Goal: Task Accomplishment & Management: Manage account settings

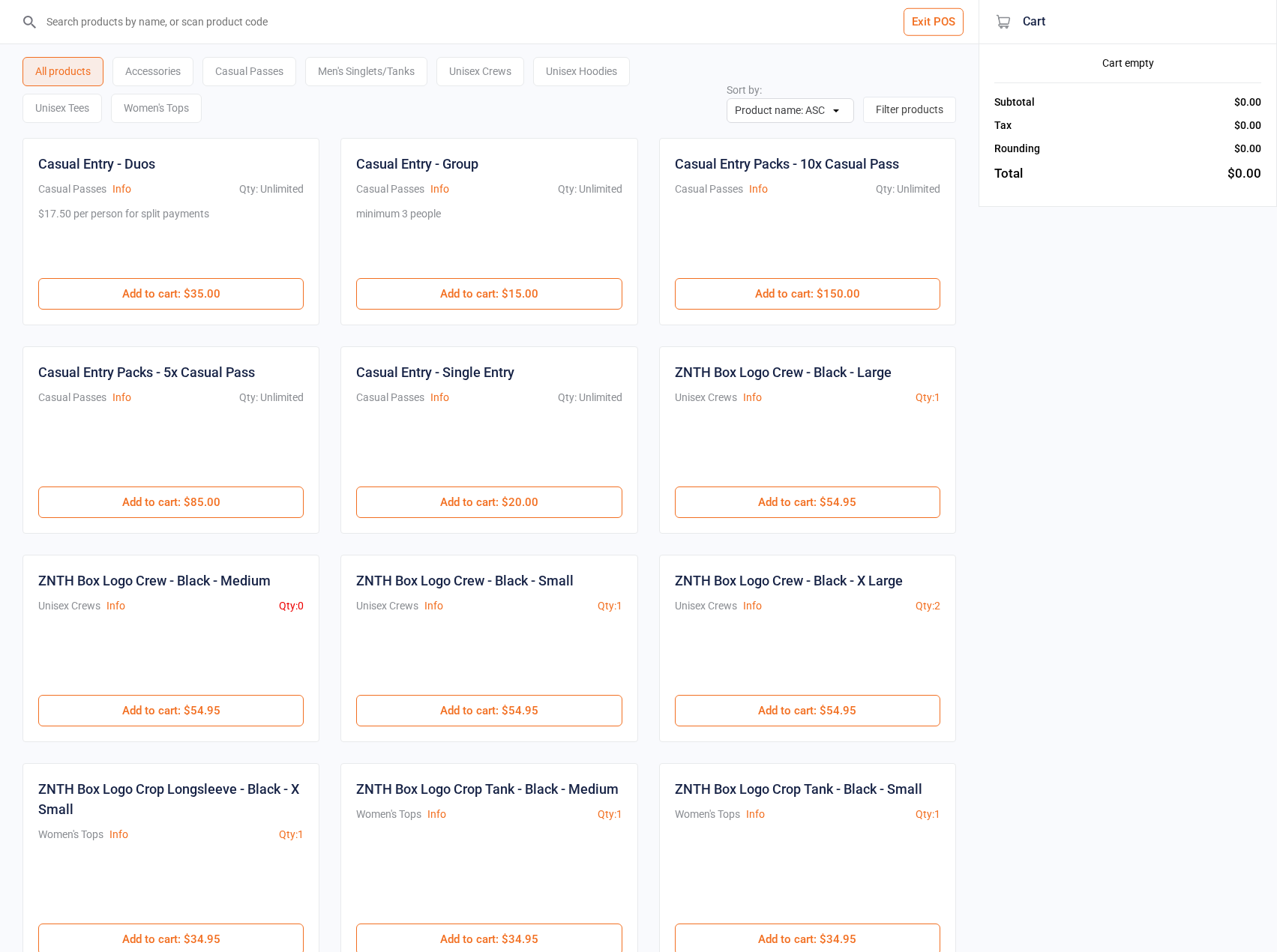
click at [362, 20] on input "search" at bounding box center [498, 21] width 919 height 44
click at [266, 21] on input "search" at bounding box center [498, 21] width 919 height 44
type input "ZNTH-BoxLogoHoodie-Shadow-3XLarge"
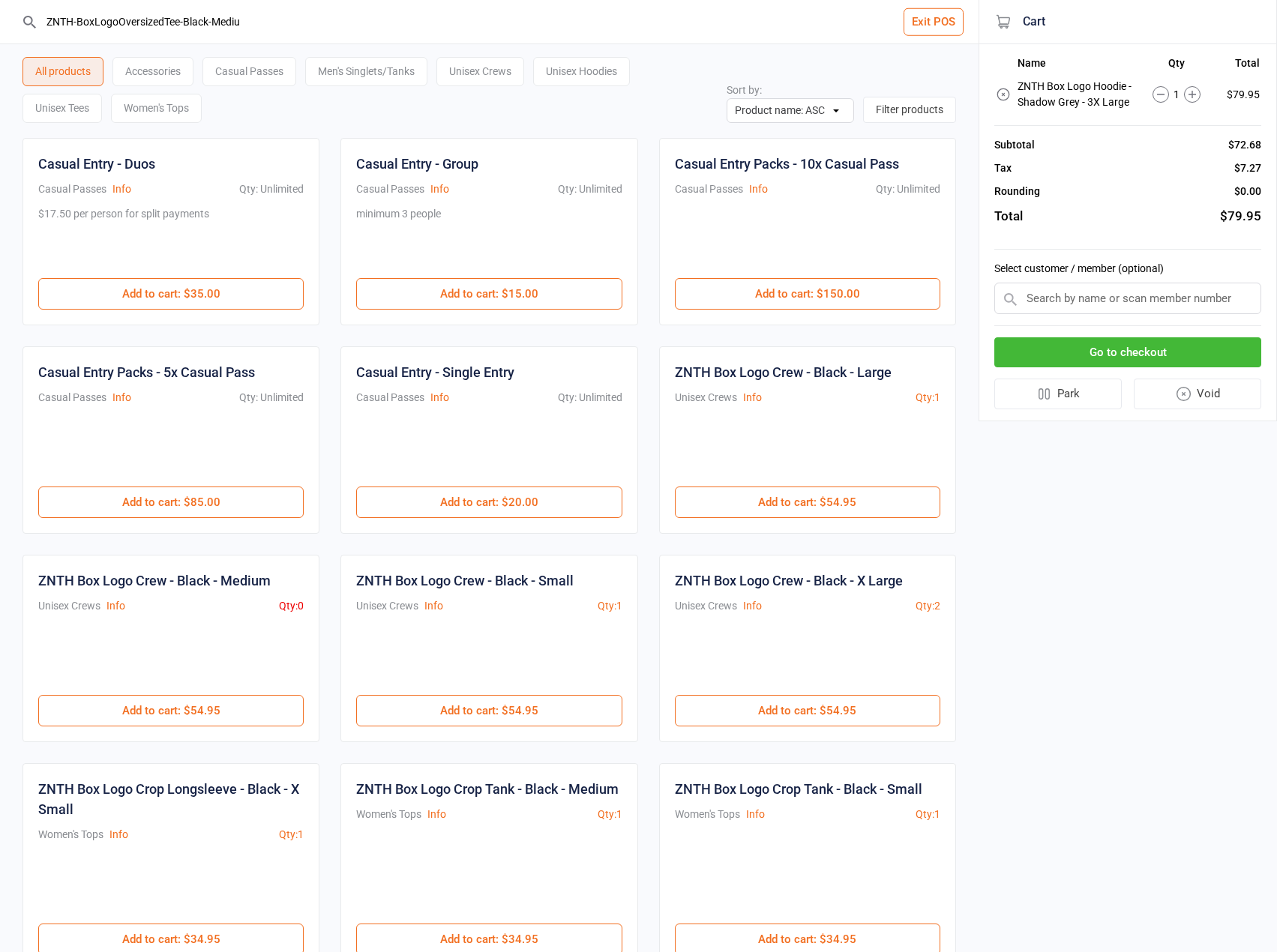
type input "ZNTH-BoxLogoOversizedTee-Black-Medium"
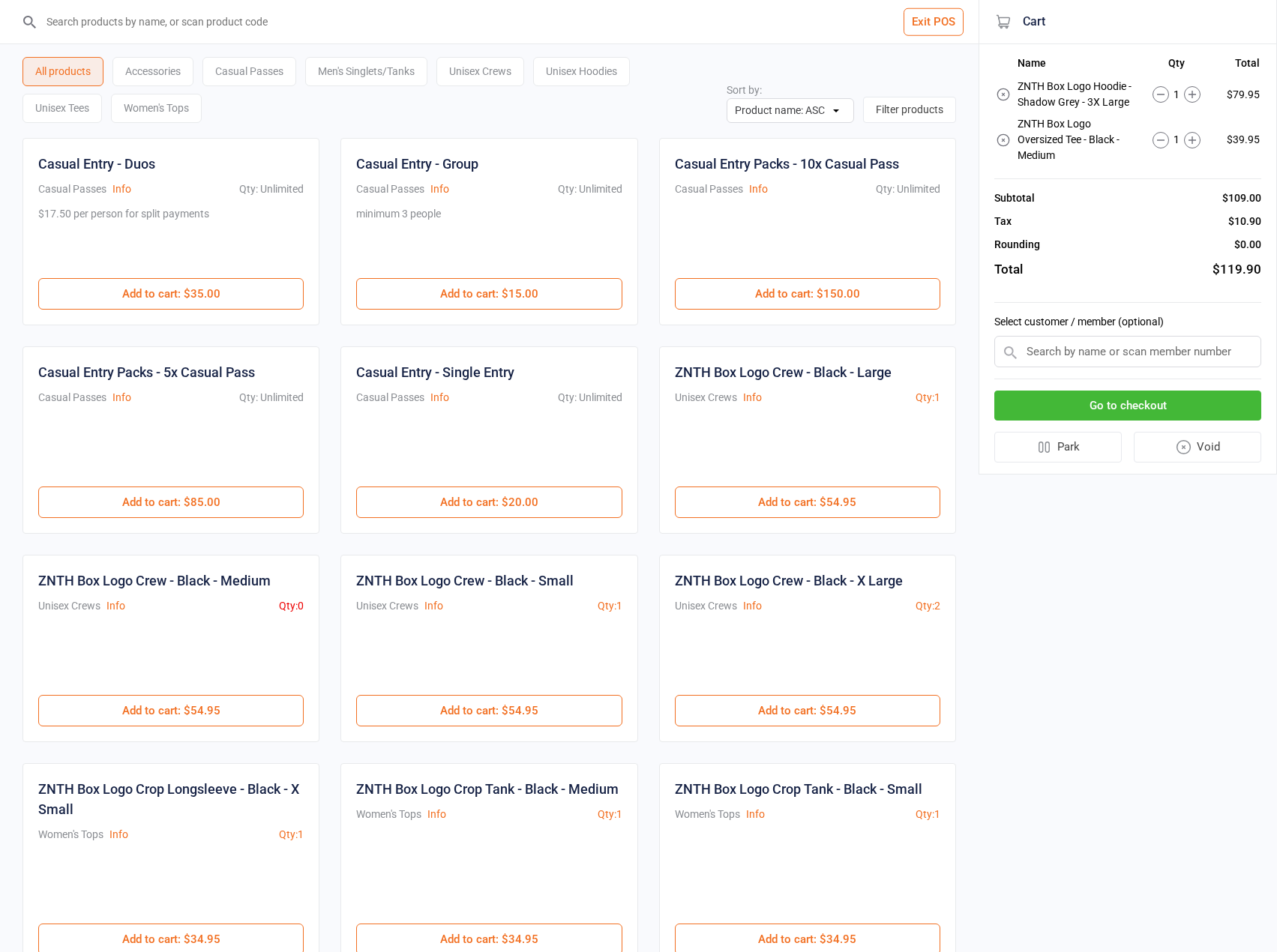
click at [1124, 419] on button "Go to checkout" at bounding box center [1128, 406] width 267 height 31
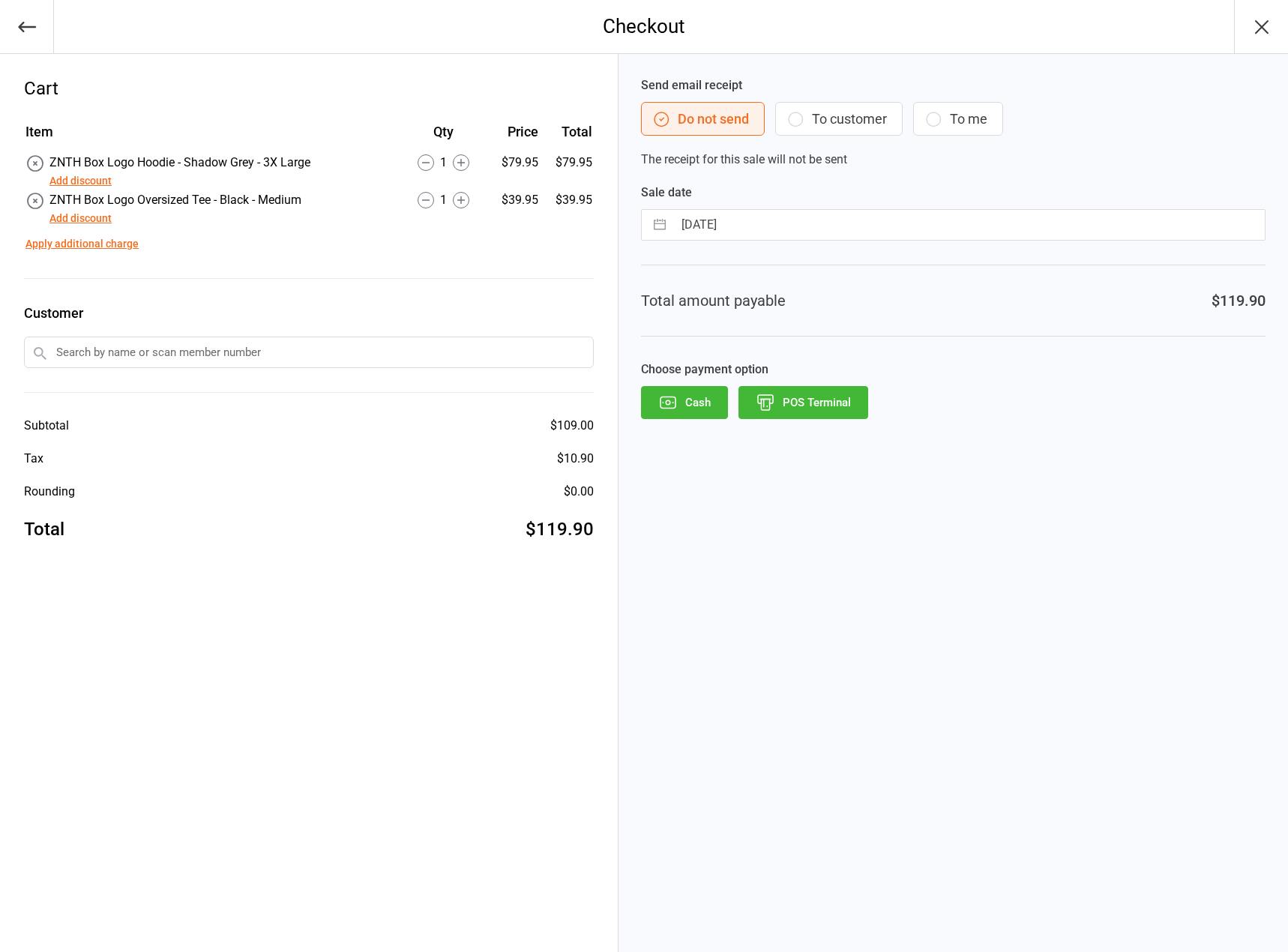
click at [70, 183] on button "Add discount" at bounding box center [80, 181] width 62 height 16
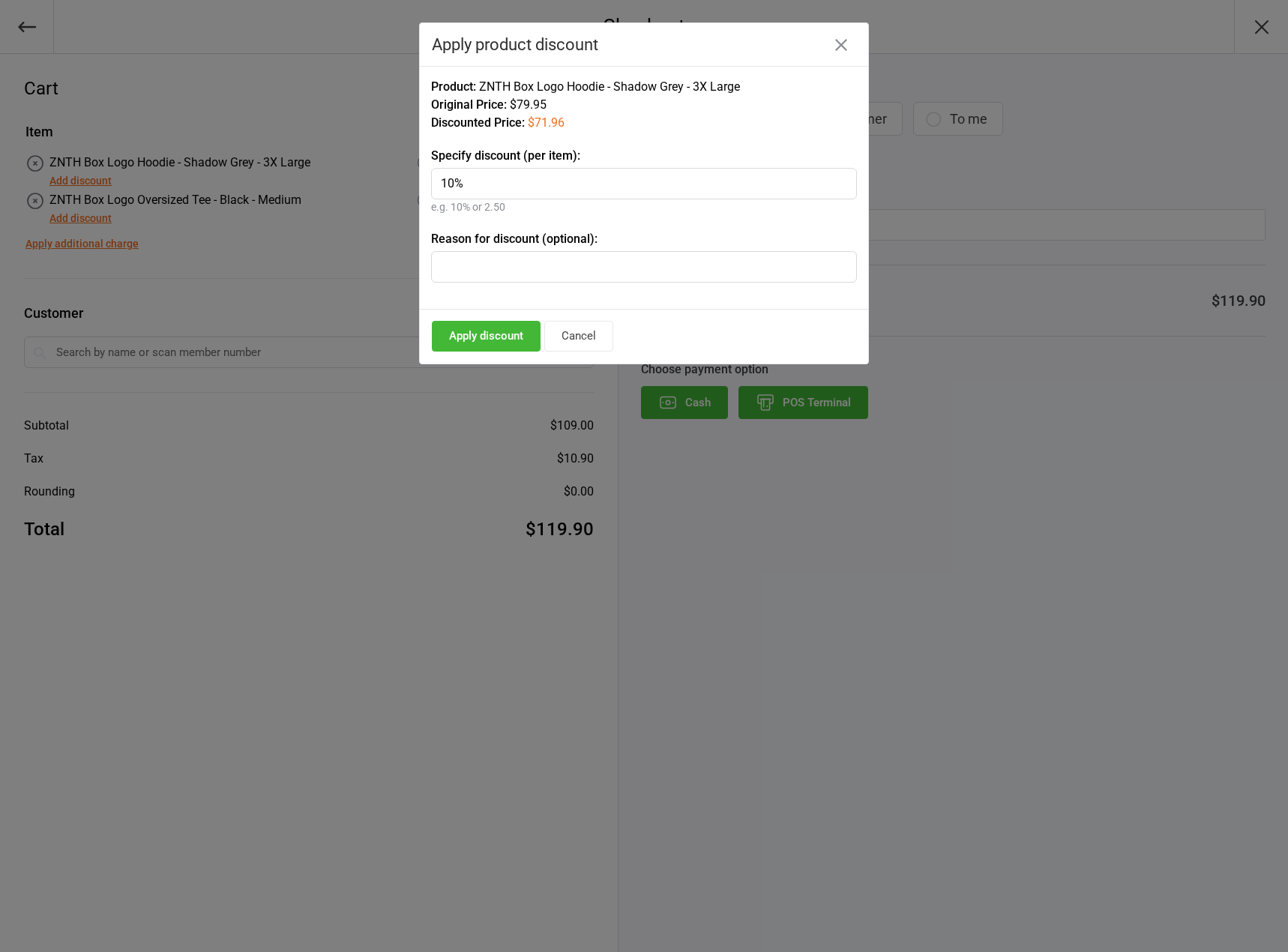
type input "10%"
click at [493, 346] on button "Apply discount" at bounding box center [486, 336] width 109 height 31
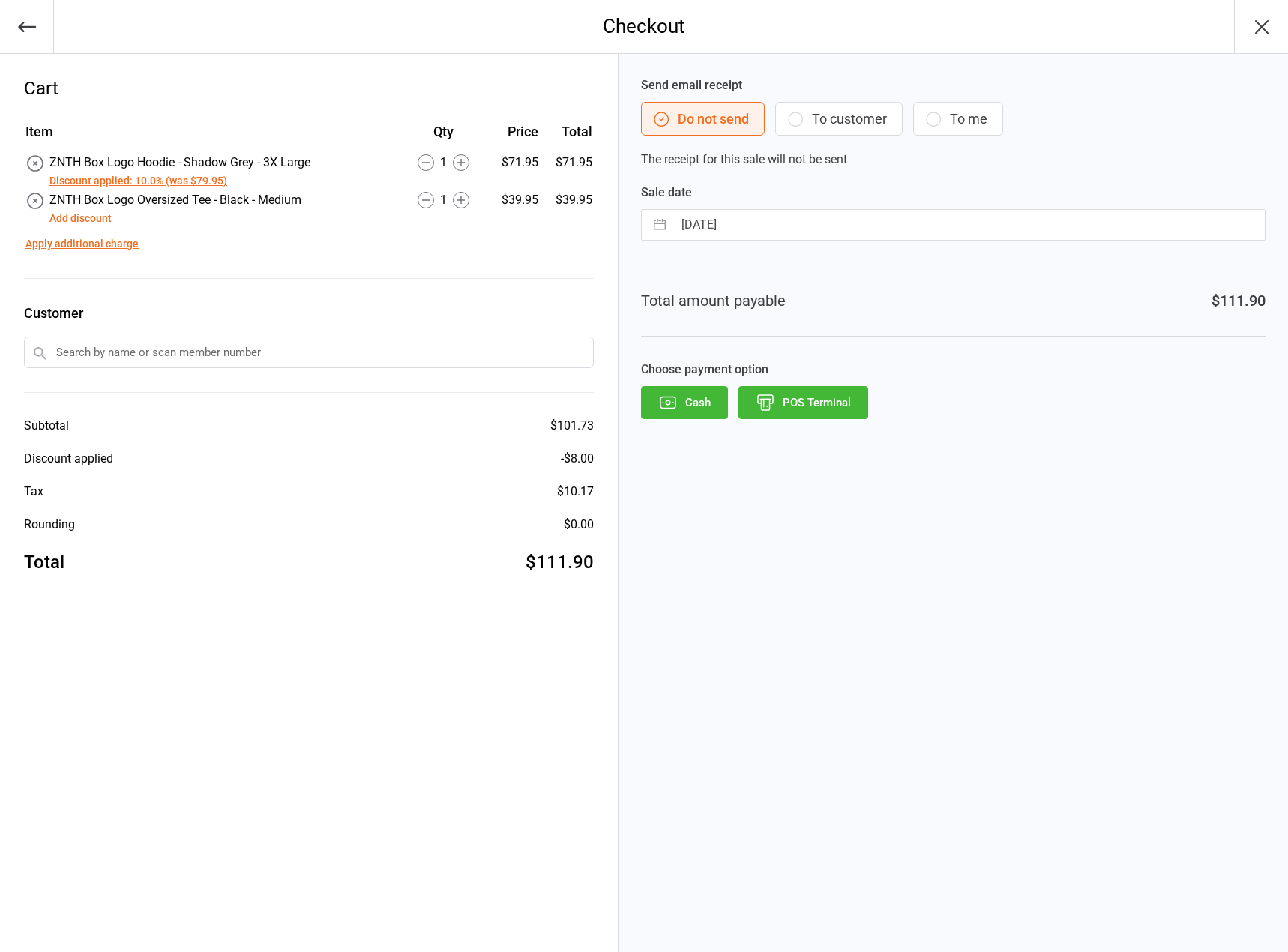
click at [91, 218] on button "Add discount" at bounding box center [80, 219] width 62 height 16
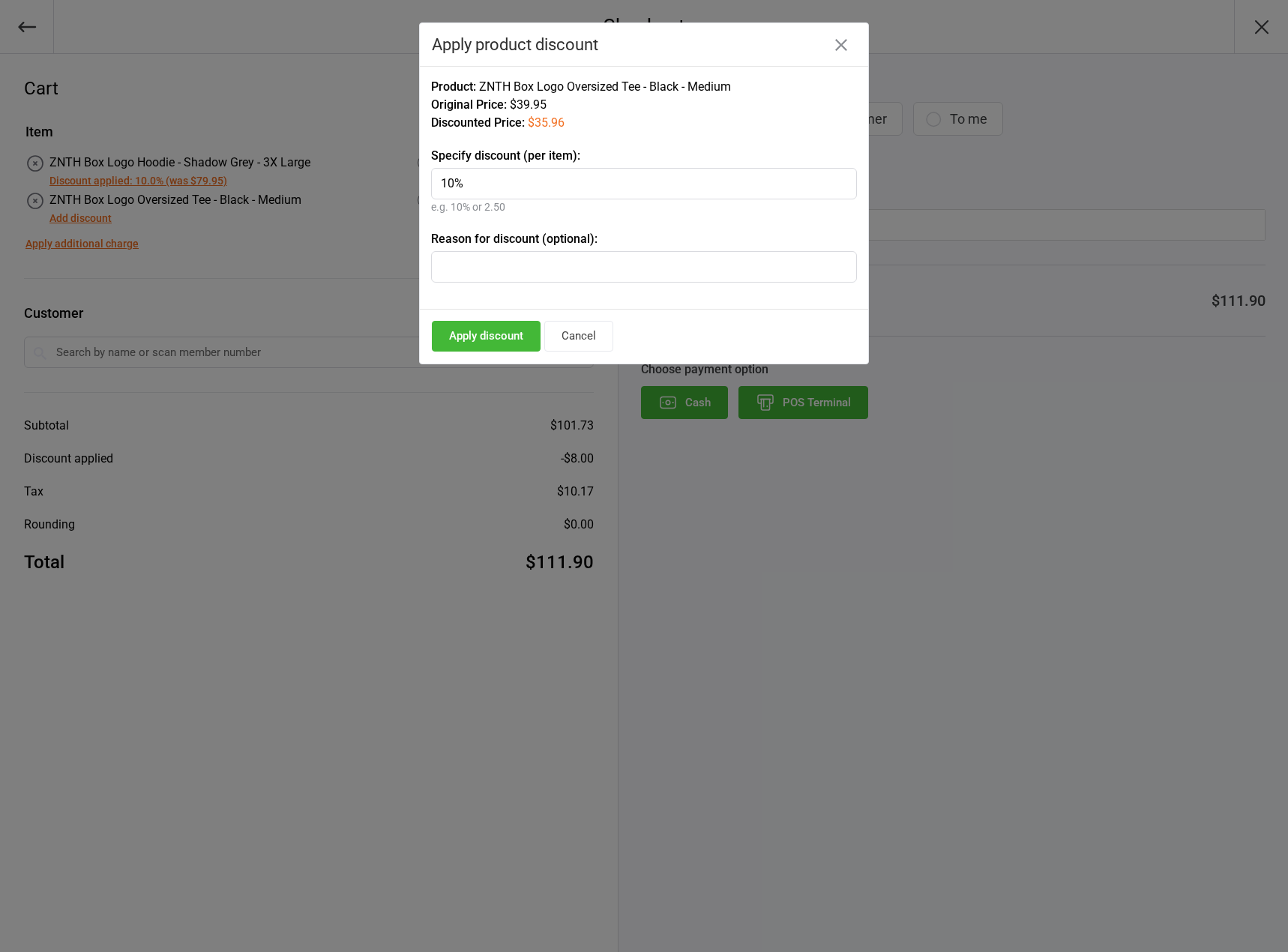
type input "10%"
click at [497, 330] on button "Apply discount" at bounding box center [486, 336] width 109 height 31
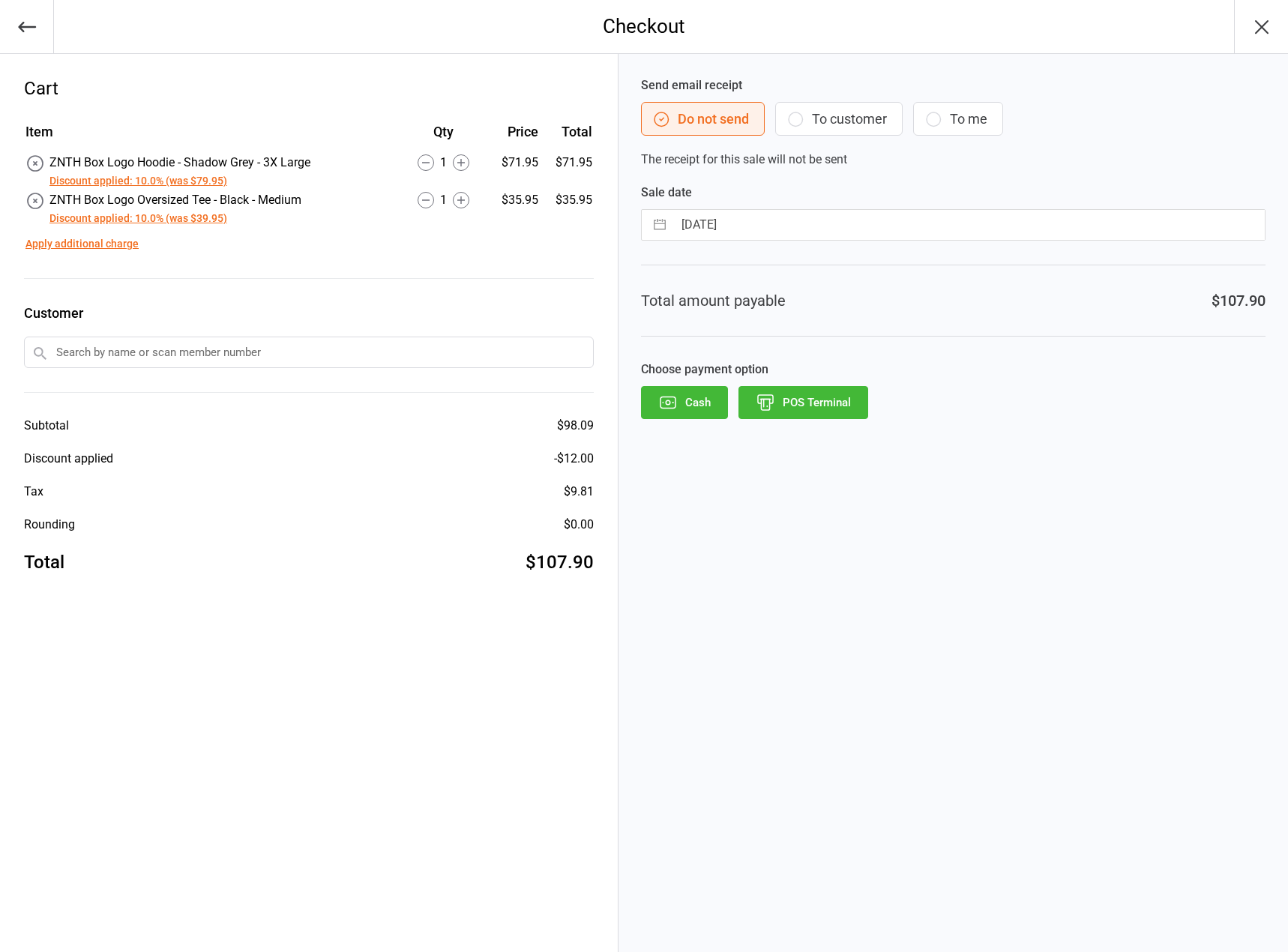
click at [772, 402] on icon "button" at bounding box center [765, 402] width 20 height 20
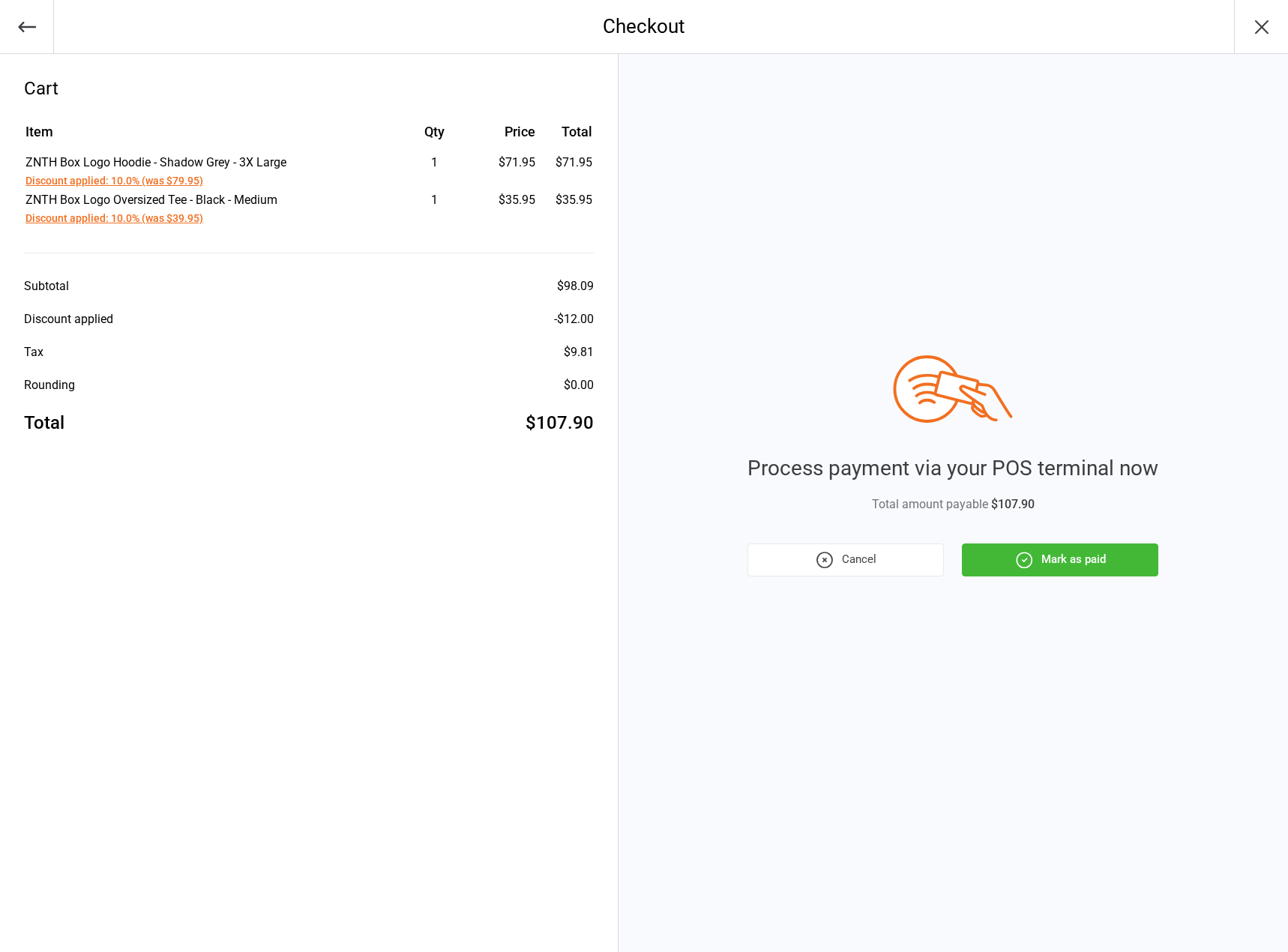
click at [1042, 566] on button "Mark as paid" at bounding box center [1060, 560] width 196 height 33
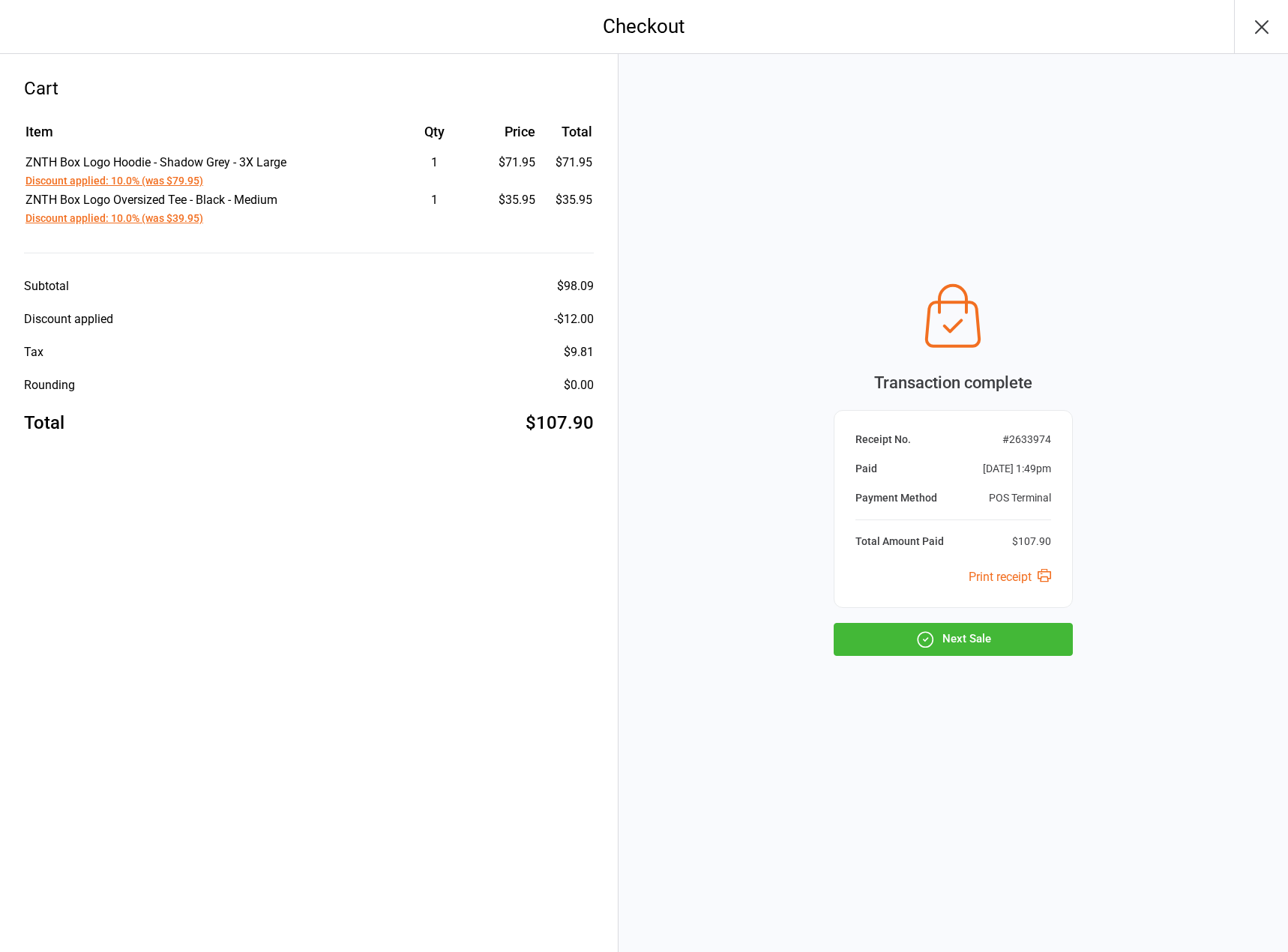
click at [1001, 653] on button "Next Sale" at bounding box center [953, 640] width 239 height 33
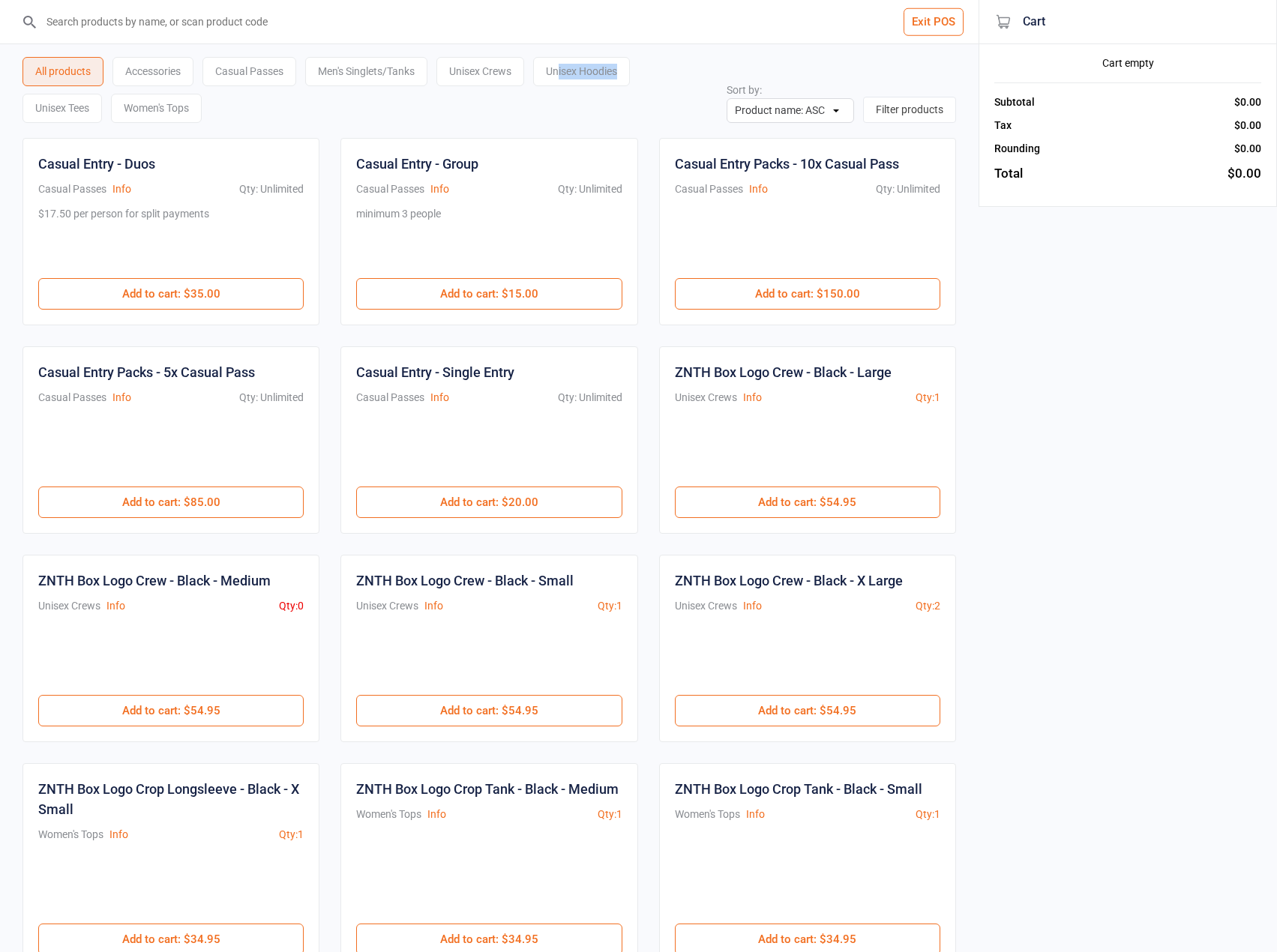
click at [672, 105] on div "All products Accessories Casual Passes Men's Singlets/Tanks Unisex Crews Unisex…" at bounding box center [374, 86] width 704 height 73
click at [342, 20] on input "search" at bounding box center [498, 21] width 919 height 44
type input "ZNTH-BoxLogoOversizedTee-Black-Large"
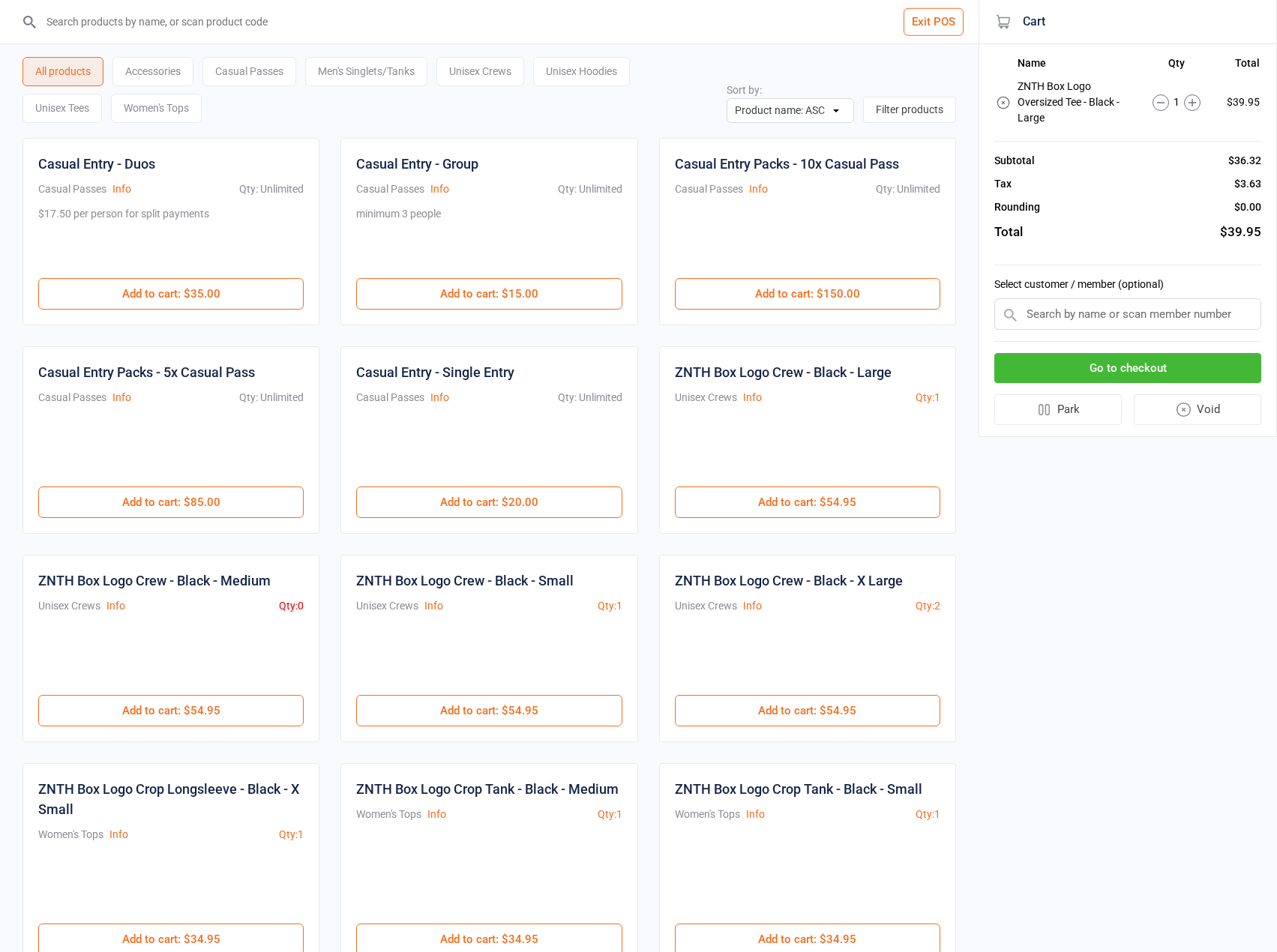
click at [1140, 366] on button "Go to checkout" at bounding box center [1128, 368] width 267 height 31
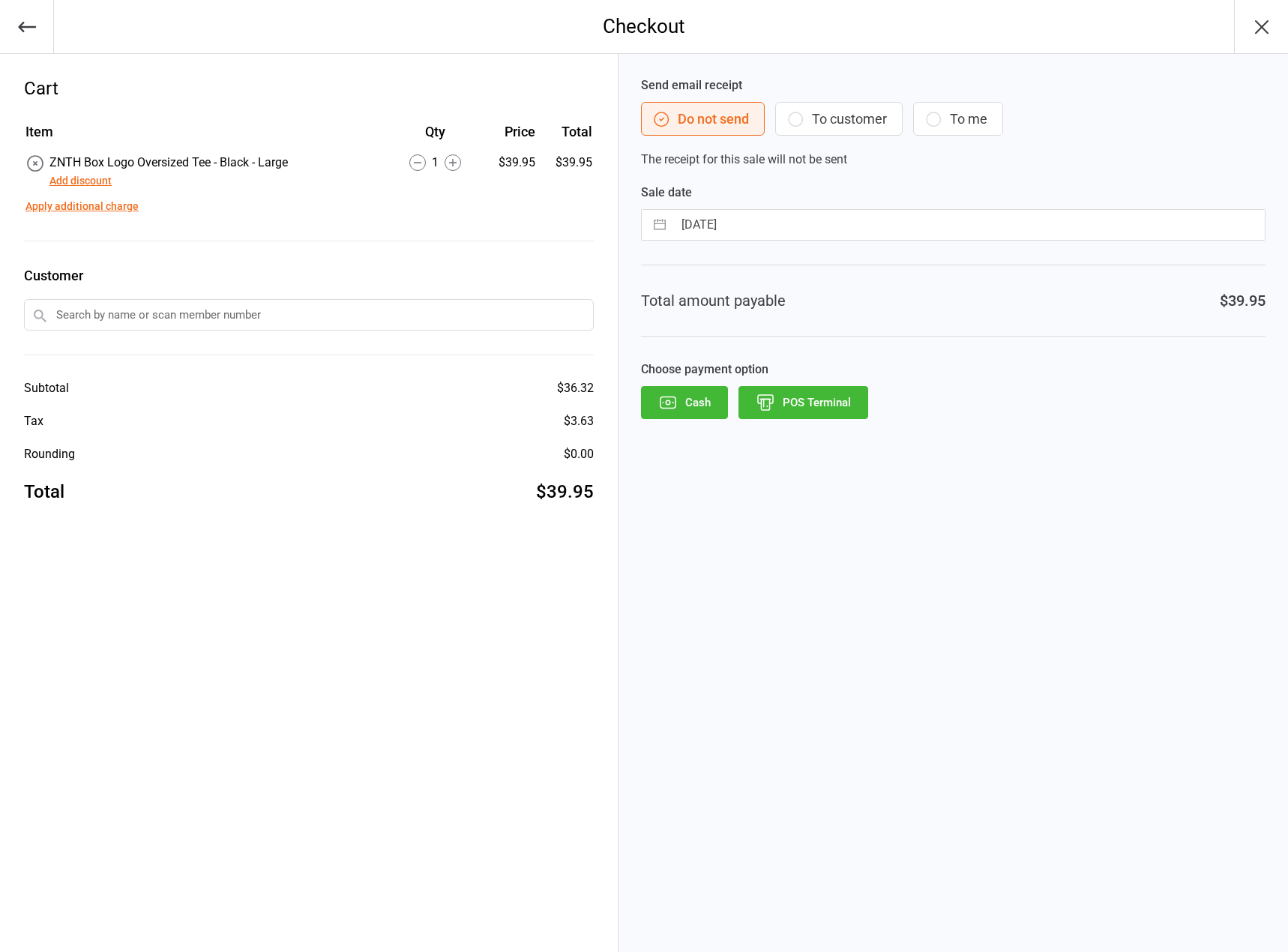
click at [63, 187] on button "Add discount" at bounding box center [80, 181] width 62 height 16
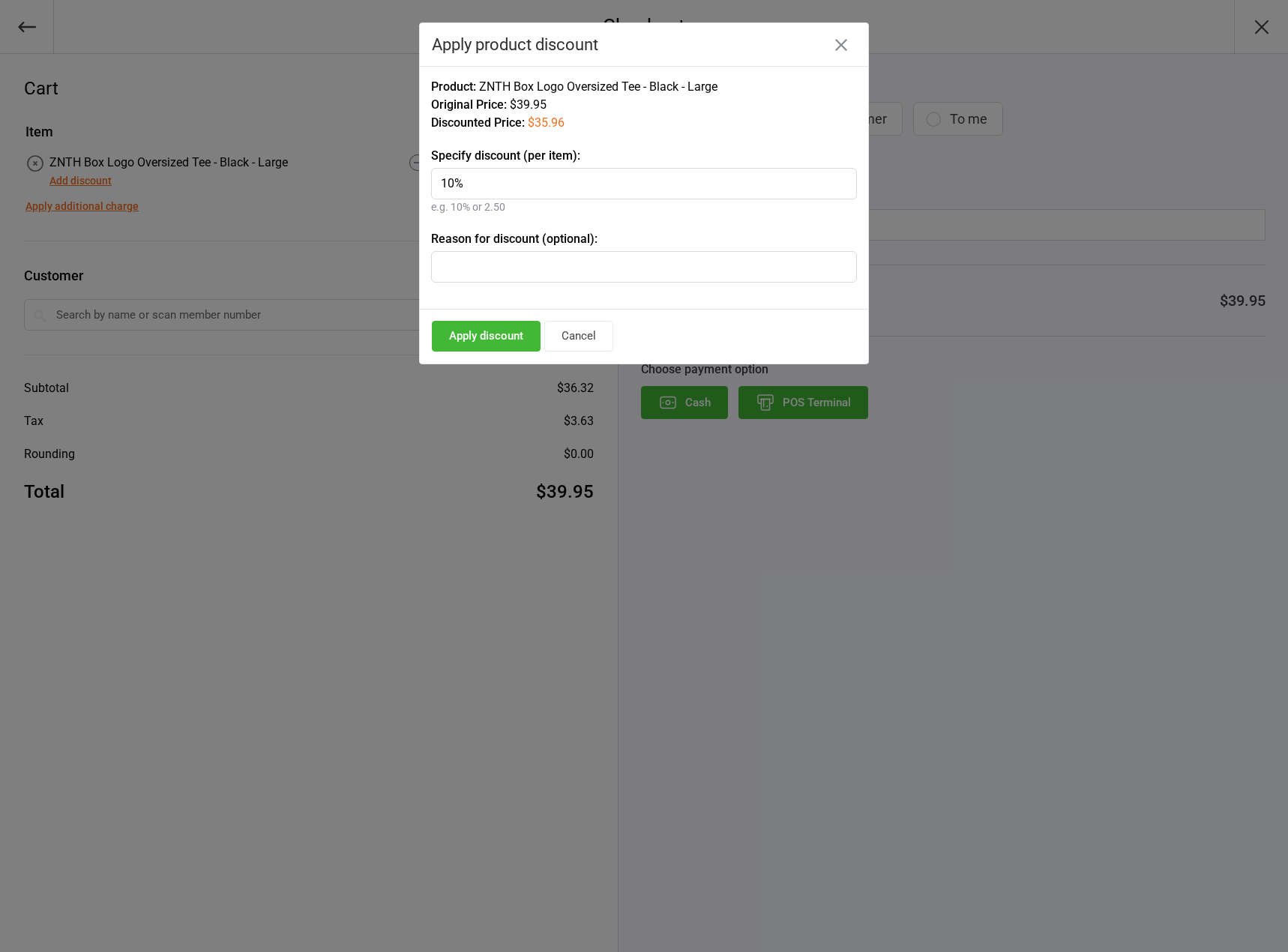
type input "10%"
click at [482, 328] on button "Apply discount" at bounding box center [486, 336] width 109 height 31
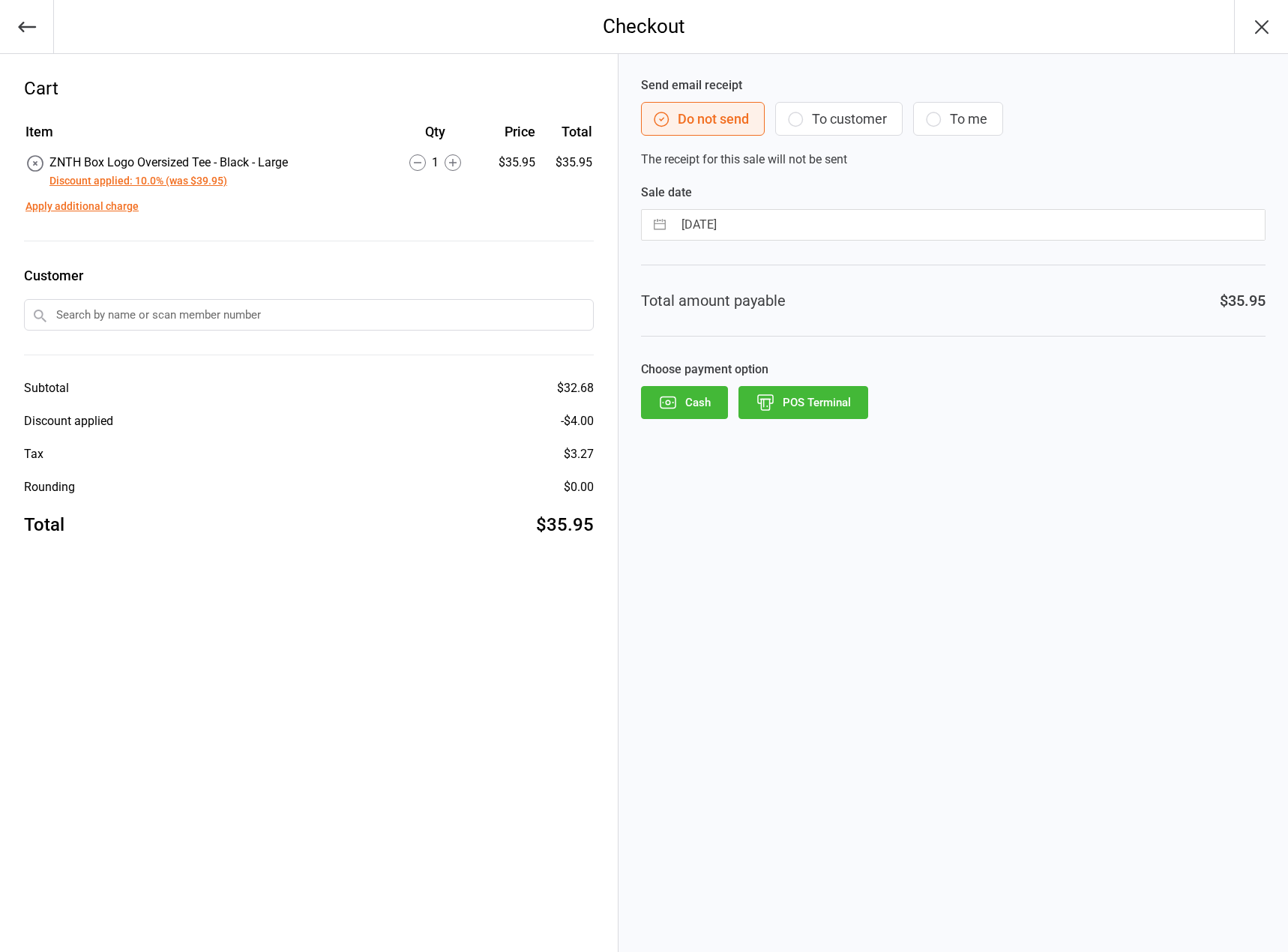
click at [850, 401] on button "POS Terminal" at bounding box center [803, 403] width 130 height 33
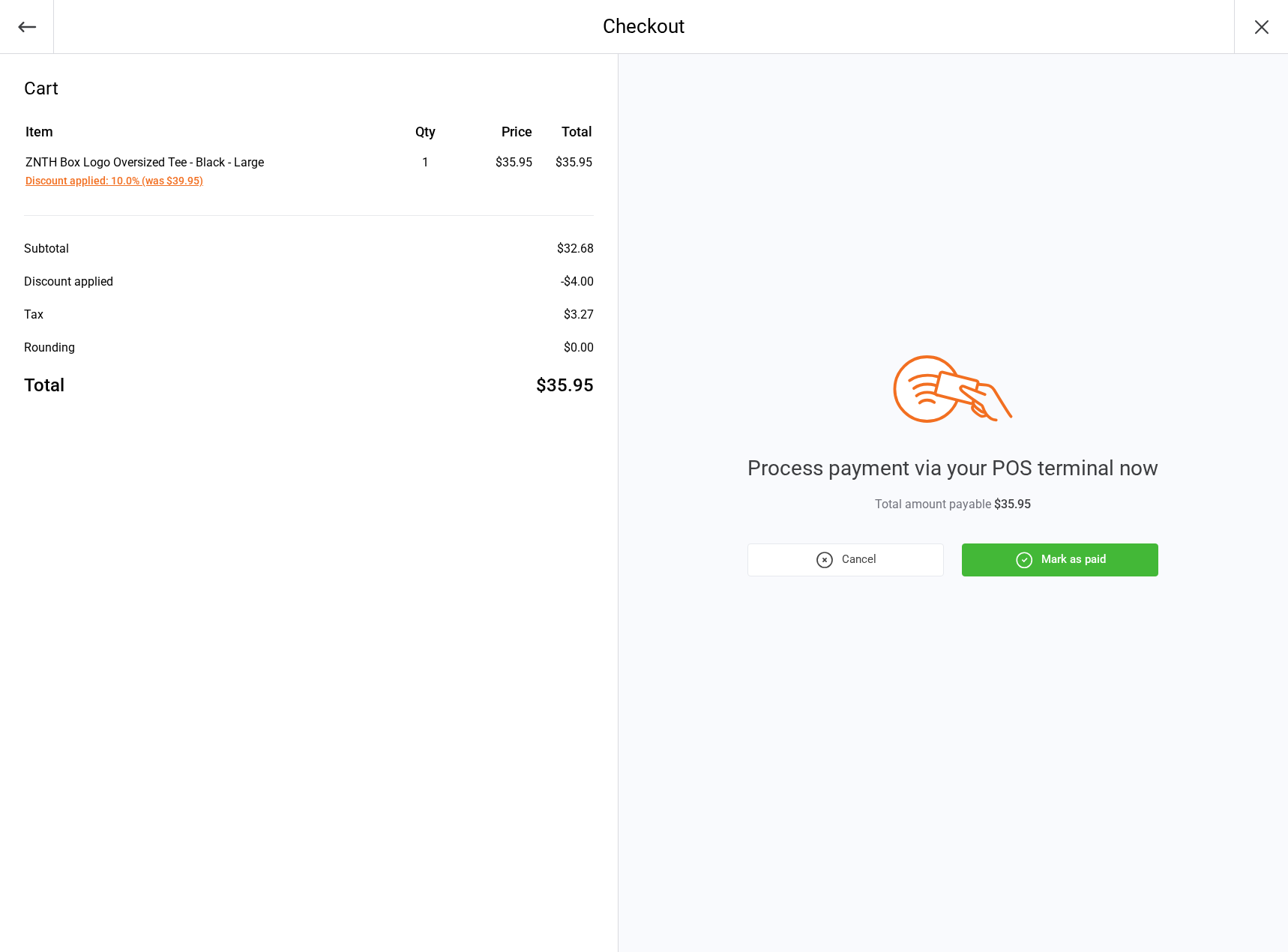
click at [1065, 570] on button "Mark as paid" at bounding box center [1060, 560] width 196 height 33
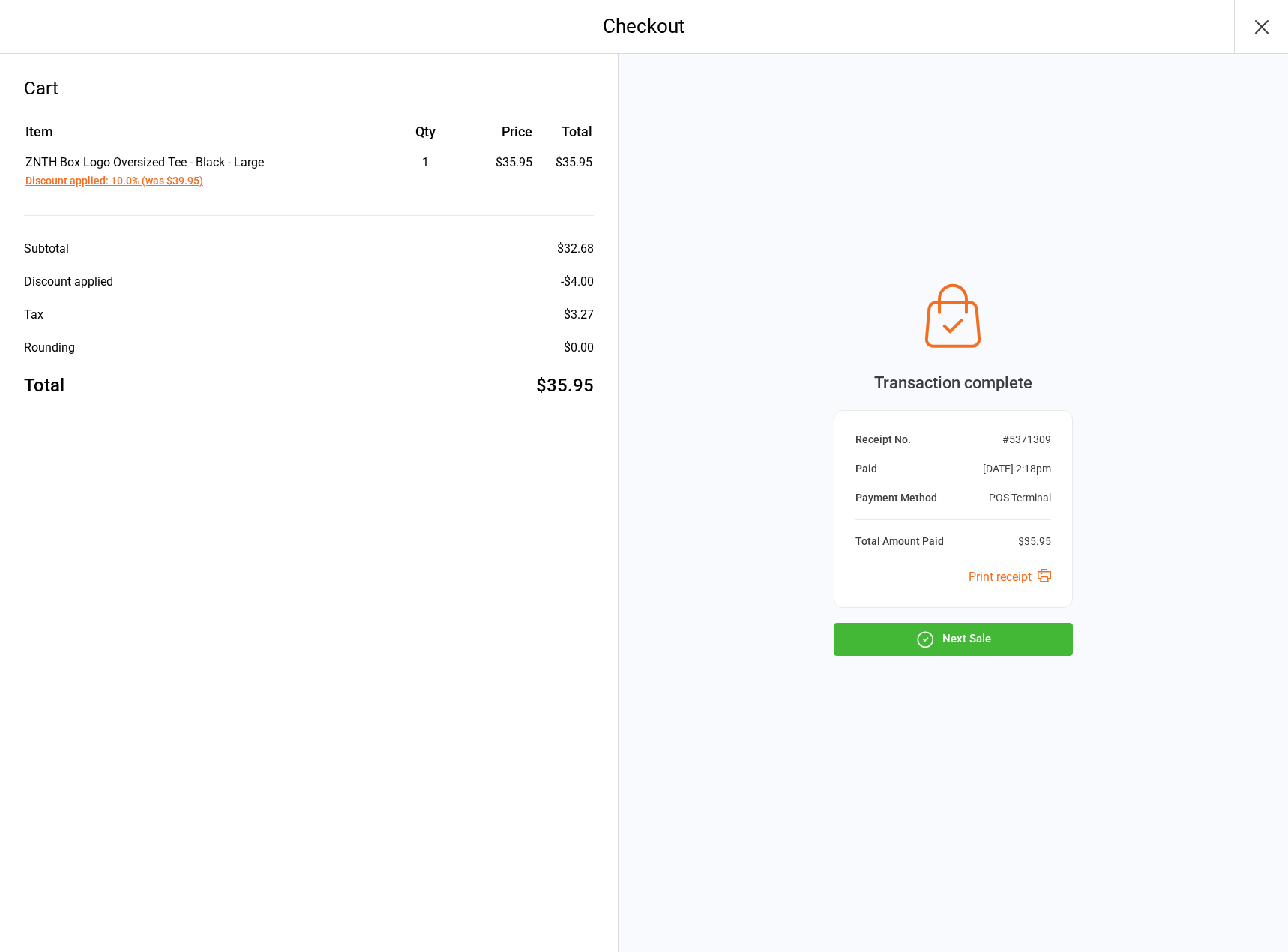
click at [938, 651] on button "Next Sale" at bounding box center [953, 640] width 239 height 33
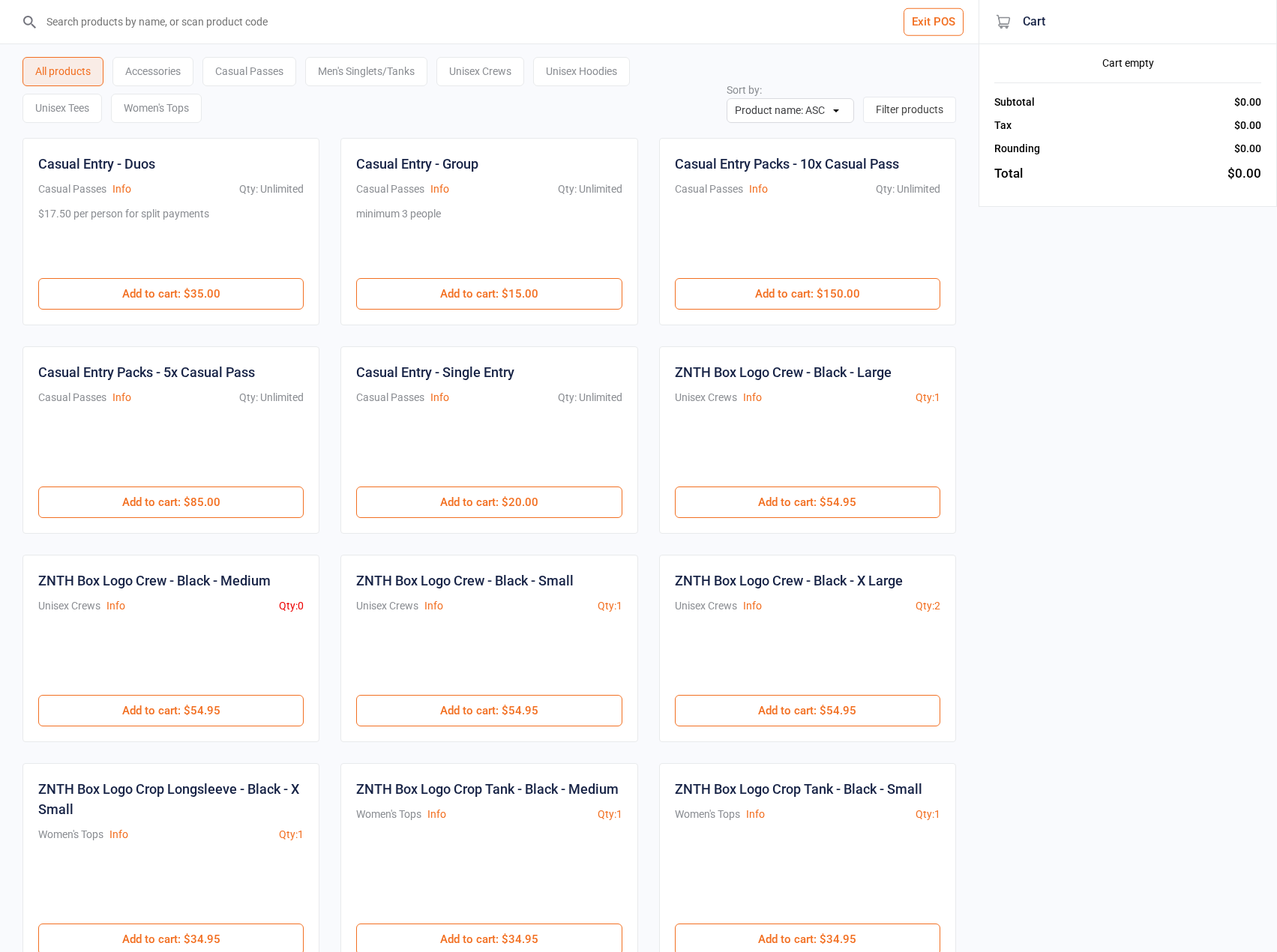
click at [142, 35] on input "search" at bounding box center [498, 21] width 919 height 44
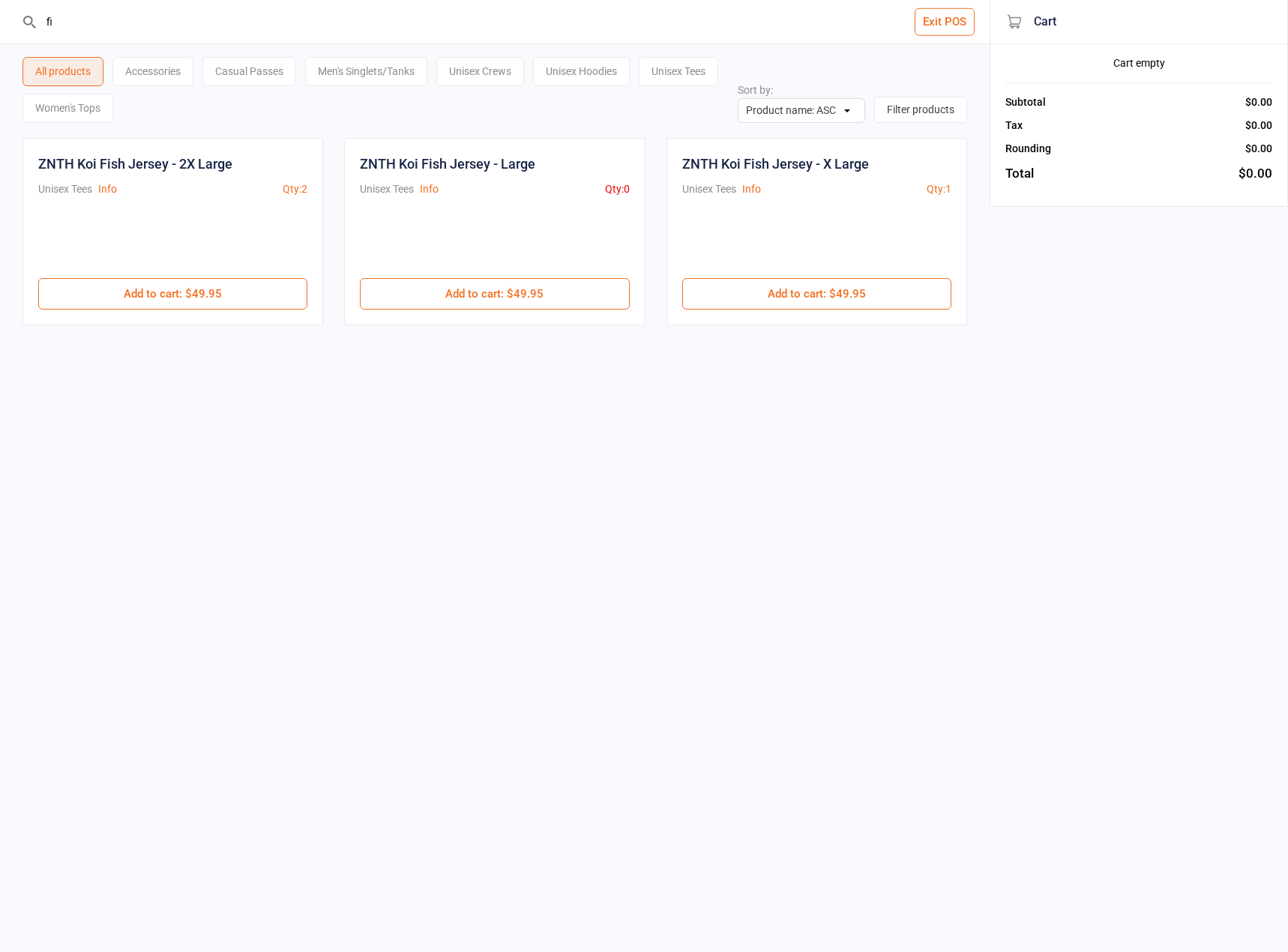
type input "f"
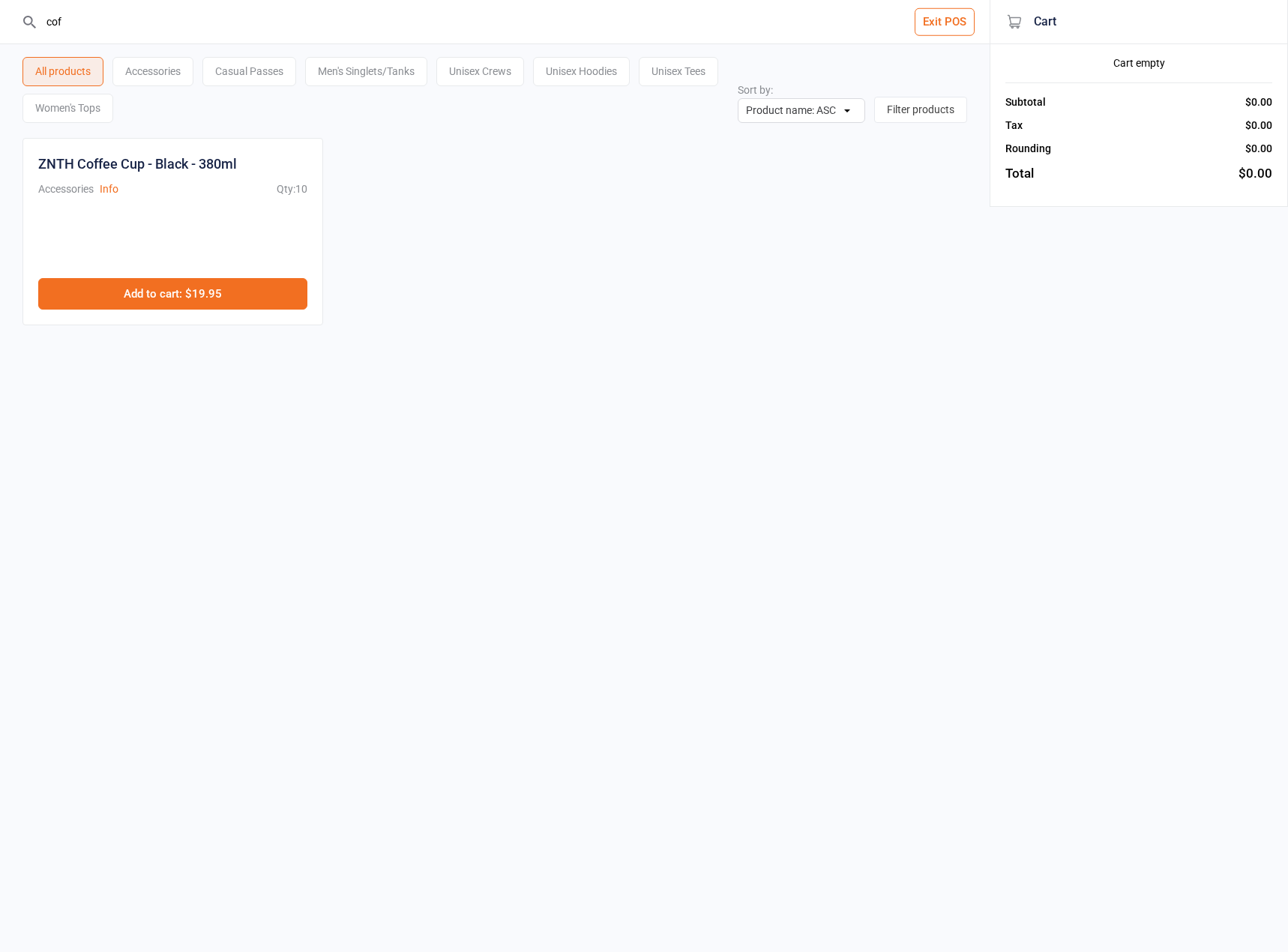
type input "cof"
click at [175, 299] on button "Add to cart : $19.95" at bounding box center [172, 294] width 269 height 32
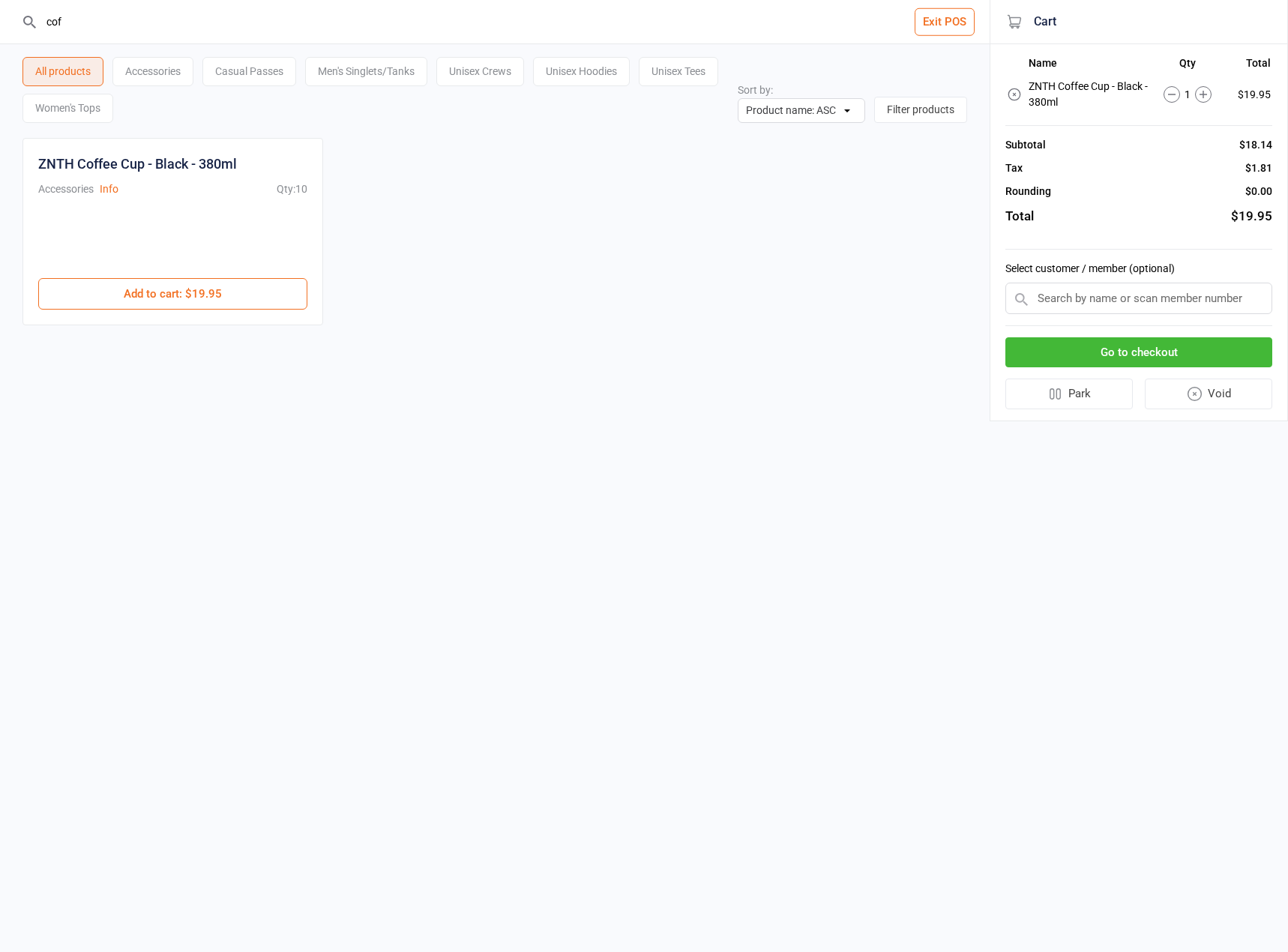
click at [1182, 347] on button "Go to checkout" at bounding box center [1139, 353] width 267 height 31
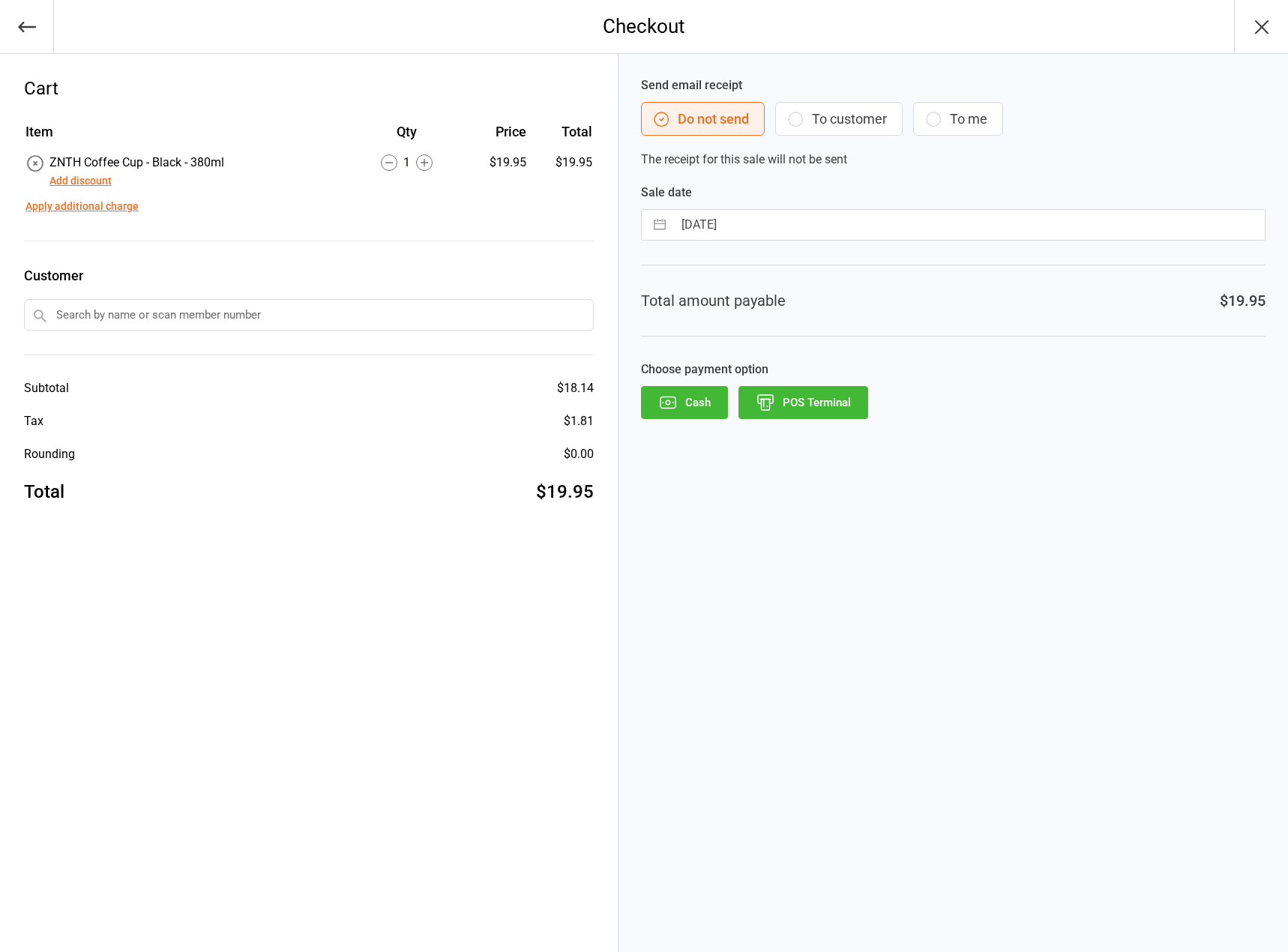
click at [91, 179] on button "Add discount" at bounding box center [80, 181] width 62 height 16
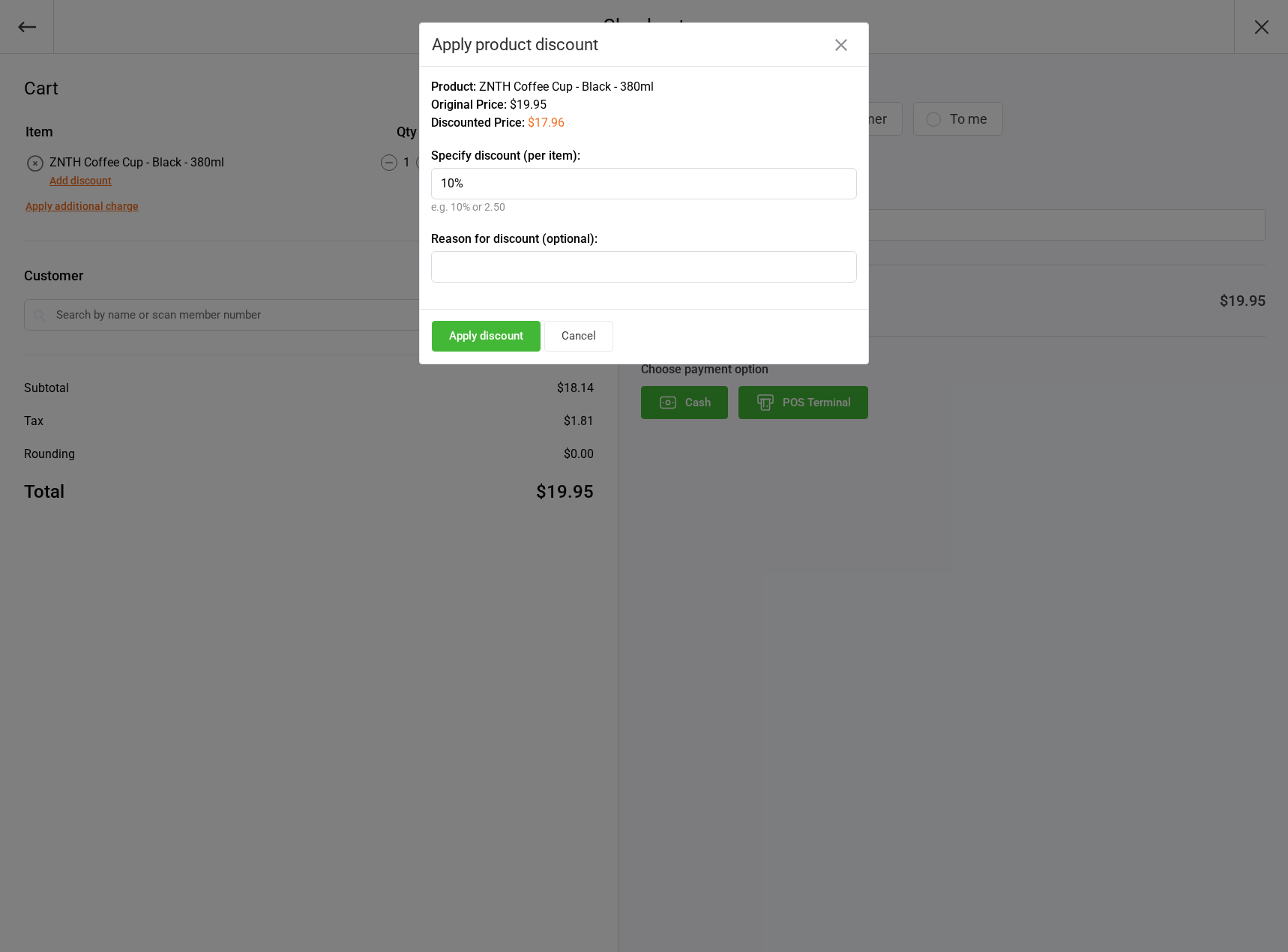
type input "10%"
click at [455, 337] on button "Apply discount" at bounding box center [486, 336] width 109 height 31
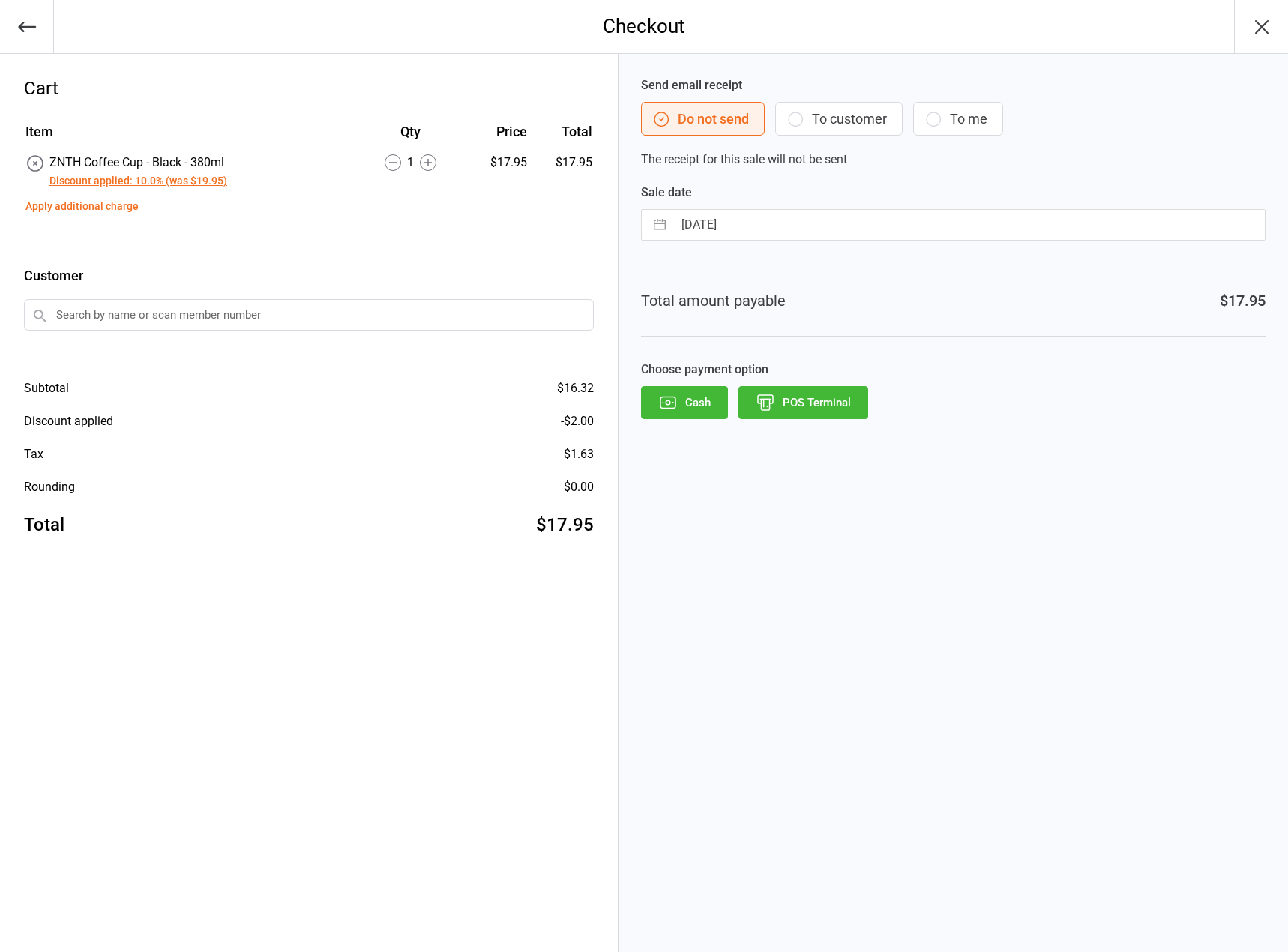
click at [834, 397] on button "POS Terminal" at bounding box center [803, 403] width 130 height 33
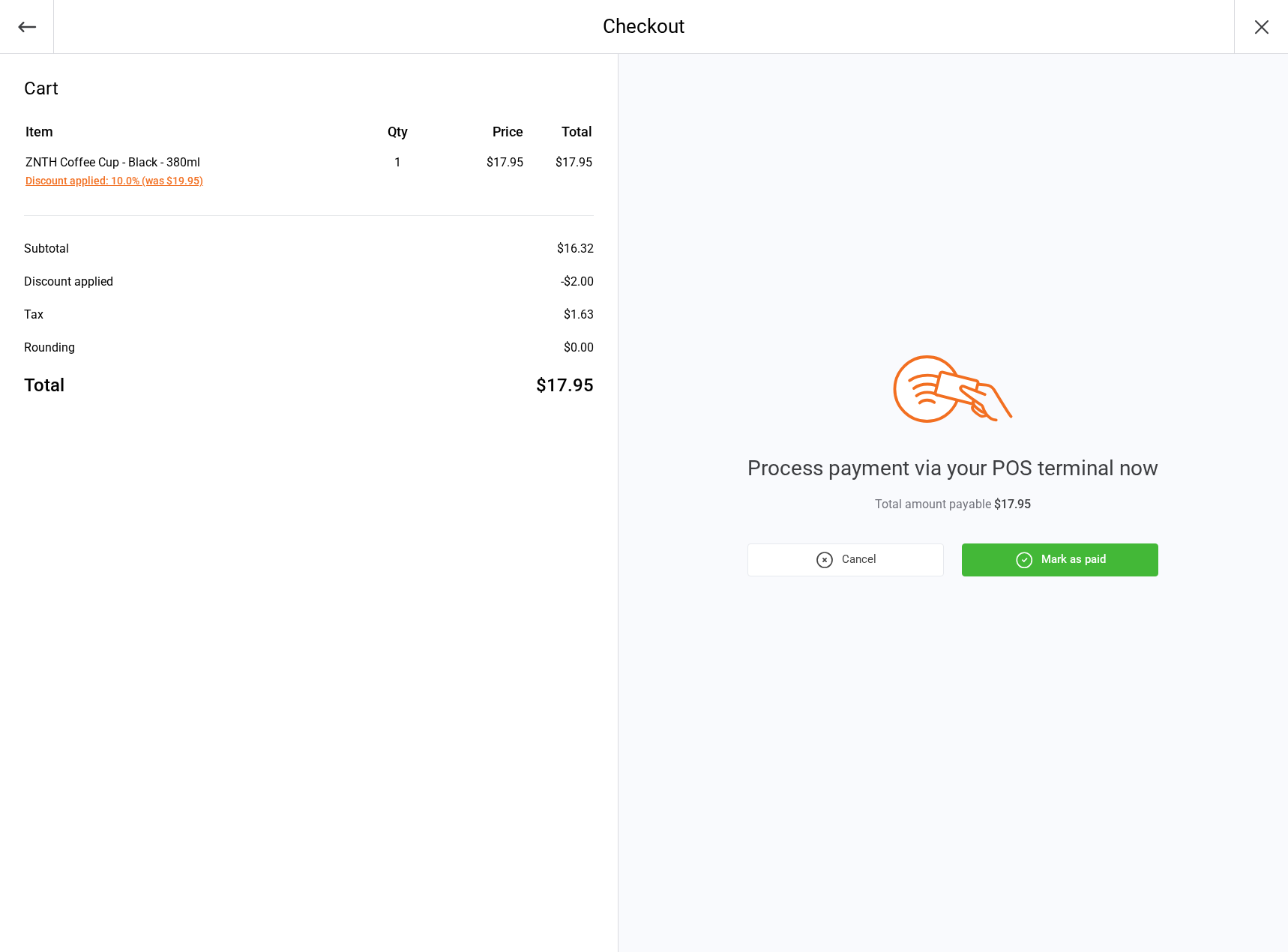
click at [1071, 561] on button "Mark as paid" at bounding box center [1060, 560] width 196 height 33
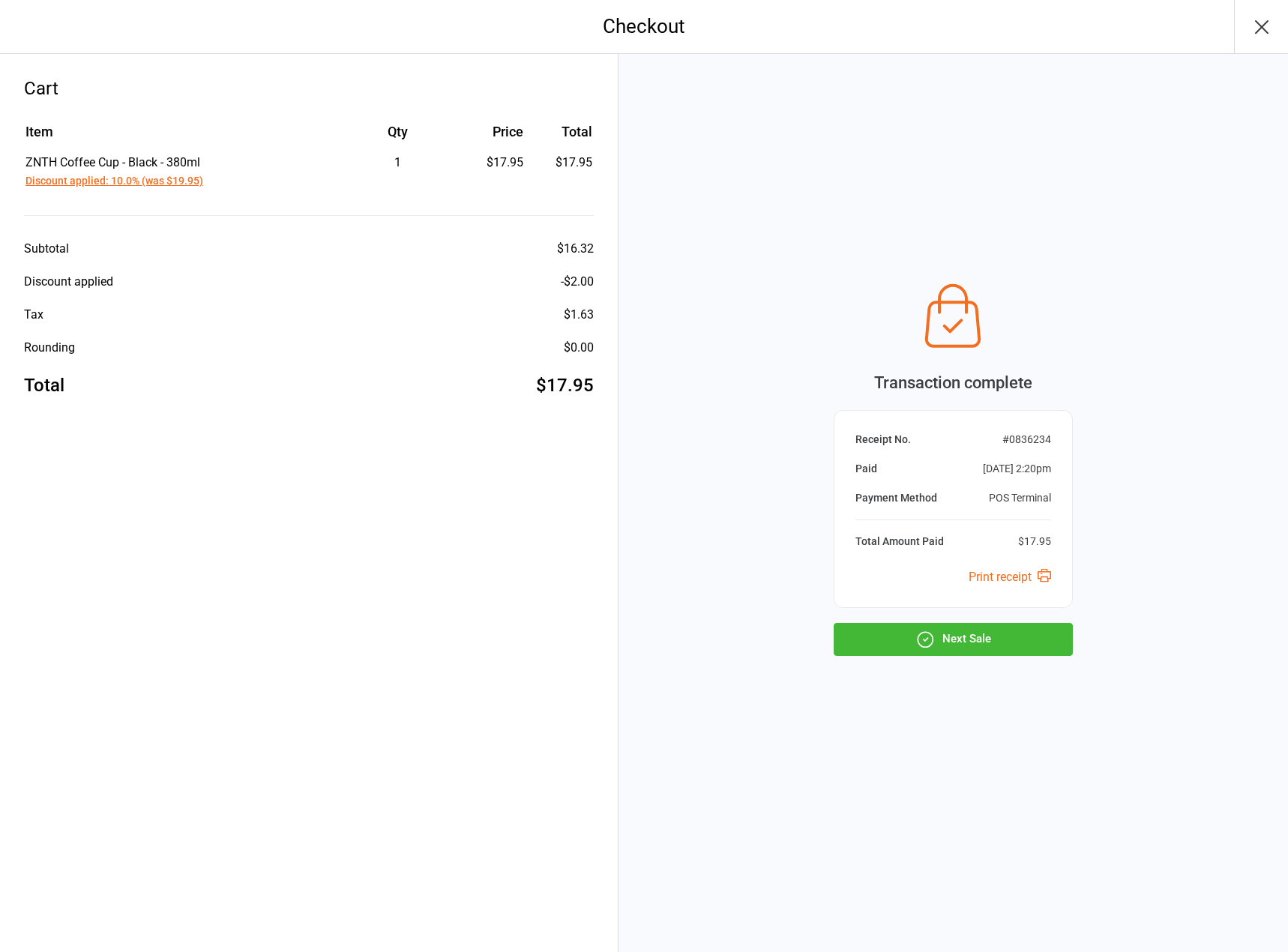
click at [887, 635] on button "Next Sale" at bounding box center [953, 640] width 239 height 33
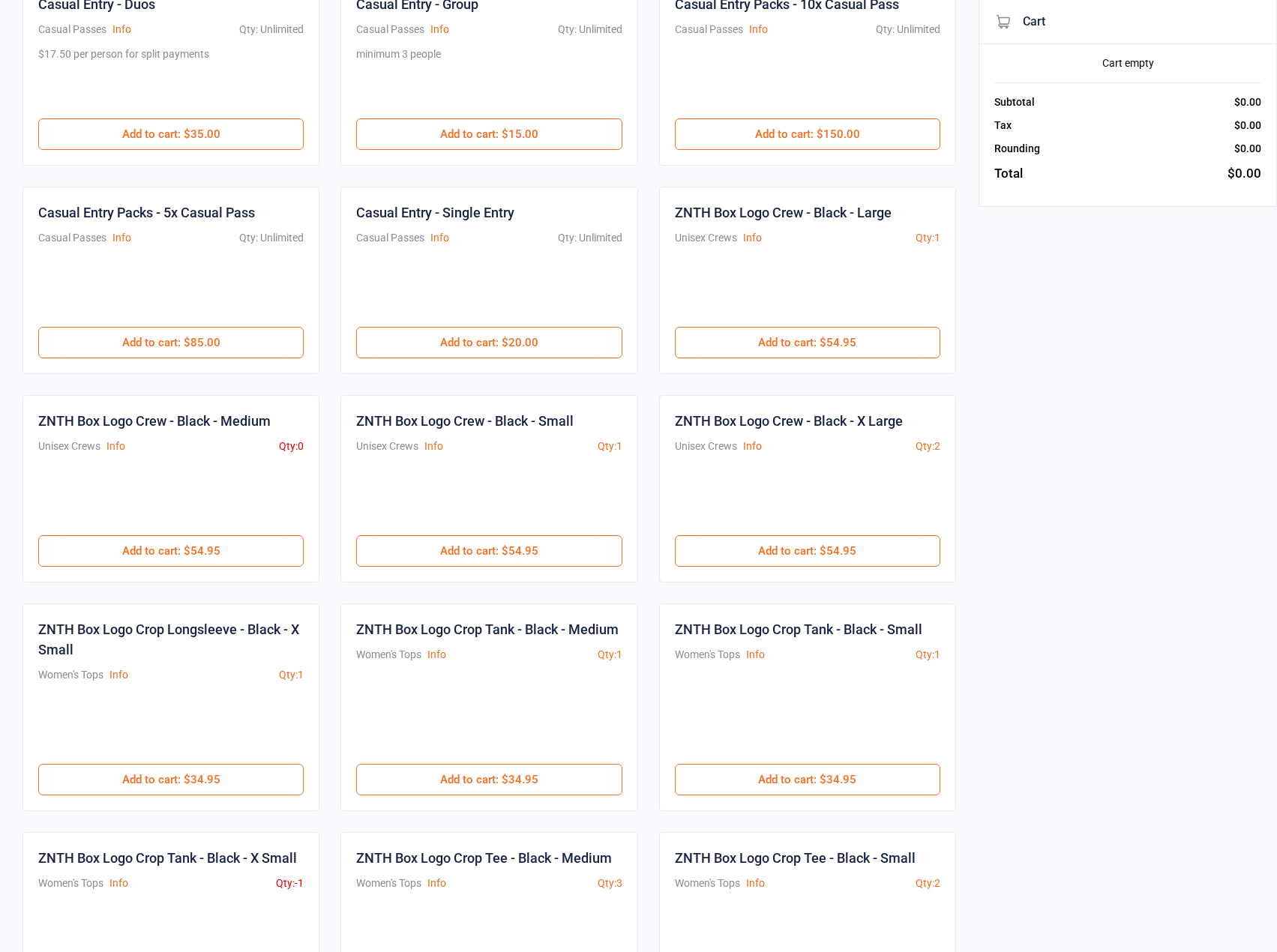
scroll to position [308, 0]
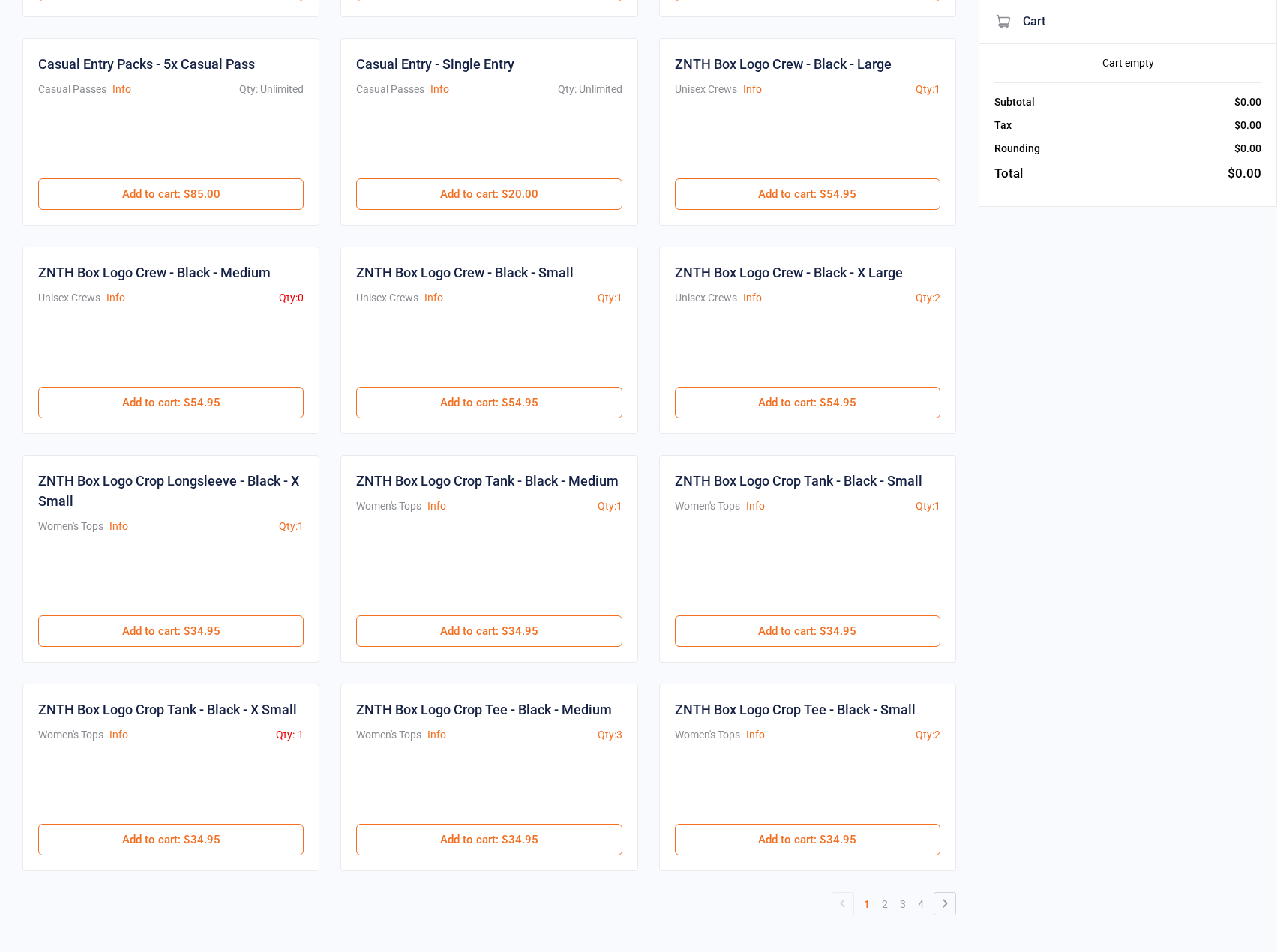
click at [145, 98] on div "Casual Entry Packs - 5x Casual Pass Casual Passes Info Qty: Unlimited $85.00 Ad…" at bounding box center [171, 132] width 297 height 188
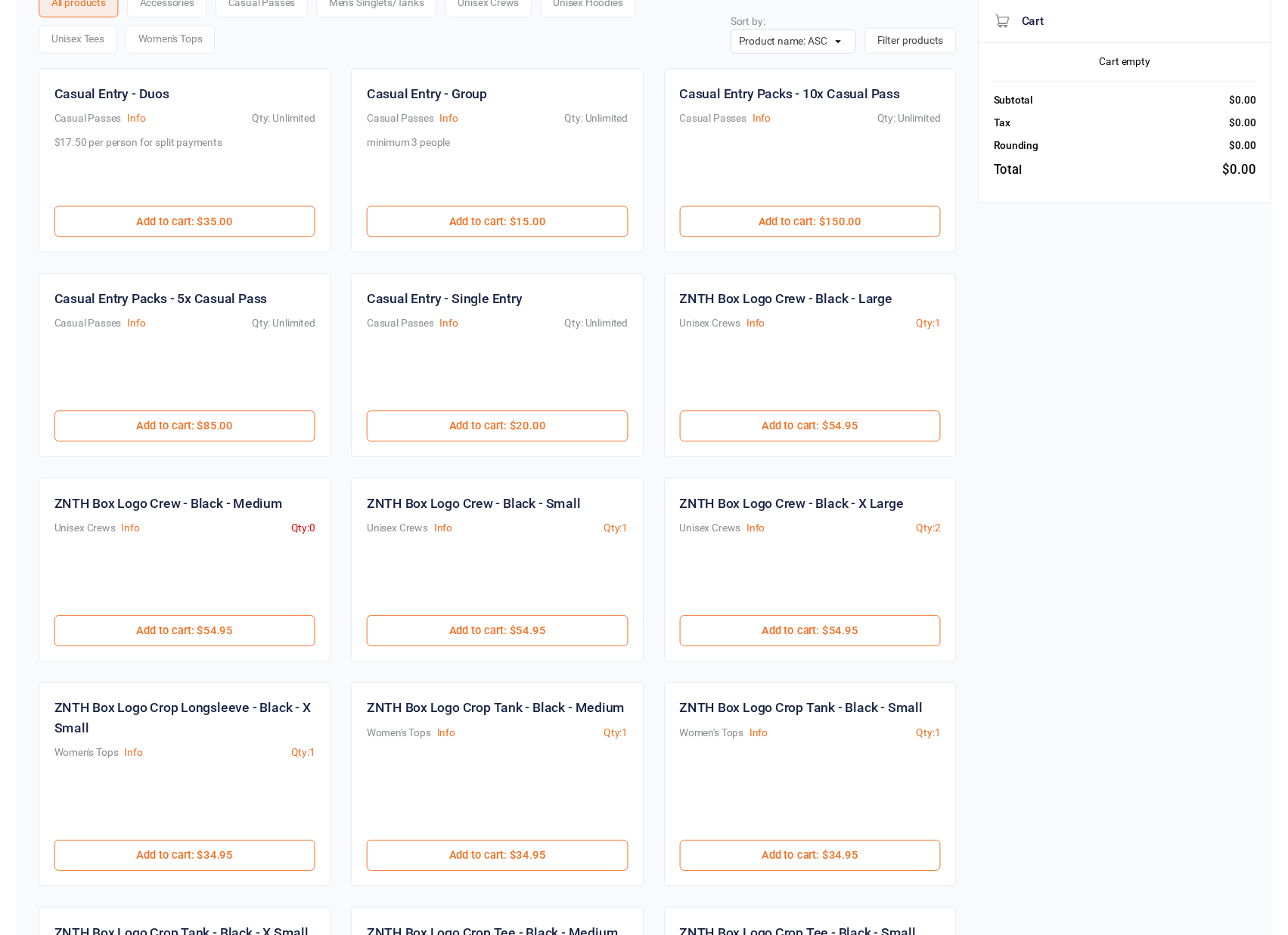
scroll to position [0, 0]
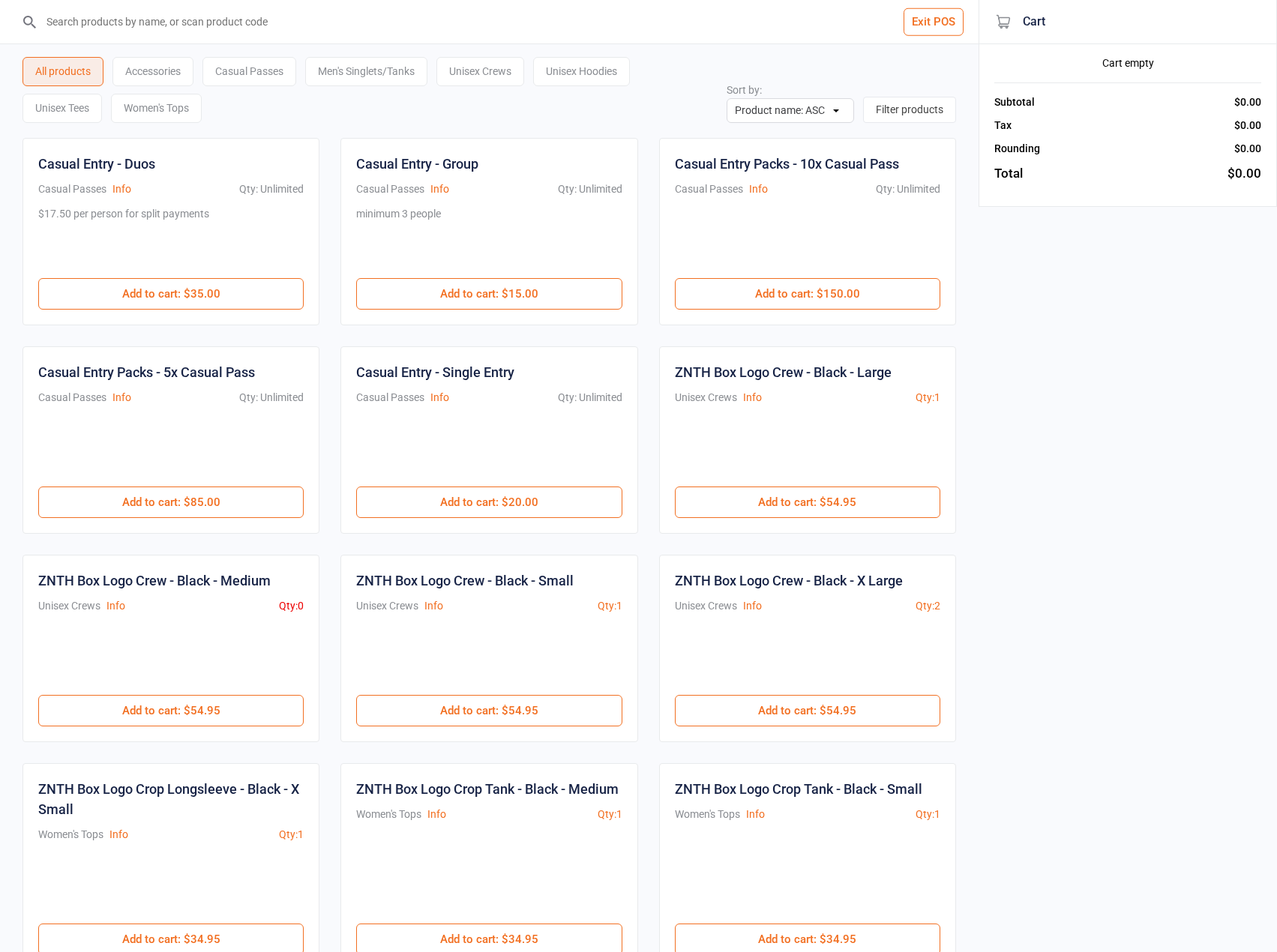
click at [346, 37] on input "search" at bounding box center [498, 21] width 919 height 44
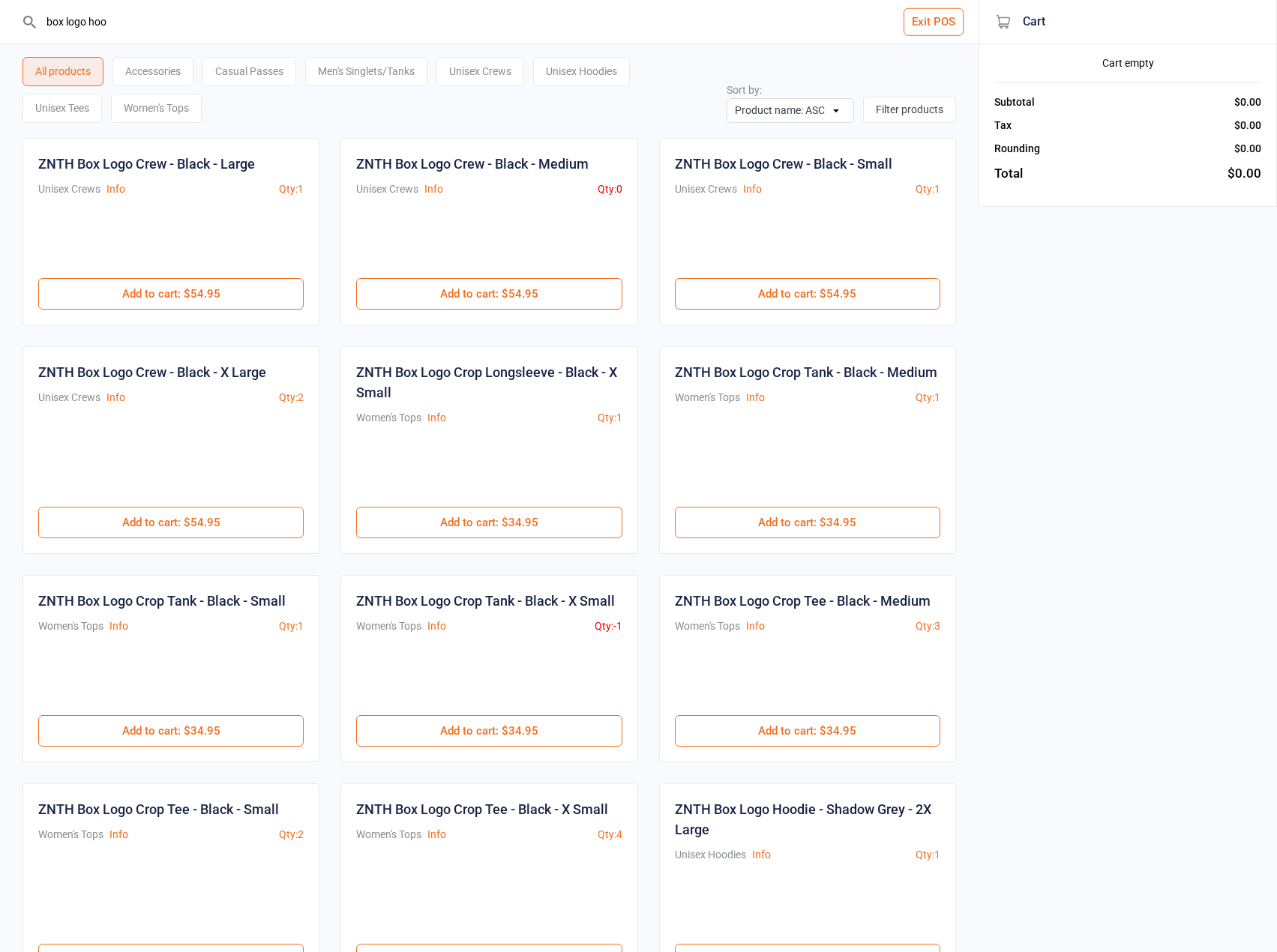
type input "box logo hood"
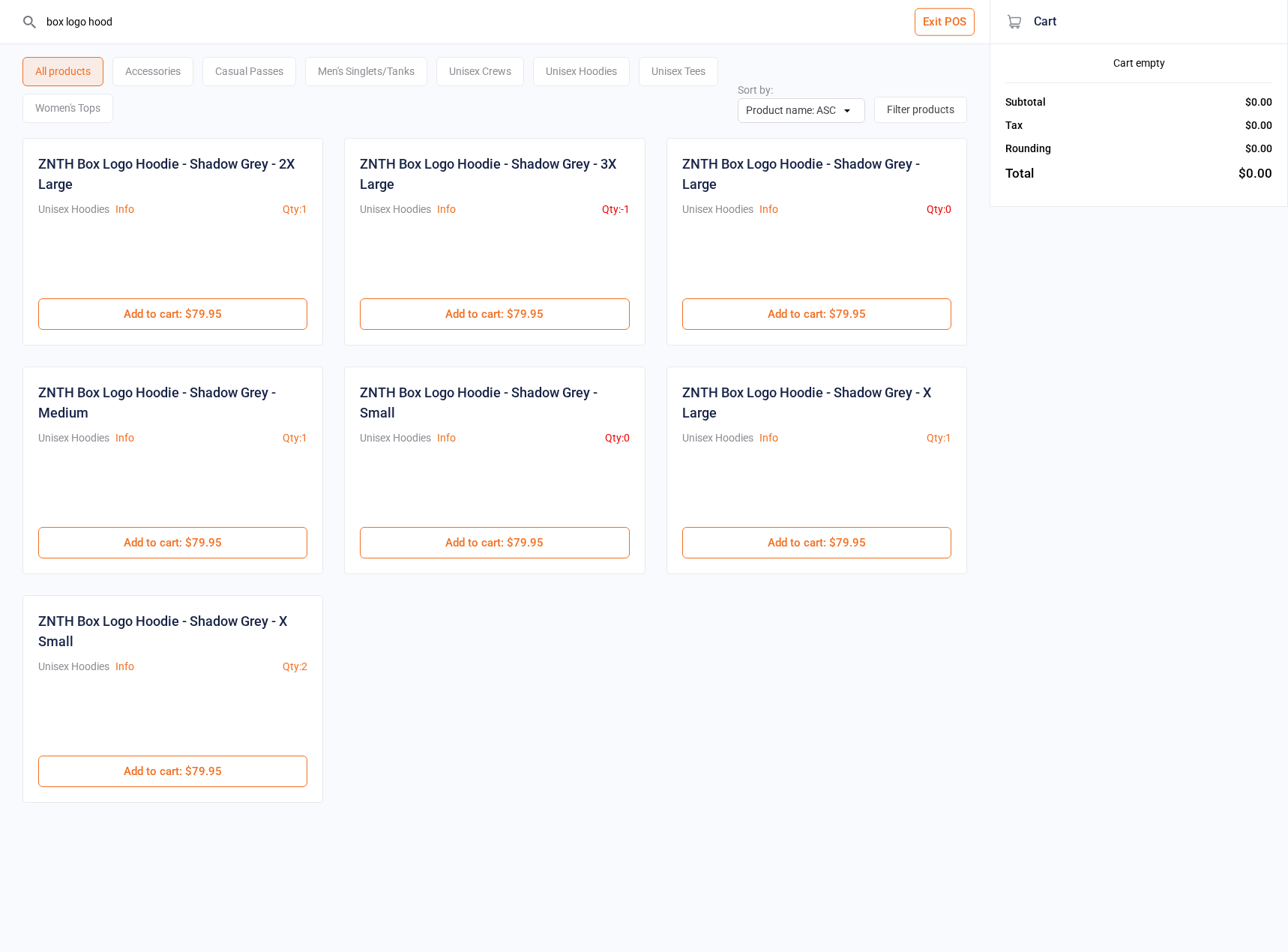
drag, startPoint x: 133, startPoint y: 22, endPoint x: 110, endPoint y: 27, distance: 23.5
click at [110, 27] on input "box logo hood" at bounding box center [504, 21] width 930 height 44
click at [514, 33] on input "box logo hood" at bounding box center [504, 21] width 930 height 44
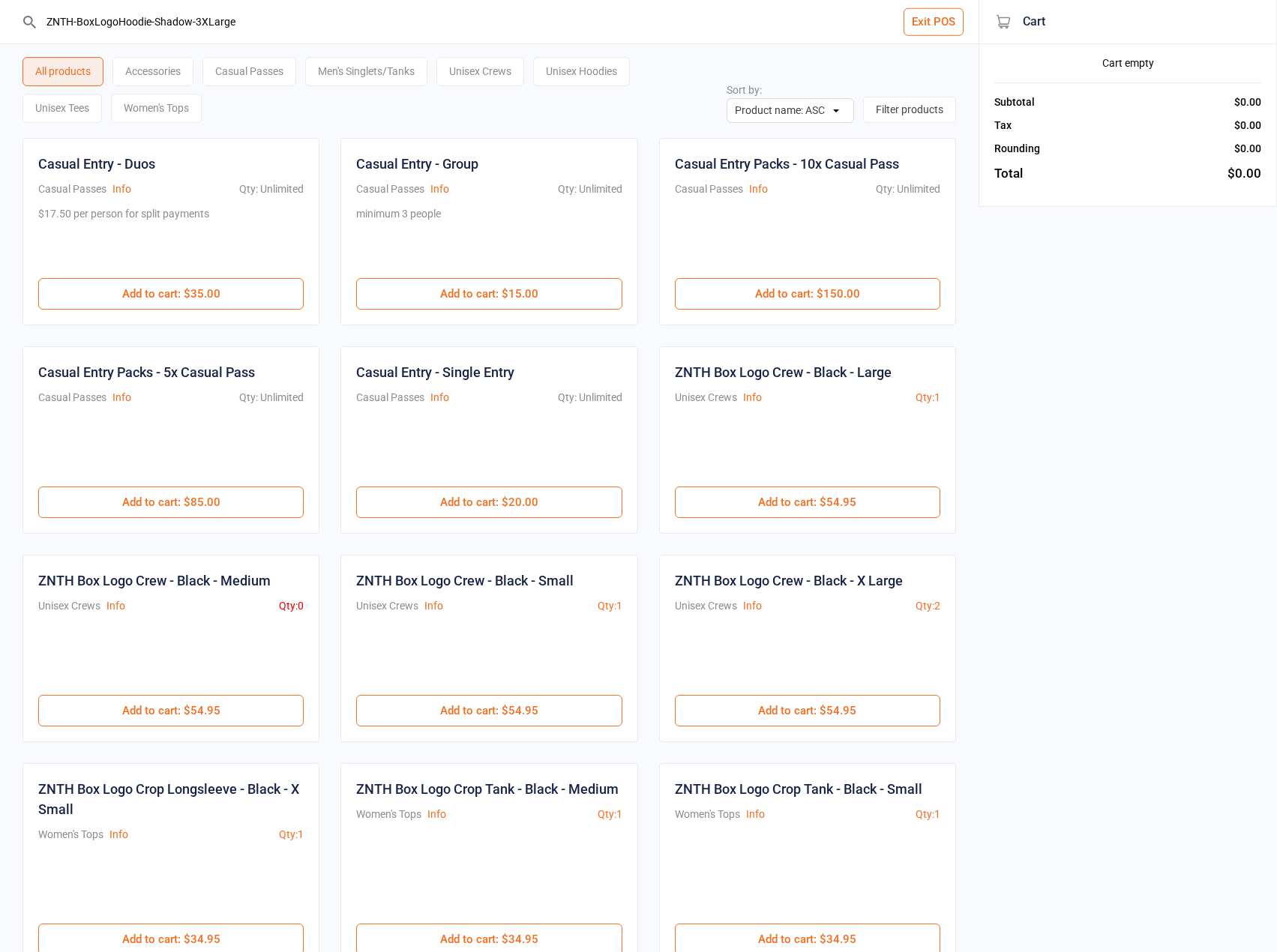
type input "ZNTH-BoxLogoHoodie-Shadow-3XLarge"
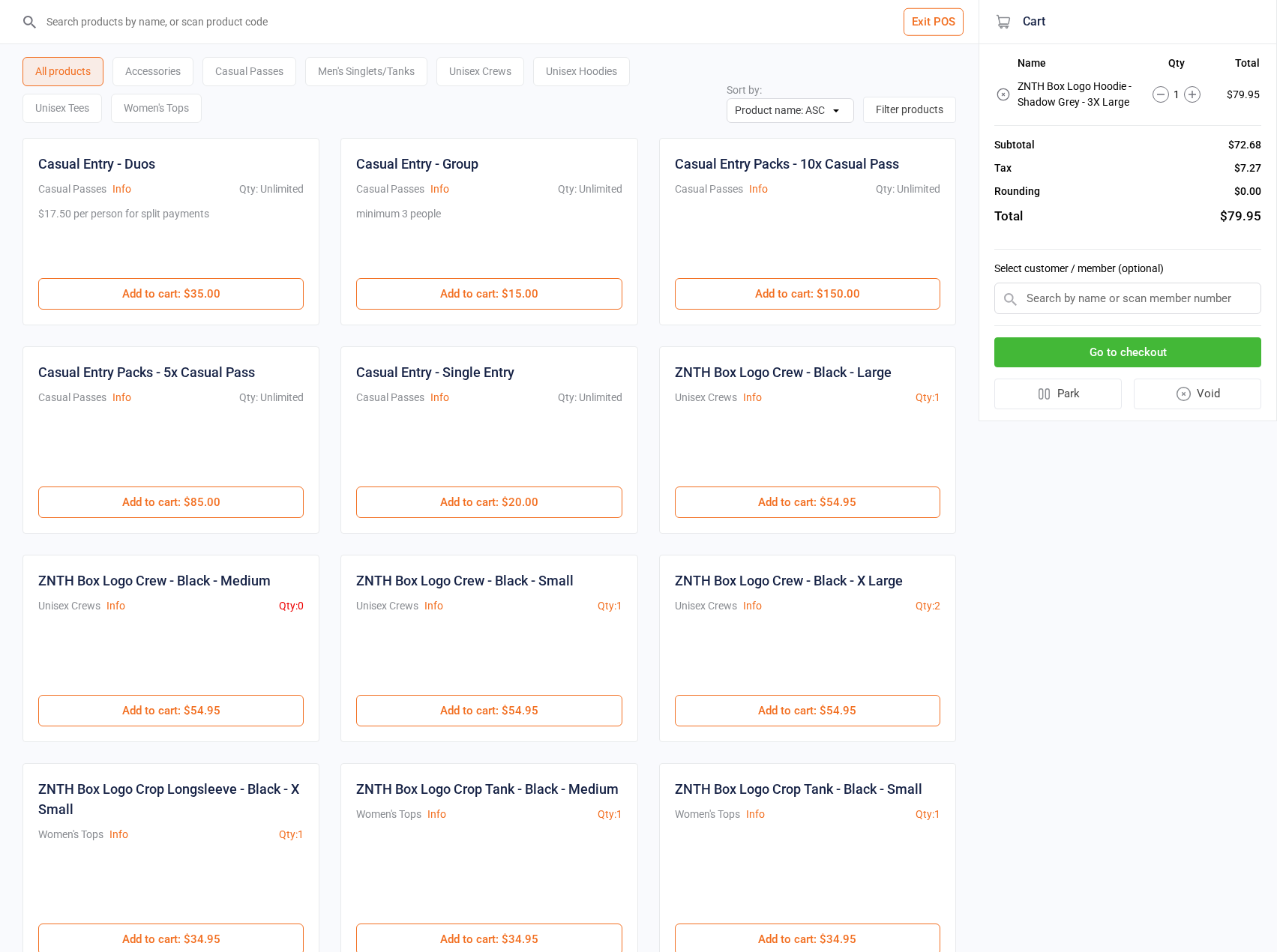
click at [1085, 354] on button "Go to checkout" at bounding box center [1128, 353] width 267 height 31
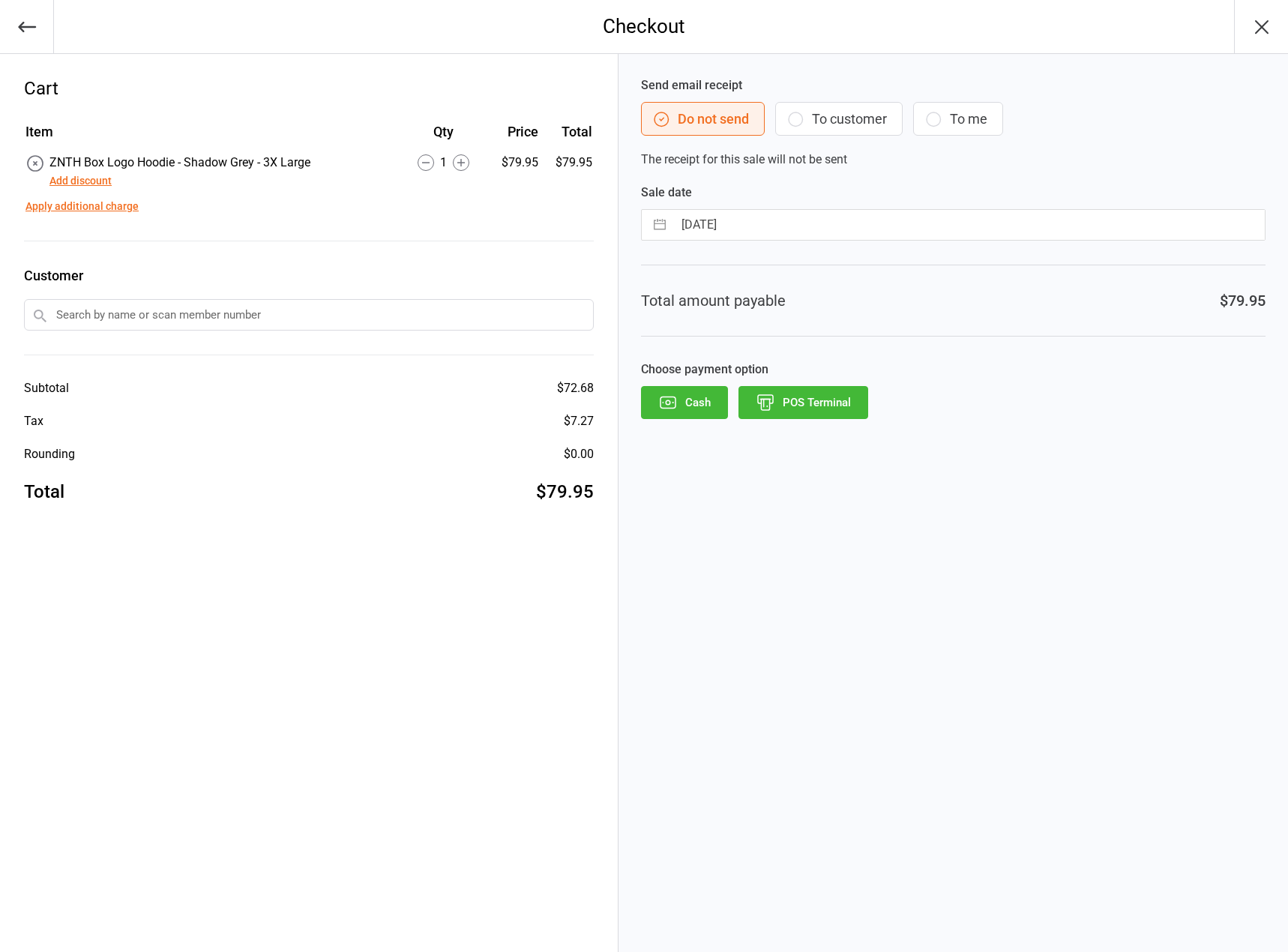
click at [31, 168] on icon at bounding box center [35, 163] width 15 height 15
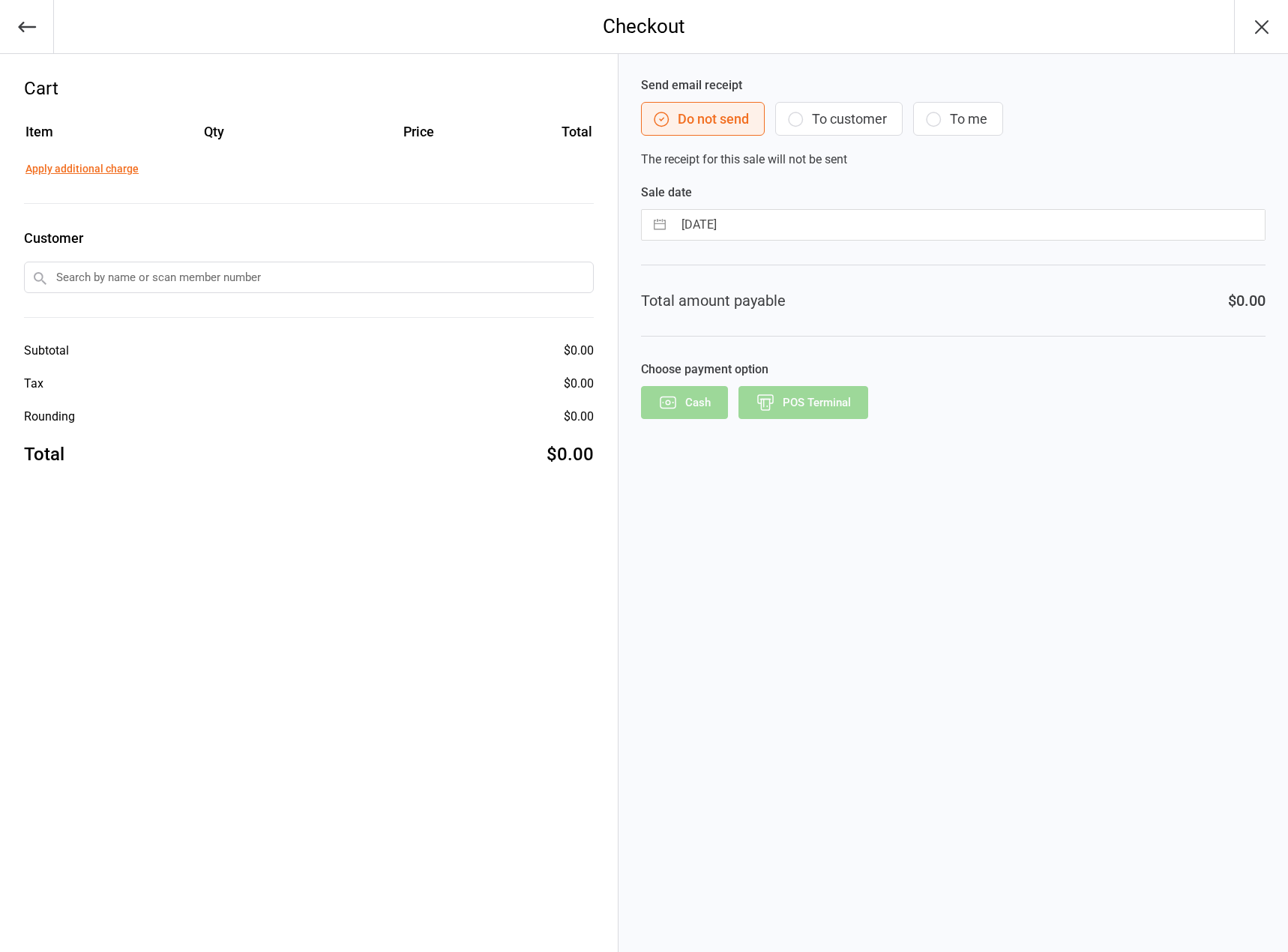
click at [20, 10] on button "button" at bounding box center [27, 26] width 54 height 53
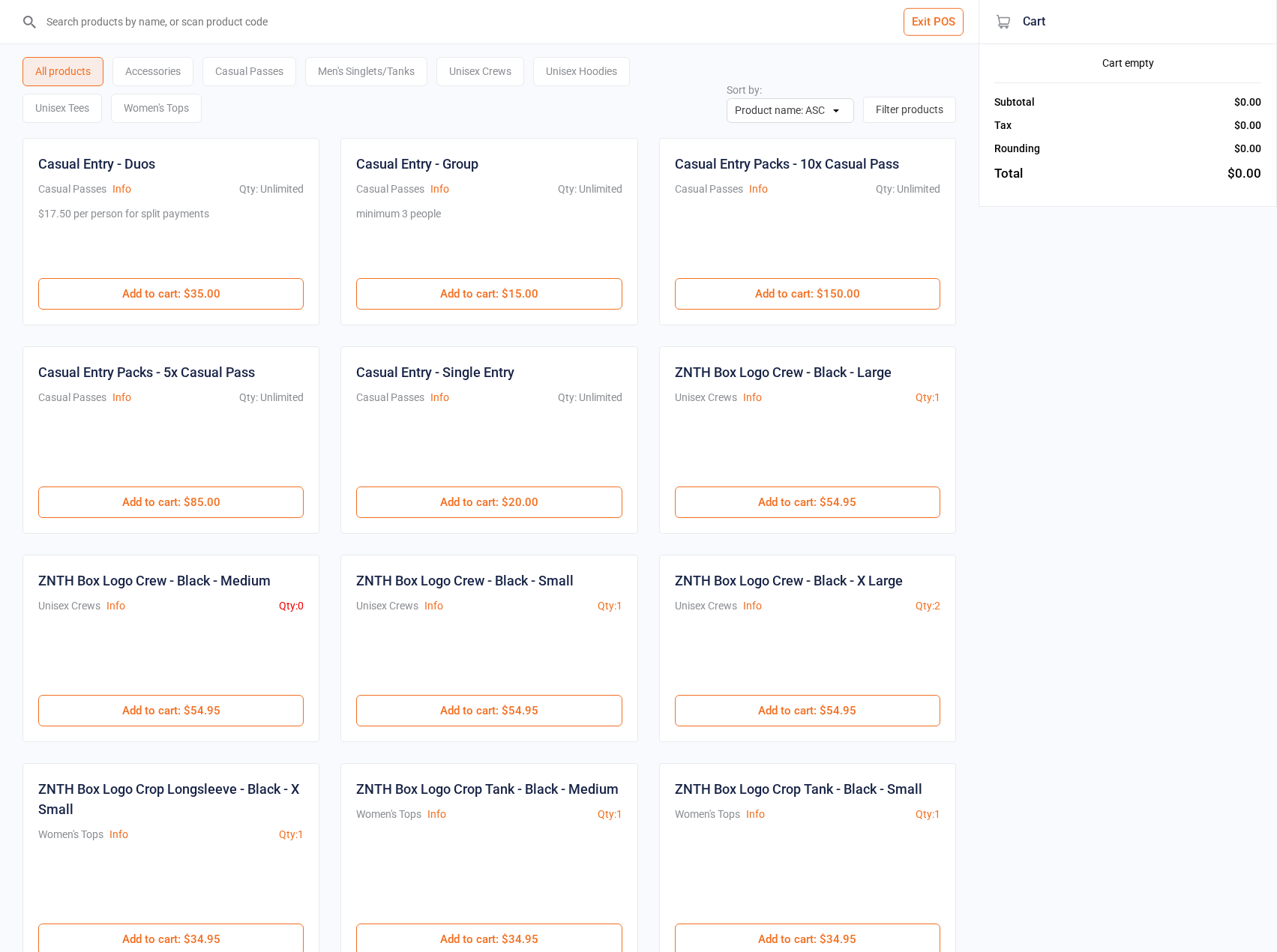
click at [189, 29] on input "search" at bounding box center [498, 21] width 919 height 44
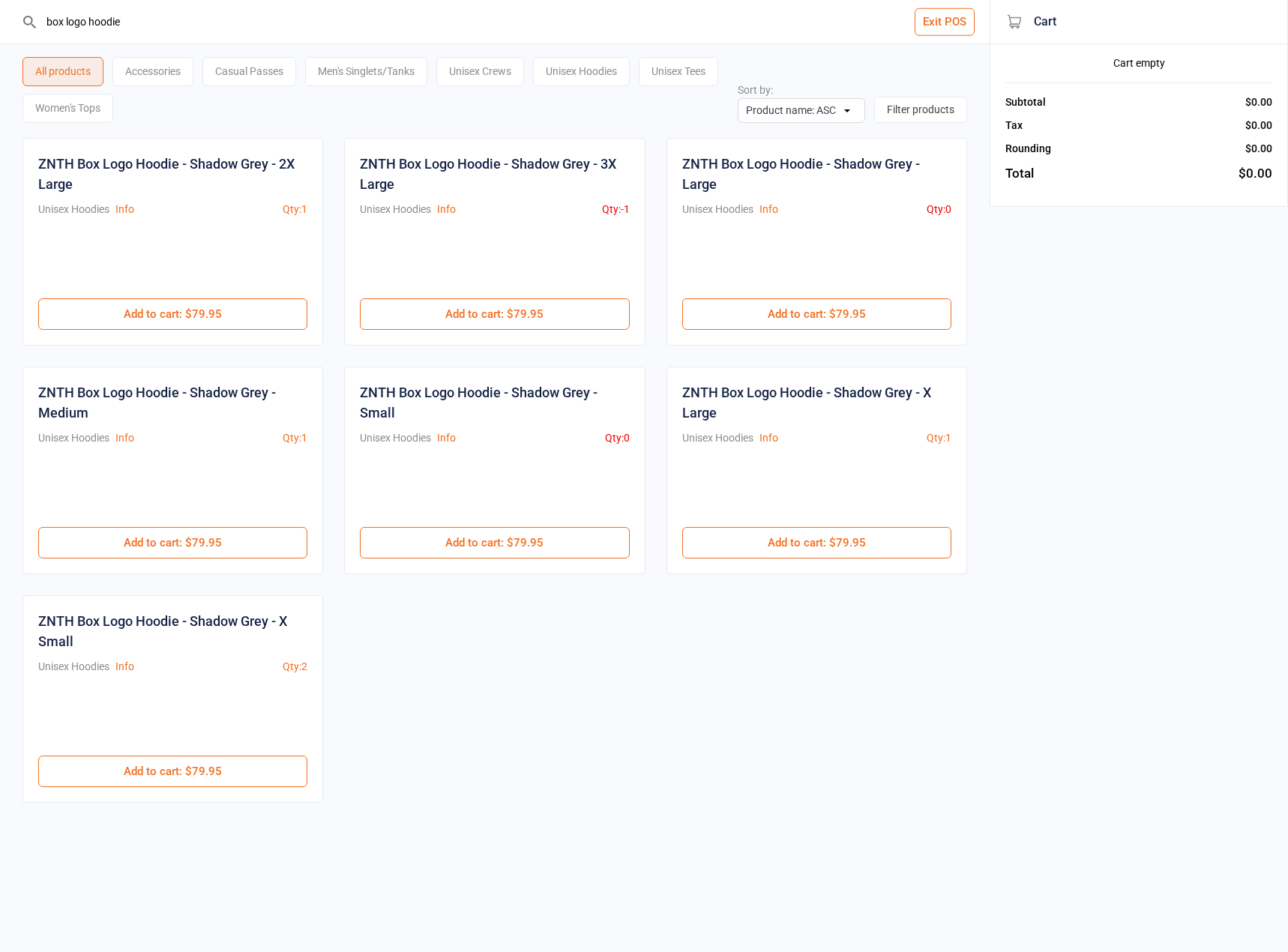
type input "box logo hoodie"
click at [229, 784] on button "Add to cart : $79.95" at bounding box center [172, 772] width 269 height 32
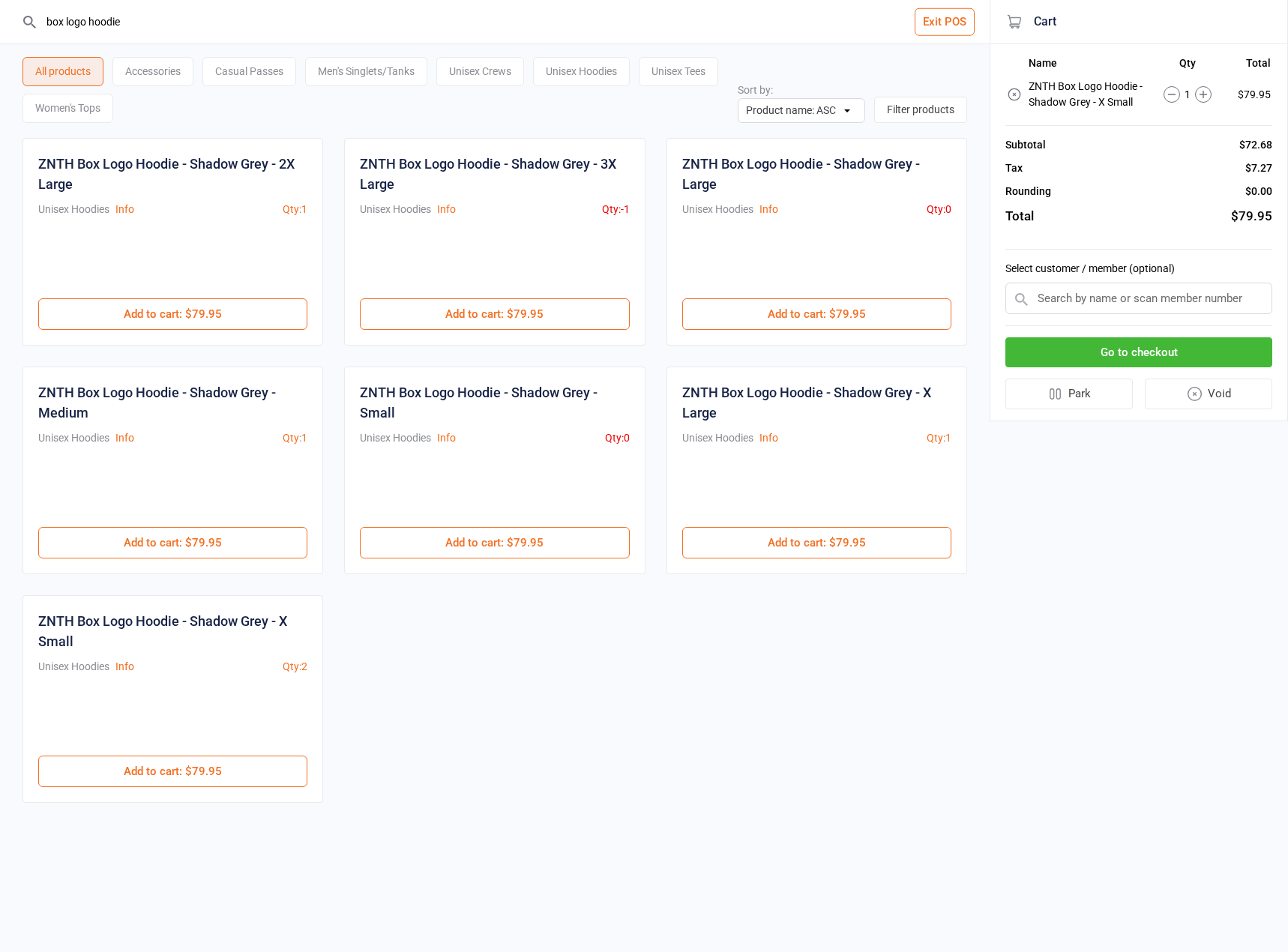
click at [1086, 350] on button "Go to checkout" at bounding box center [1139, 353] width 267 height 31
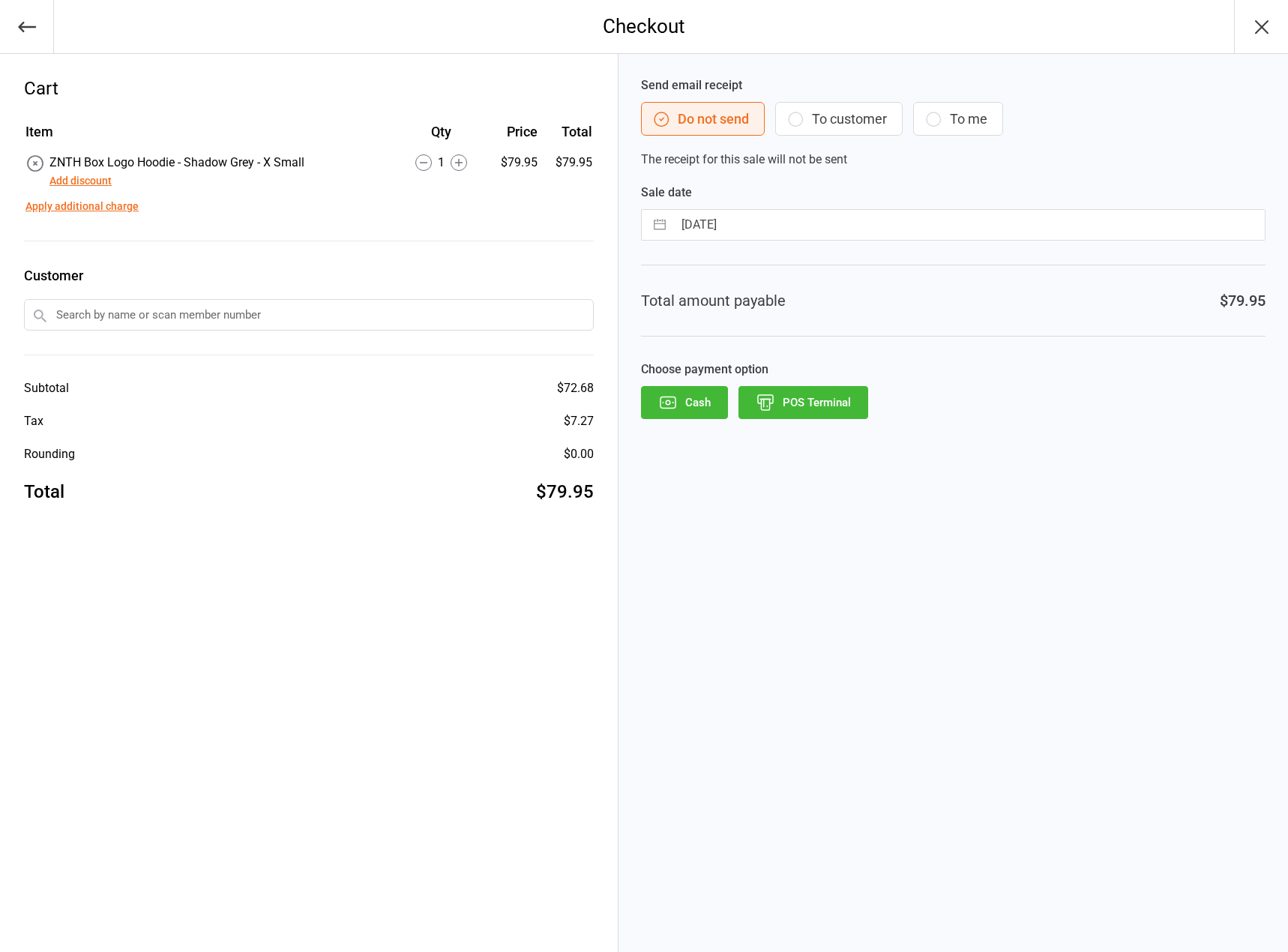
click at [307, 320] on input "text" at bounding box center [308, 315] width 570 height 32
click at [100, 184] on button "Add discount" at bounding box center [80, 181] width 62 height 16
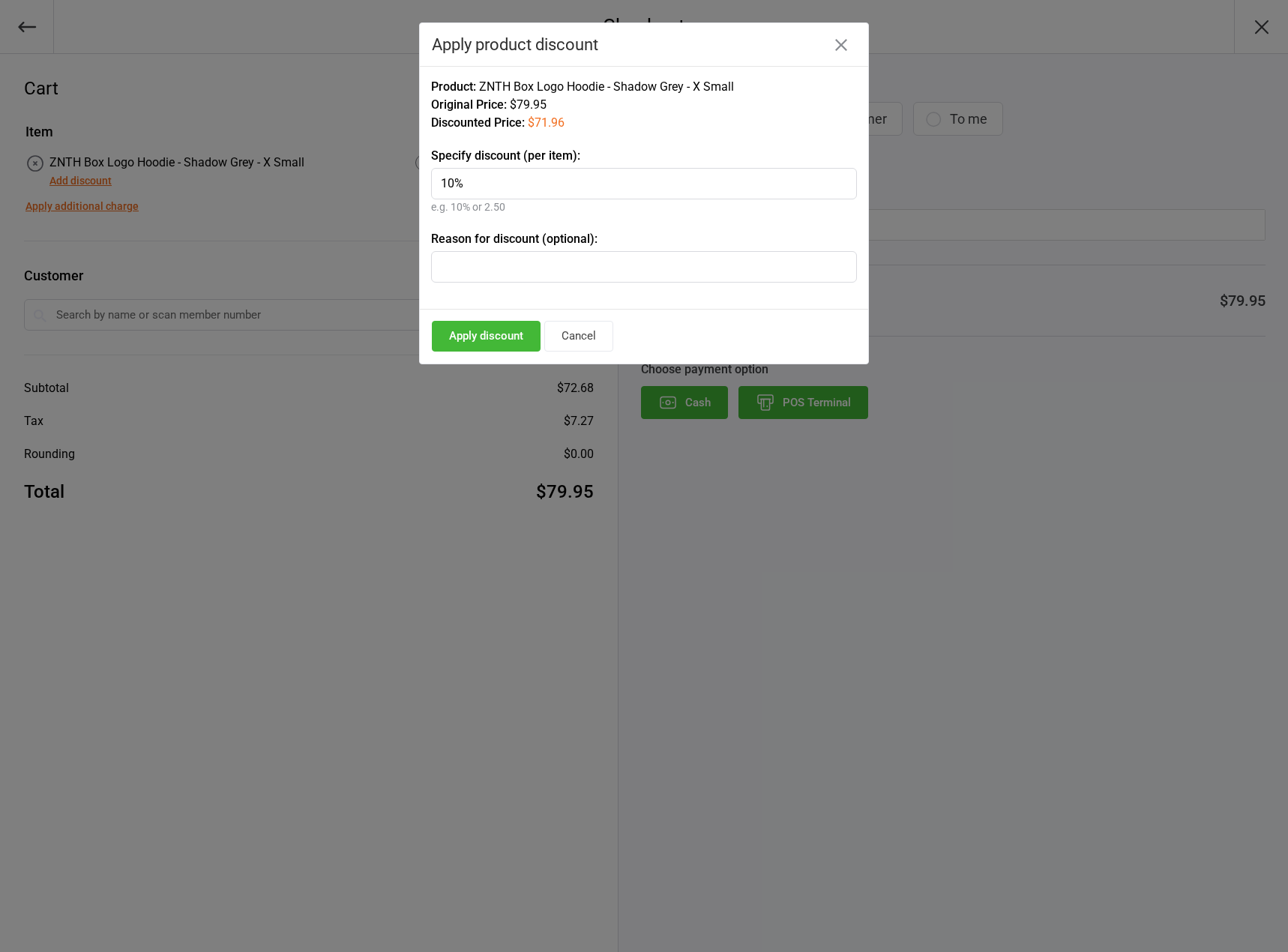
type input "10%"
click at [459, 330] on button "Apply discount" at bounding box center [486, 336] width 109 height 31
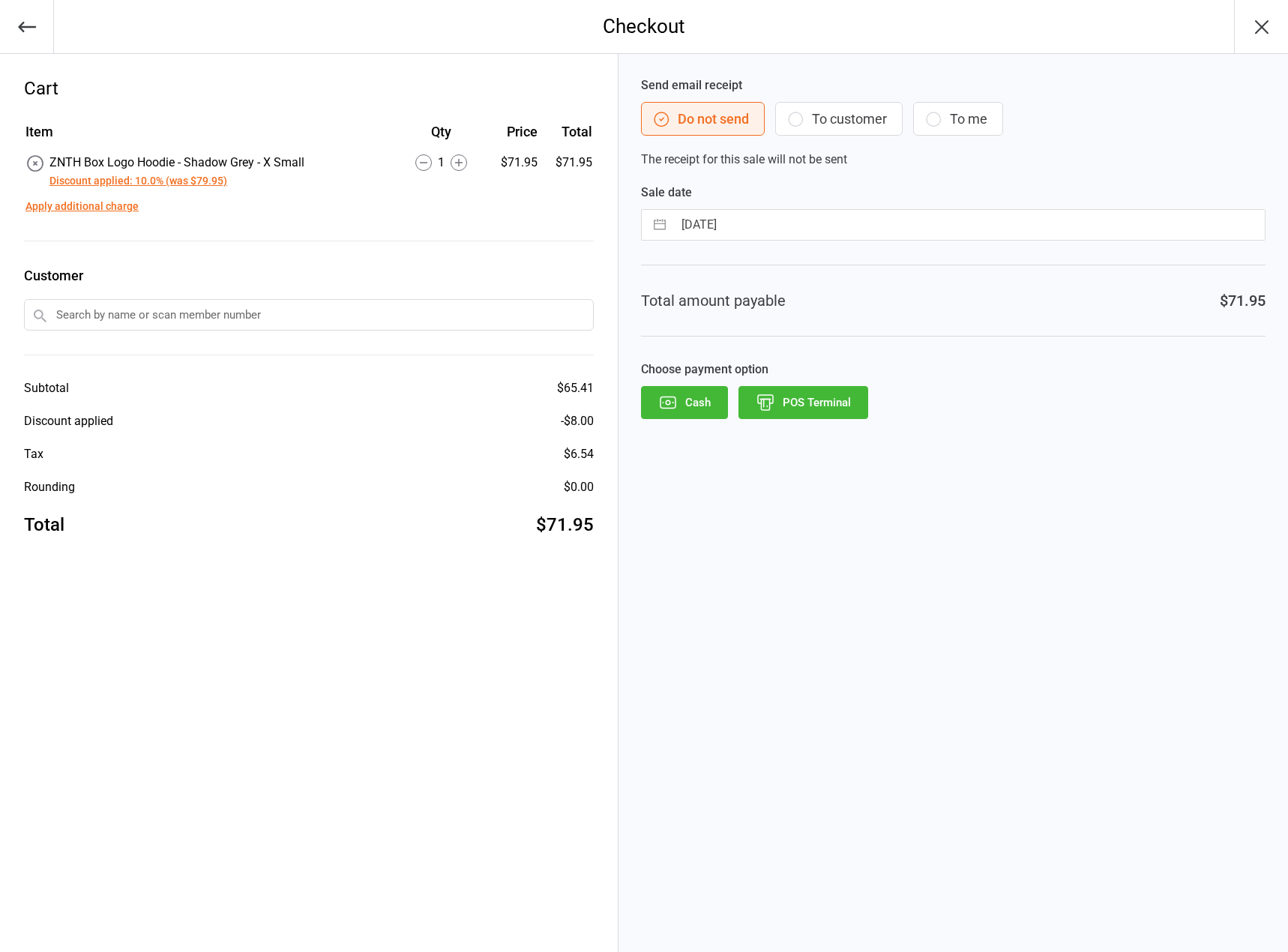
click at [187, 187] on button "Discount applied: 10.0% (was $79.95)" at bounding box center [138, 181] width 178 height 16
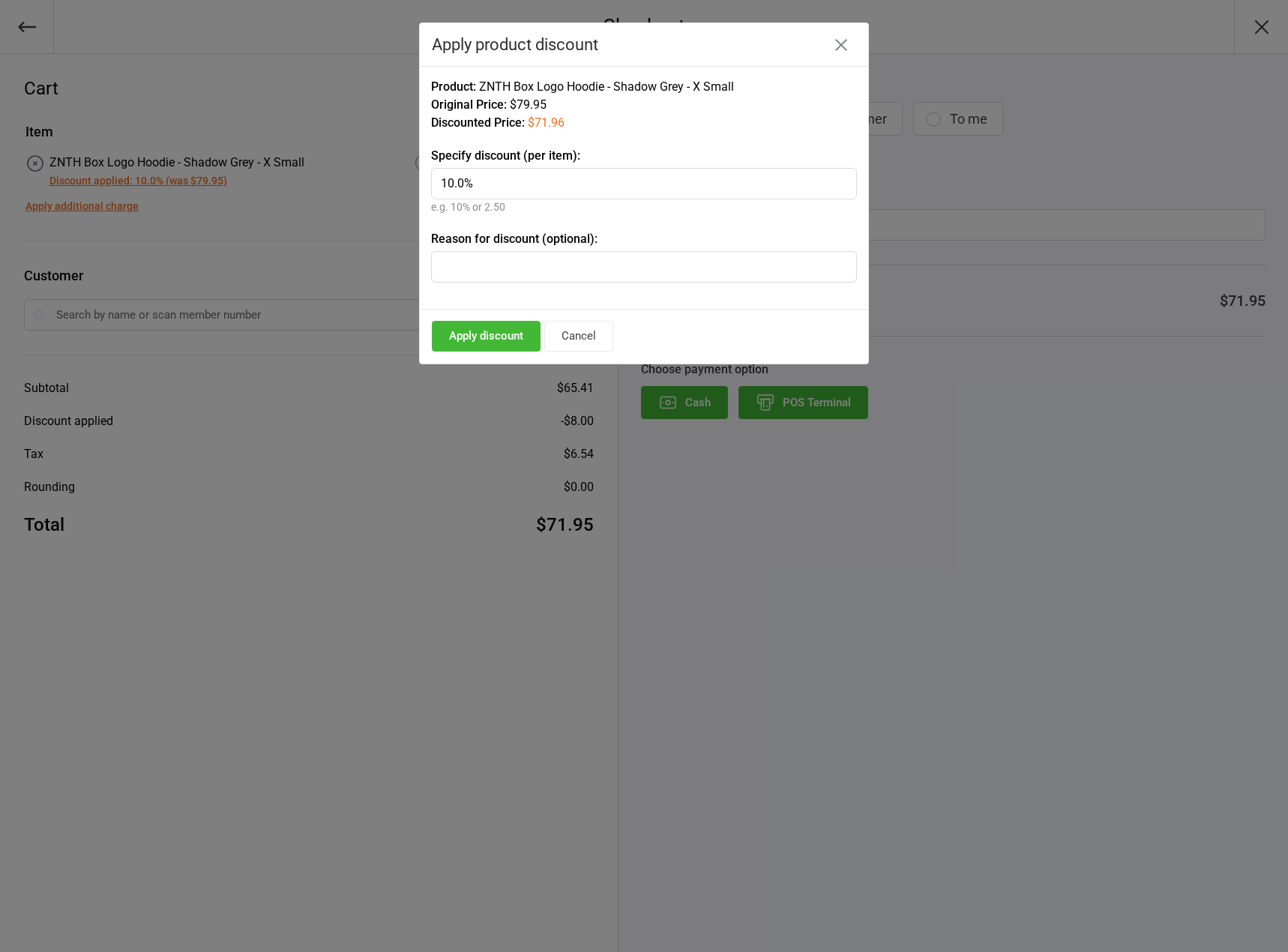
click at [457, 187] on input "10.0%" at bounding box center [644, 184] width 426 height 32
click at [844, 44] on icon "button" at bounding box center [841, 45] width 12 height 12
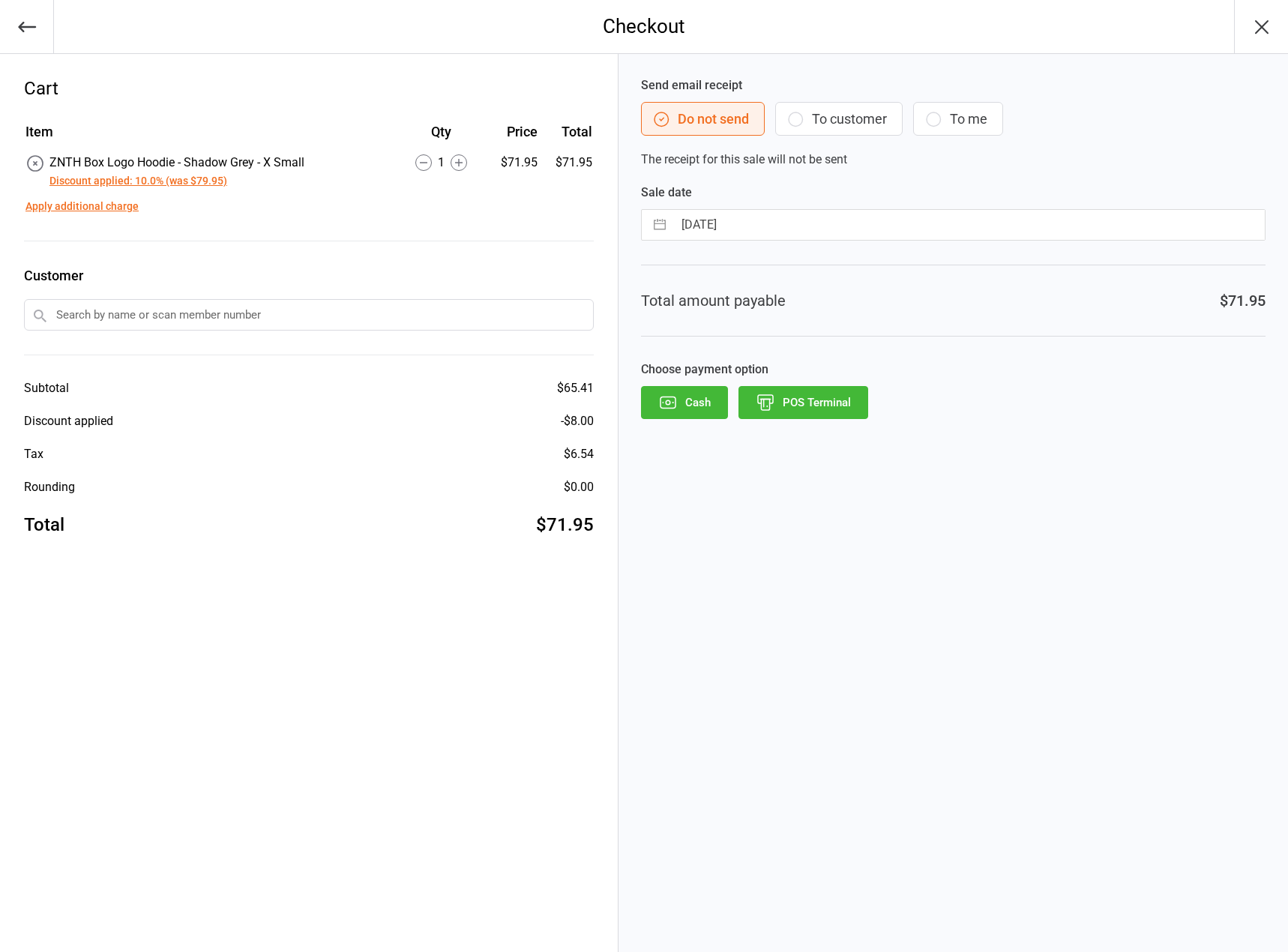
click at [840, 404] on button "POS Terminal" at bounding box center [803, 403] width 130 height 33
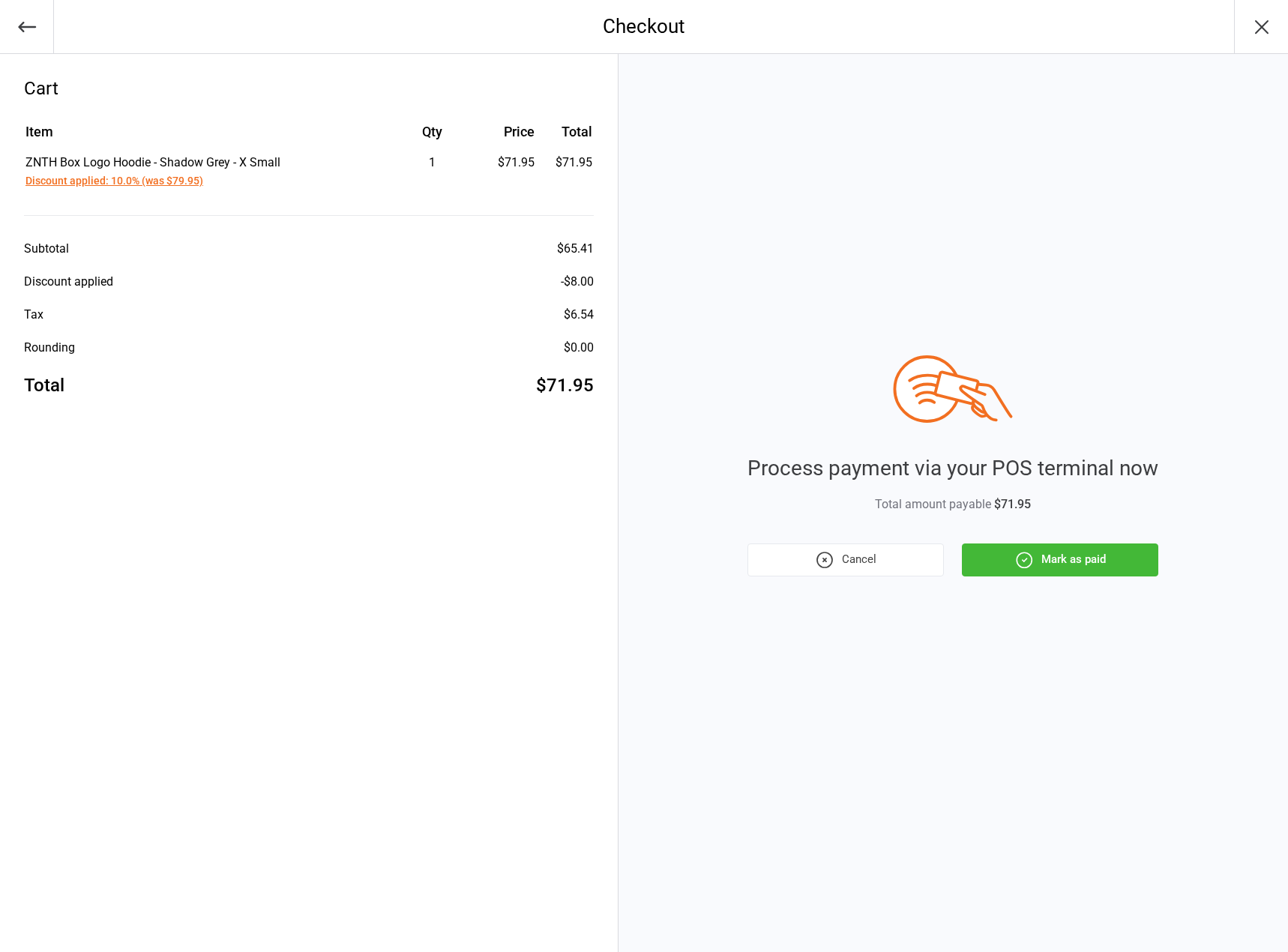
click at [1069, 561] on button "Mark as paid" at bounding box center [1060, 560] width 196 height 33
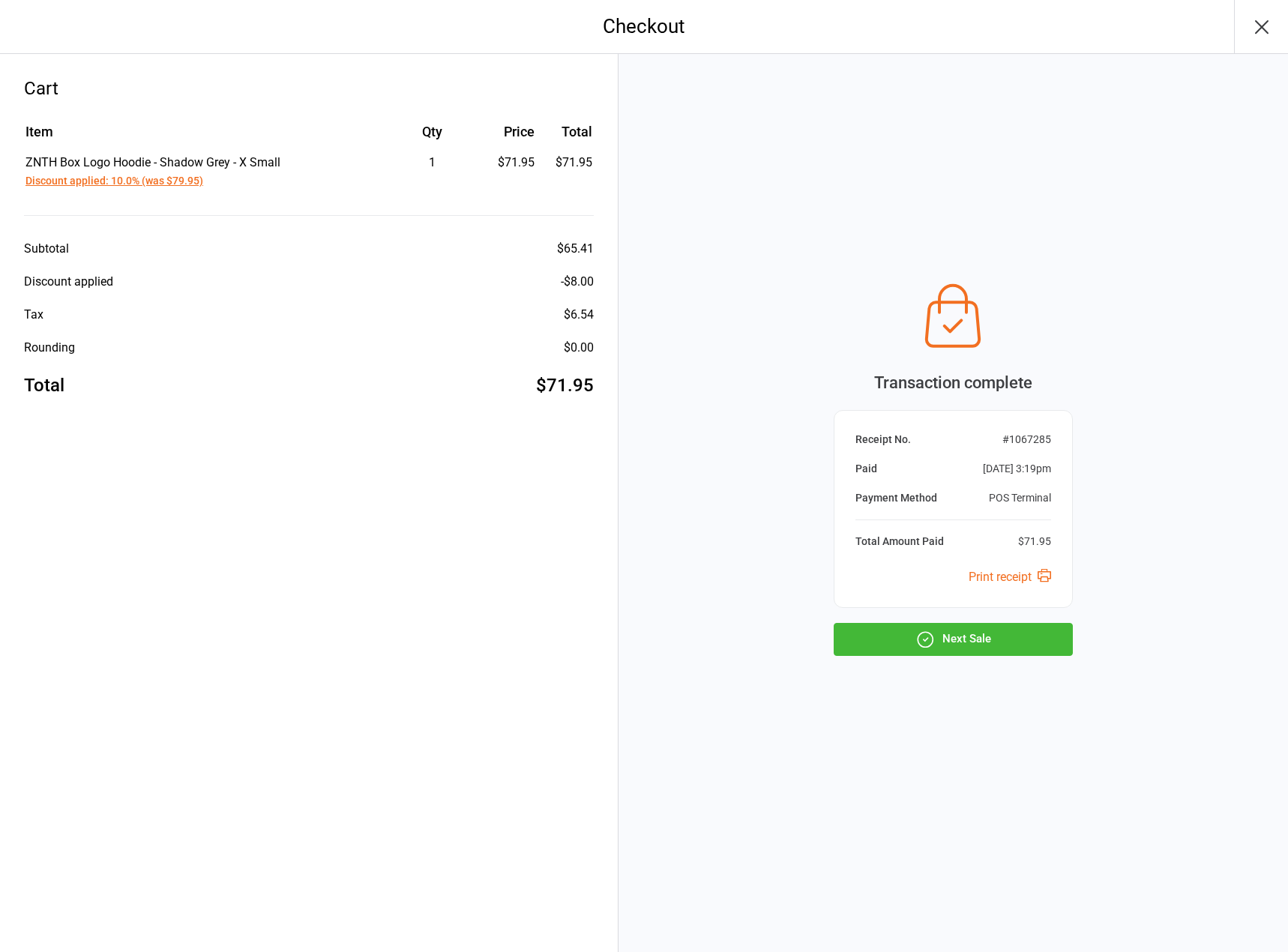
click at [983, 640] on button "Next Sale" at bounding box center [953, 640] width 239 height 33
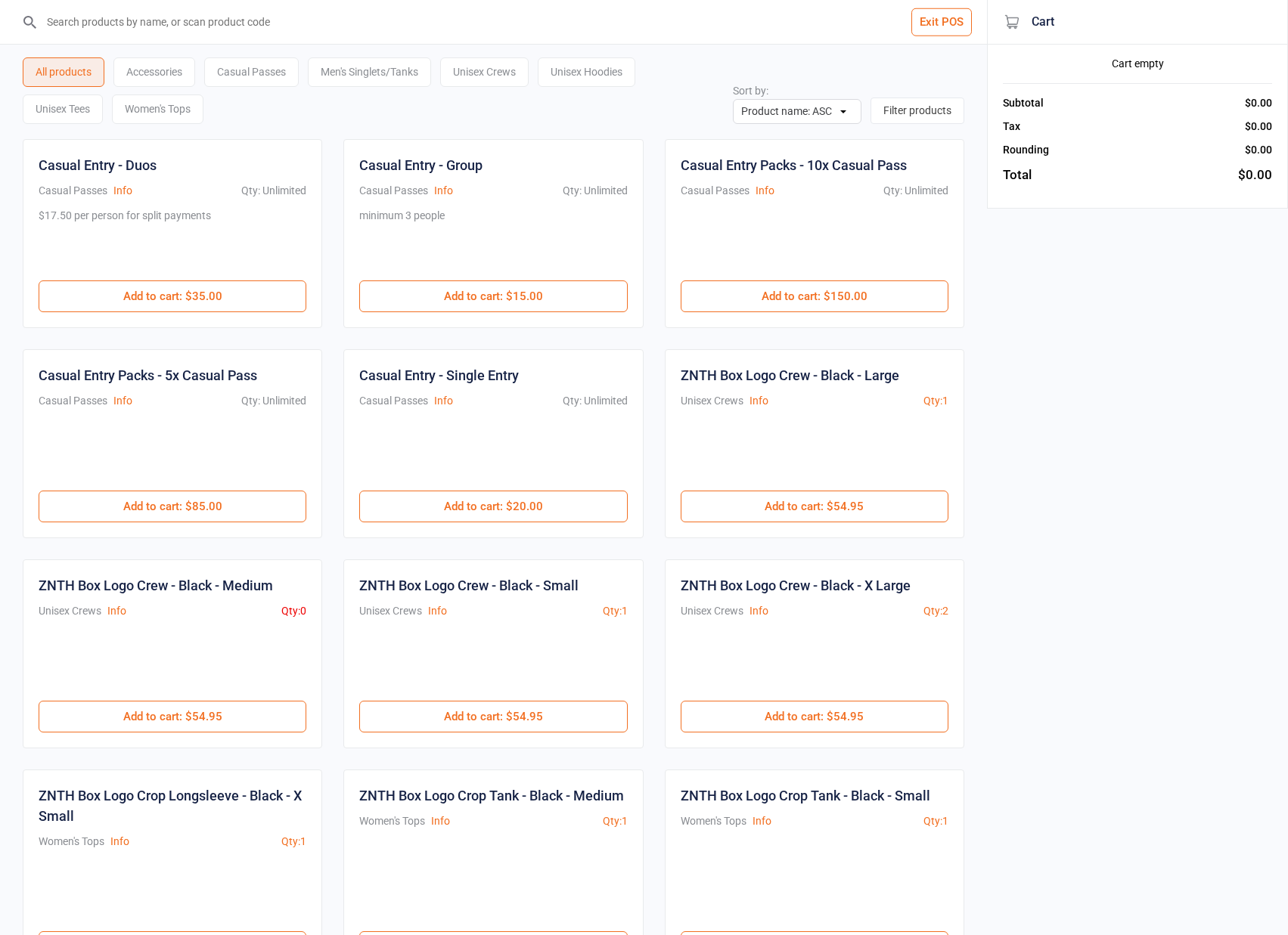
click at [178, 21] on input "search" at bounding box center [503, 22] width 927 height 44
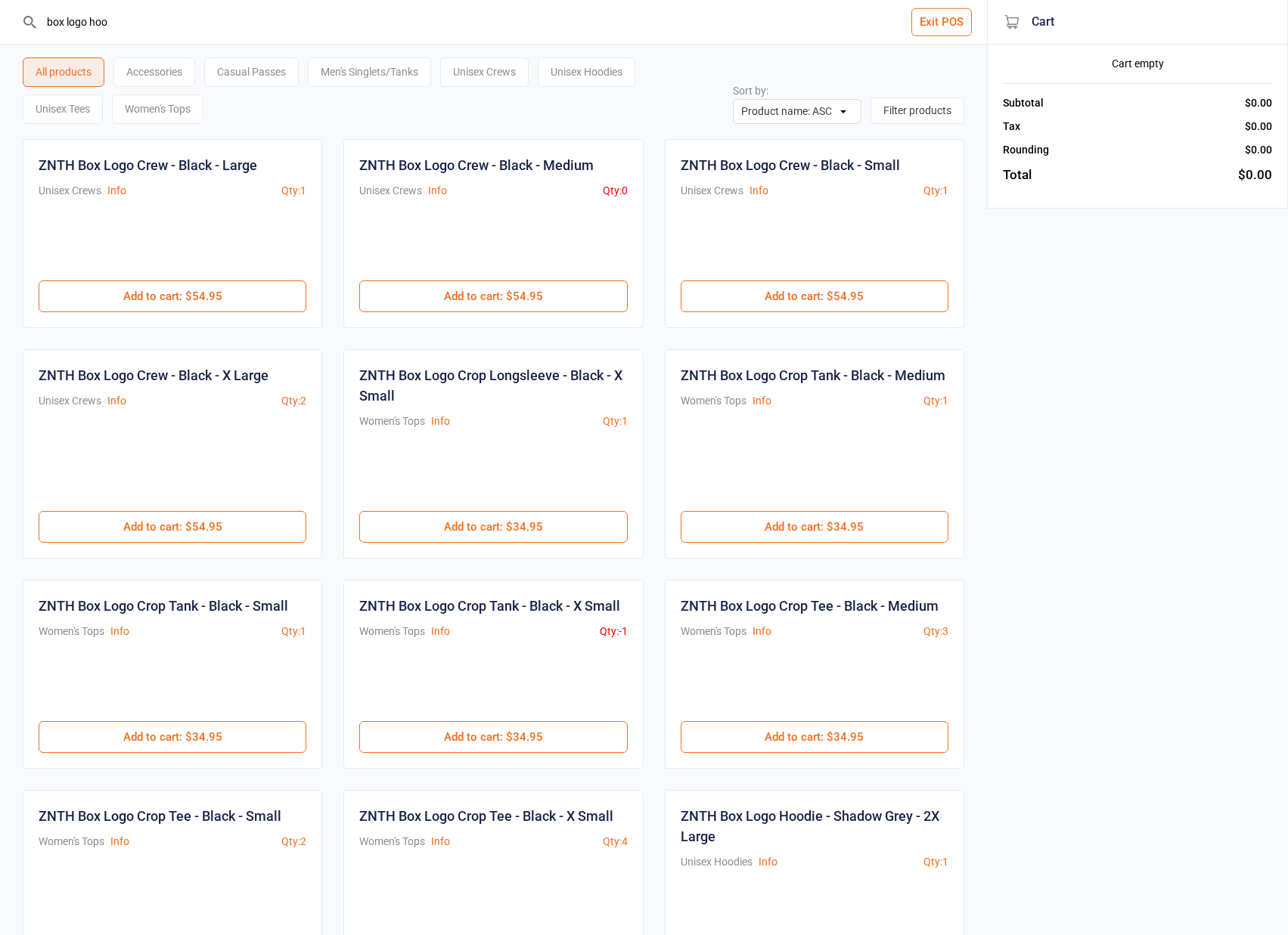
type input "box logo hood"
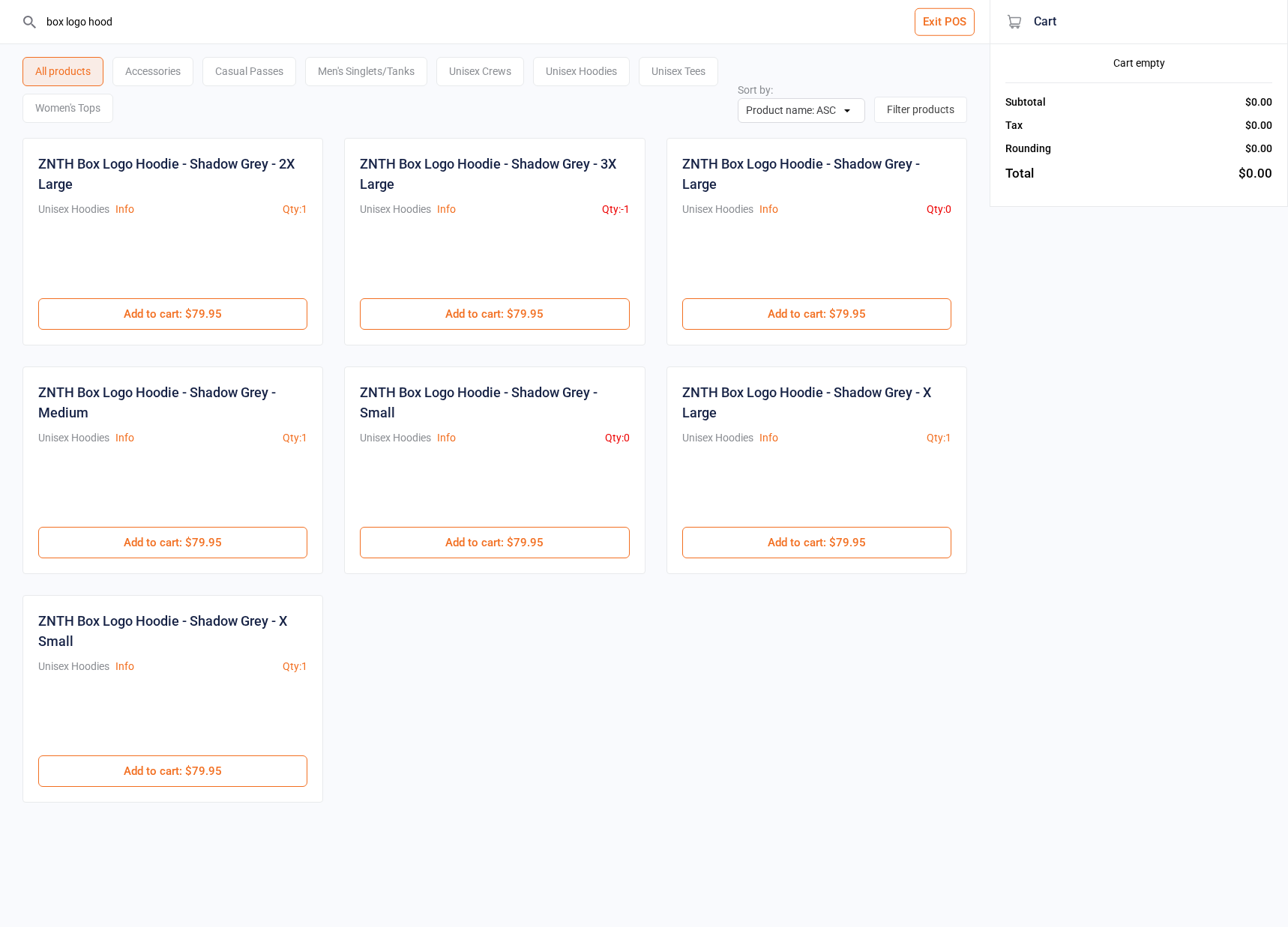
drag, startPoint x: 76, startPoint y: 10, endPoint x: -191, endPoint y: -31, distance: 270.1
click at [0, 0] on html "box logo hood Exit POS All products Accessories Casual Passes Men's Singlets/Ta…" at bounding box center [644, 463] width 1288 height 927
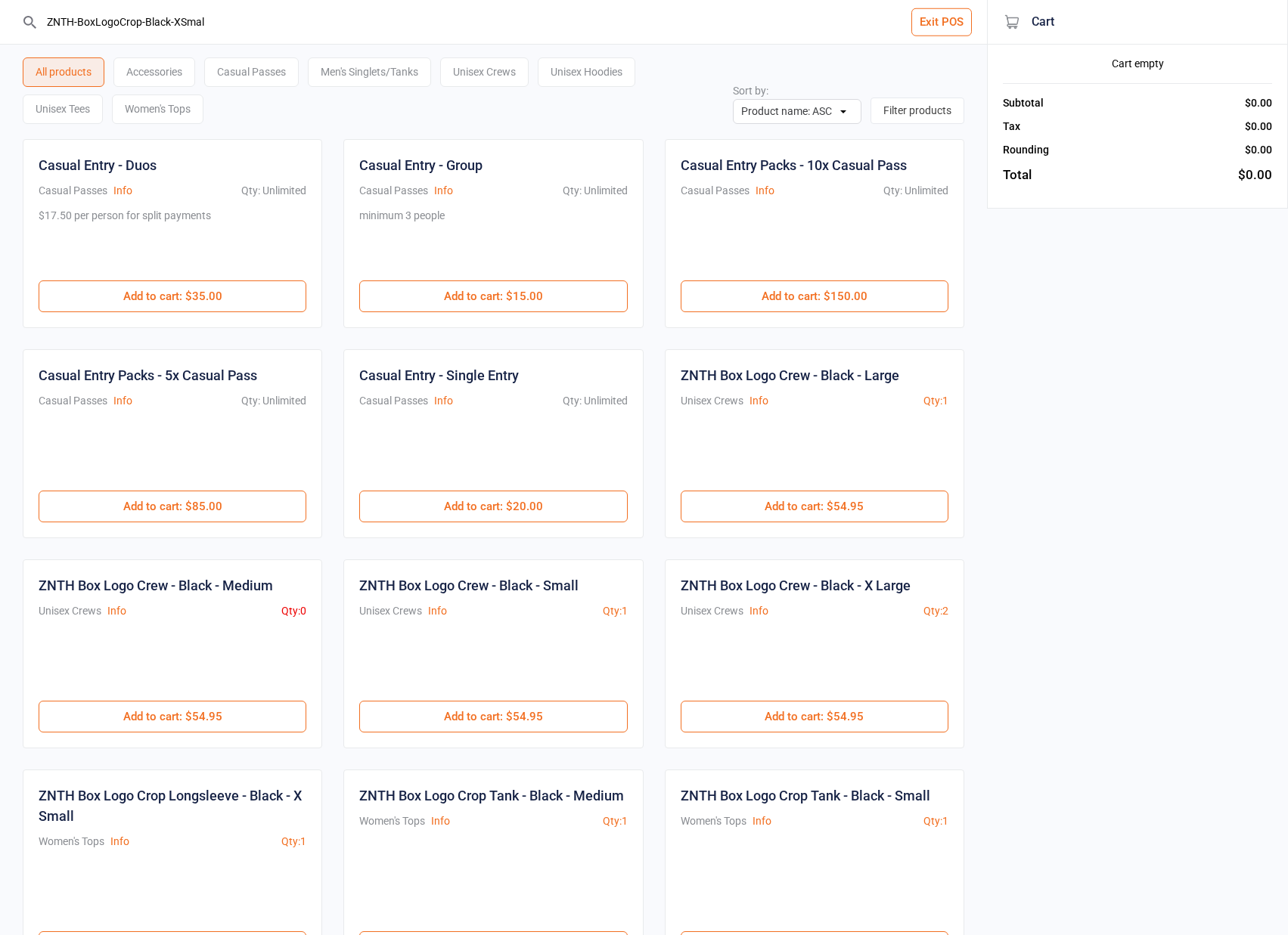
type input "ZNTH-BoxLogoCrop-Black-XSmall"
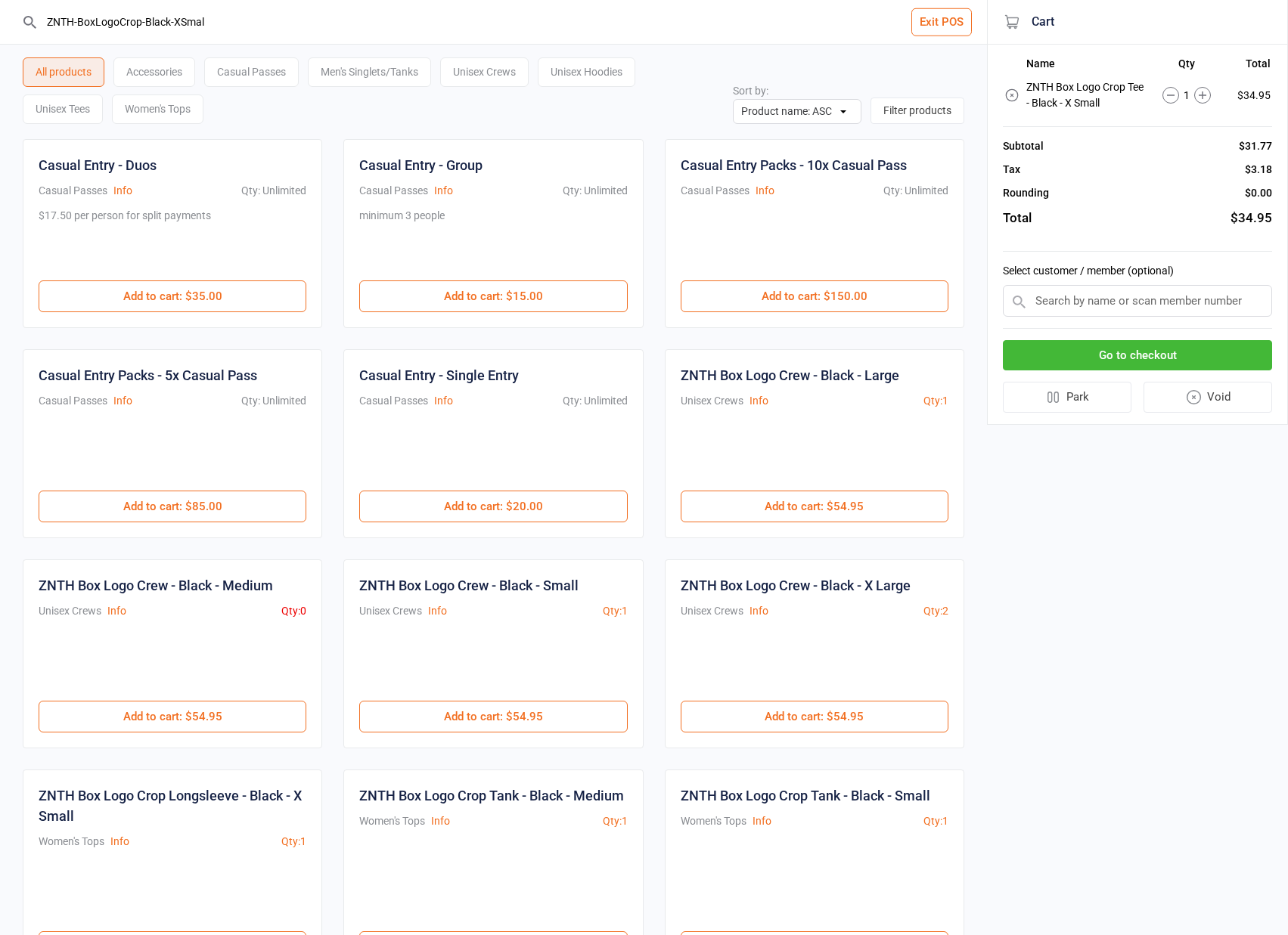
type input "ZNTH-BoxLogoCrop-Black-XSmall"
click at [1175, 91] on icon at bounding box center [1170, 95] width 17 height 17
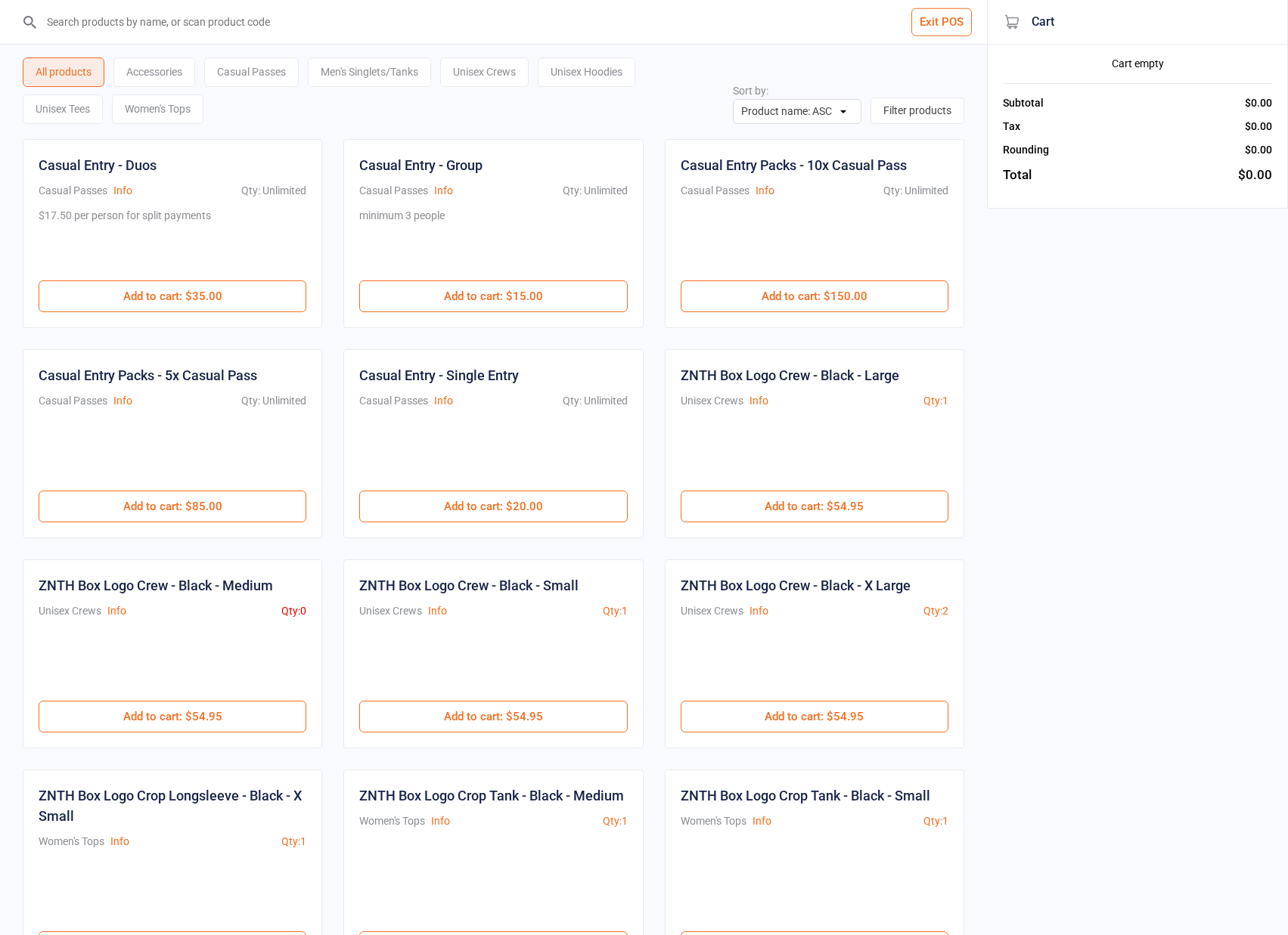
click at [485, 30] on input "search" at bounding box center [503, 22] width 927 height 44
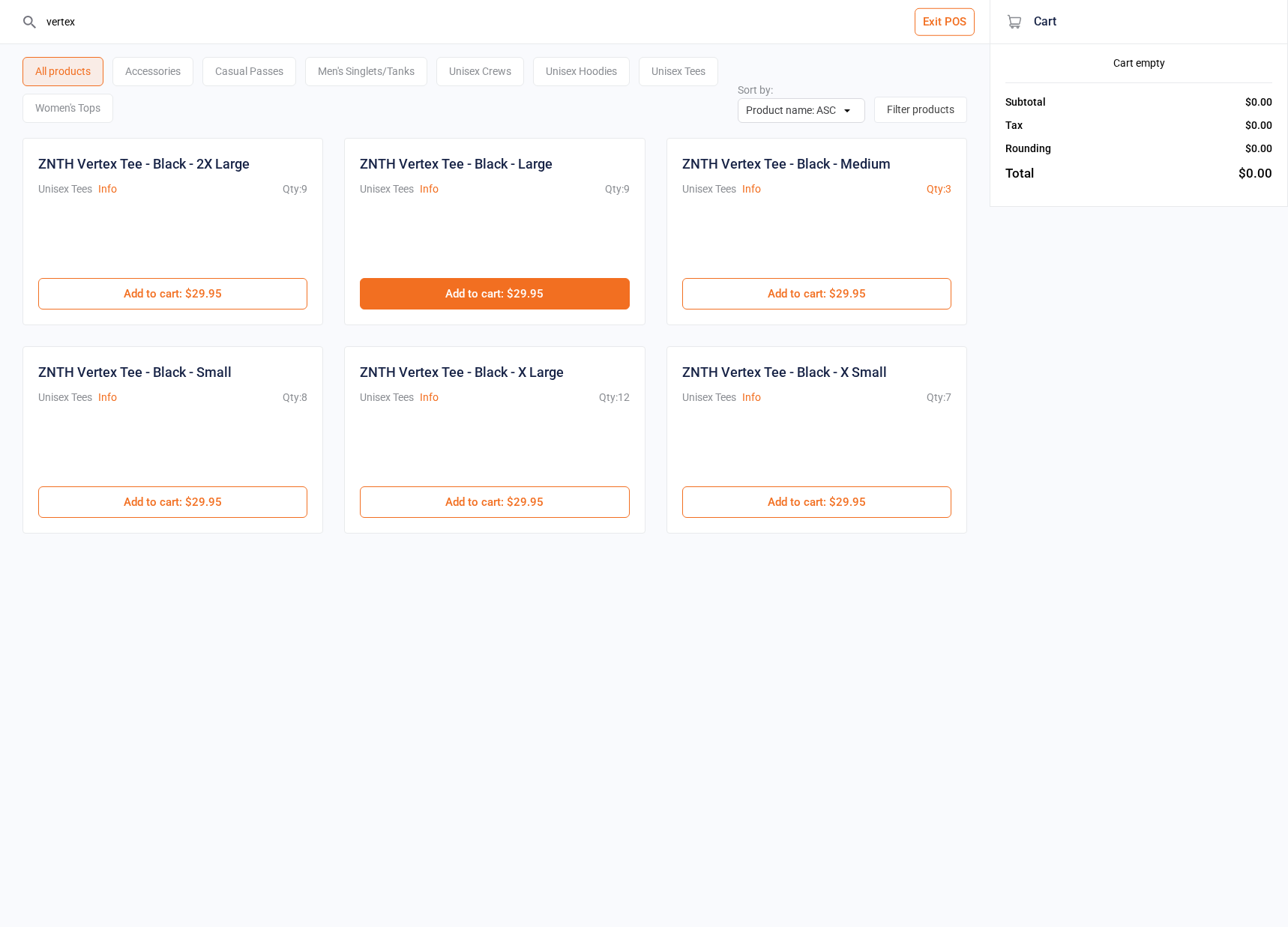
type input "vertex"
click at [504, 292] on button "Add to cart : $29.95" at bounding box center [494, 294] width 269 height 32
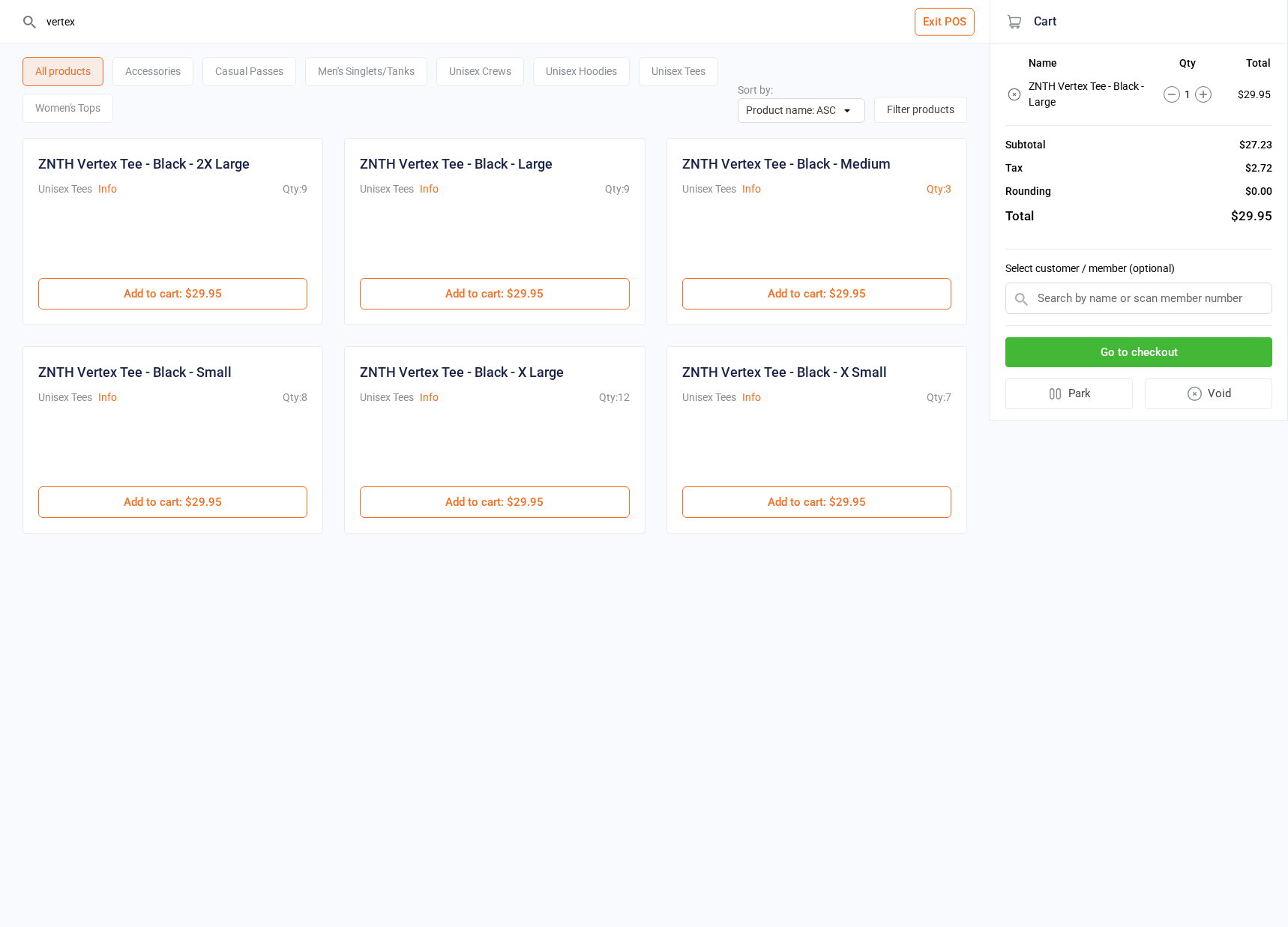
click at [1159, 351] on button "Go to checkout" at bounding box center [1139, 353] width 267 height 31
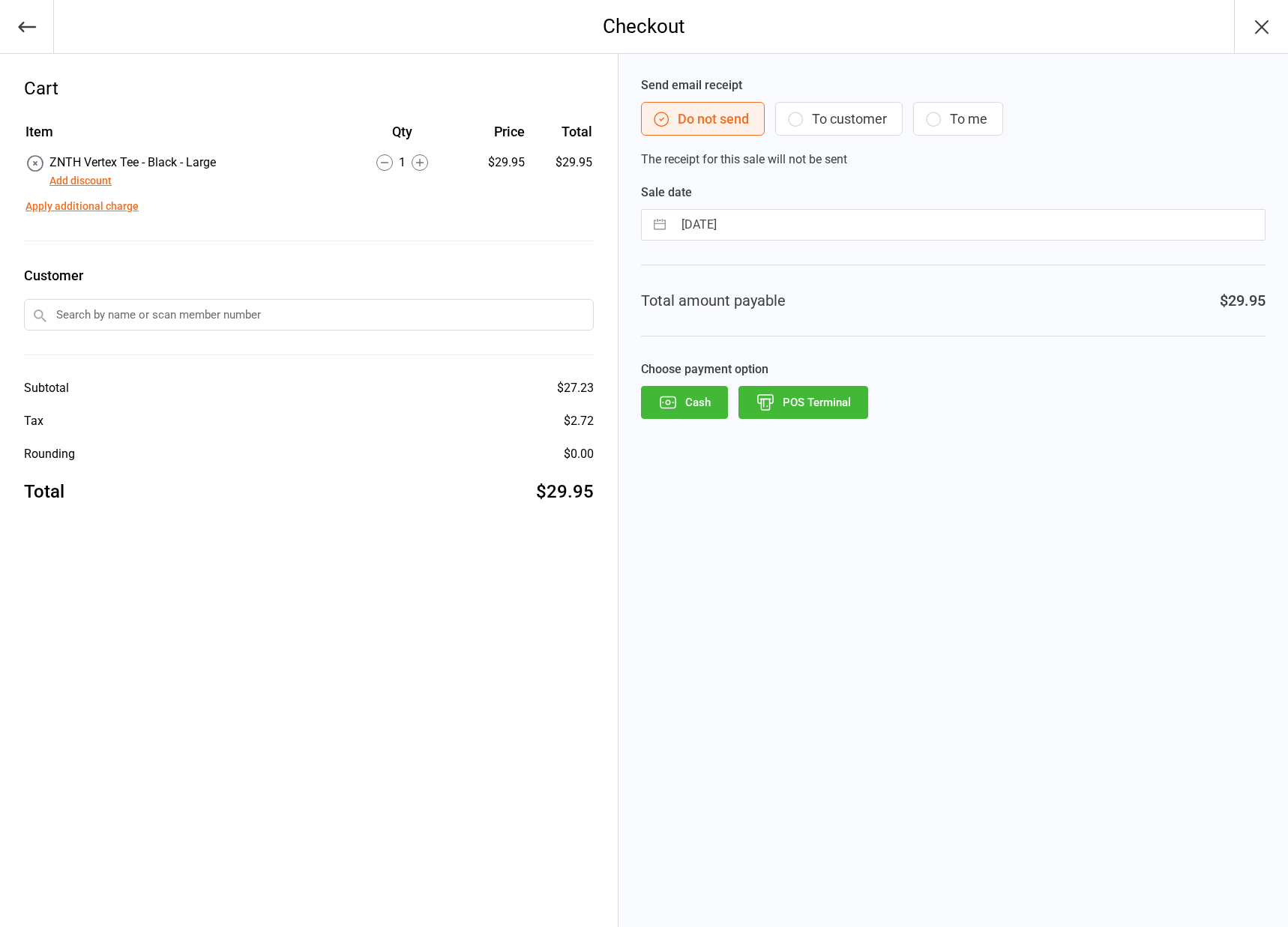
click at [103, 191] on table "Item Qty Price Total ZNTH Vertex Tee - Black - Large Add discount 1 $29.95 $29.…" at bounding box center [308, 168] width 570 height 97
click at [103, 185] on button "Add discount" at bounding box center [80, 181] width 62 height 16
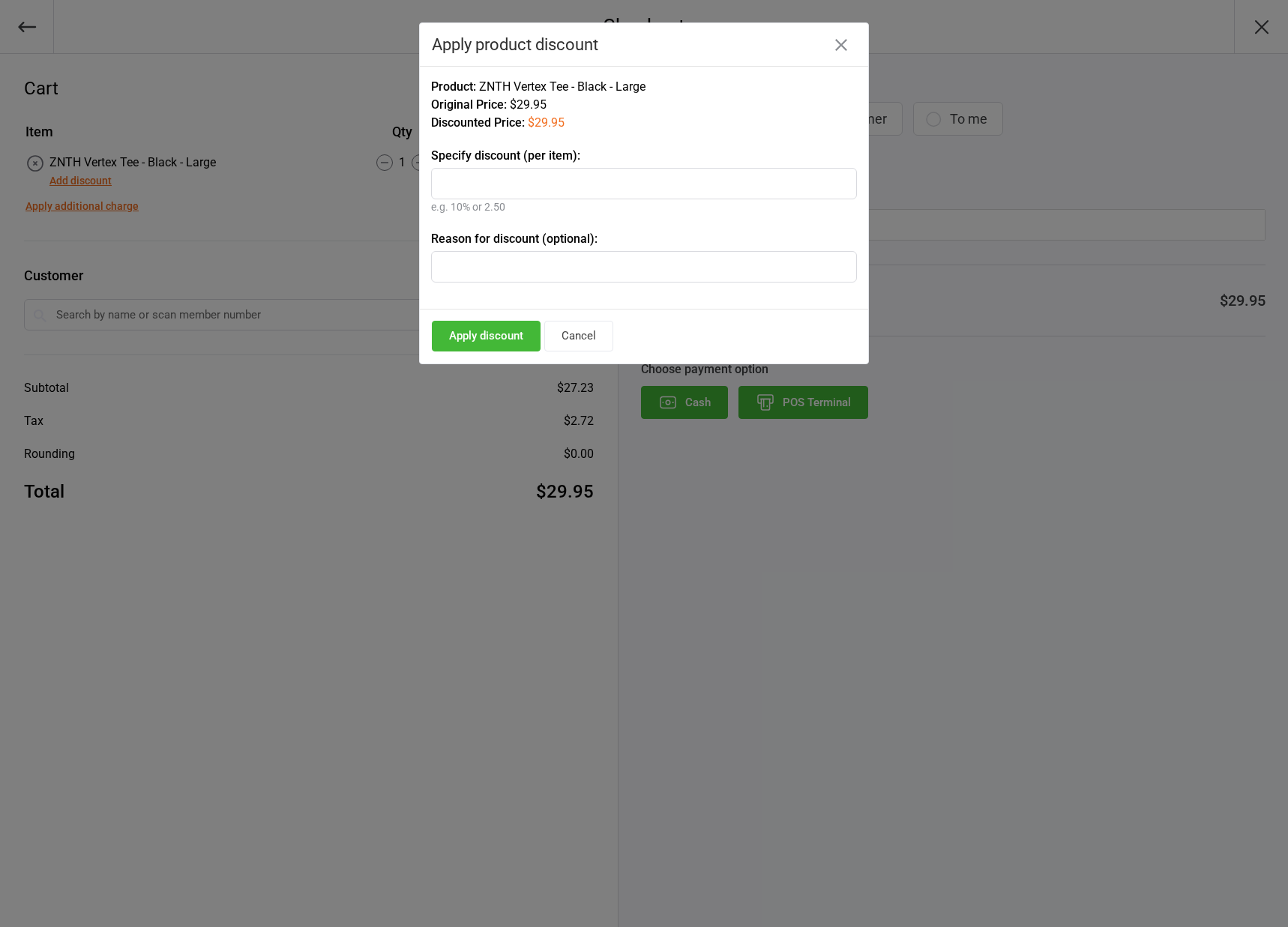
click at [513, 184] on input "text" at bounding box center [644, 183] width 426 height 32
type input "10%"
click at [497, 338] on button "Apply discount" at bounding box center [486, 336] width 109 height 31
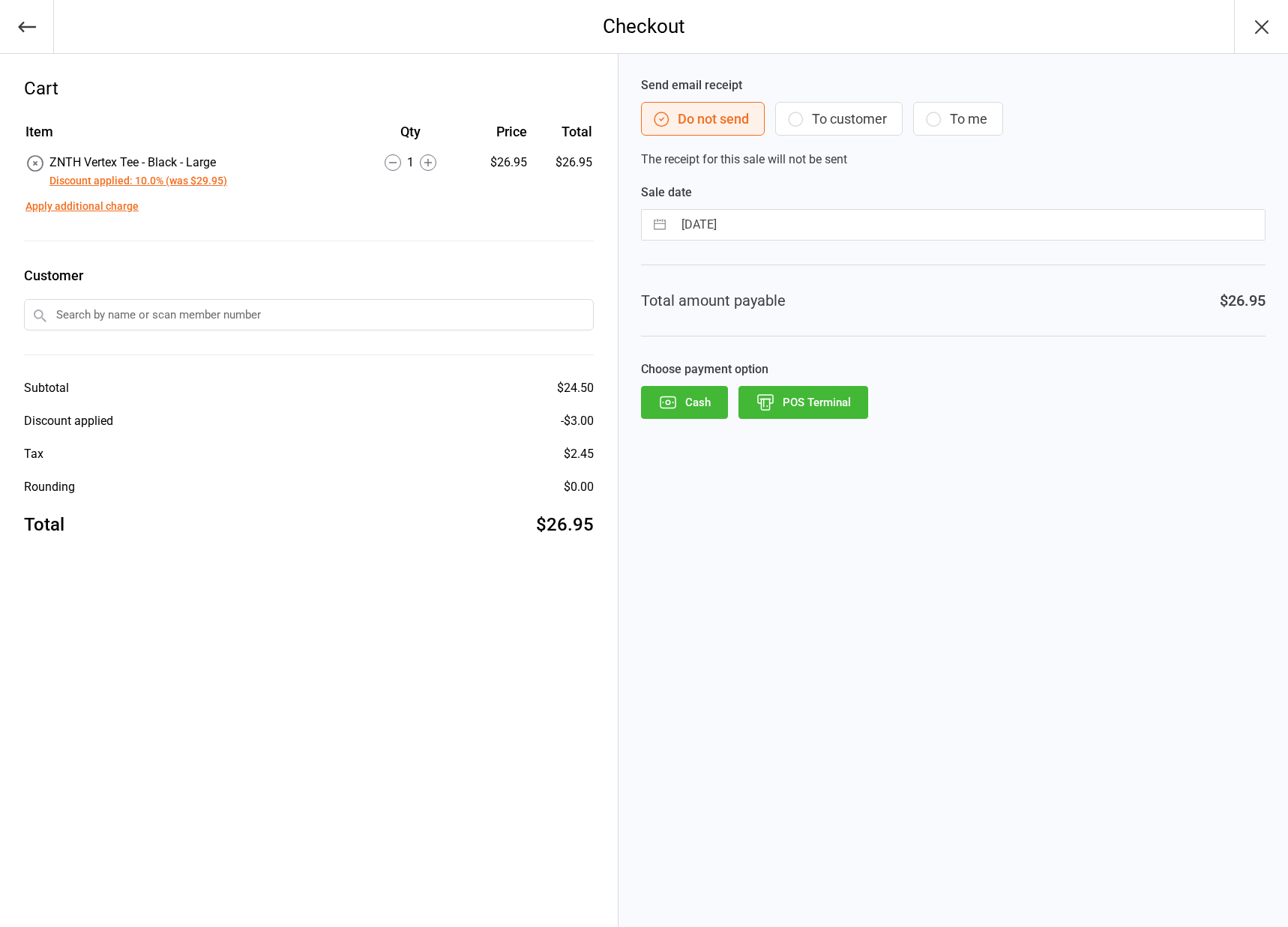
click at [41, 37] on button "button" at bounding box center [27, 26] width 54 height 53
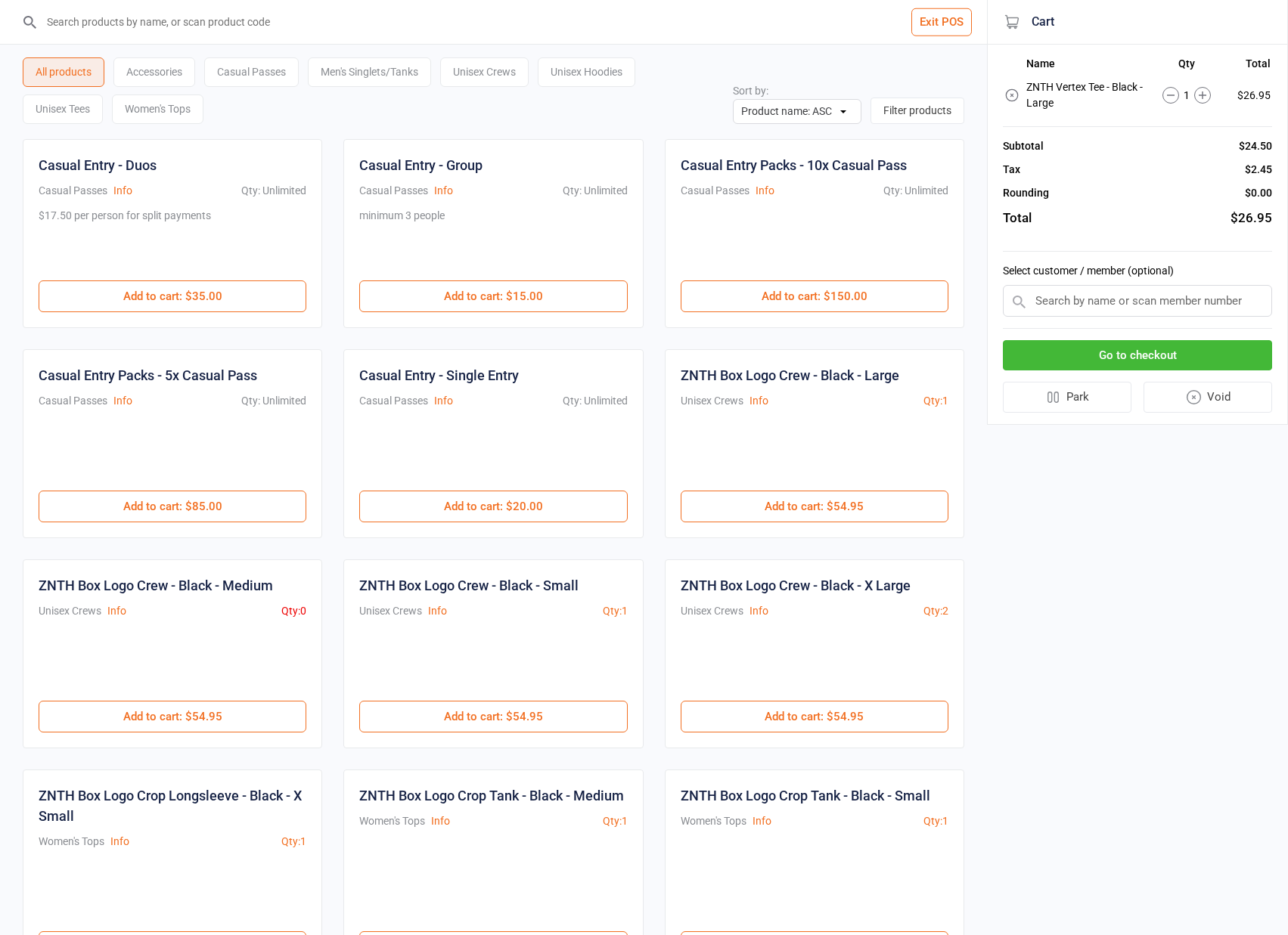
click at [369, 30] on input "search" at bounding box center [503, 22] width 927 height 44
type input "member"
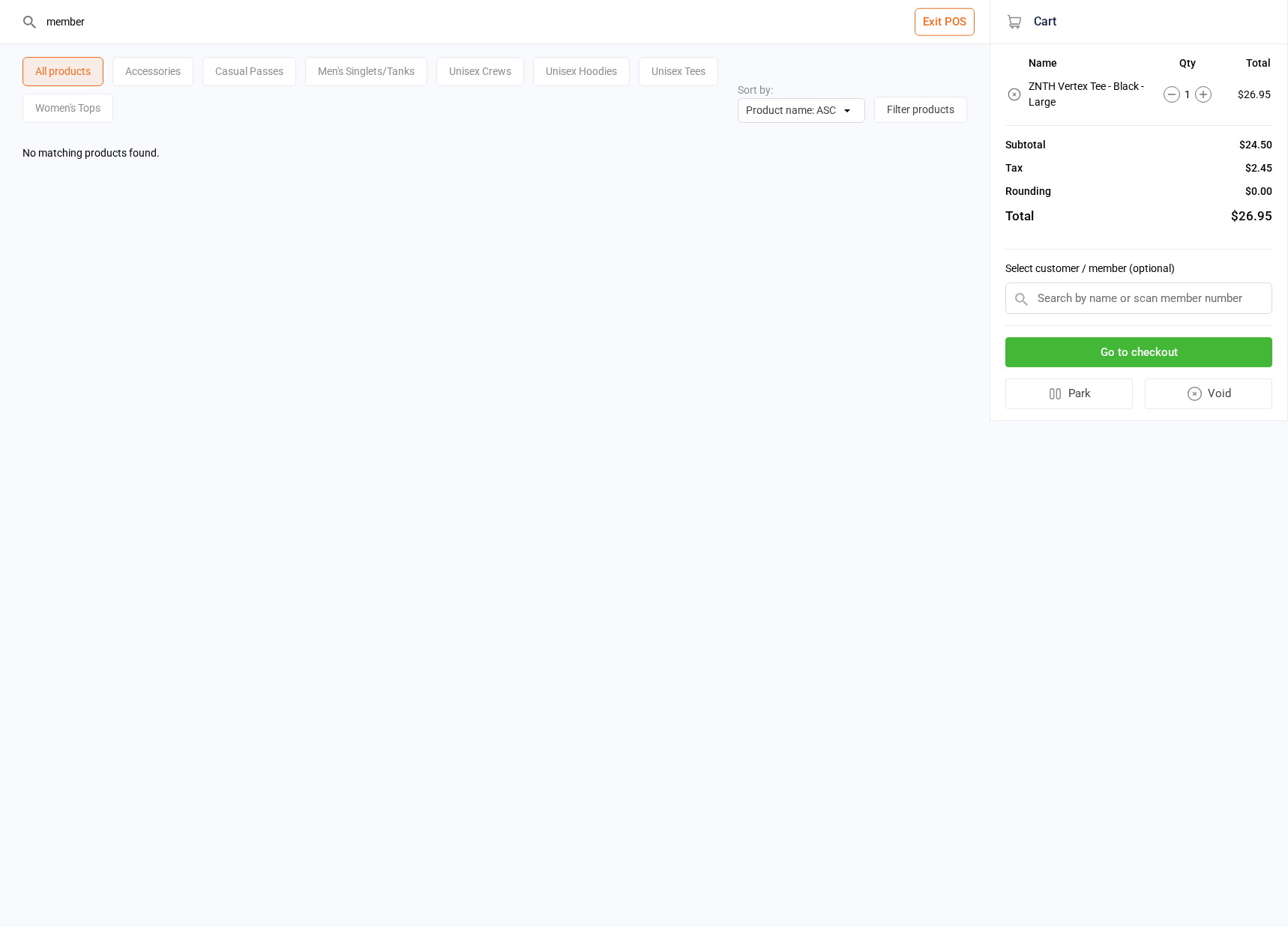
drag, startPoint x: 113, startPoint y: 27, endPoint x: -144, endPoint y: 9, distance: 257.6
click at [0, 9] on html "member Exit POS All products Accessories Casual Passes Men's Singlets/Tanks Uni…" at bounding box center [644, 463] width 1288 height 927
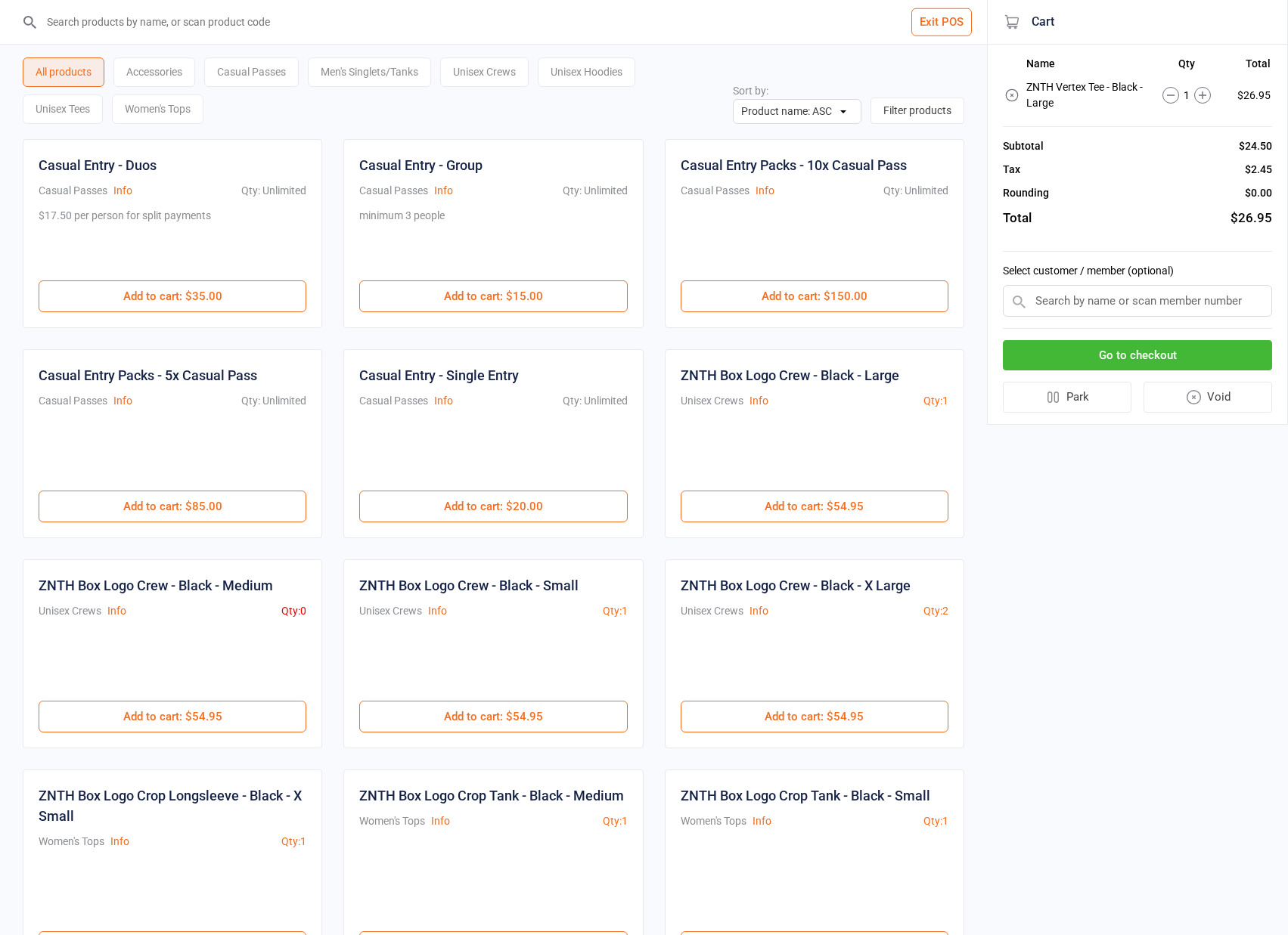
click at [1123, 354] on button "Go to checkout" at bounding box center [1137, 356] width 269 height 31
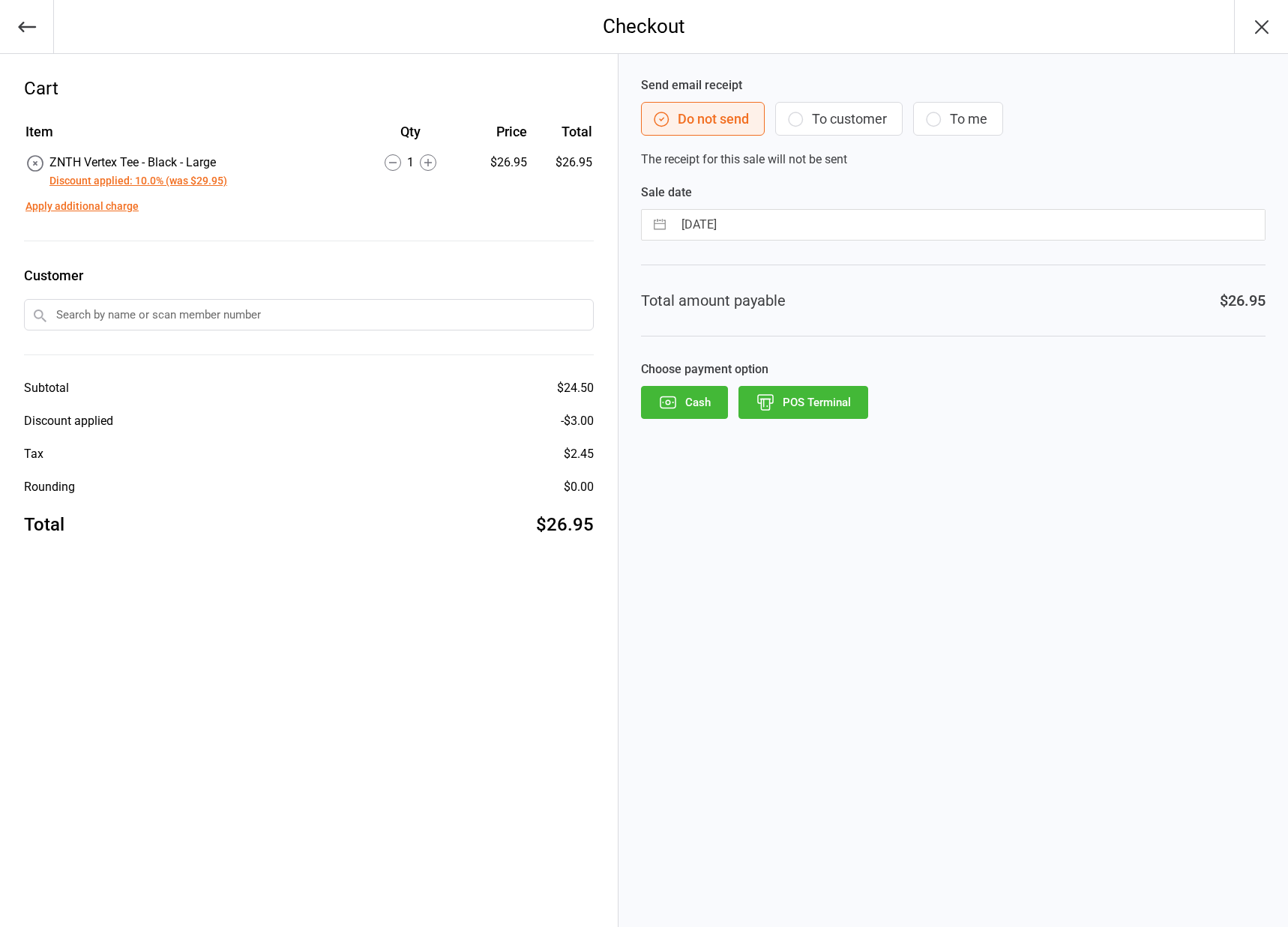
click at [805, 403] on button "POS Terminal" at bounding box center [803, 403] width 130 height 33
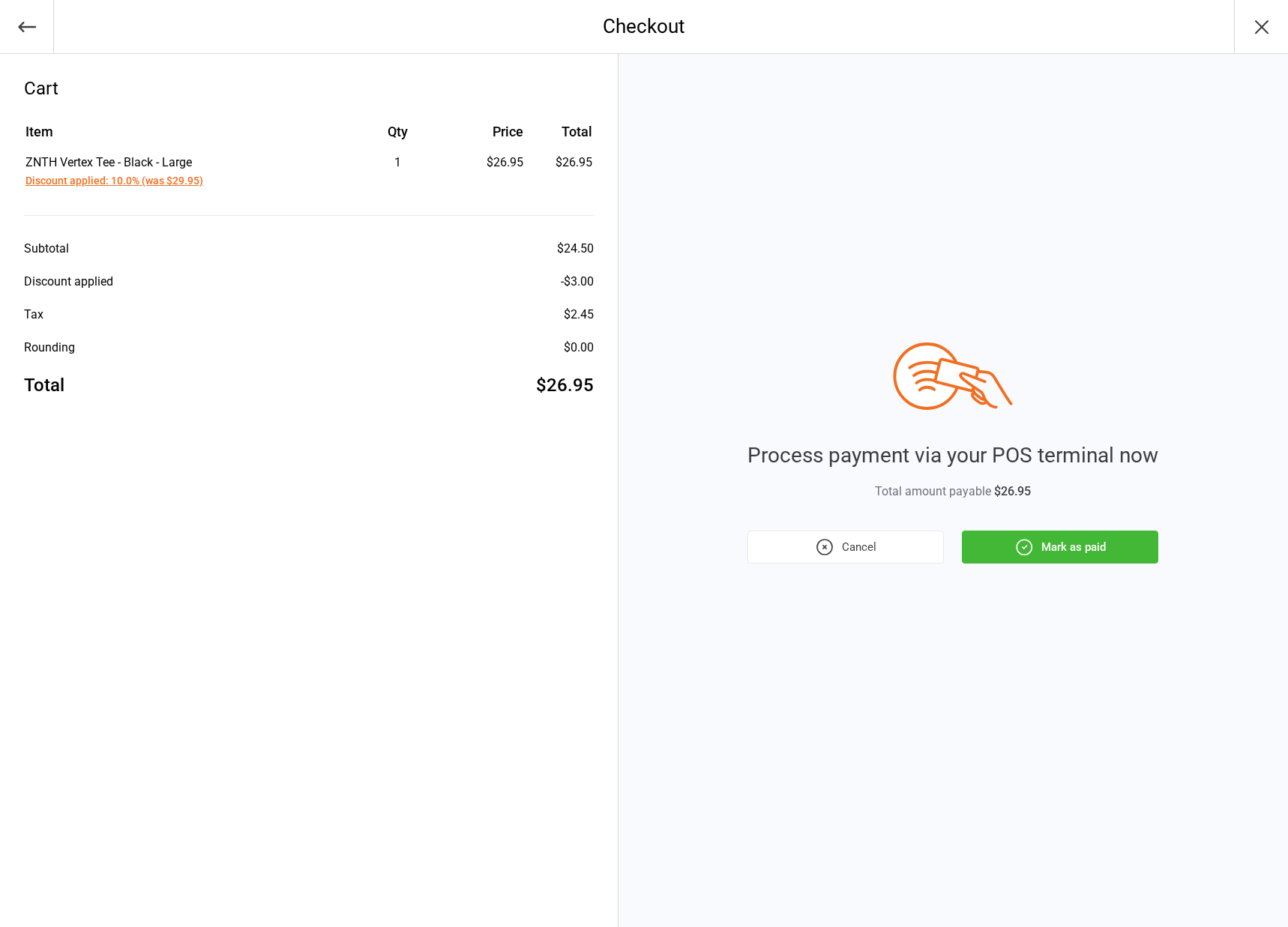
click at [1063, 524] on div "Process payment via your POS terminal now Total amount payable $26.95 Cancel Ma…" at bounding box center [953, 453] width 411 height 221
click at [1065, 531] on button "Mark as paid" at bounding box center [1060, 547] width 196 height 33
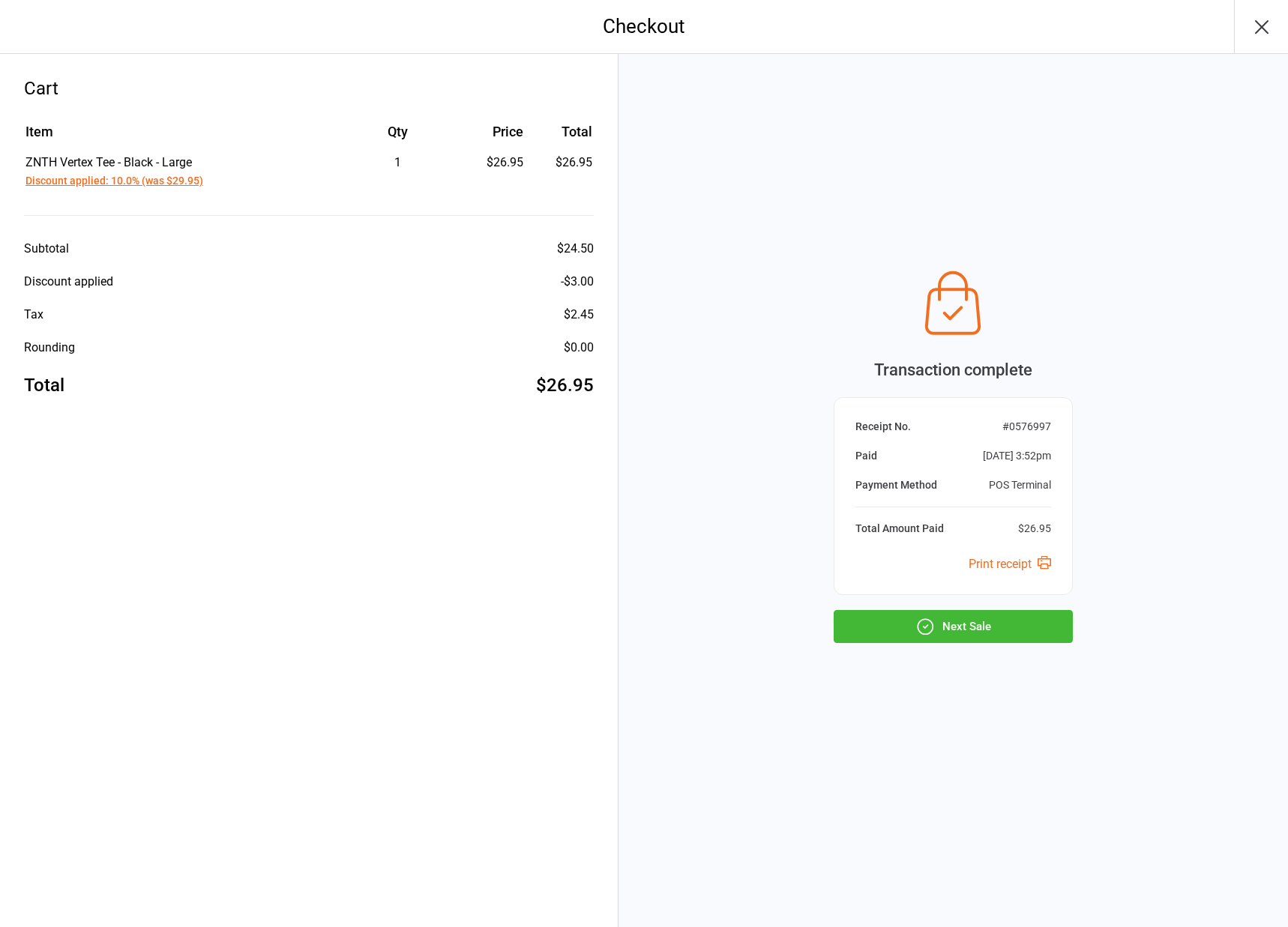
click at [969, 625] on button "Next Sale" at bounding box center [953, 627] width 239 height 33
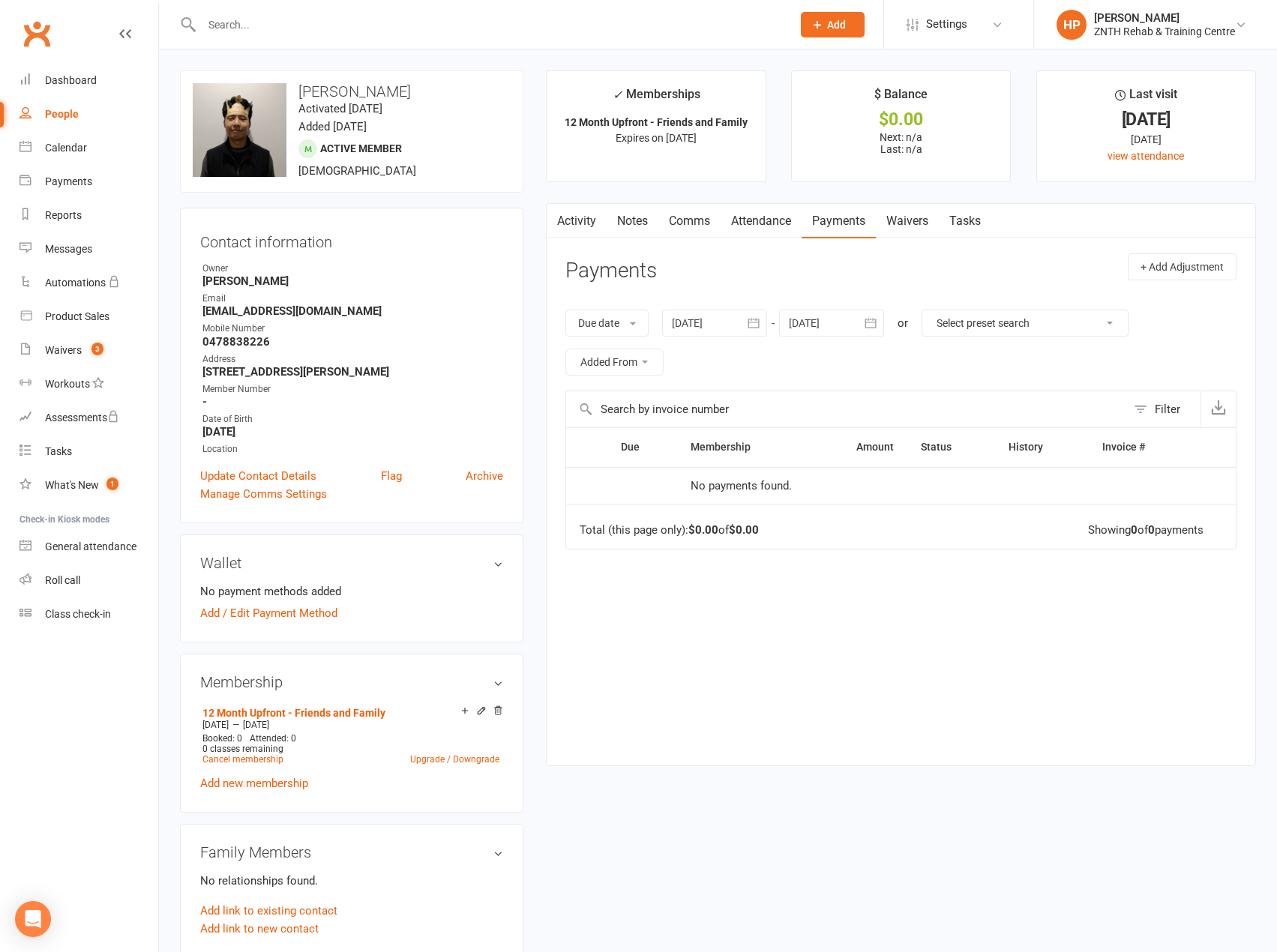
click at [846, 219] on link "Payments" at bounding box center [838, 221] width 74 height 34
click at [848, 215] on link "Payments" at bounding box center [838, 221] width 74 height 34
click at [597, 226] on link "Activity" at bounding box center [576, 221] width 60 height 34
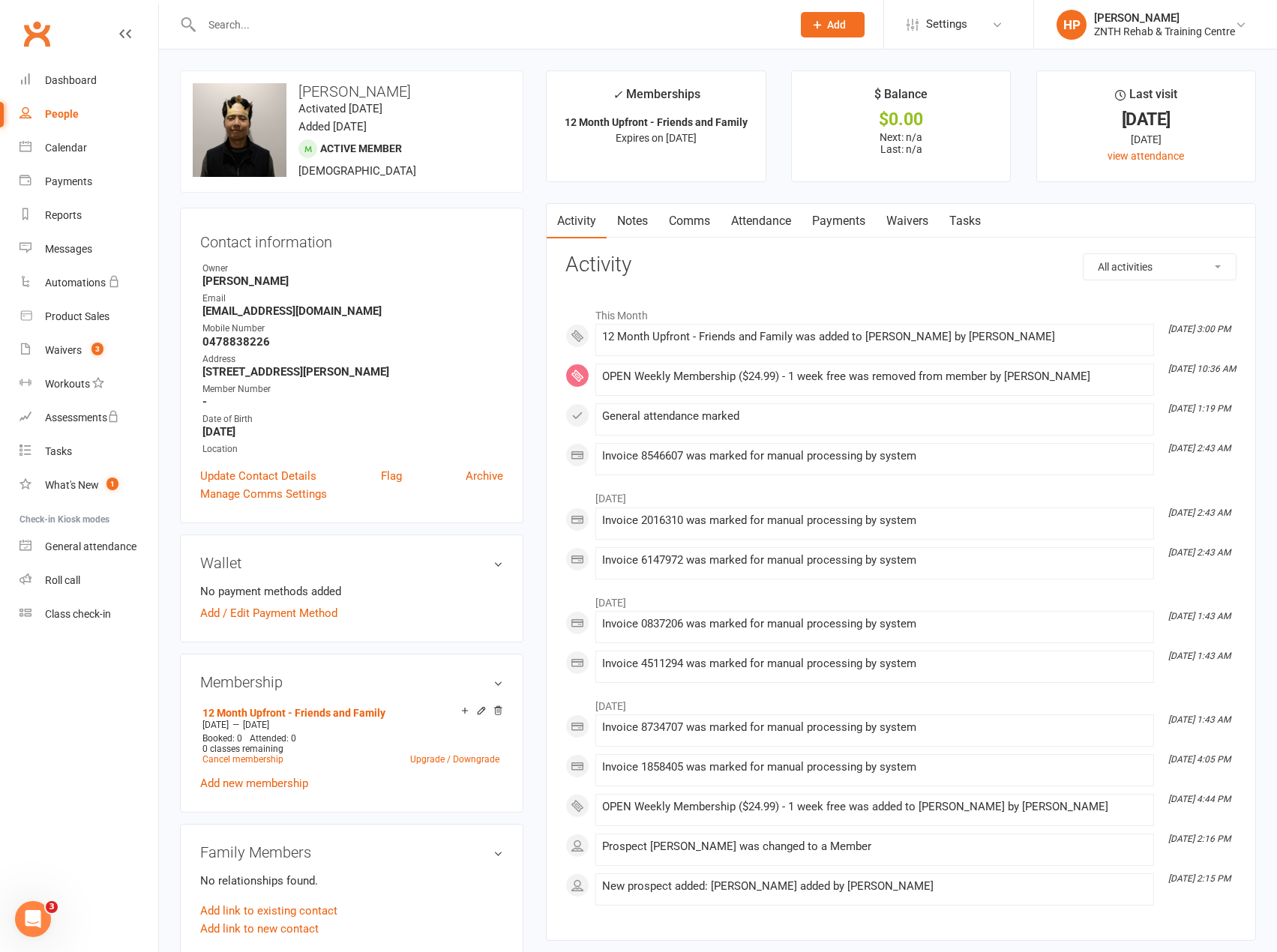
click at [821, 219] on link "Payments" at bounding box center [838, 221] width 74 height 34
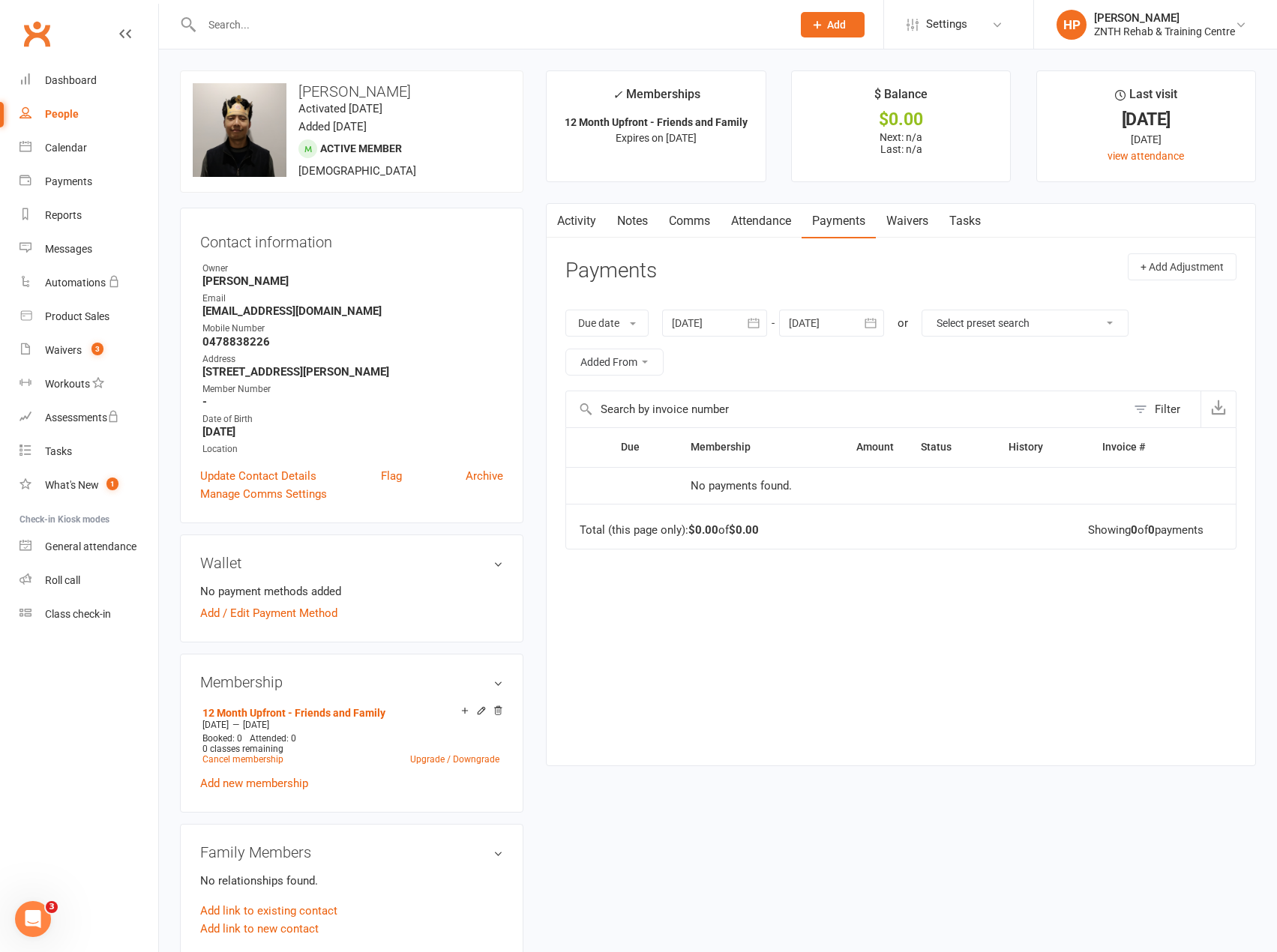
click at [740, 219] on link "Attendance" at bounding box center [761, 221] width 81 height 34
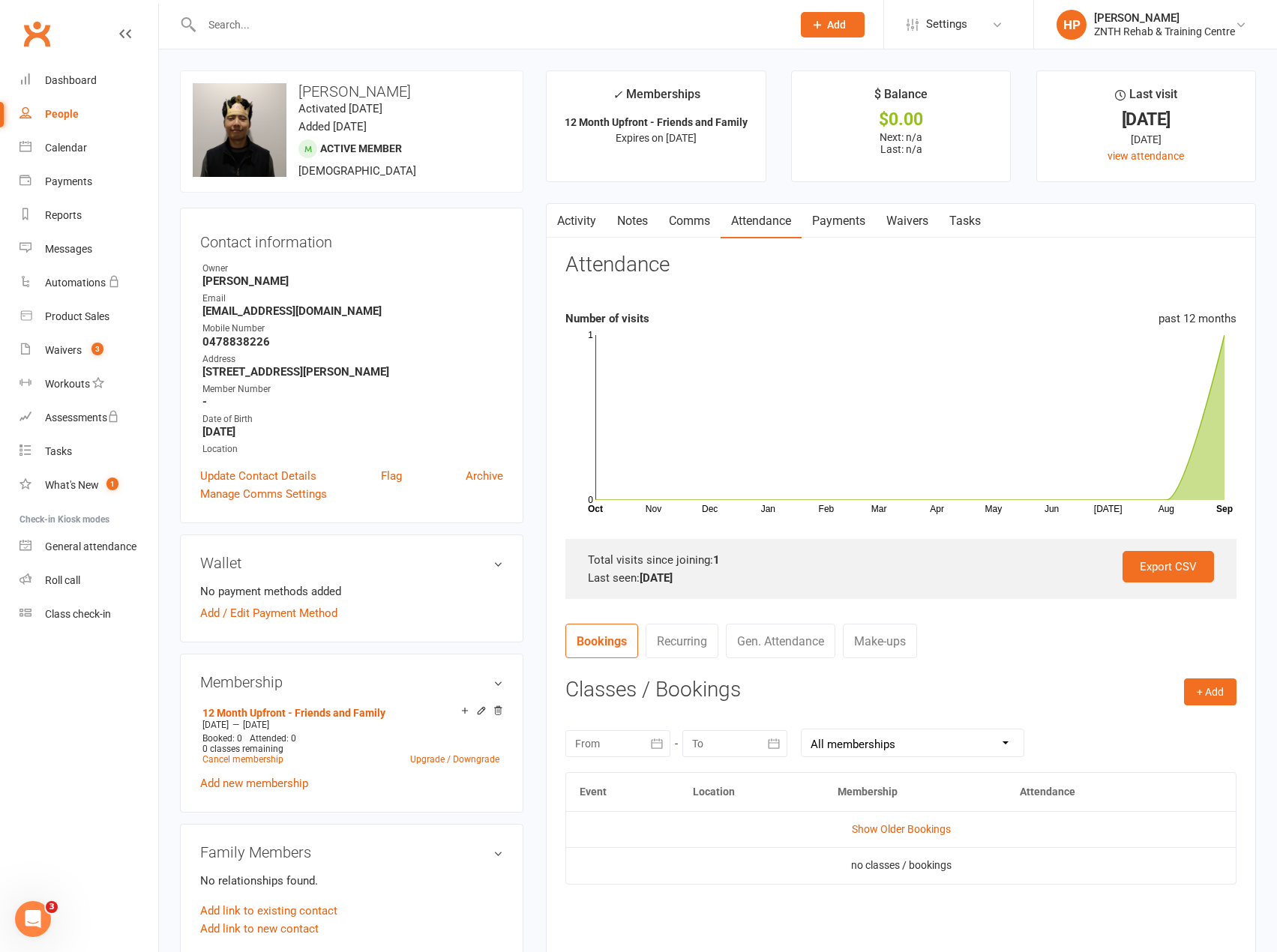
click at [846, 223] on link "Payments" at bounding box center [838, 221] width 74 height 34
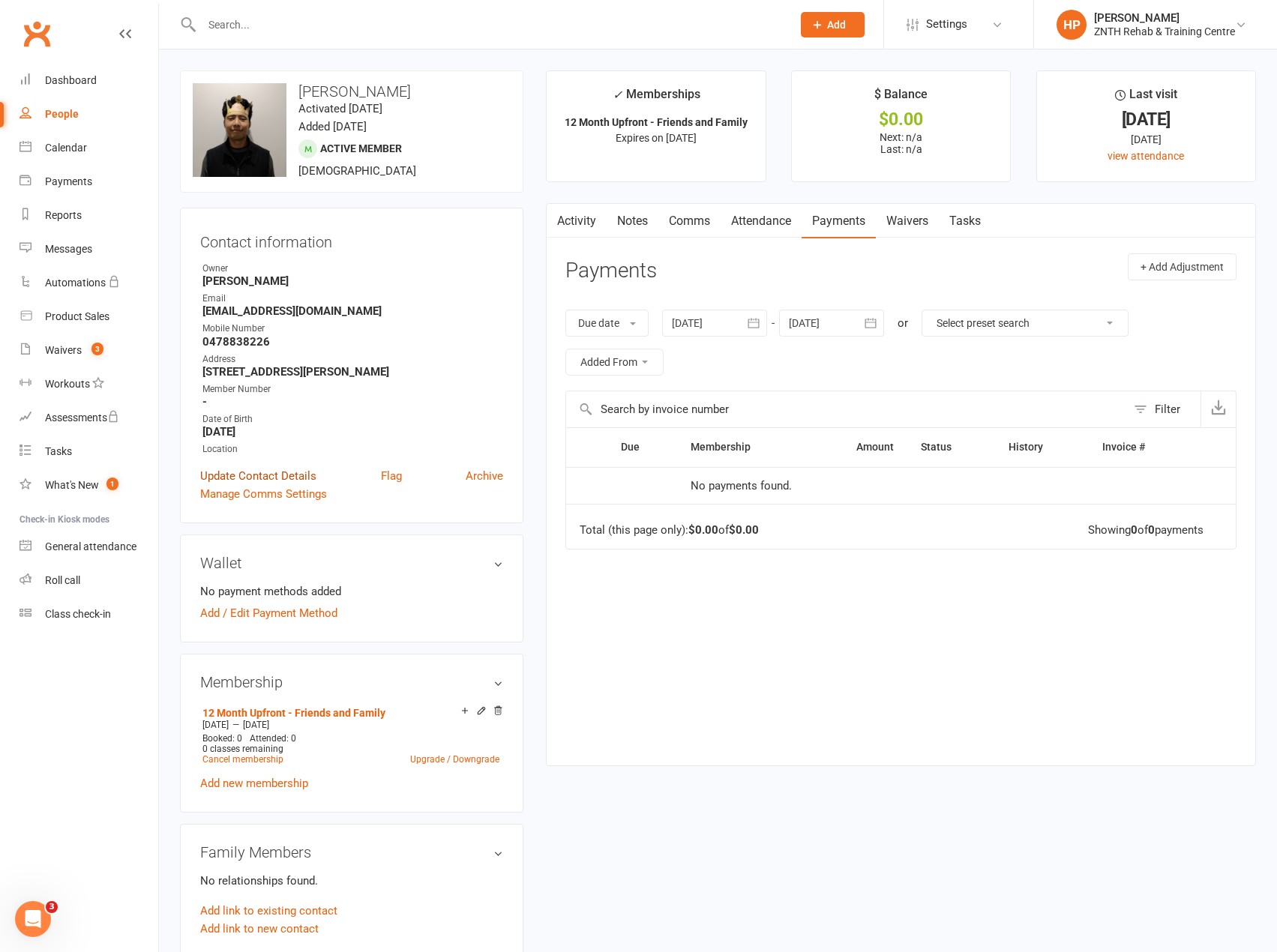
click at [298, 468] on link "Update Contact Details" at bounding box center [258, 476] width 116 height 18
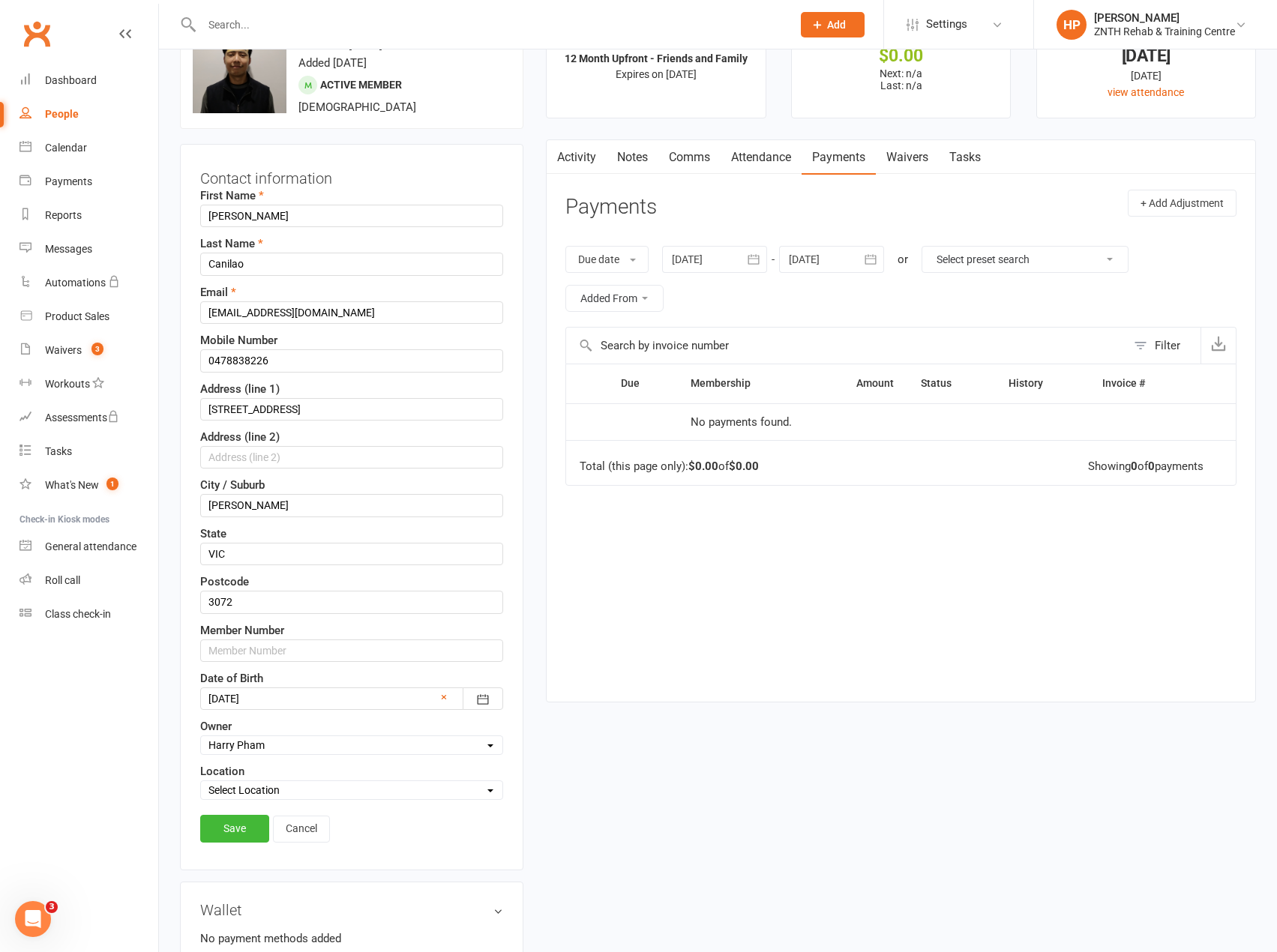
scroll to position [71, 0]
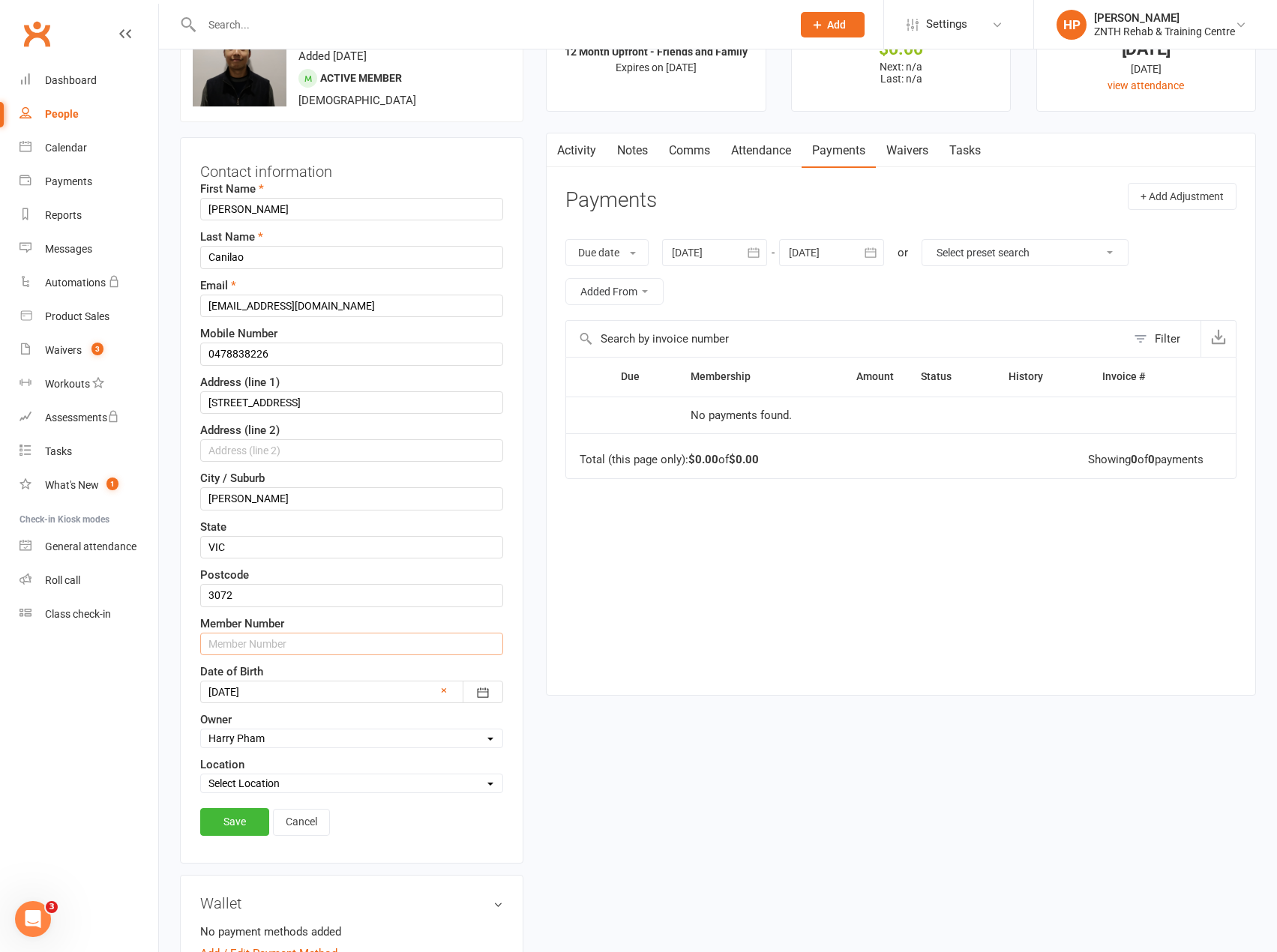
click at [255, 655] on input "text" at bounding box center [351, 644] width 303 height 22
type input "00101"
click at [234, 825] on link "Save" at bounding box center [234, 822] width 69 height 27
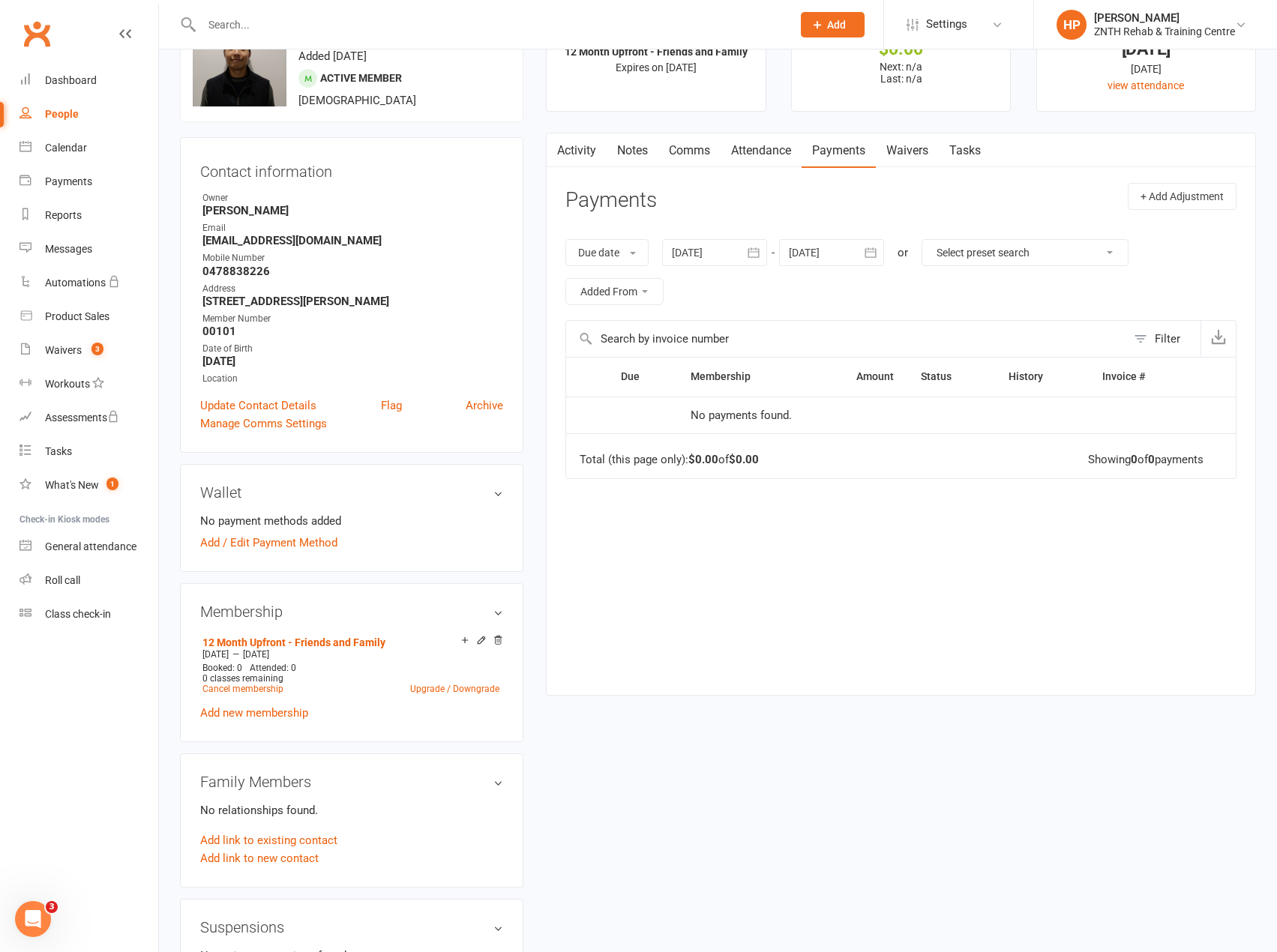
click at [767, 157] on link "Attendance" at bounding box center [761, 150] width 81 height 34
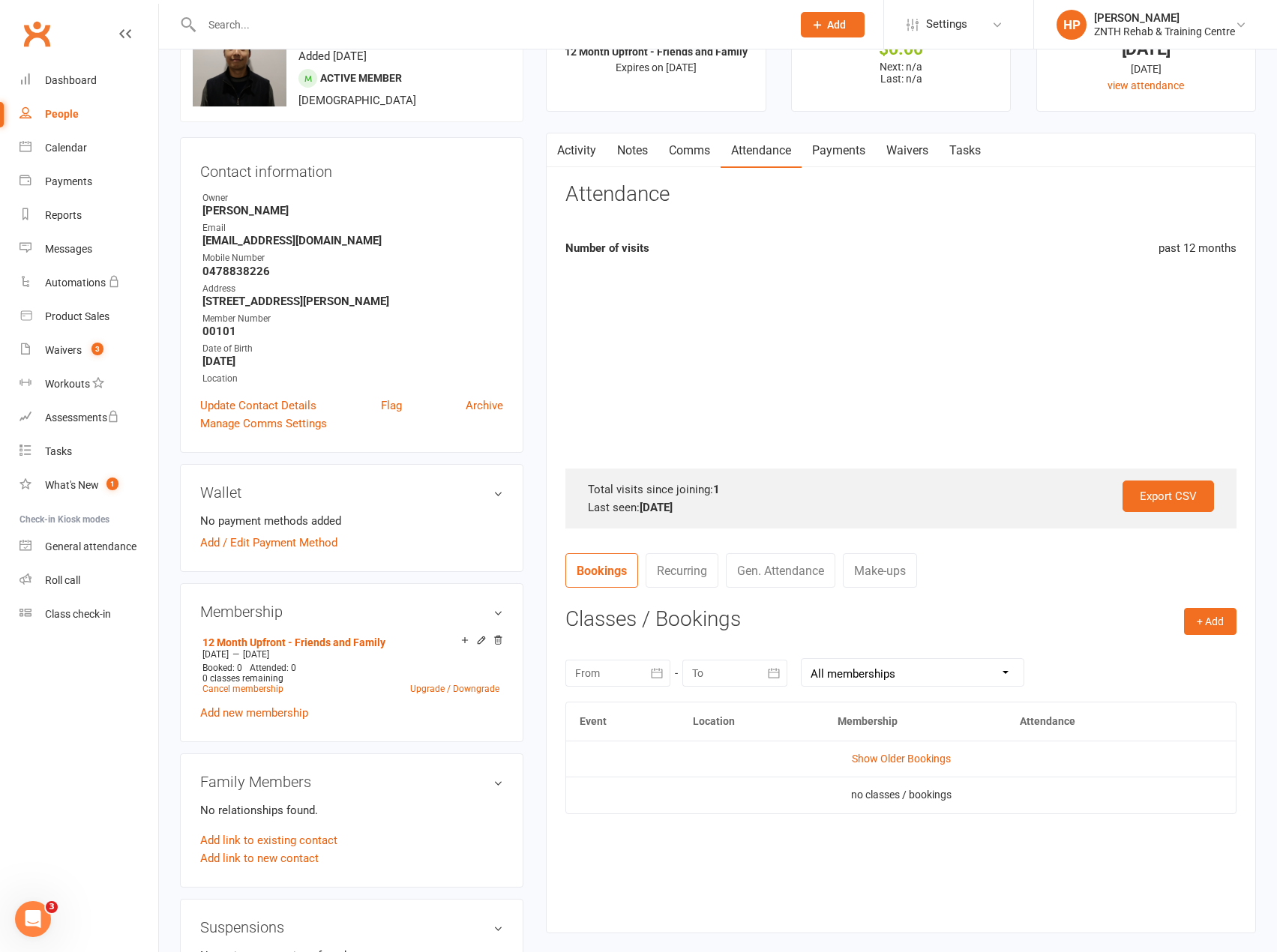
click at [862, 157] on link "Payments" at bounding box center [838, 150] width 74 height 34
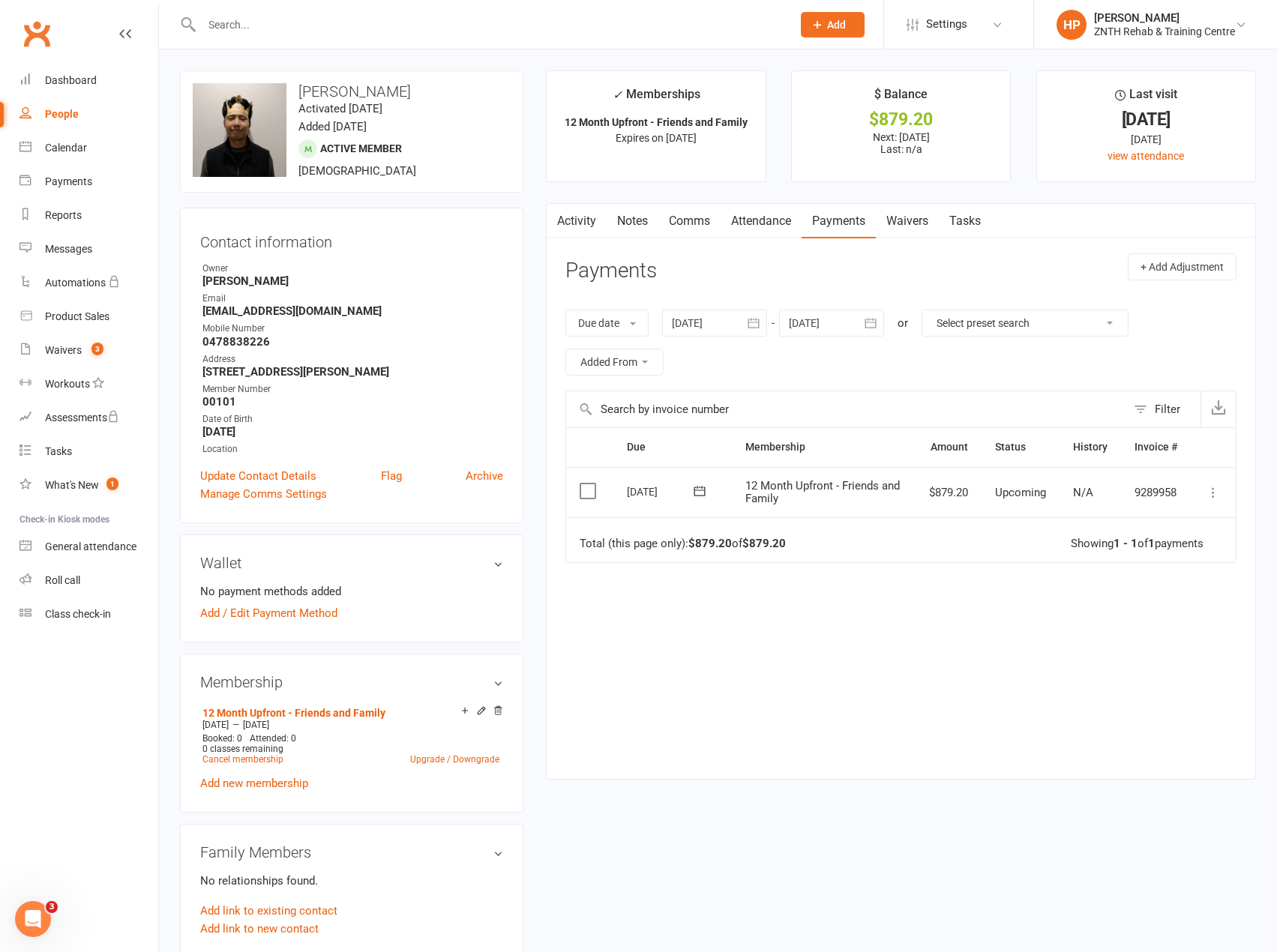
click at [1205, 495] on button at bounding box center [1213, 493] width 18 height 18
click at [1159, 546] on link "Mark as Paid (POS)" at bounding box center [1147, 552] width 149 height 30
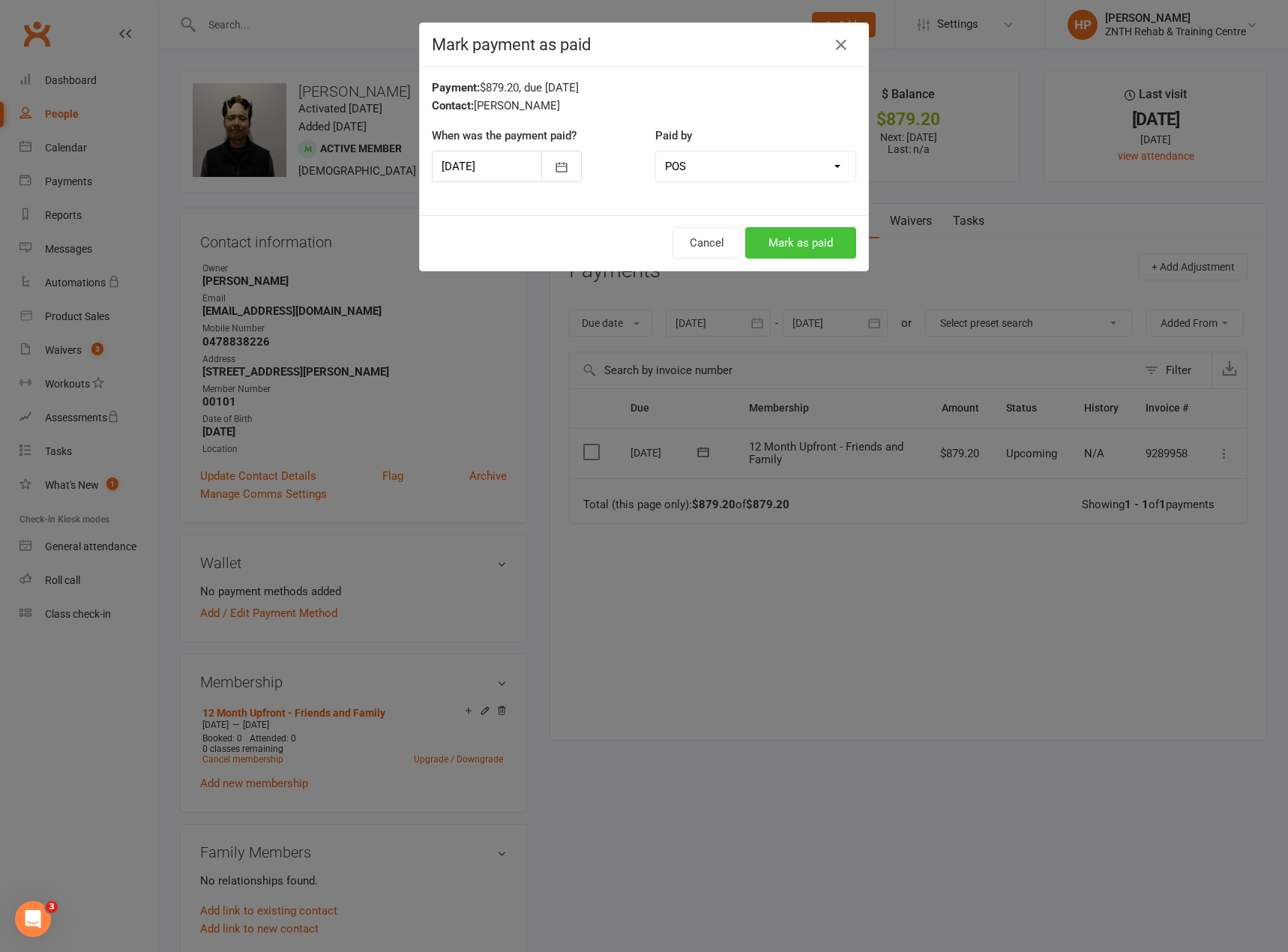
click at [771, 243] on button "Mark as paid" at bounding box center [801, 243] width 111 height 32
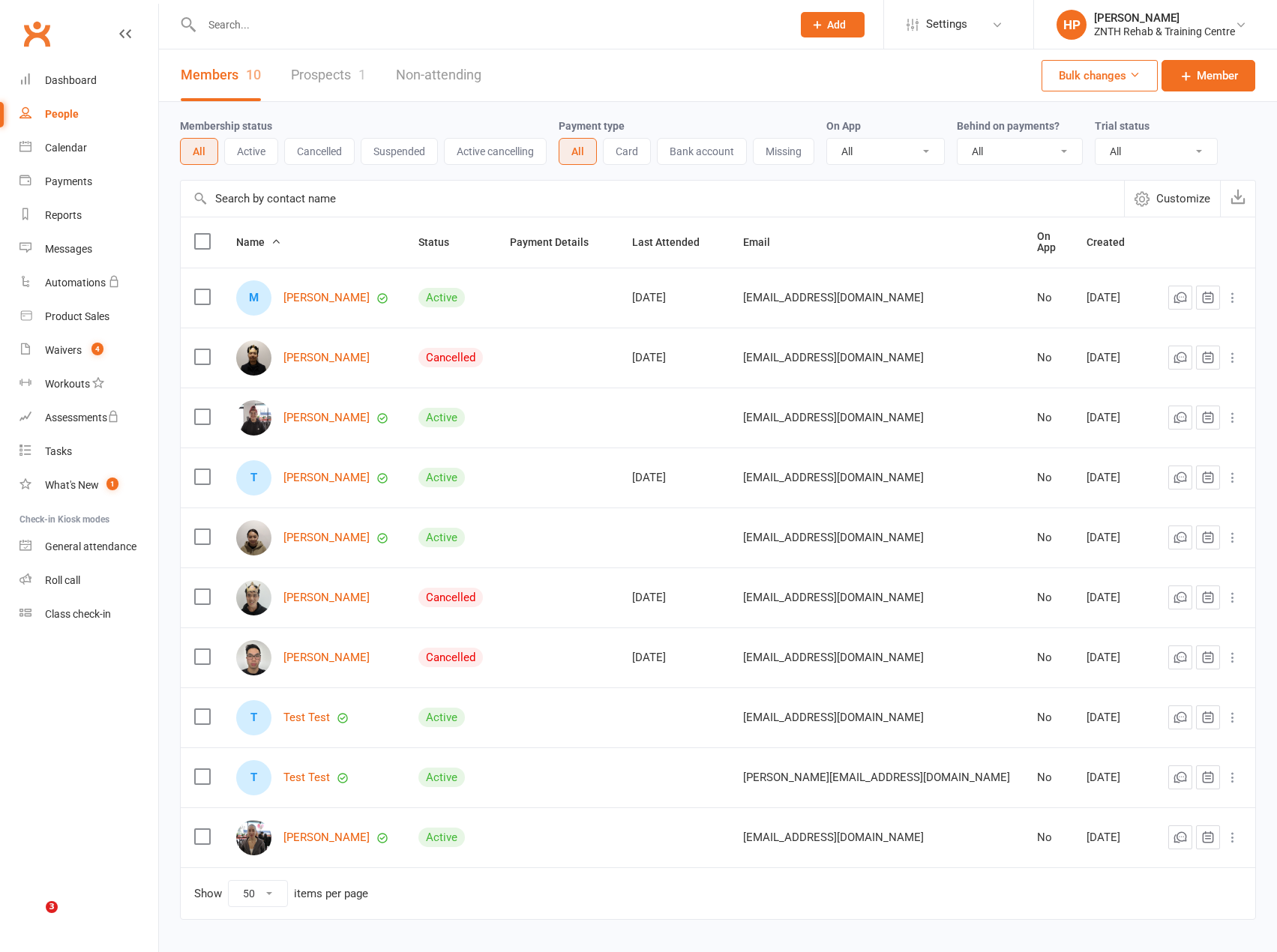
select select "50"
click at [91, 309] on link "Product Sales" at bounding box center [89, 316] width 139 height 33
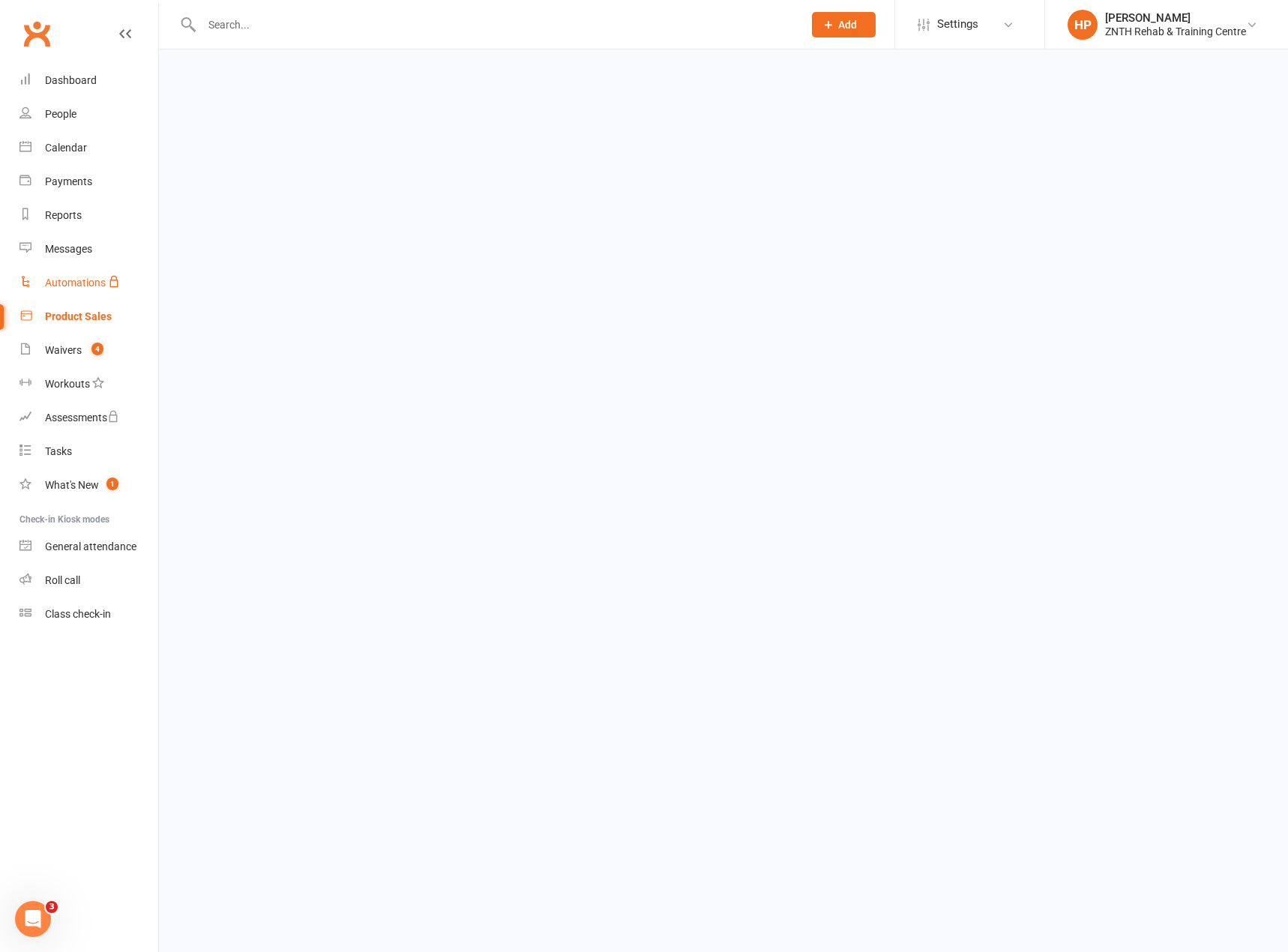
select select "50"
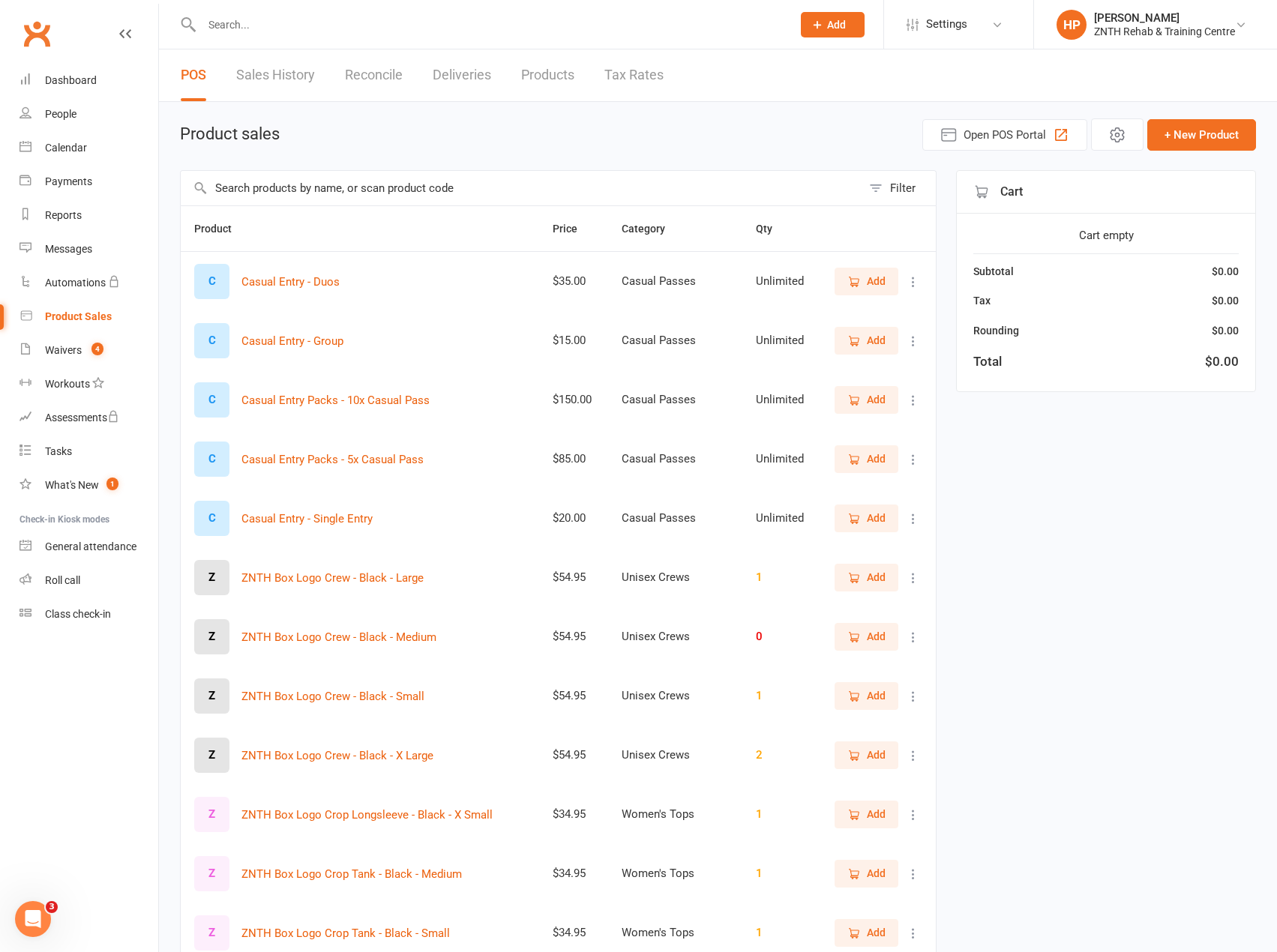
click at [260, 79] on link "Sales History" at bounding box center [275, 75] width 79 height 52
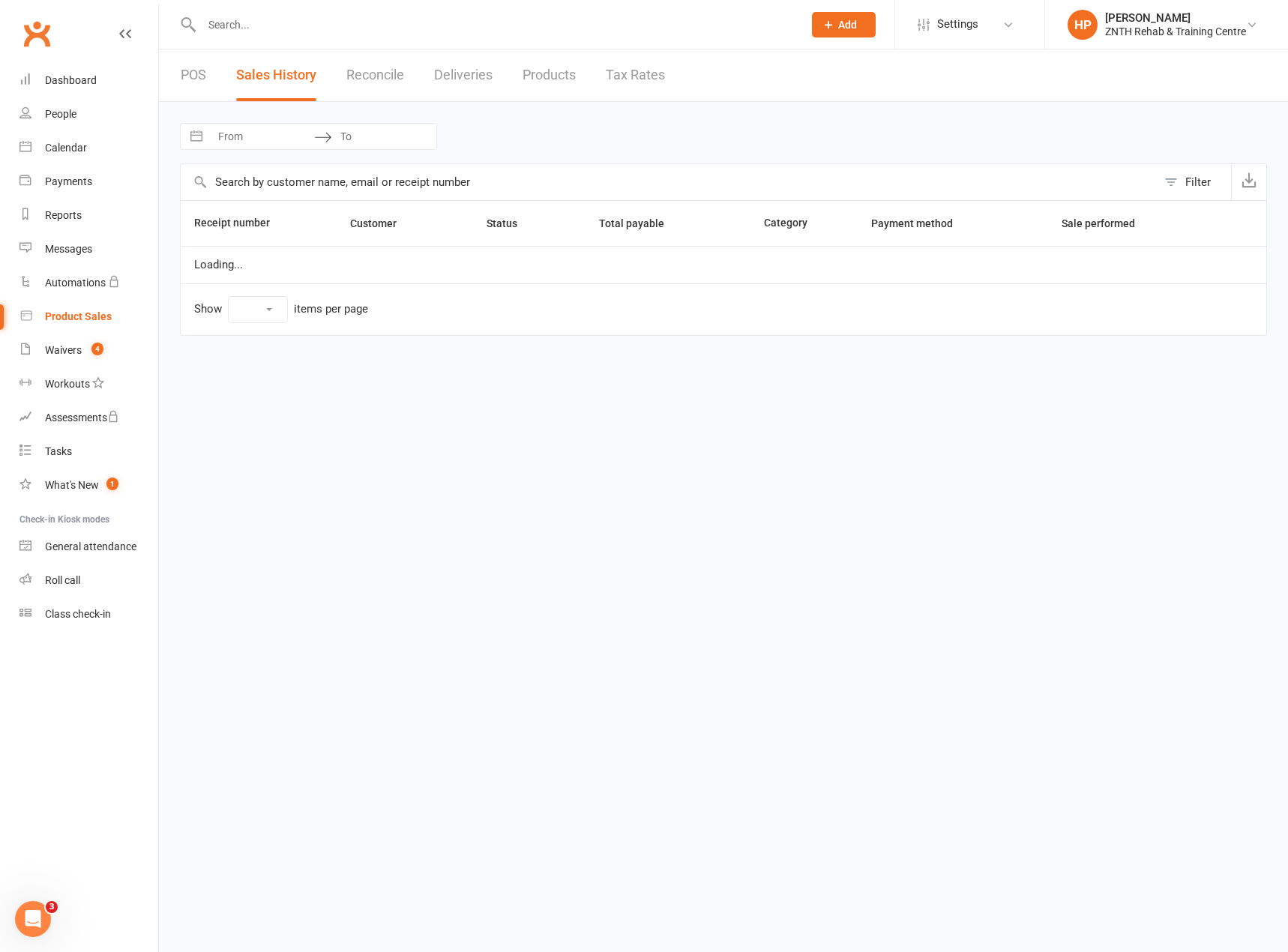
select select "25"
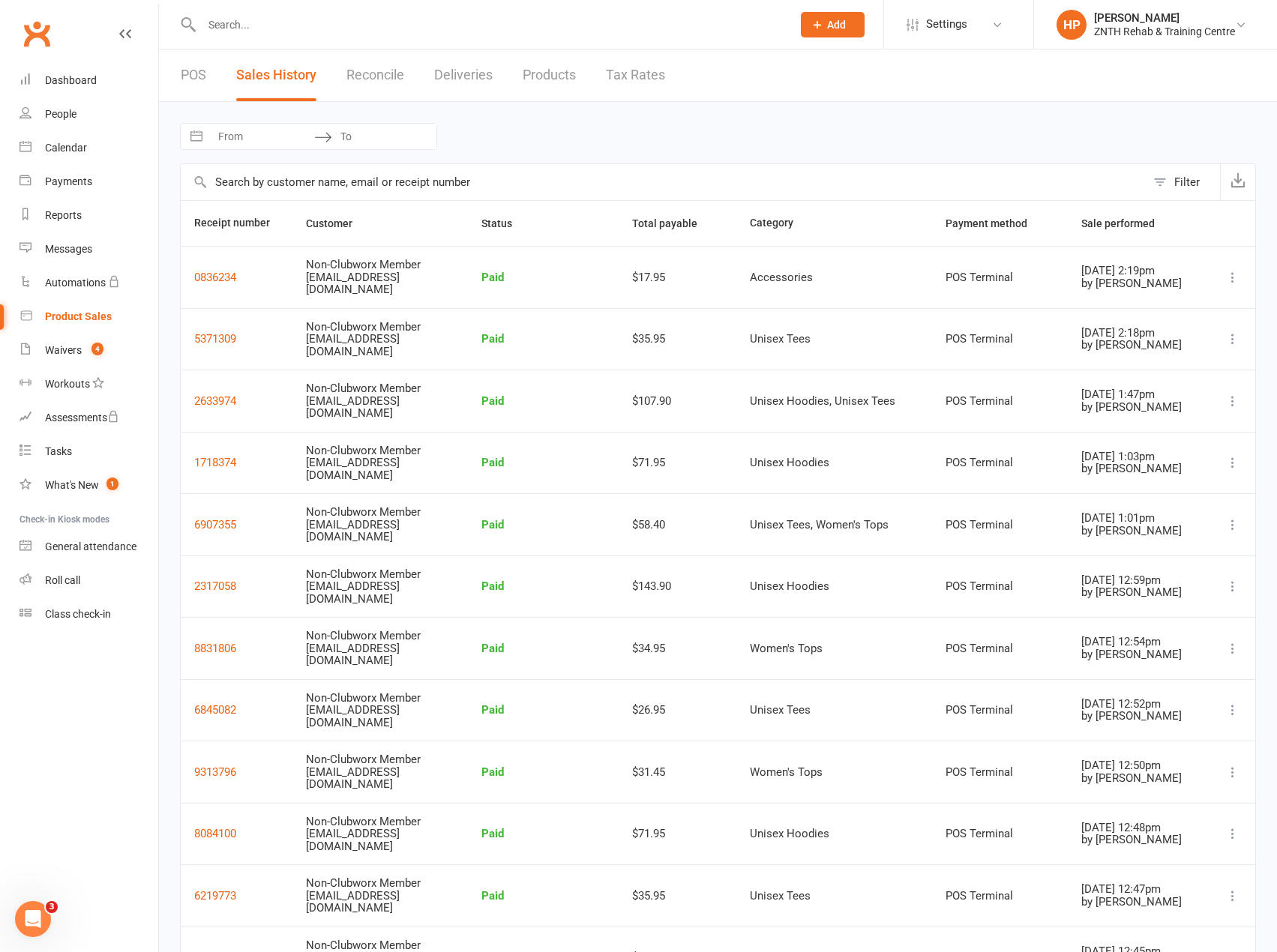
click at [659, 193] on input "text" at bounding box center [663, 182] width 965 height 36
click at [1183, 184] on div "Filter" at bounding box center [1187, 182] width 25 height 18
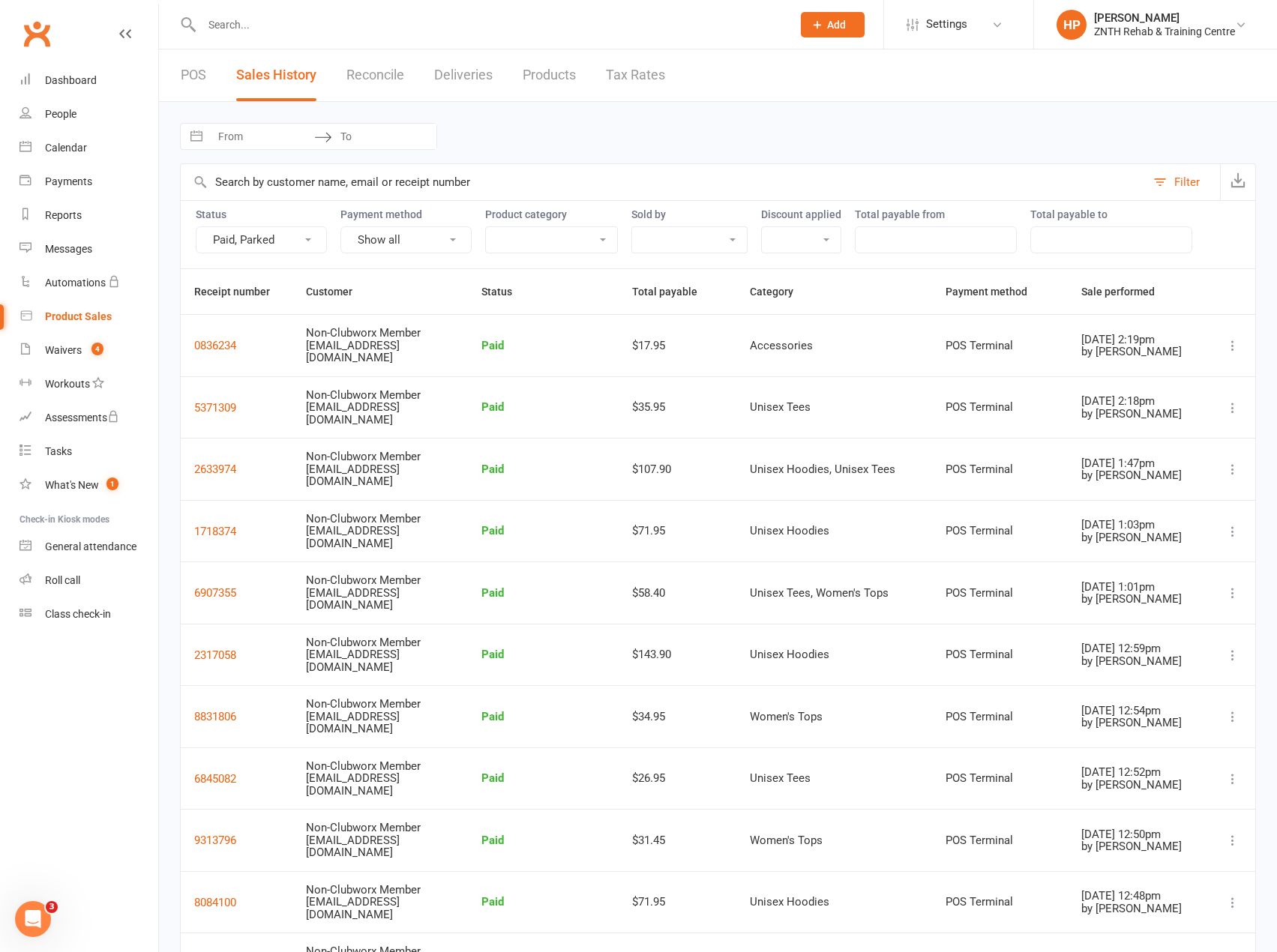
click at [412, 234] on button "Show all" at bounding box center [405, 240] width 131 height 27
drag, startPoint x: 526, startPoint y: 233, endPoint x: 543, endPoint y: 238, distance: 17.7
click at [526, 233] on select "Accessories Casual Passes Men's Singlets/Tanks Unisex Crews Unisex Hoodies Unis…" at bounding box center [551, 240] width 131 height 25
select select "4036"
click at [486, 227] on select "Accessories Casual Passes Men's Singlets/Tanks Unisex Crews Unisex Hoodies Unis…" at bounding box center [551, 240] width 131 height 25
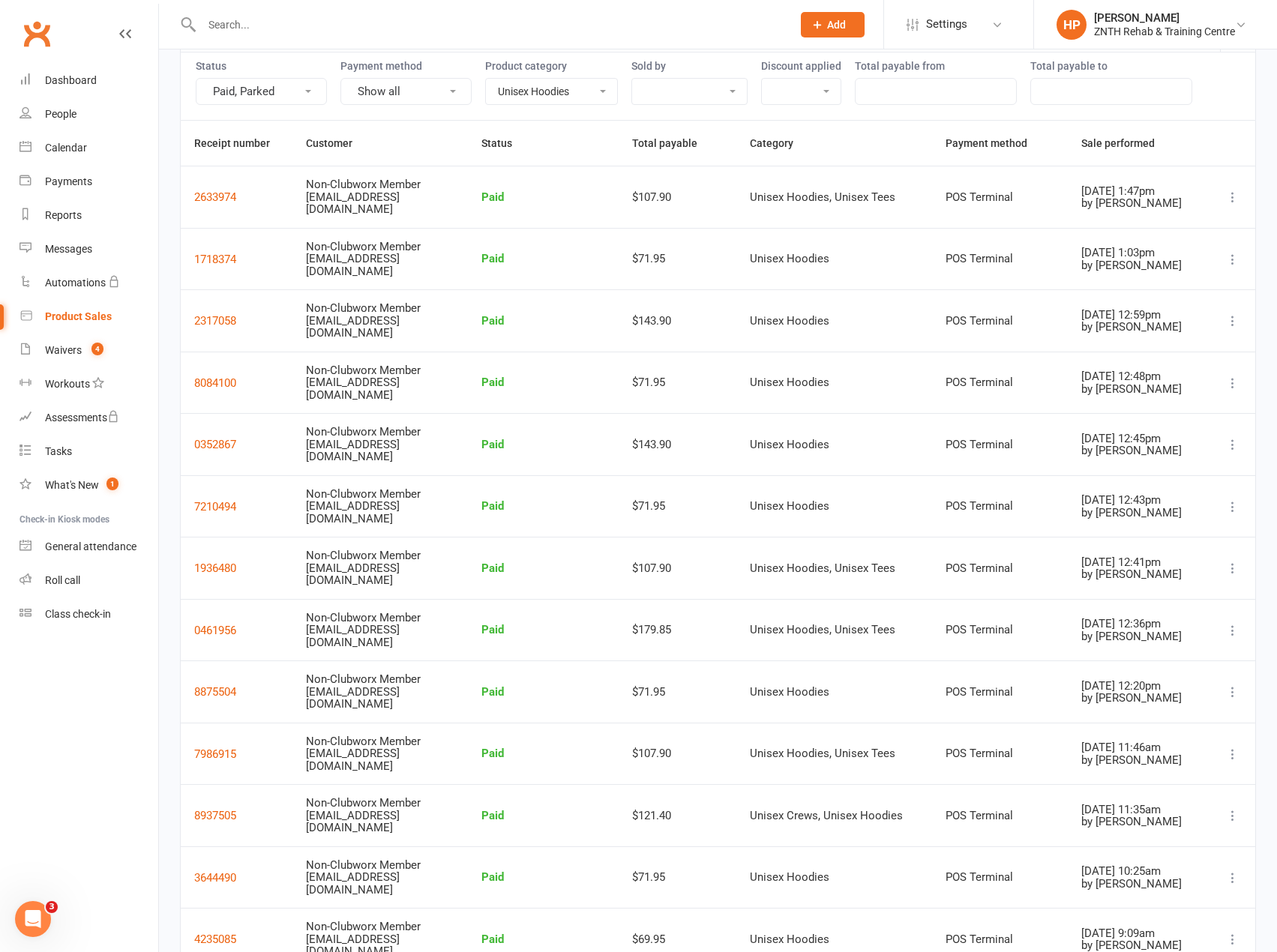
scroll to position [151, 0]
click at [78, 106] on link "People" at bounding box center [89, 114] width 139 height 33
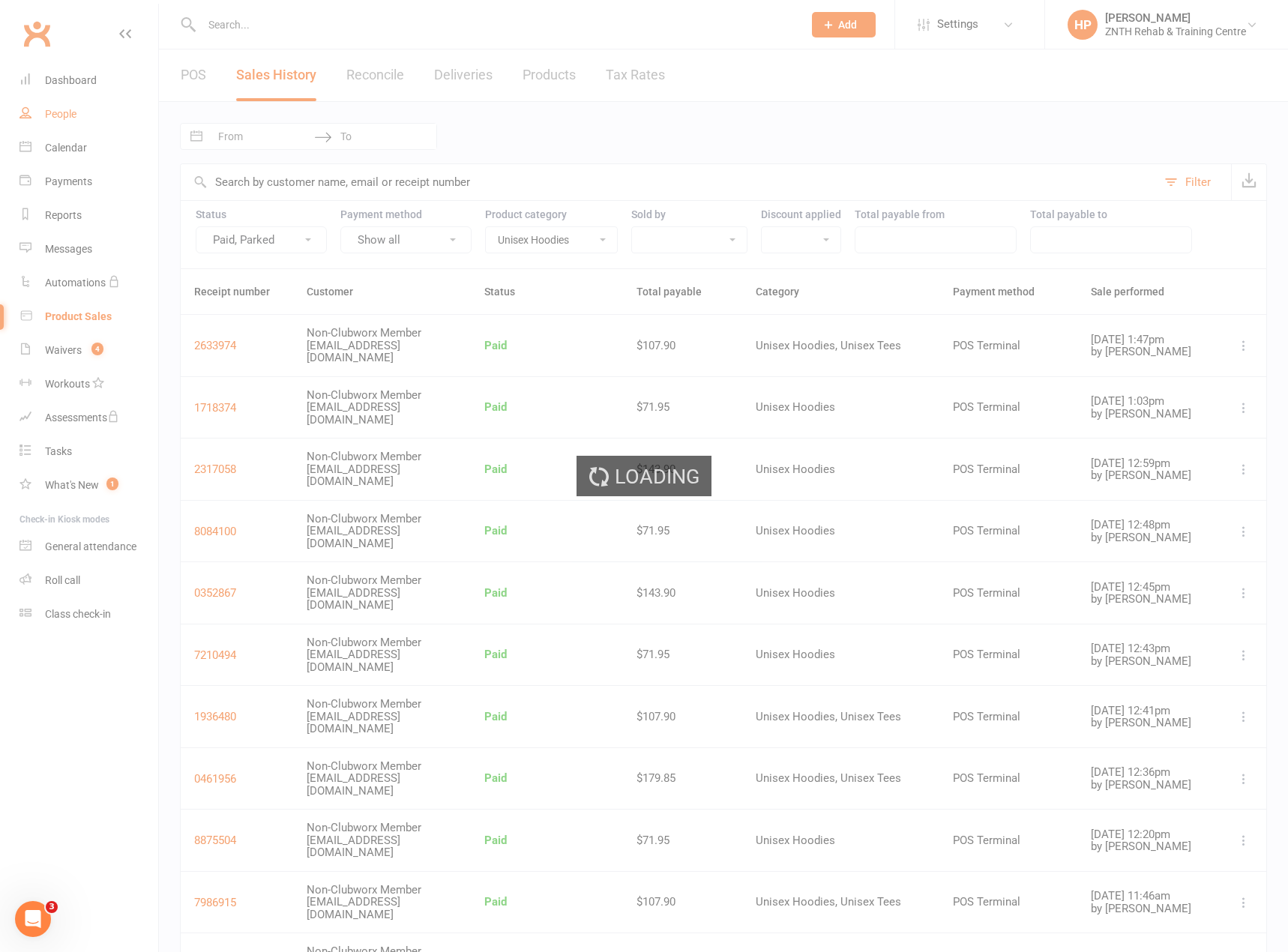
select select "50"
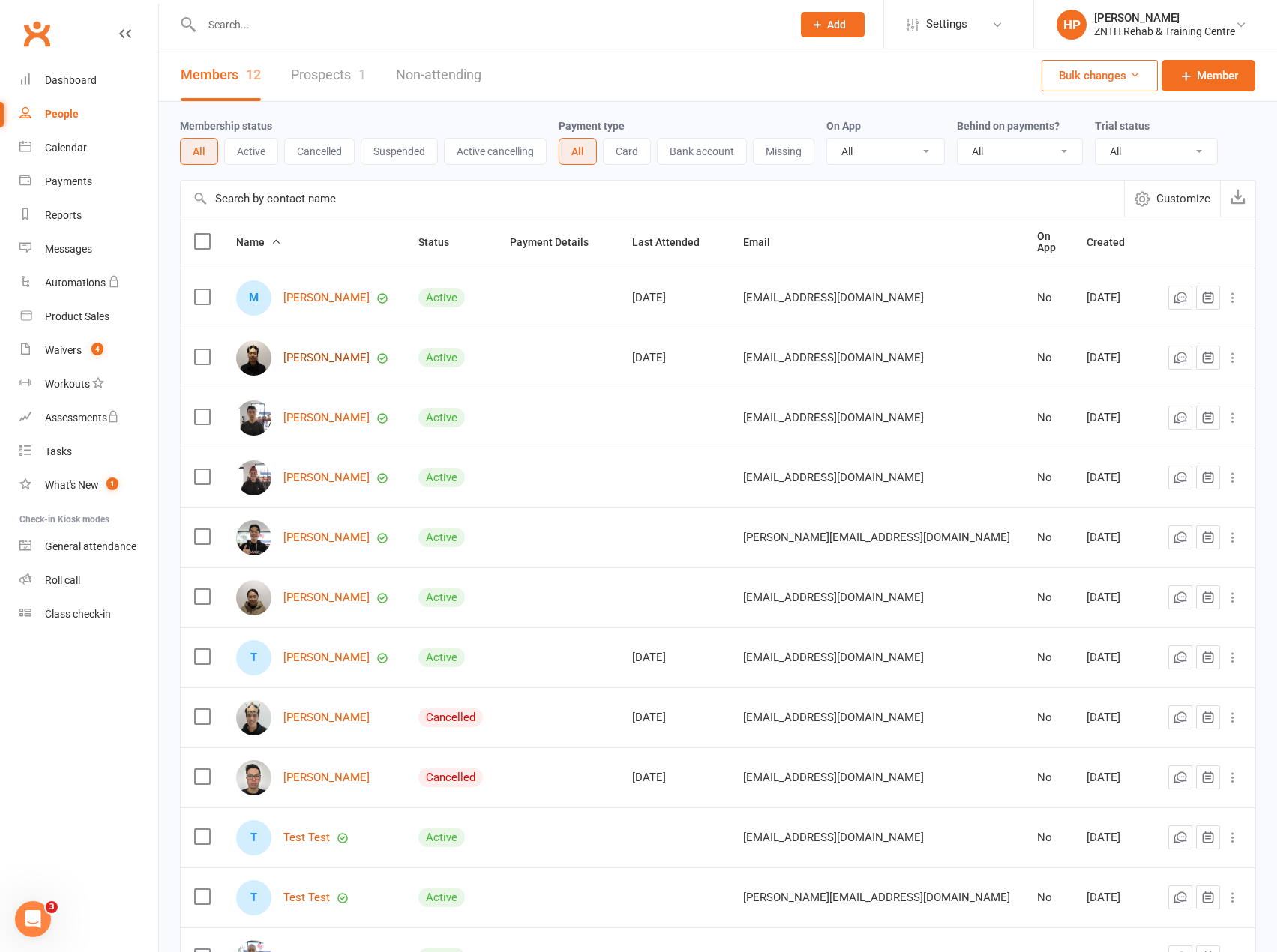
click at [321, 354] on link "[PERSON_NAME]" at bounding box center [327, 358] width 87 height 13
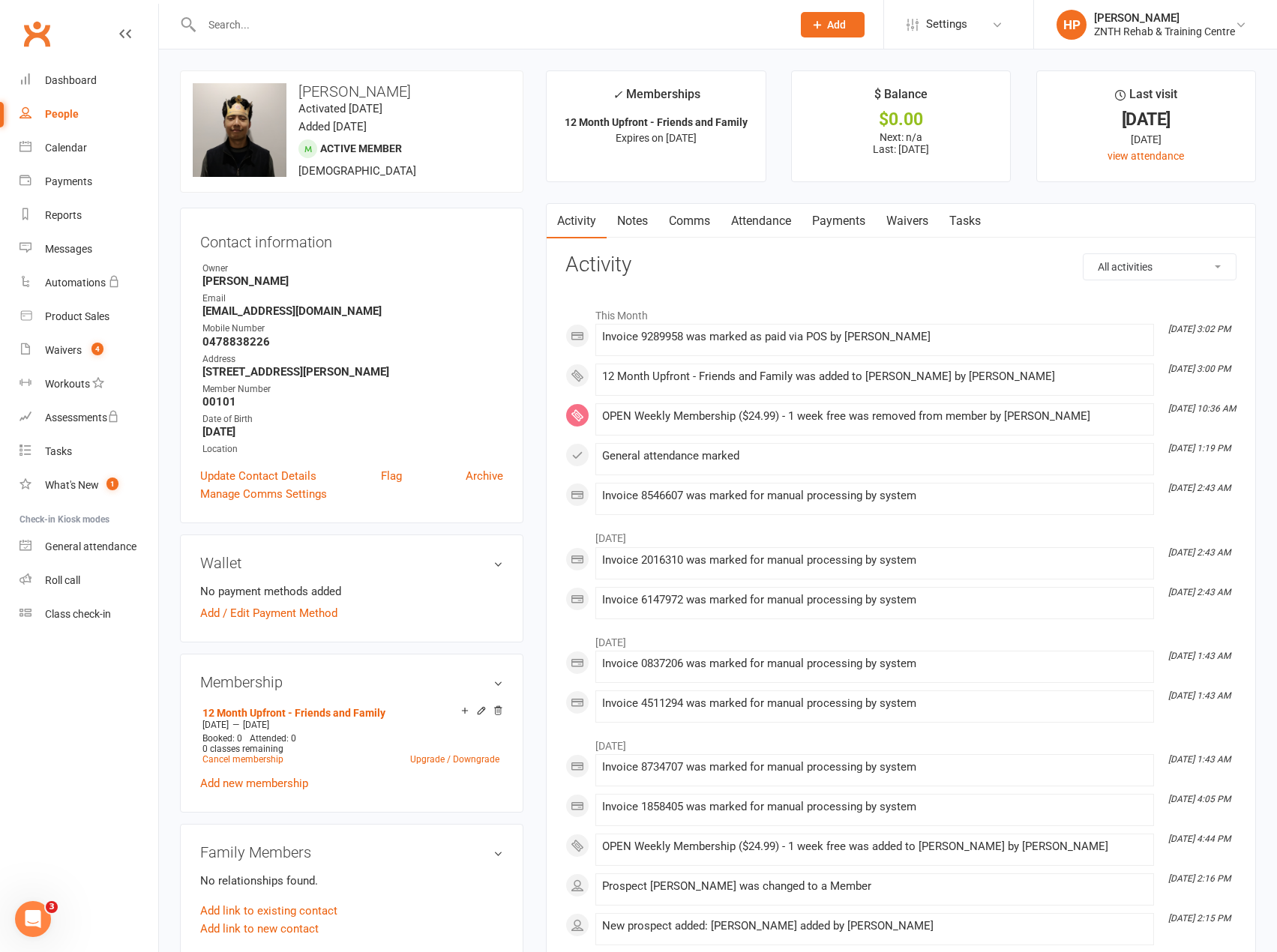
click at [768, 229] on link "Attendance" at bounding box center [761, 221] width 81 height 34
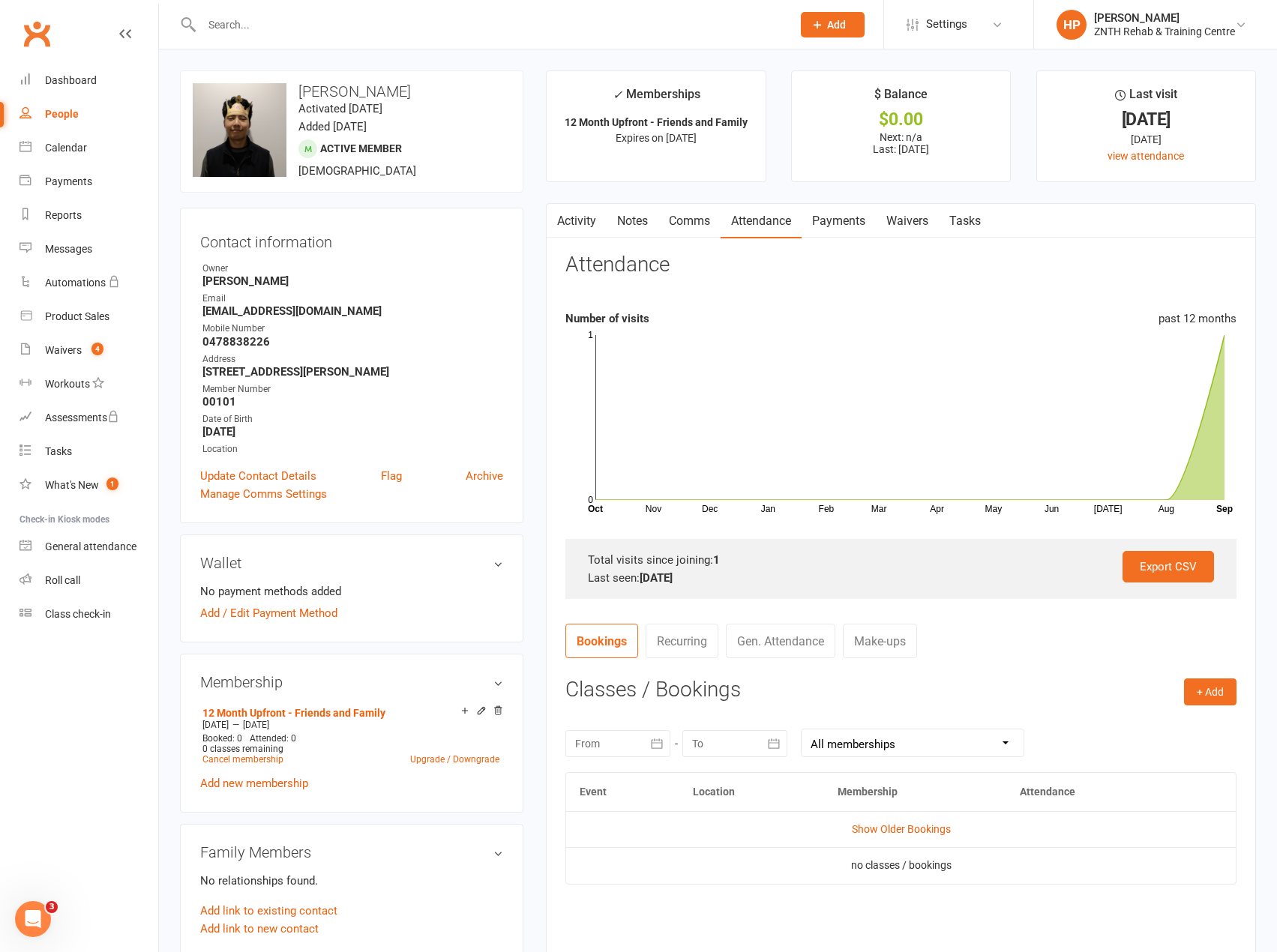
click at [58, 111] on div "People" at bounding box center [62, 114] width 33 height 12
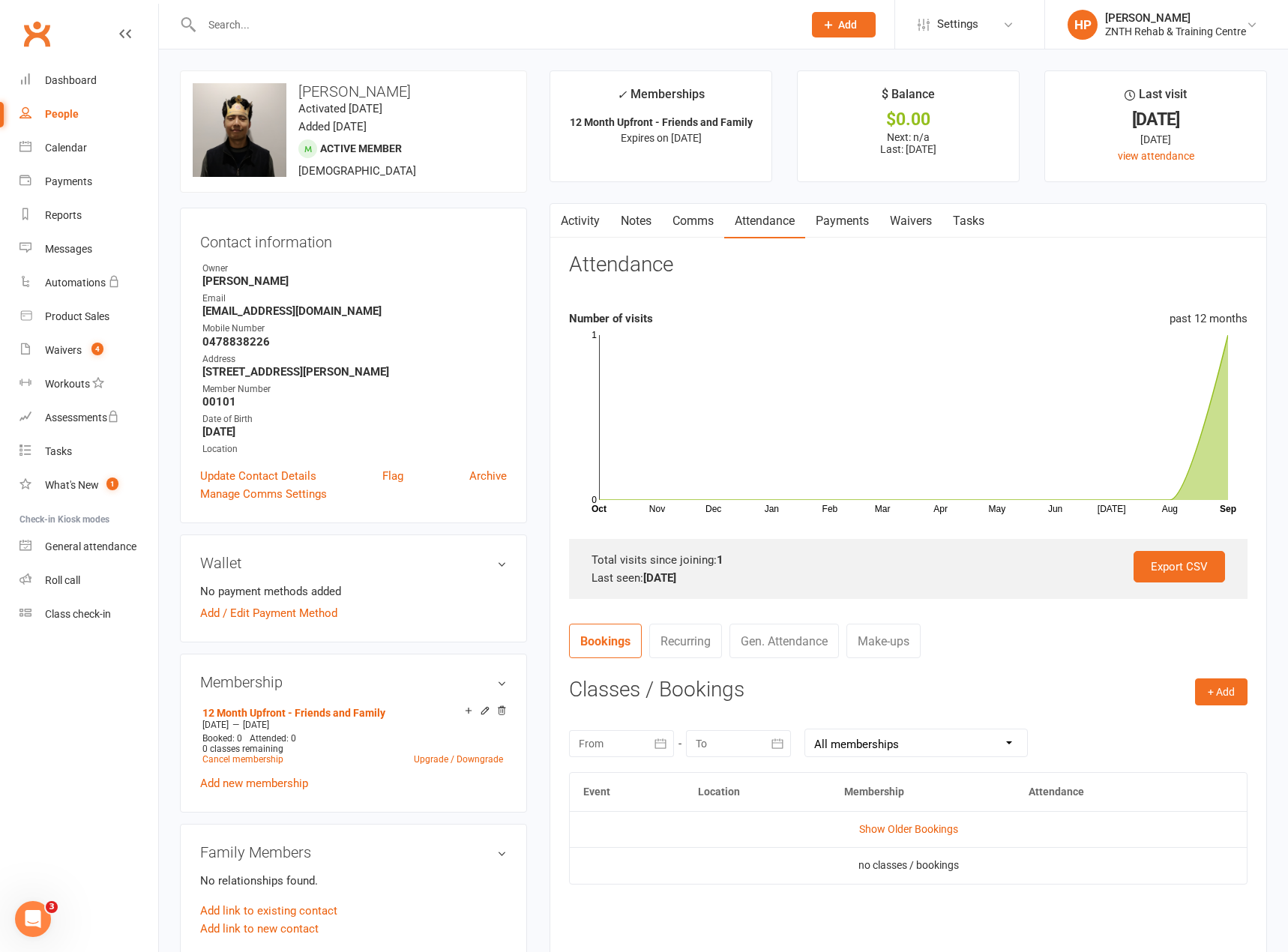
select select "50"
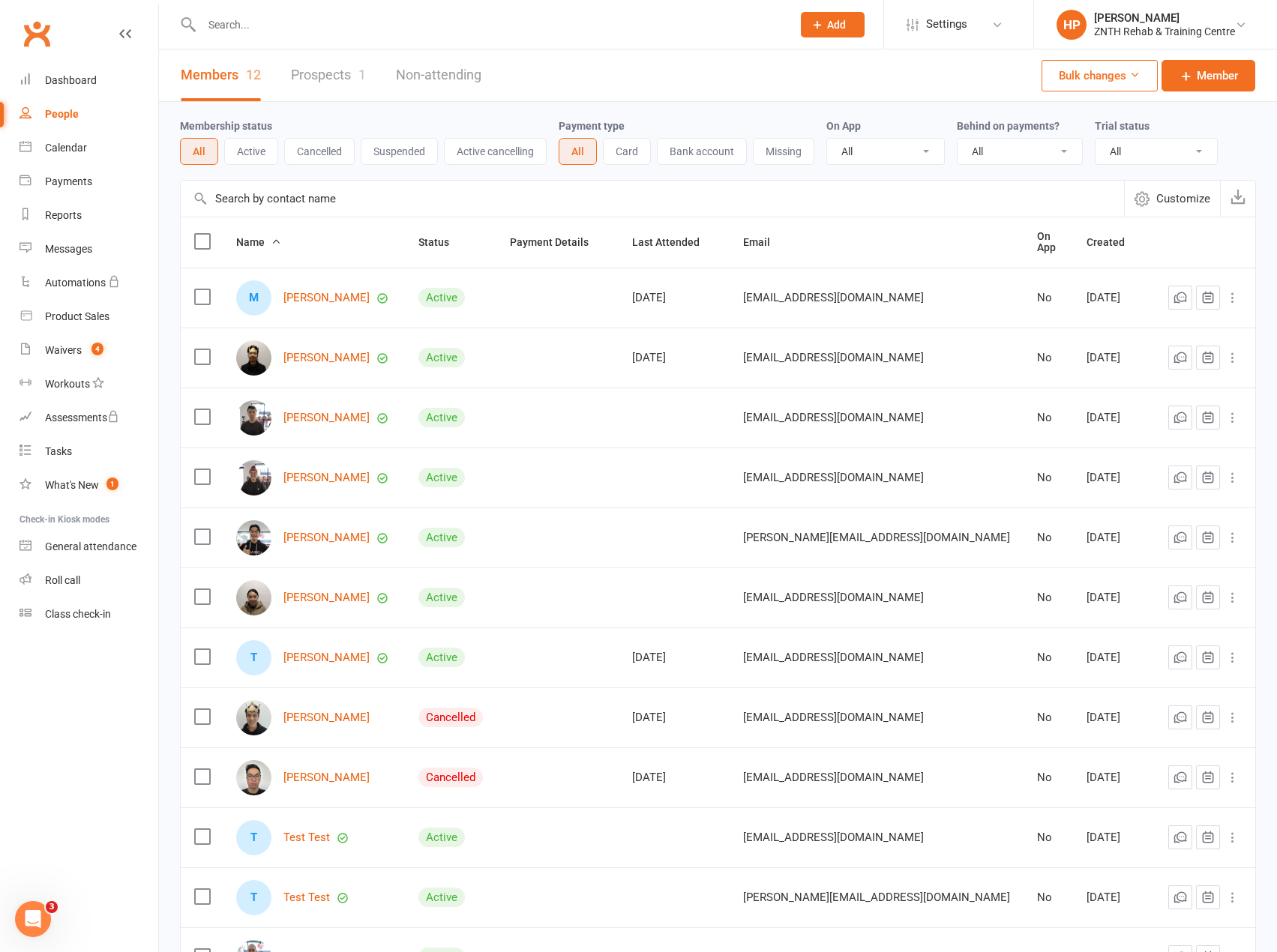
click at [240, 153] on button "Active" at bounding box center [251, 152] width 54 height 27
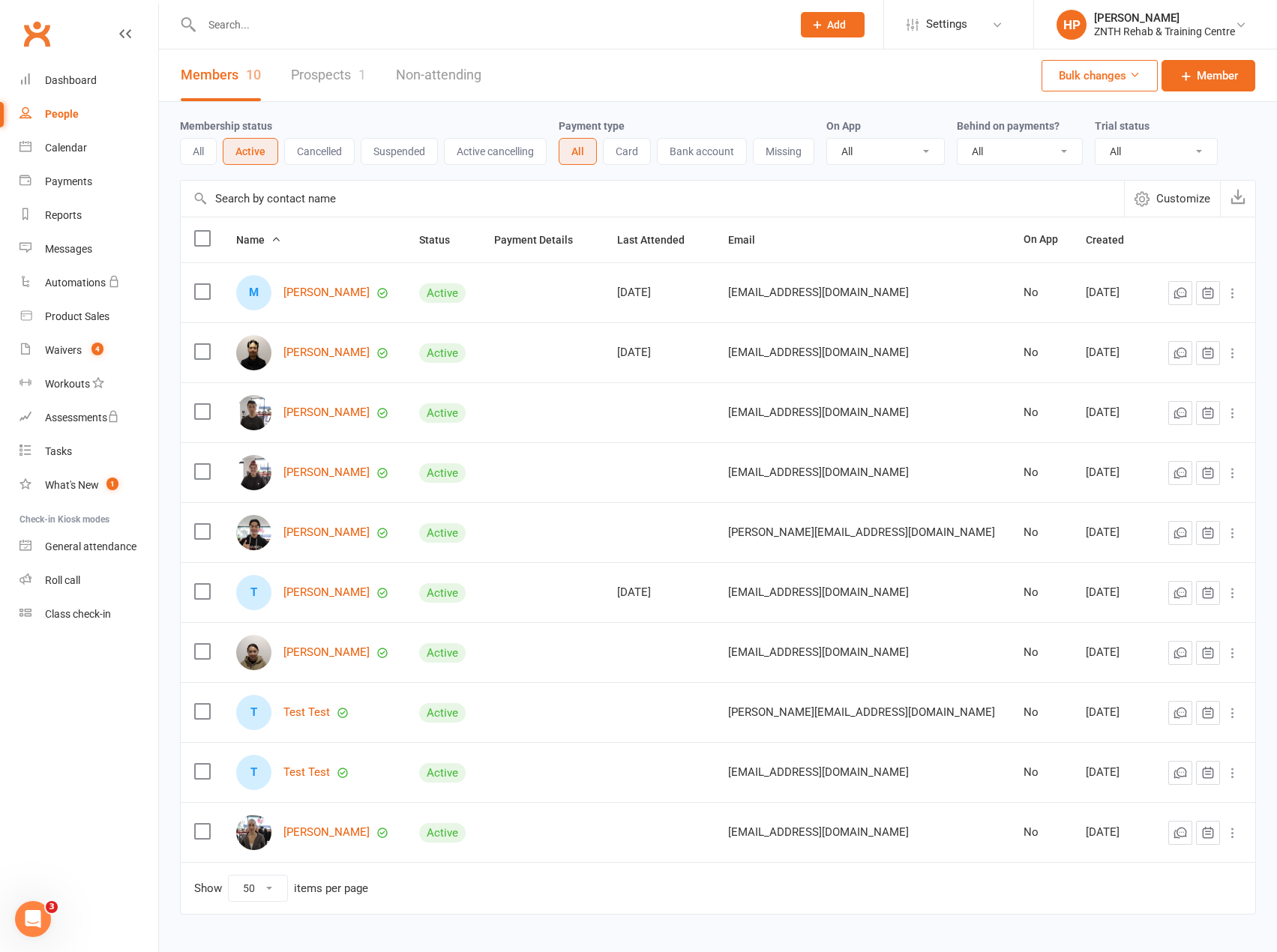
scroll to position [44, 0]
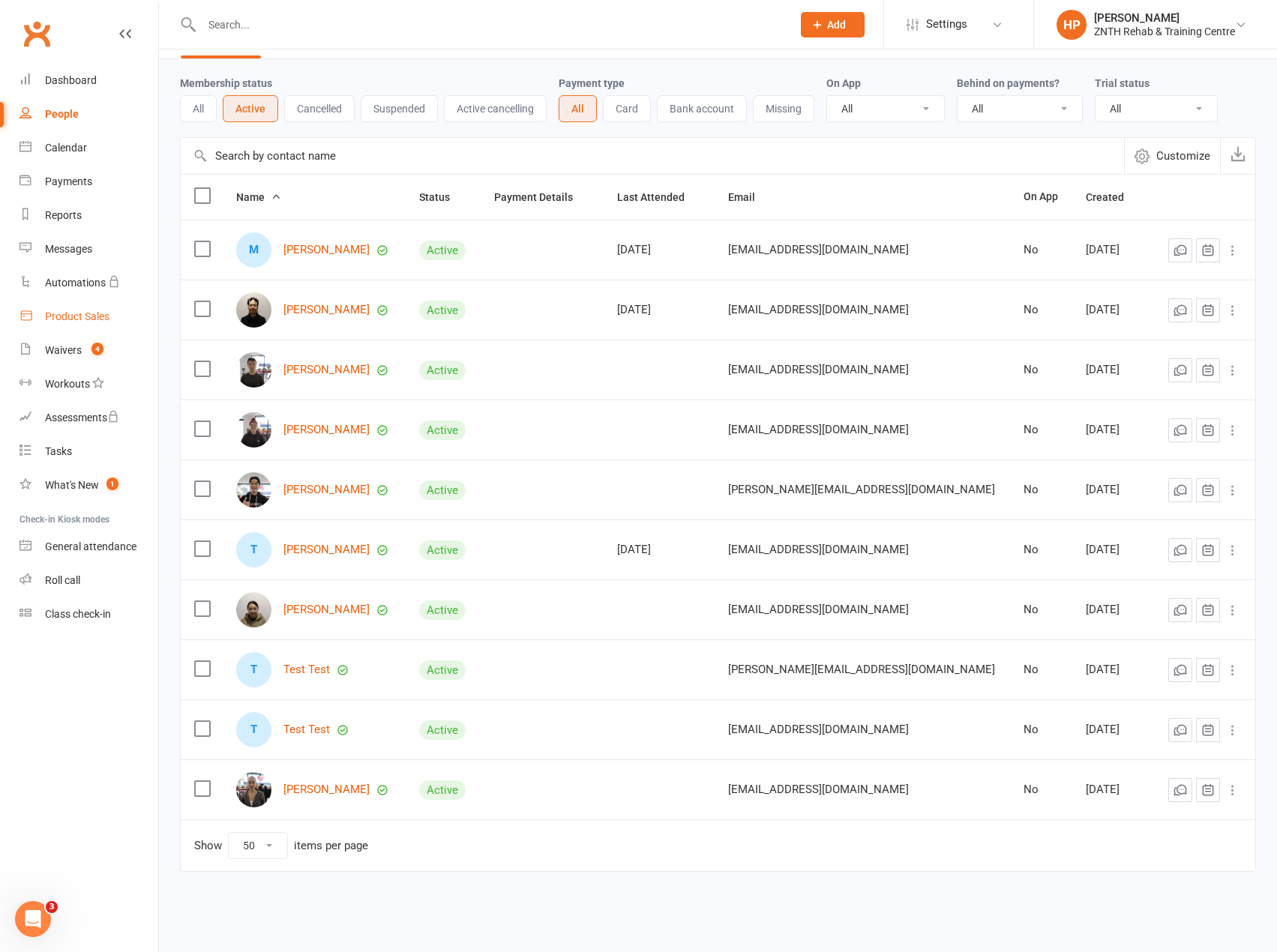
click at [83, 308] on link "Product Sales" at bounding box center [89, 316] width 139 height 33
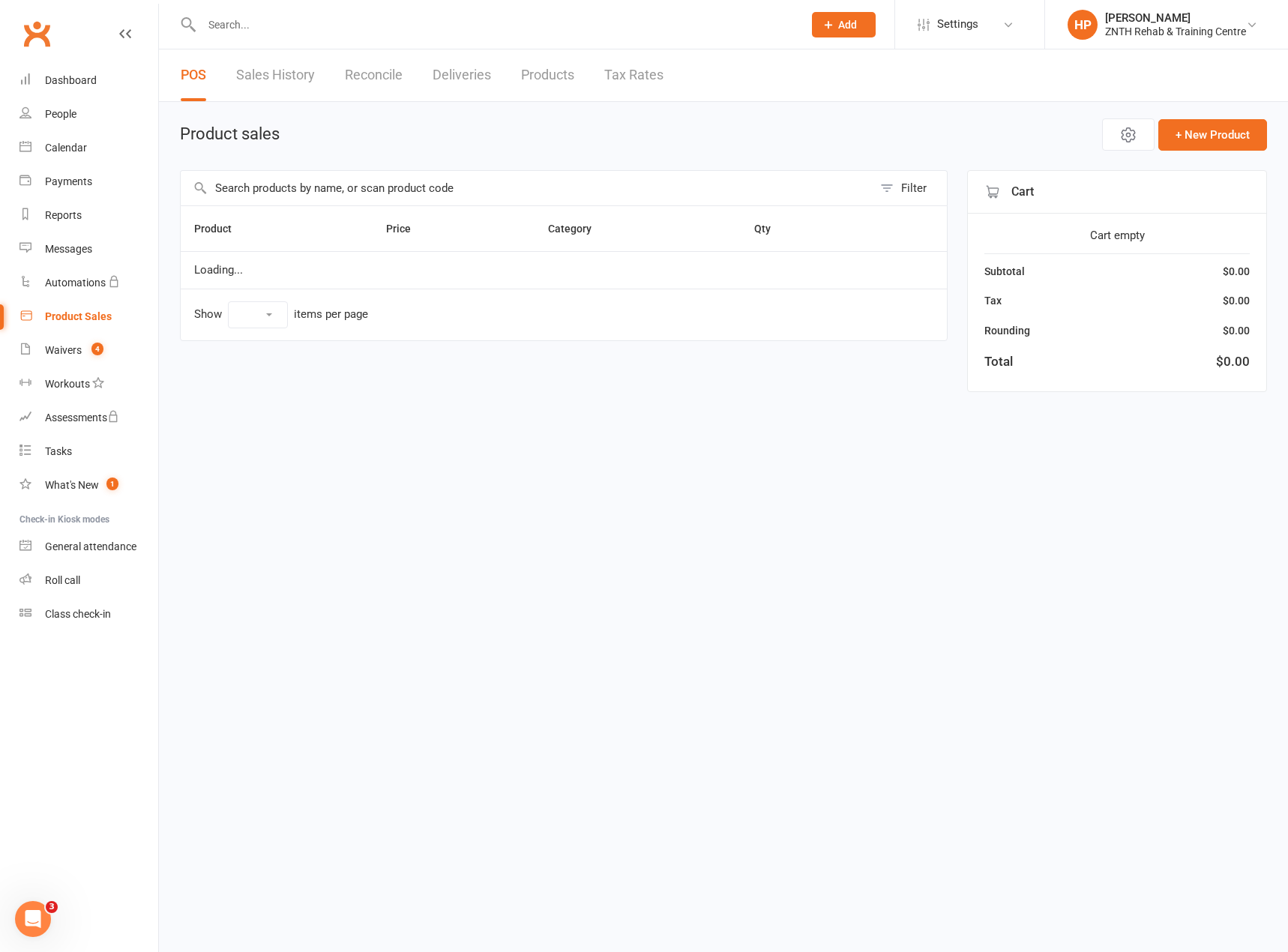
select select "50"
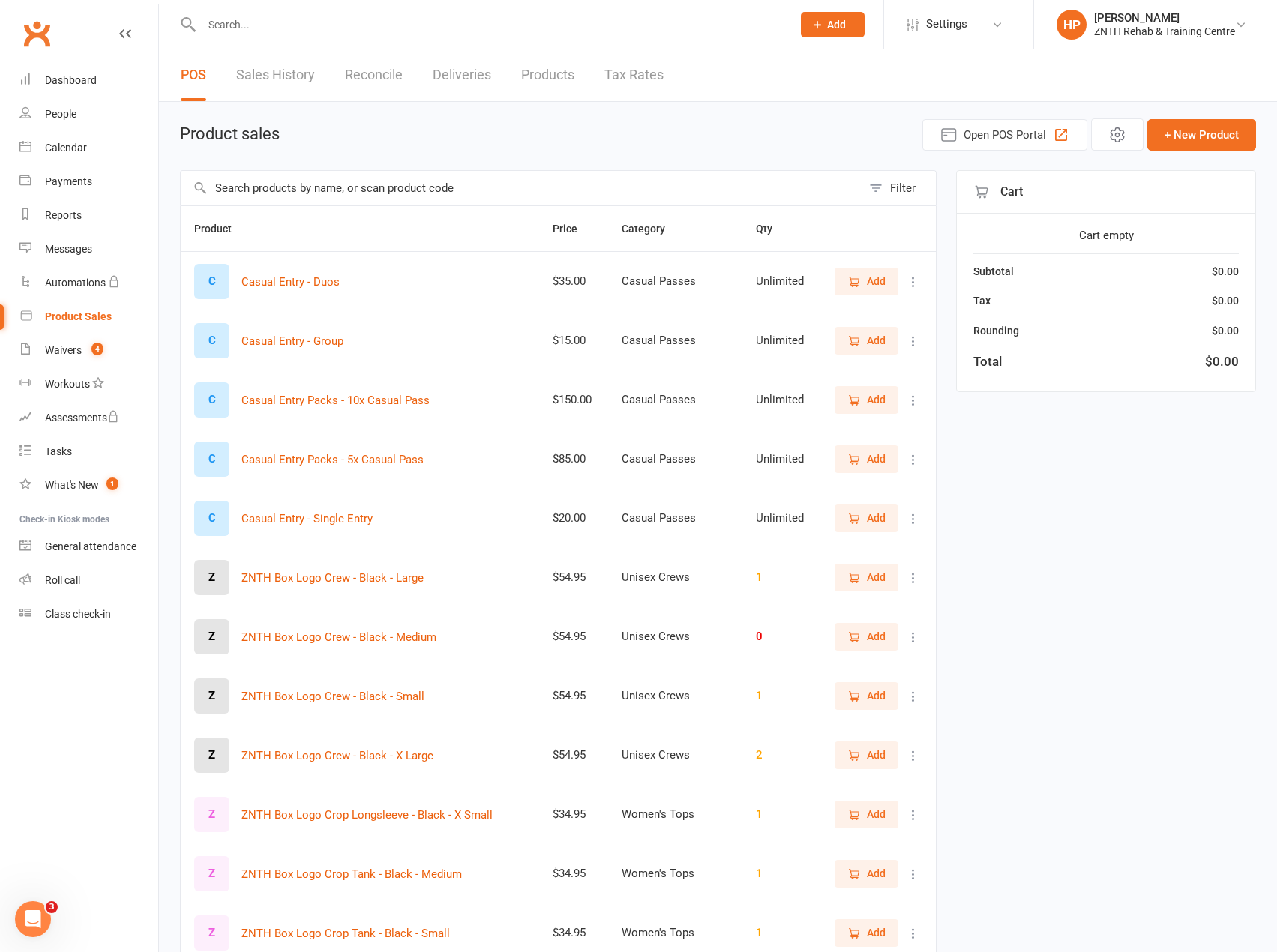
click at [287, 83] on link "Sales History" at bounding box center [275, 75] width 79 height 52
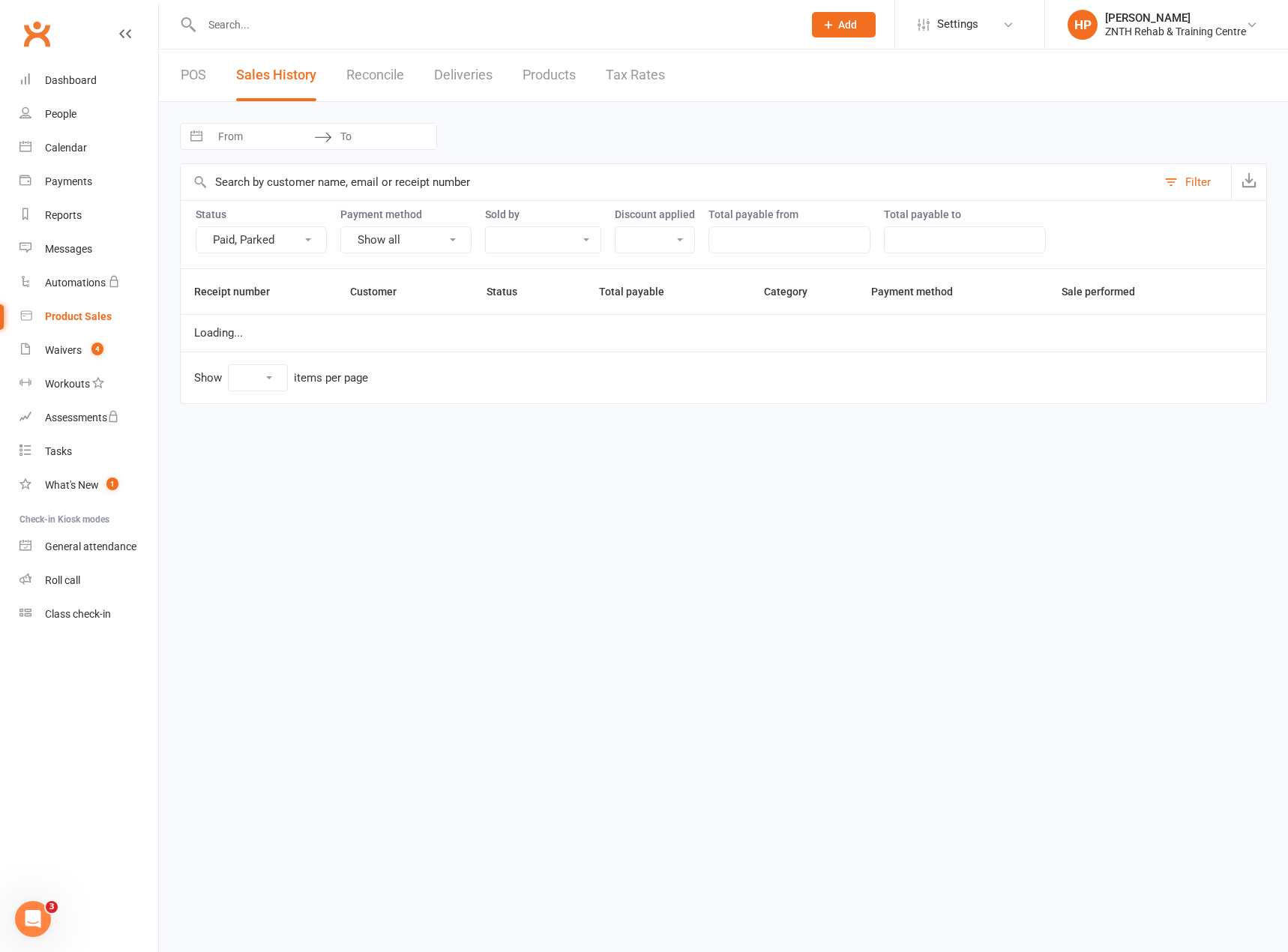
select select "25"
select select "4036"
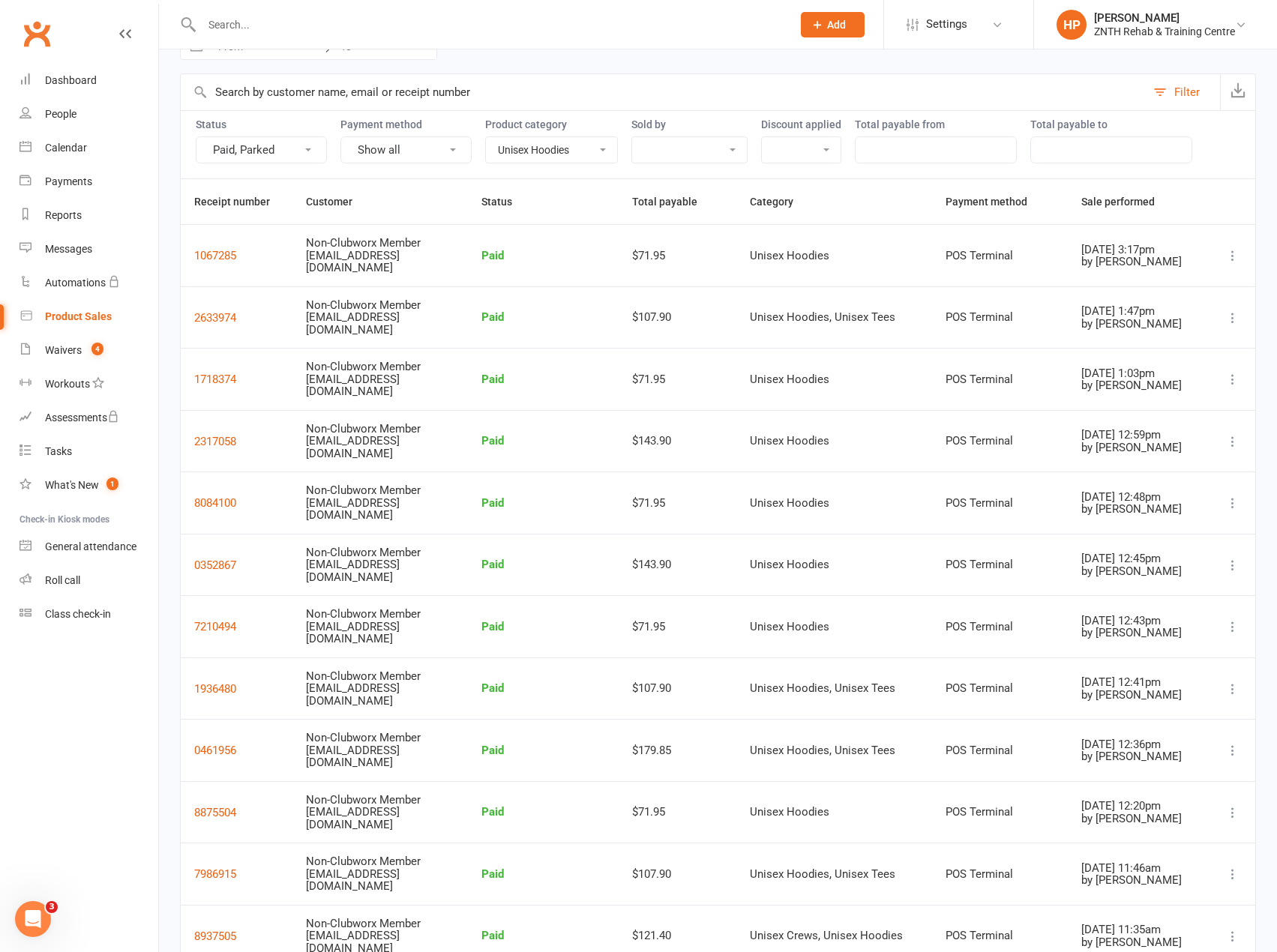
scroll to position [200, 0]
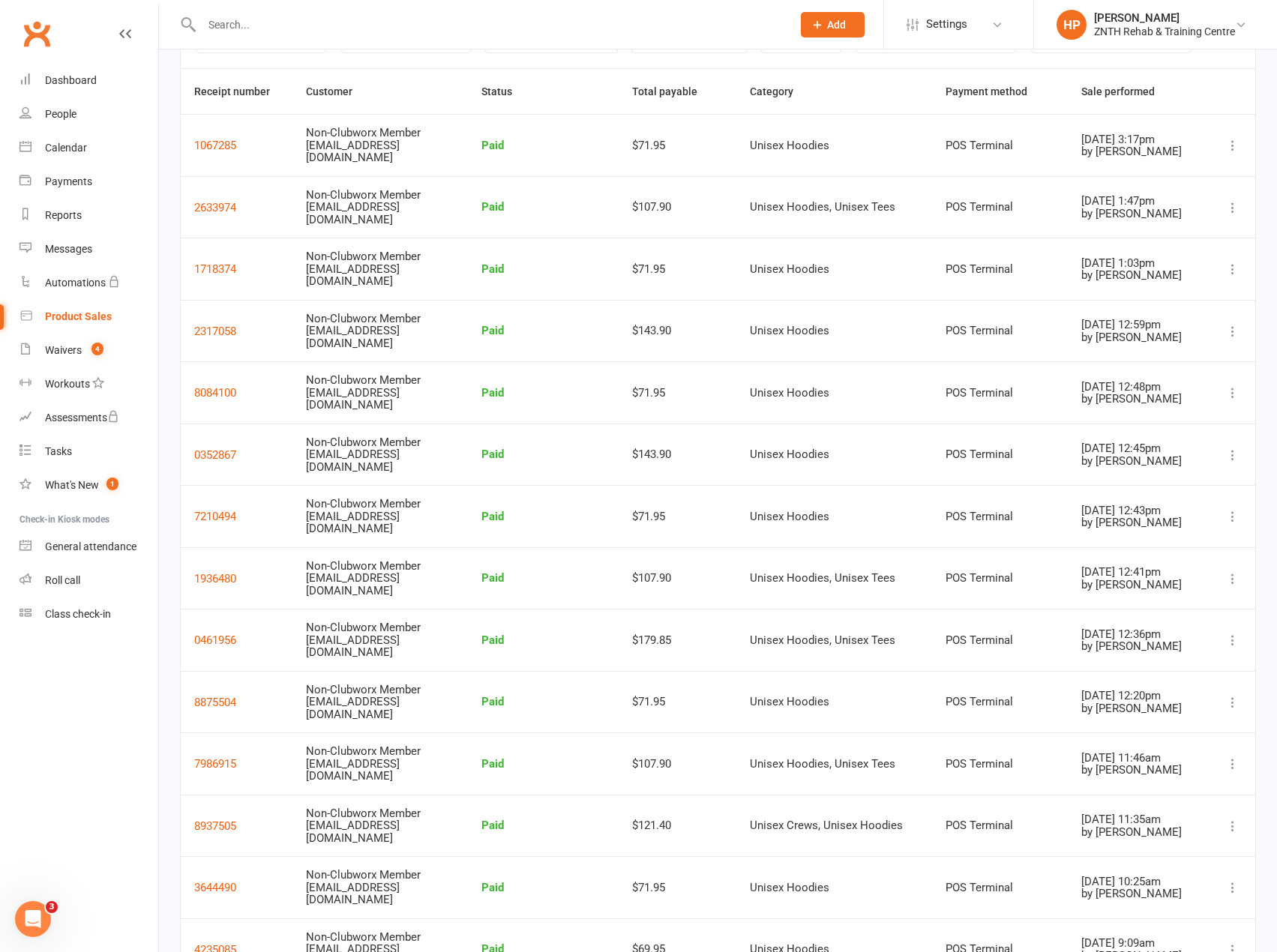
select select "100"
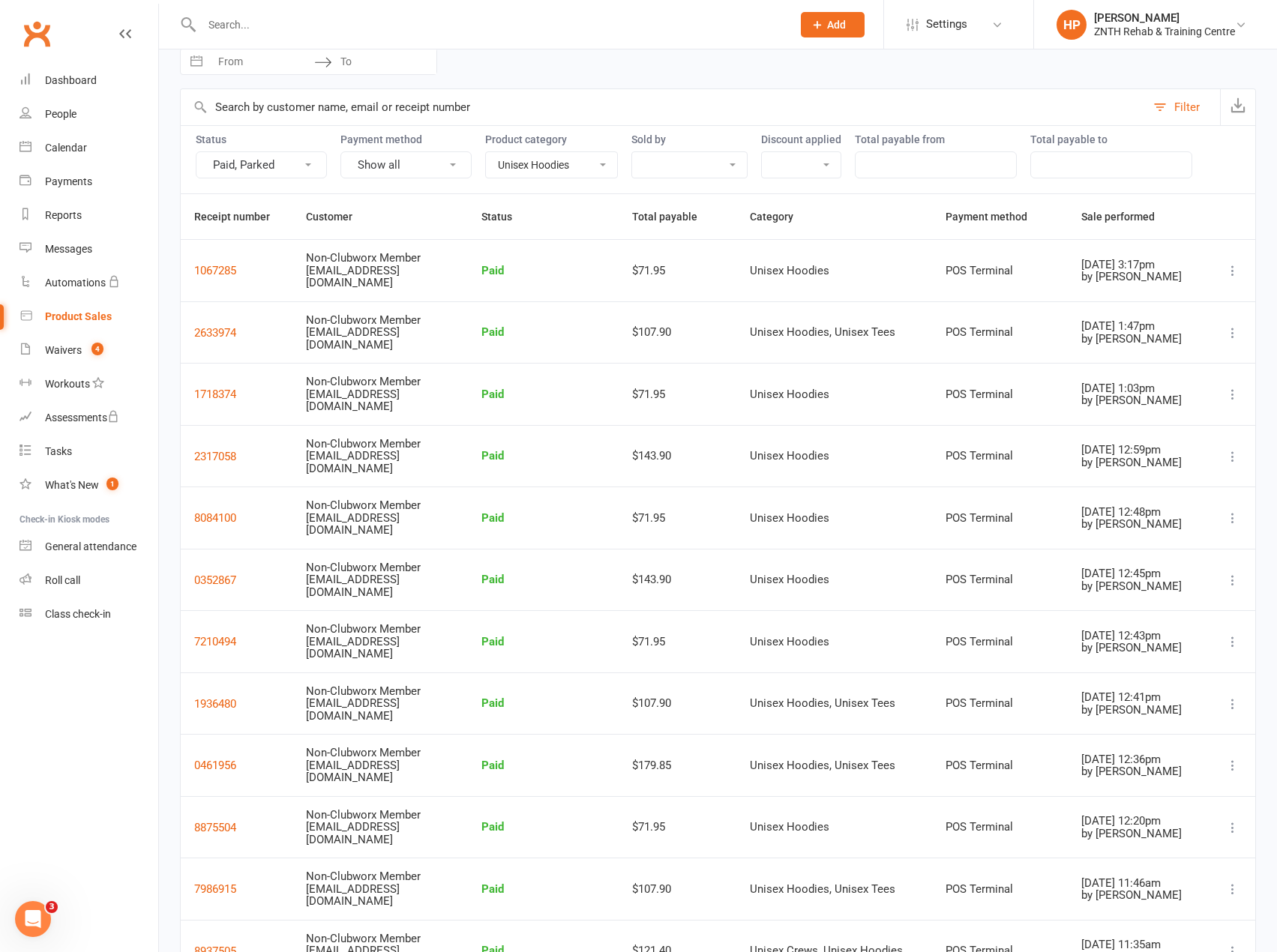
scroll to position [0, 0]
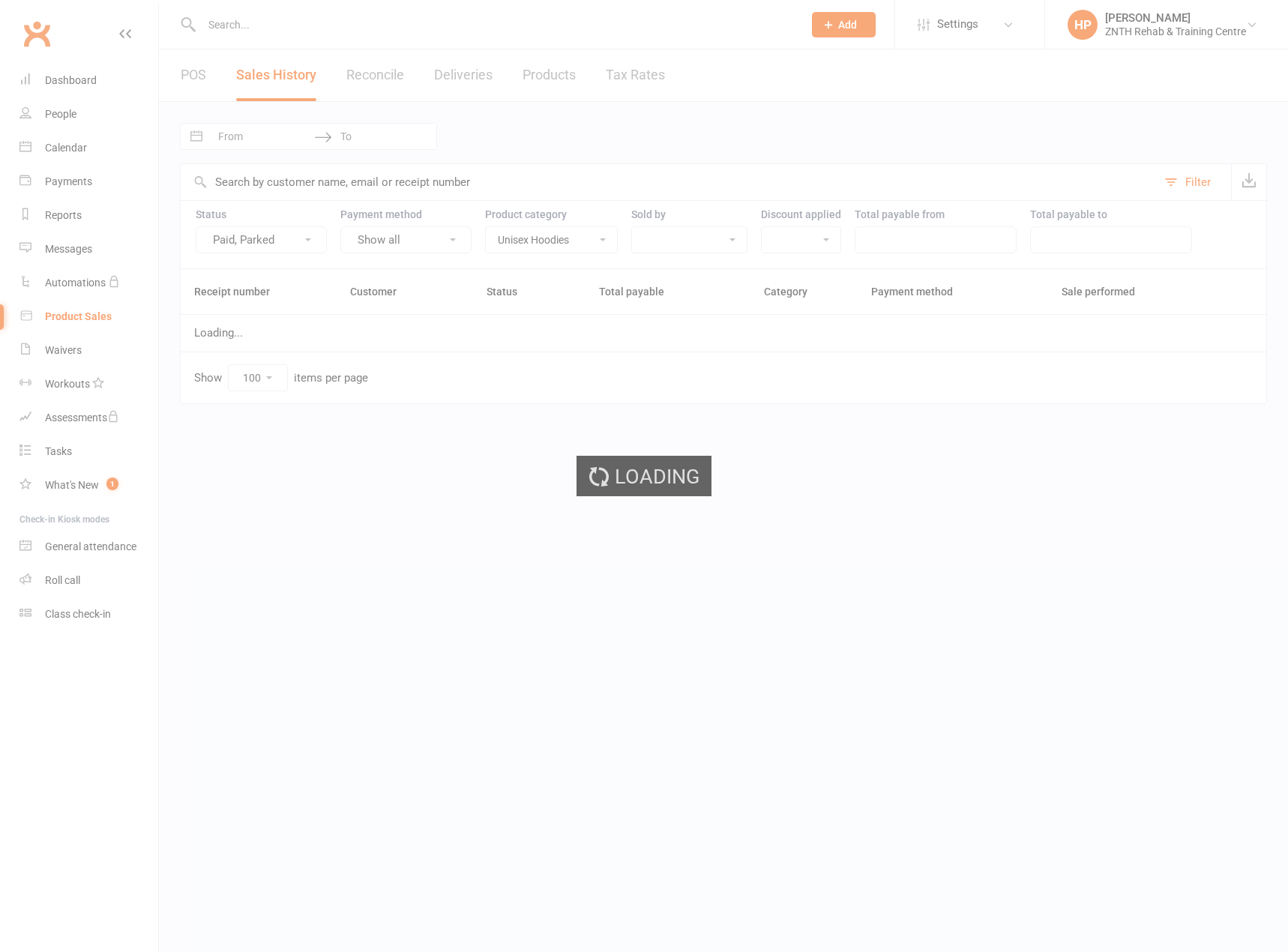
select select "4036"
select select "100"
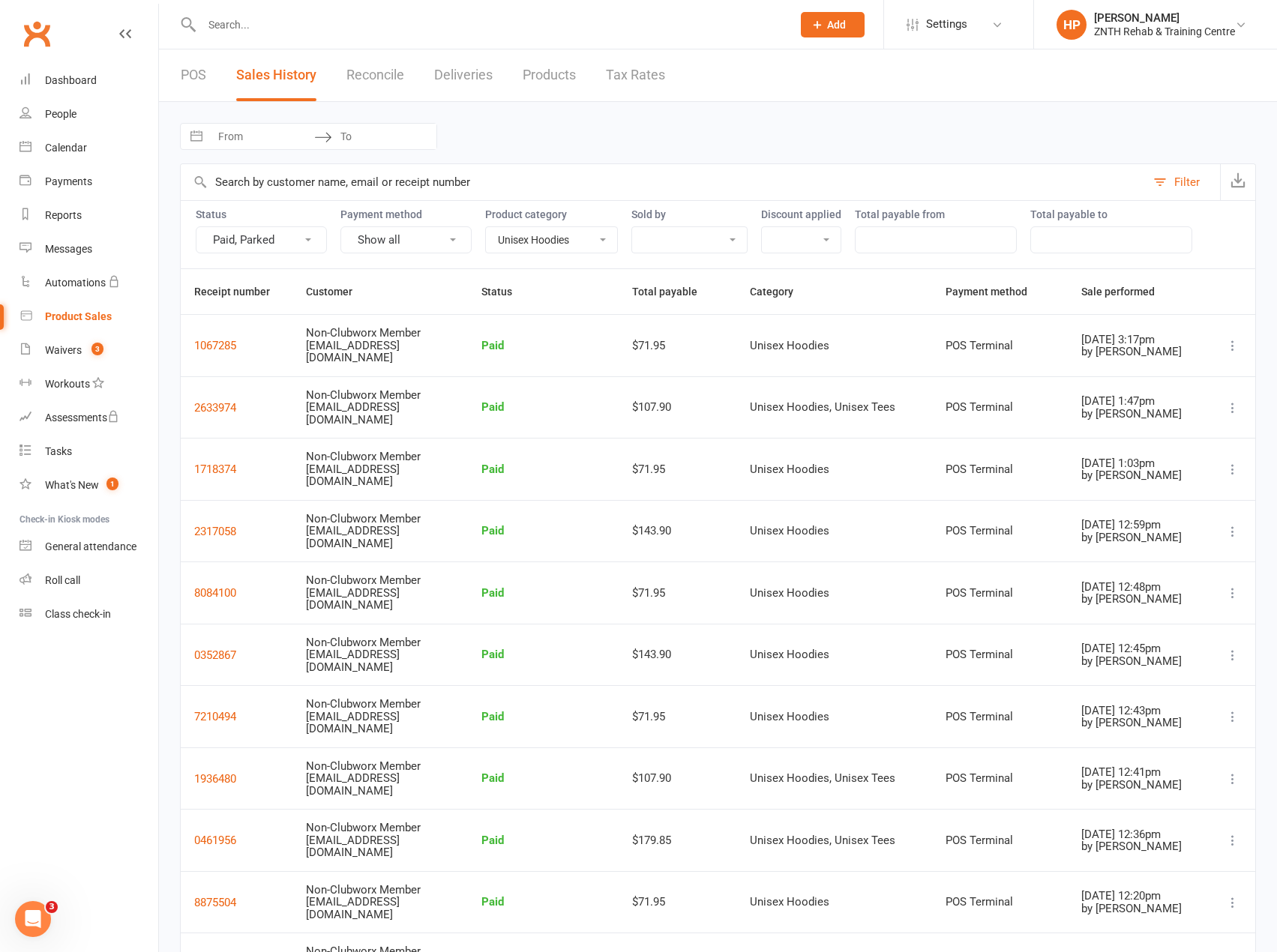
click at [538, 73] on link "Products" at bounding box center [549, 75] width 53 height 52
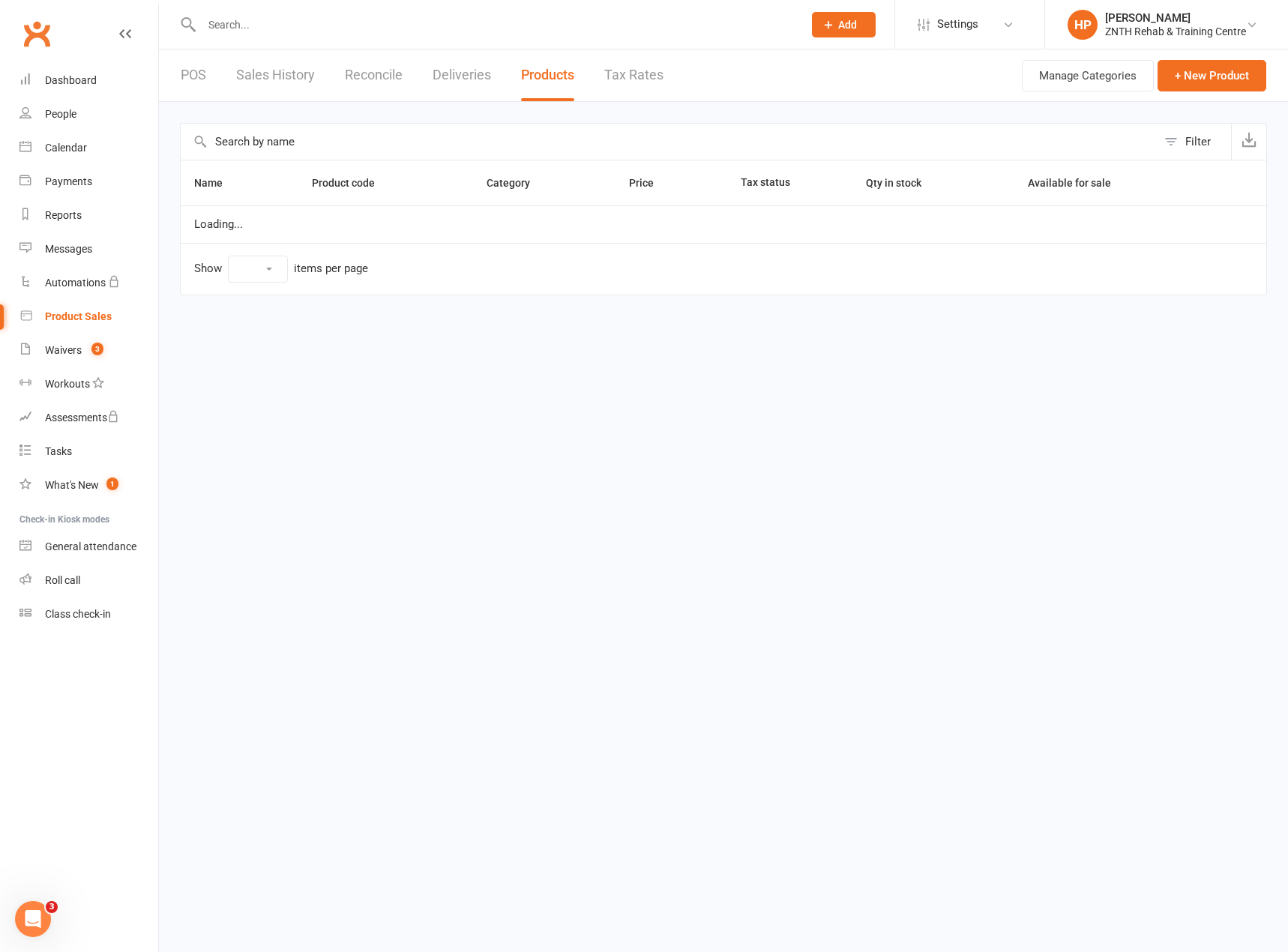
select select "10"
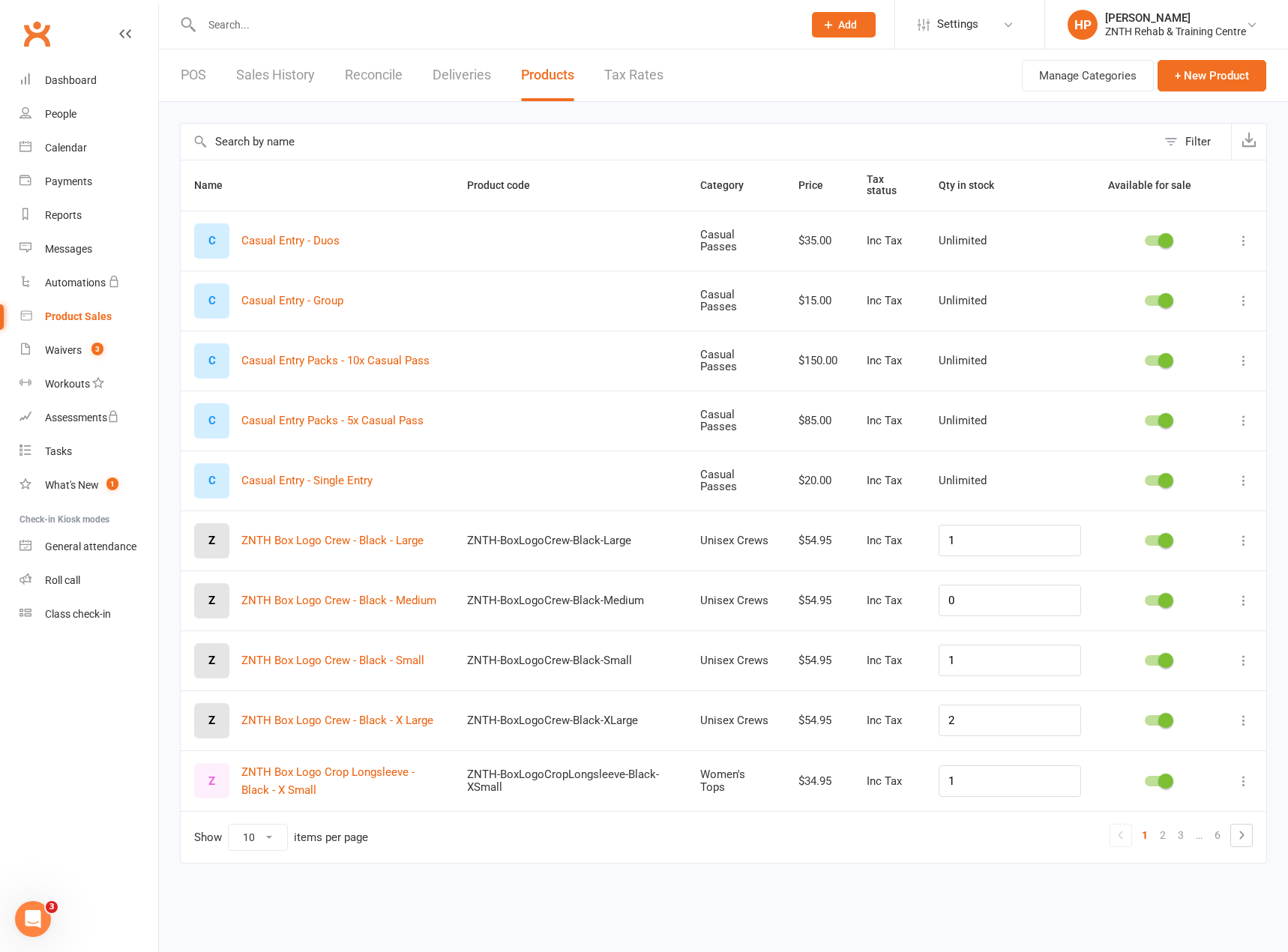
click at [366, 79] on link "Reconcile" at bounding box center [373, 75] width 58 height 52
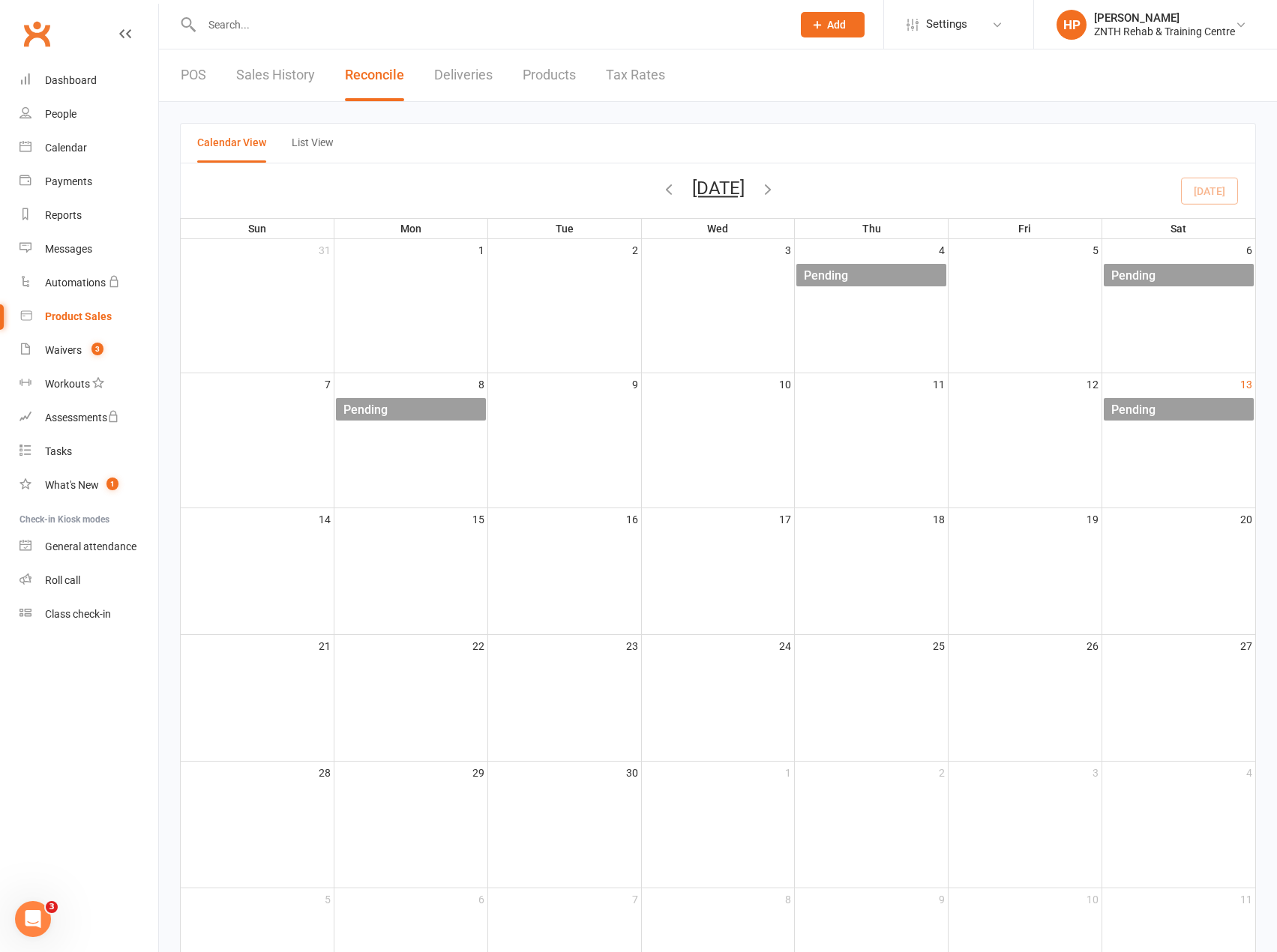
click at [292, 83] on link "Sales History" at bounding box center [275, 75] width 79 height 52
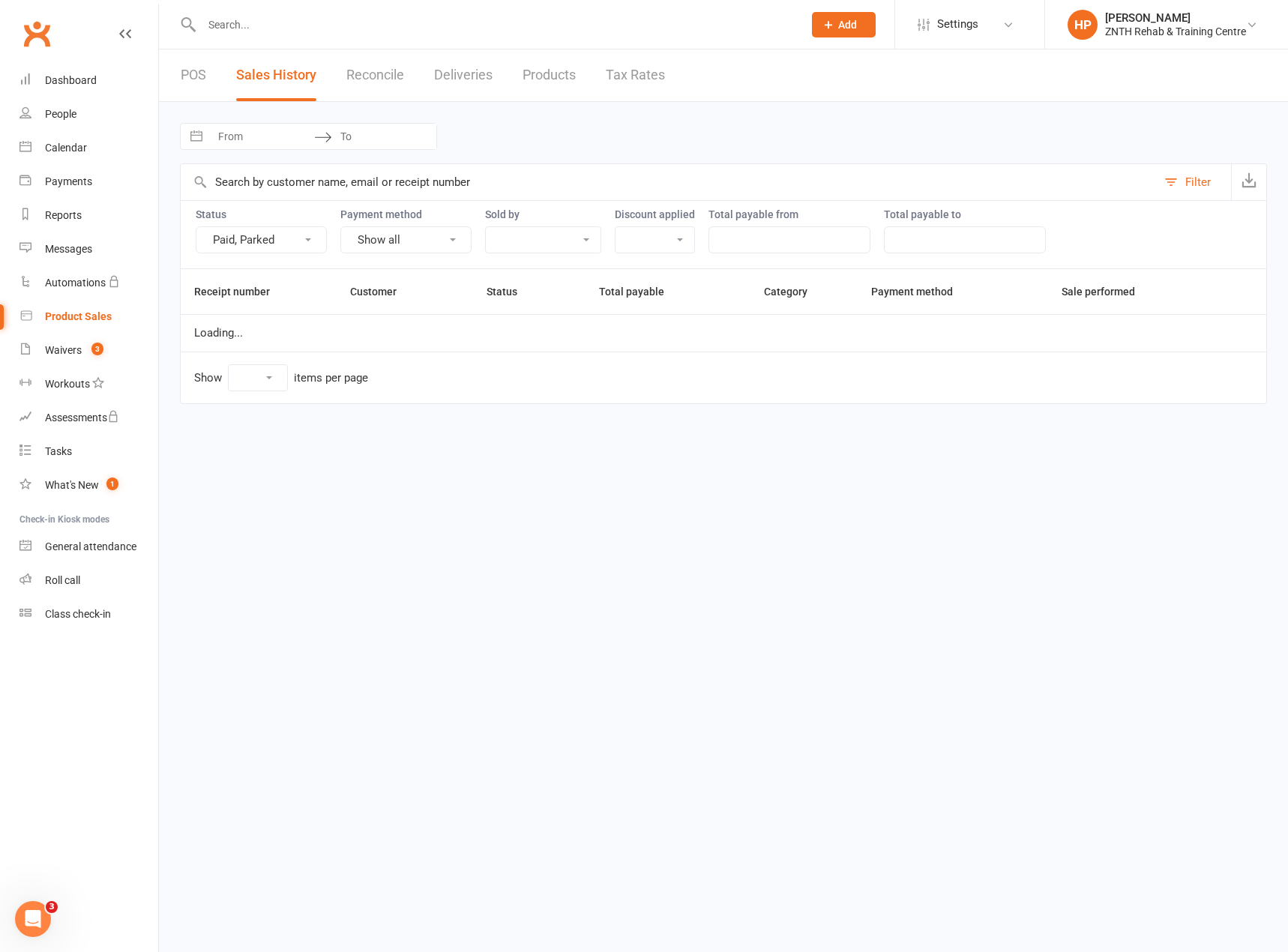
select select "100"
select select "4036"
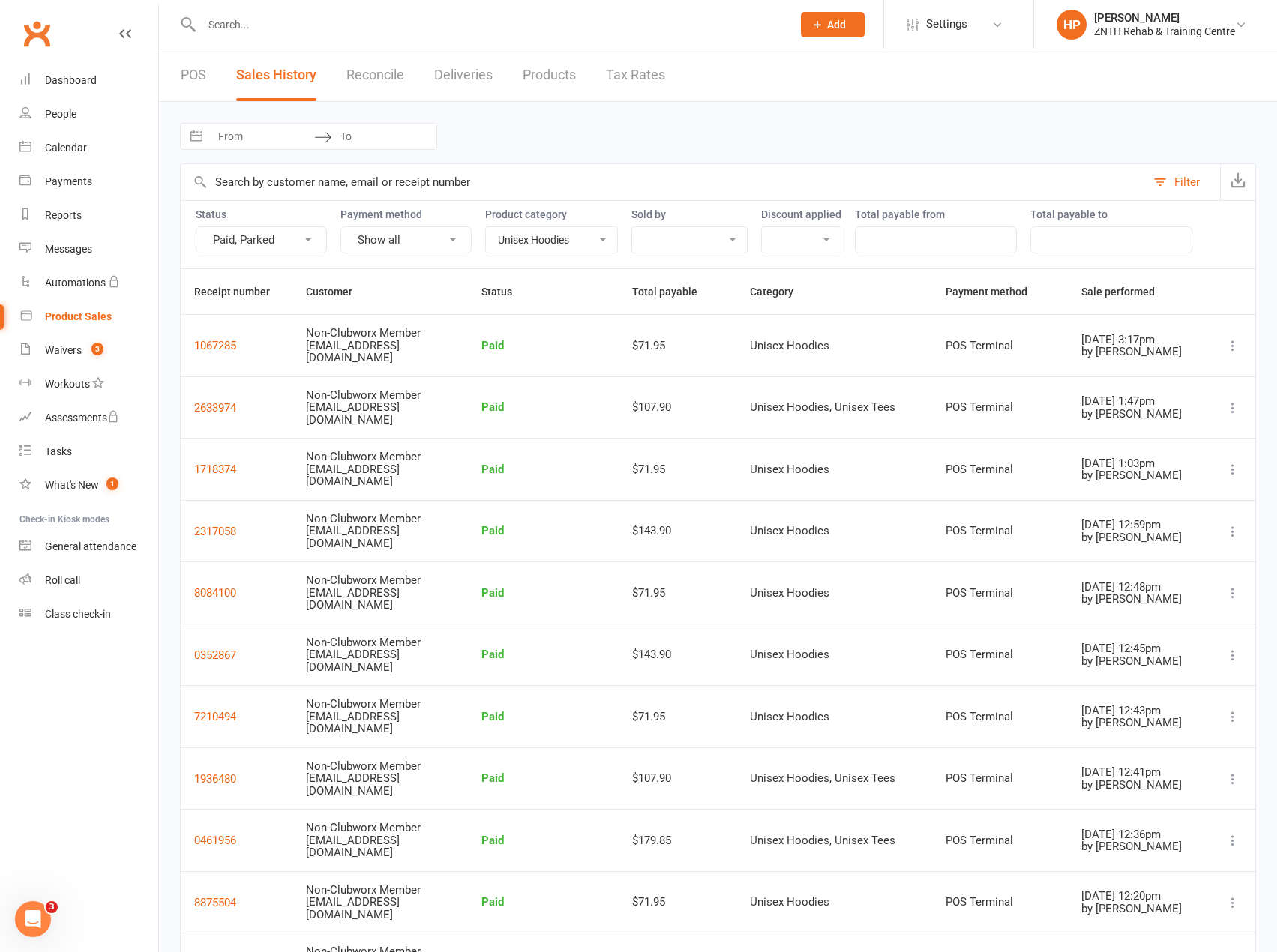
click at [208, 86] on div "POS Sales History Reconcile Deliveries Products Tax Rates" at bounding box center [423, 75] width 528 height 52
click at [205, 83] on link "POS" at bounding box center [193, 75] width 25 height 52
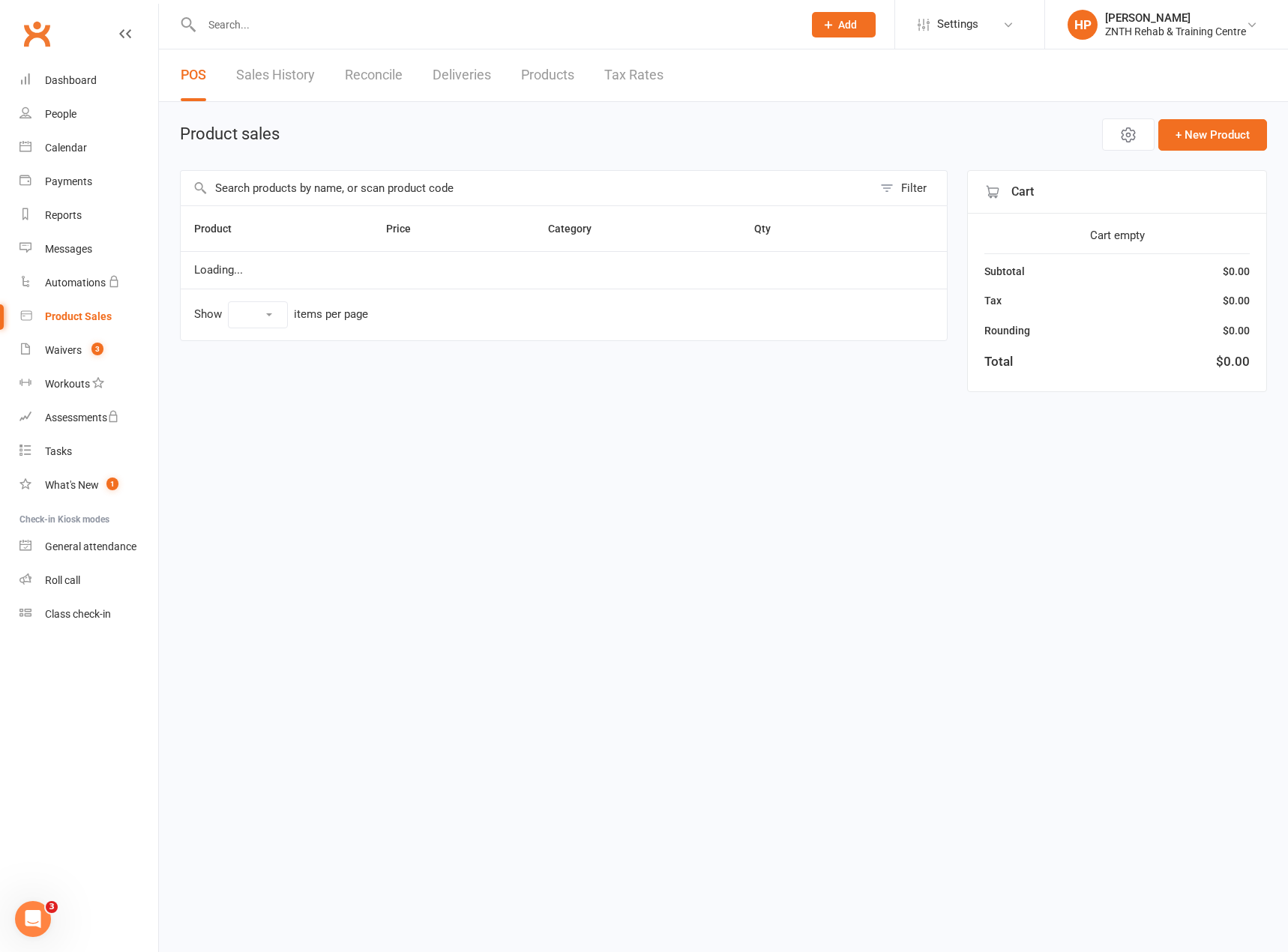
select select "50"
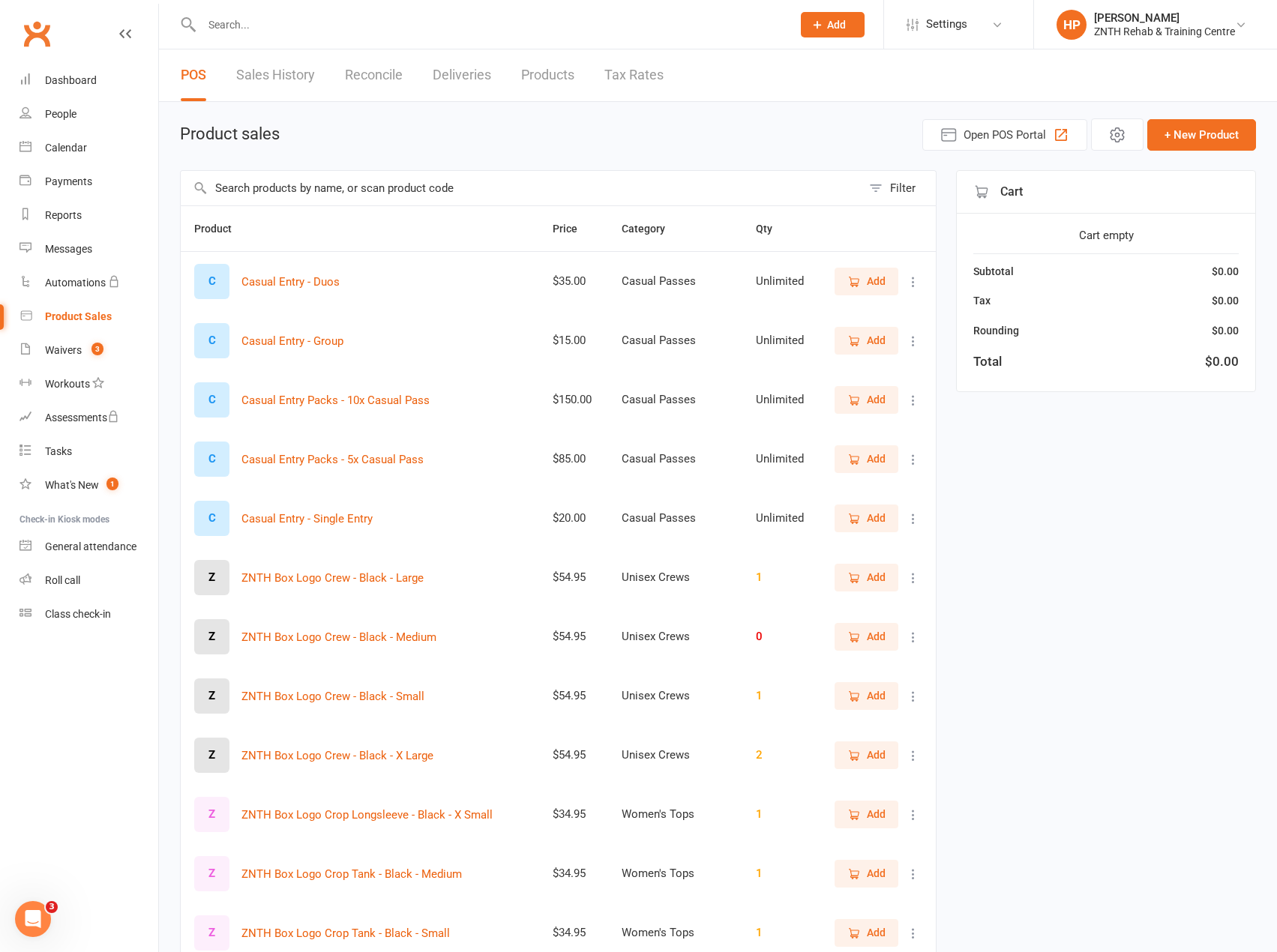
click at [640, 79] on link "Tax Rates" at bounding box center [634, 75] width 60 height 52
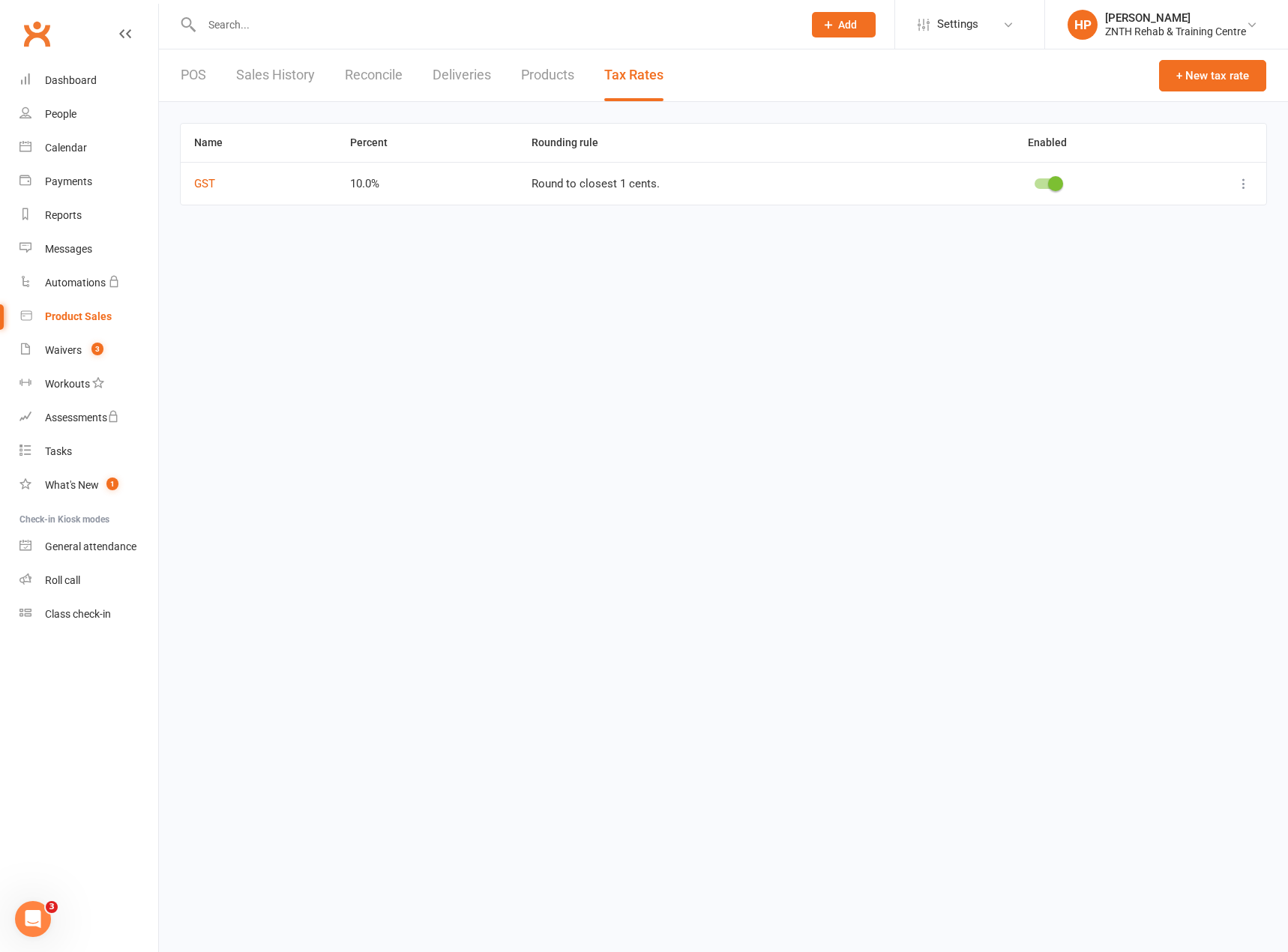
click at [527, 69] on link "Products" at bounding box center [547, 75] width 53 height 52
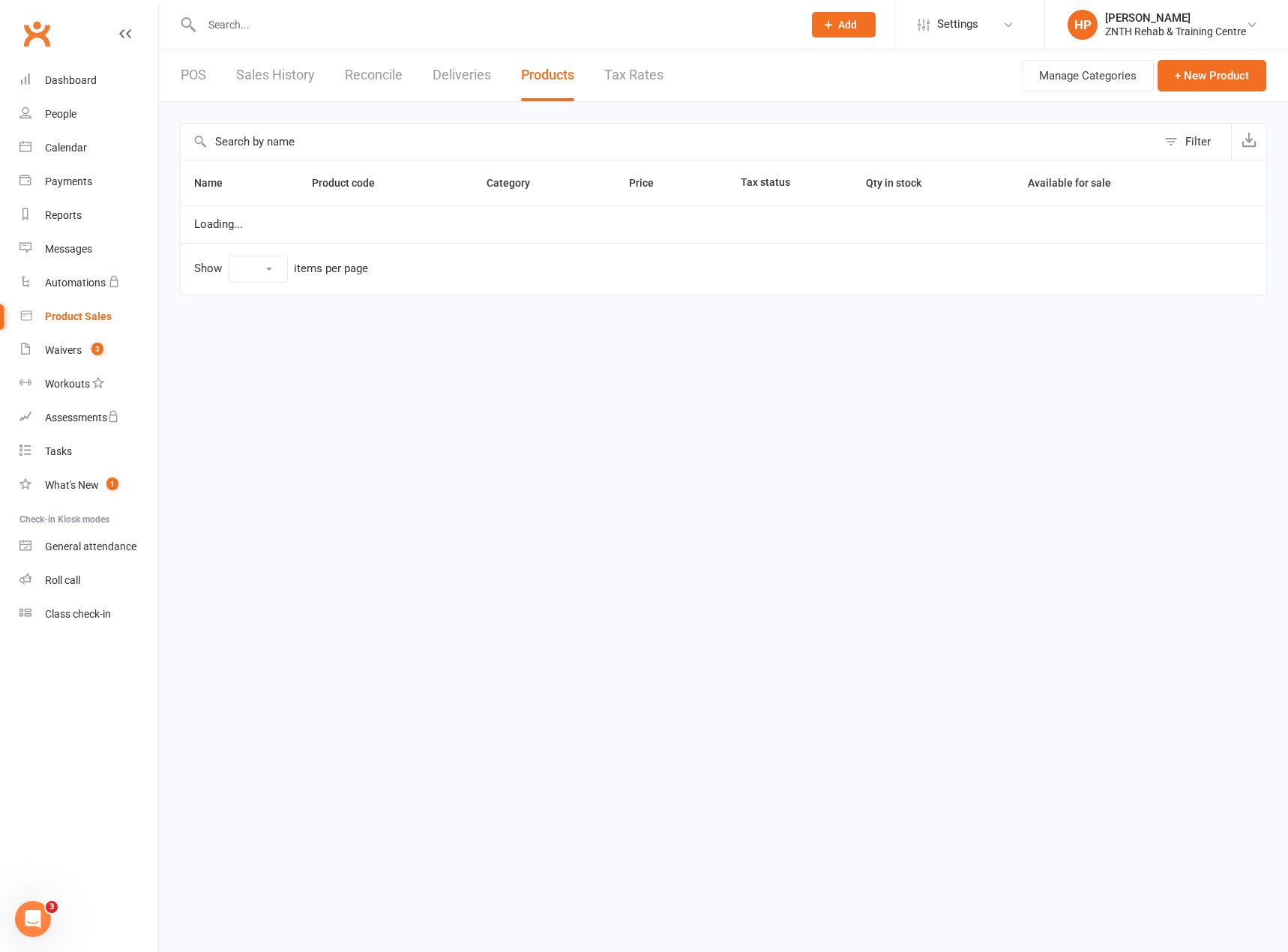
select select "10"
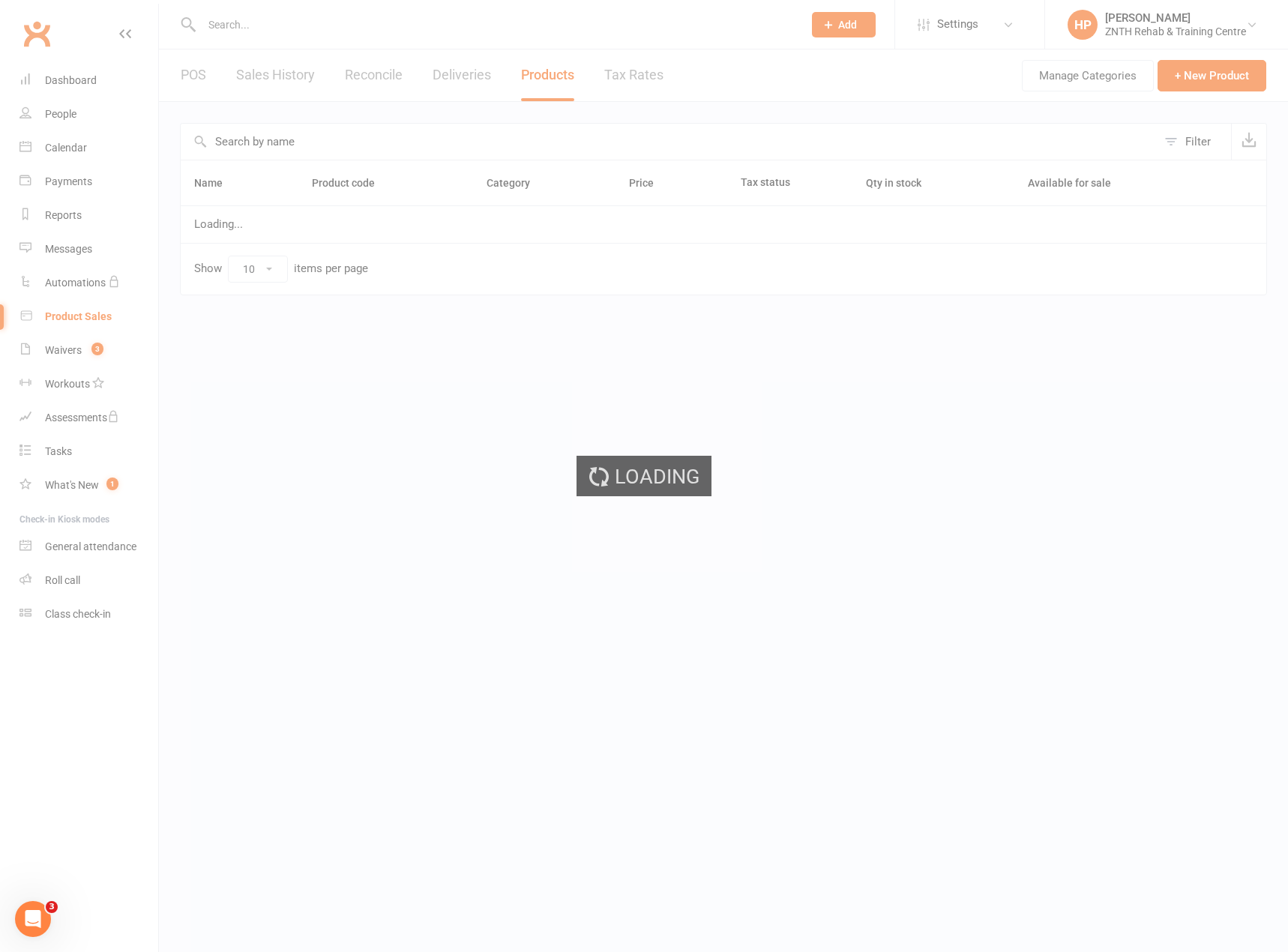
click at [459, 75] on ui-view "Prospect Member Non-attending contact Class / event Appointment Task Membership…" at bounding box center [644, 161] width 1288 height 313
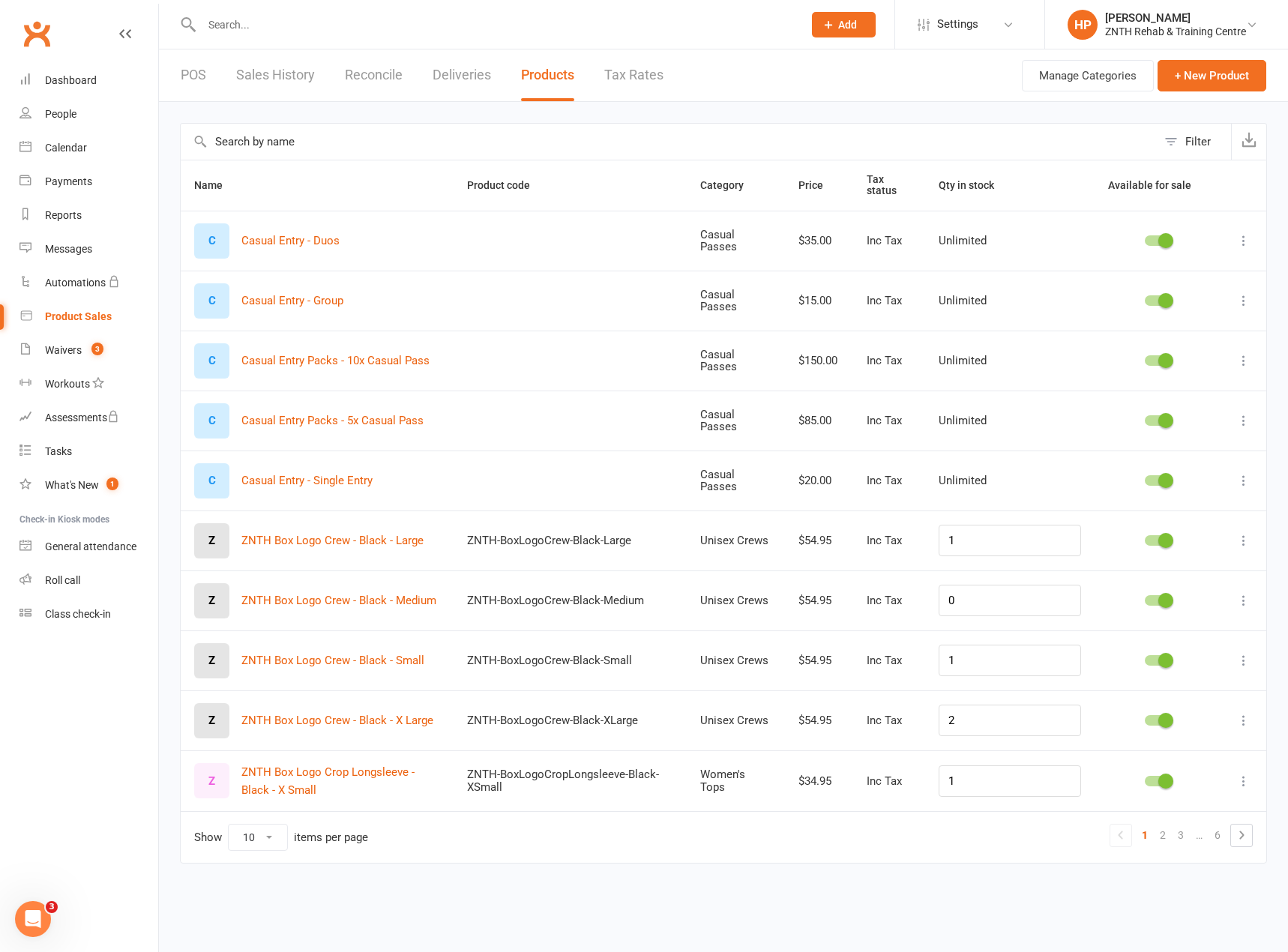
click at [364, 78] on link "Reconcile" at bounding box center [373, 75] width 58 height 52
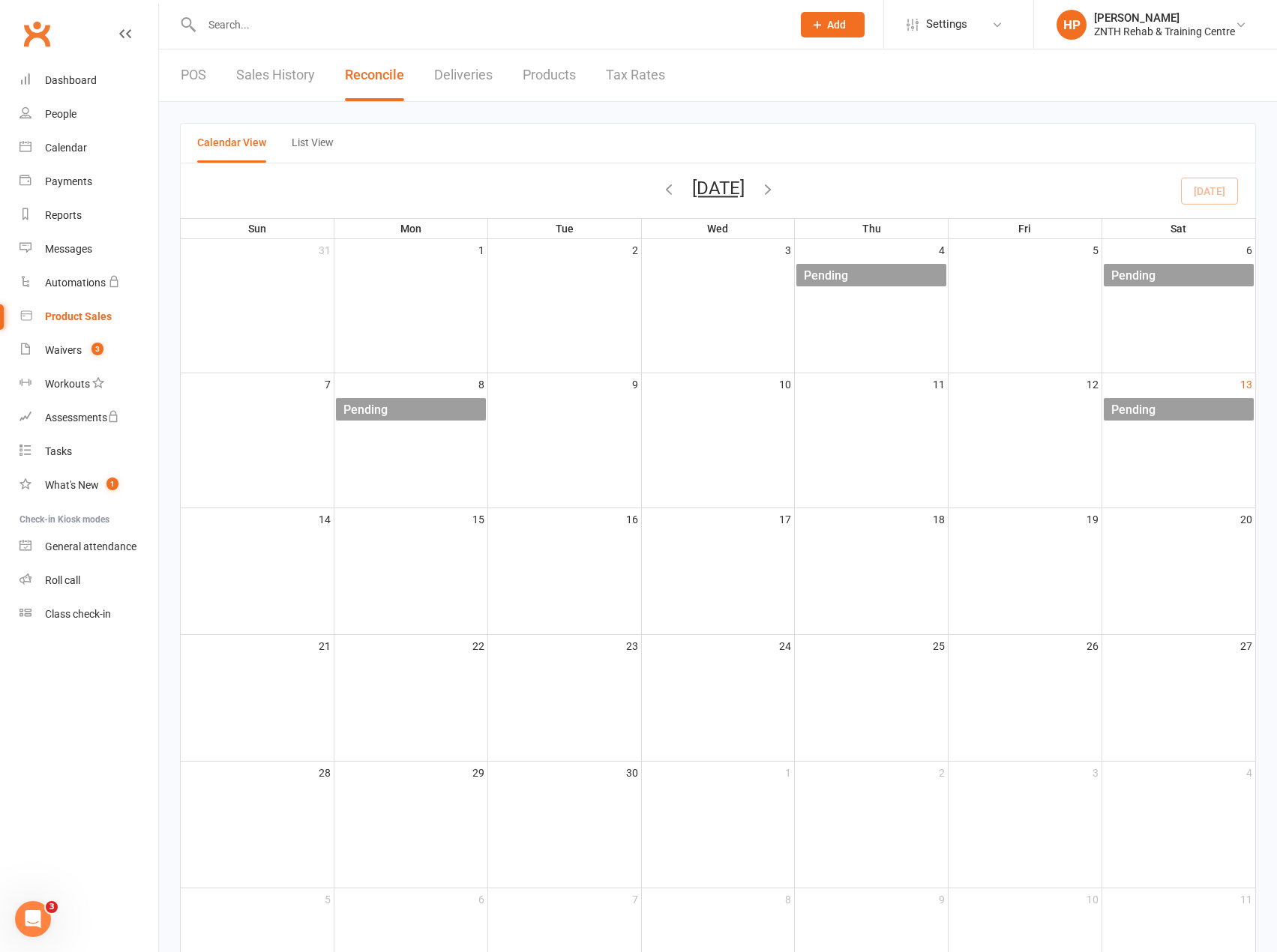
click at [261, 79] on link "Sales History" at bounding box center [275, 75] width 79 height 52
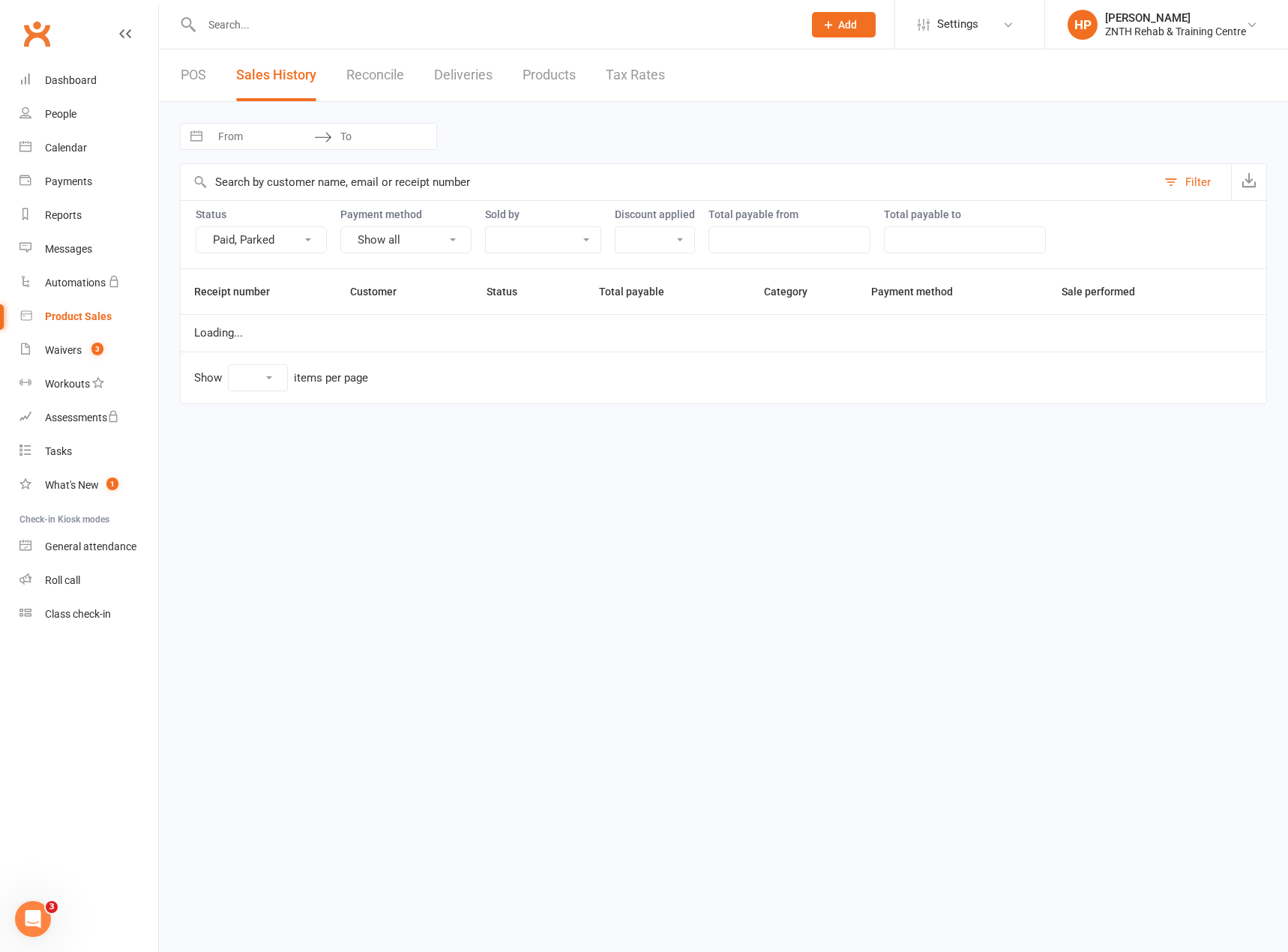
select select "100"
select select "4036"
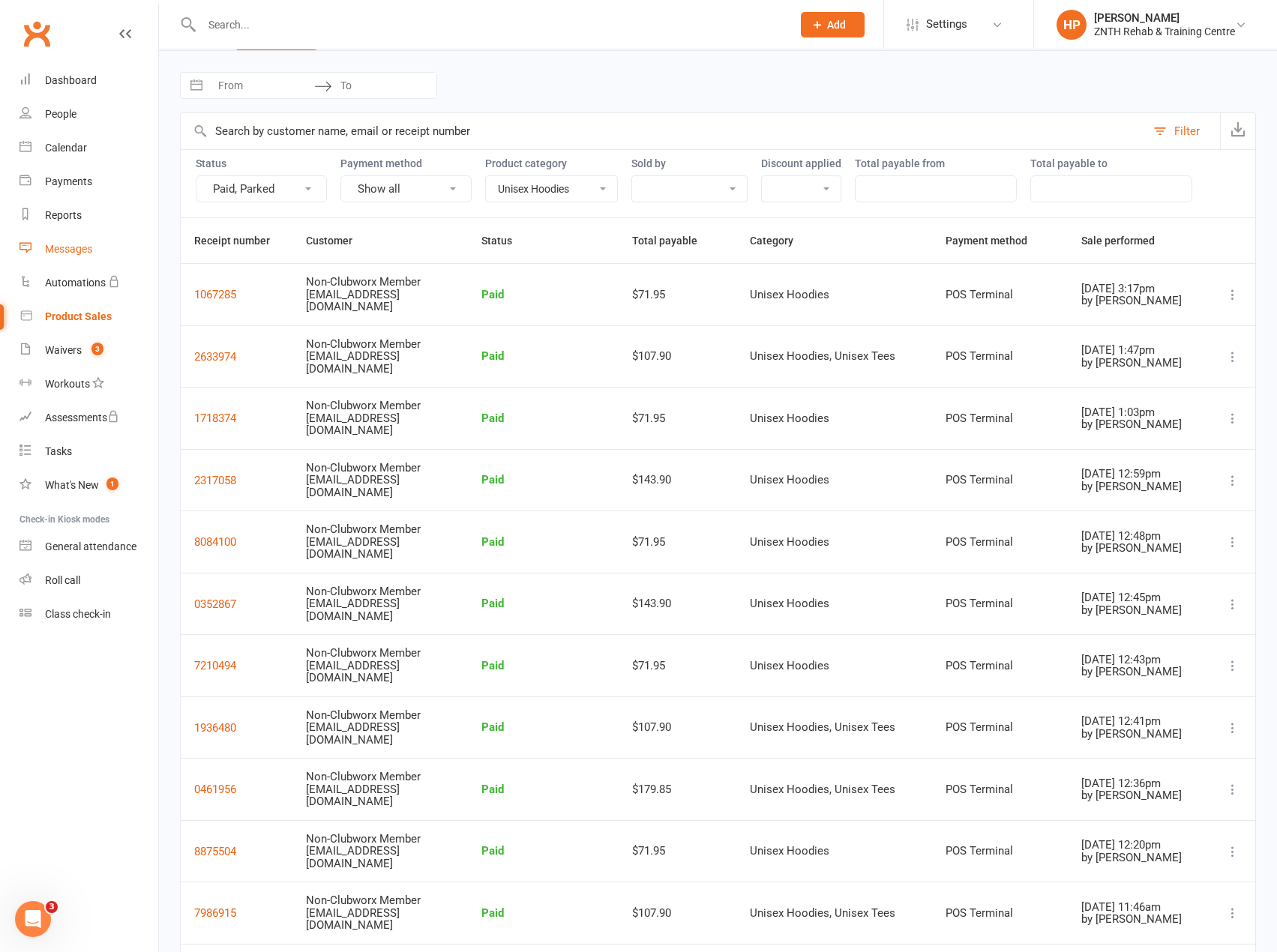
scroll to position [50, 0]
click at [79, 185] on div "Payments" at bounding box center [68, 181] width 47 height 12
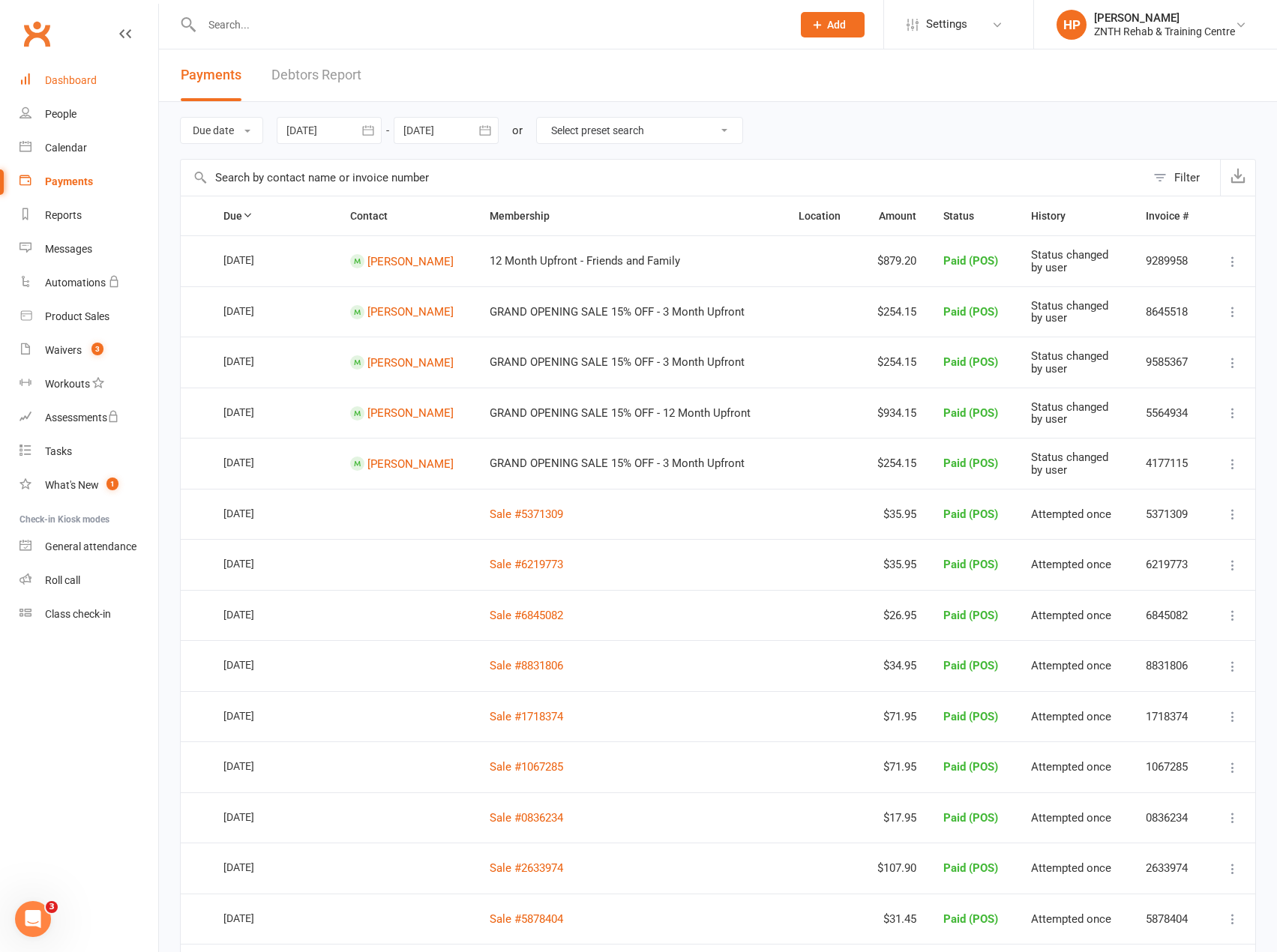
click at [91, 86] on div "Dashboard" at bounding box center [71, 79] width 52 height 12
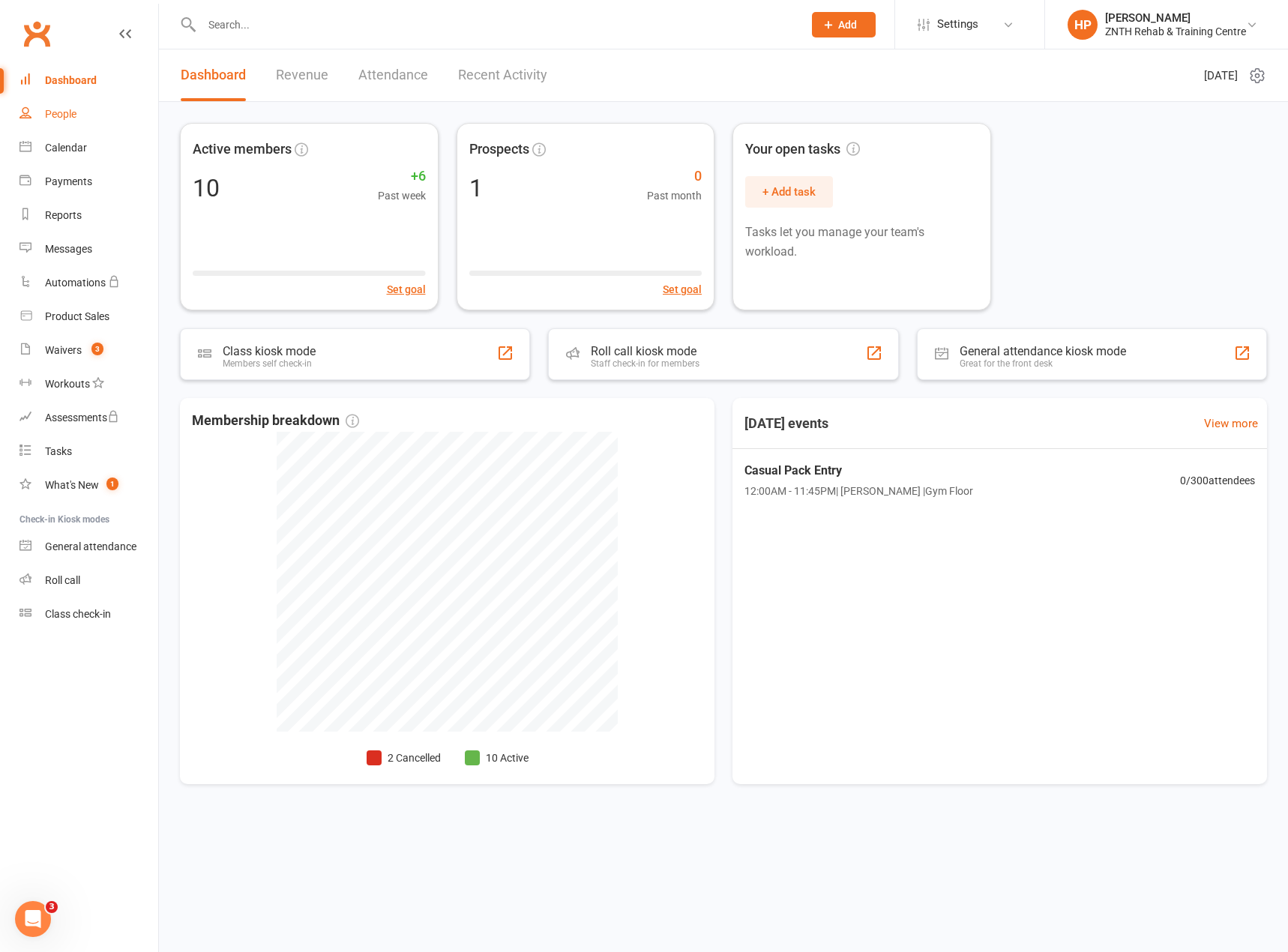
click at [75, 103] on link "People" at bounding box center [89, 114] width 139 height 33
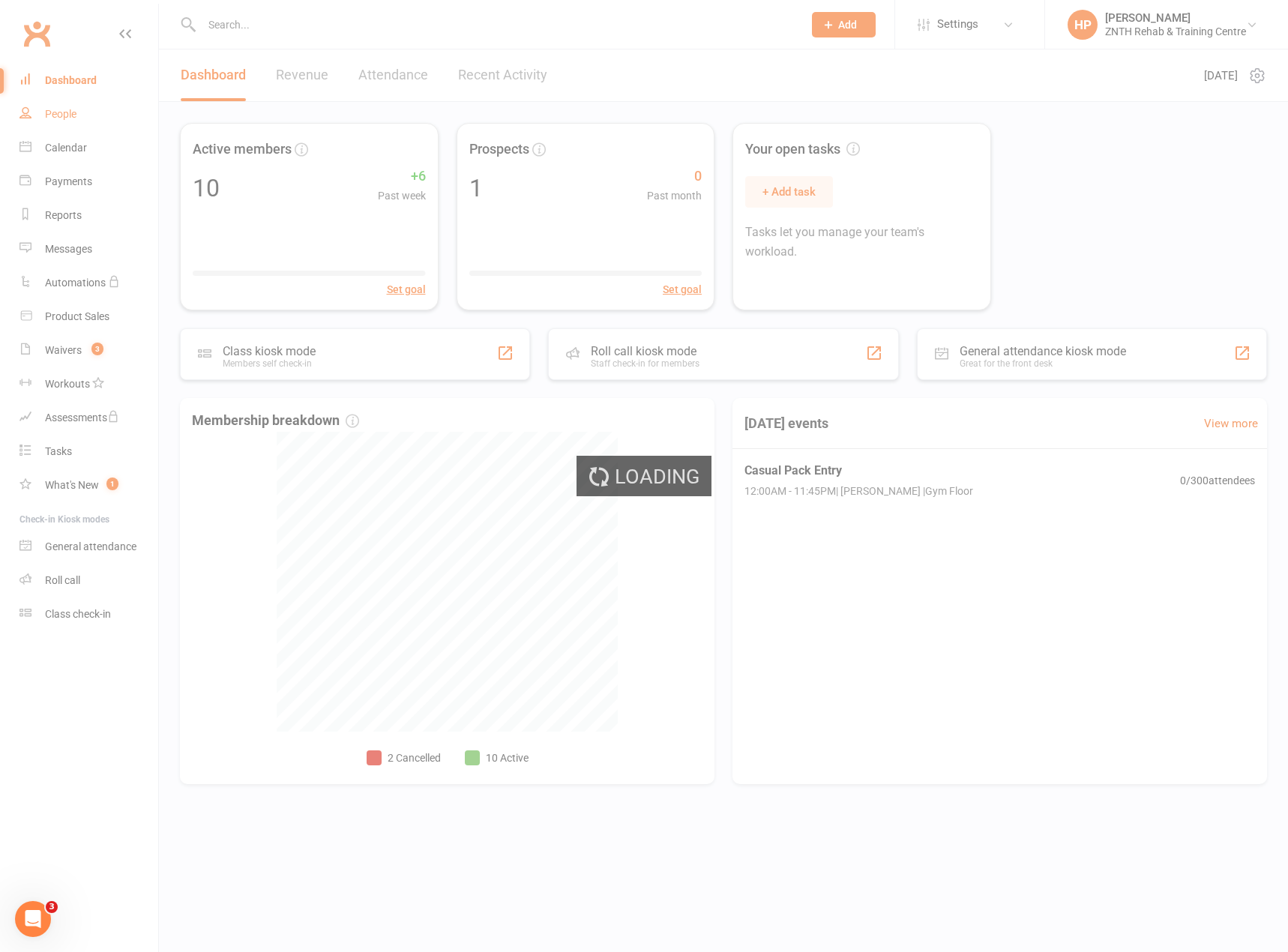
select select "50"
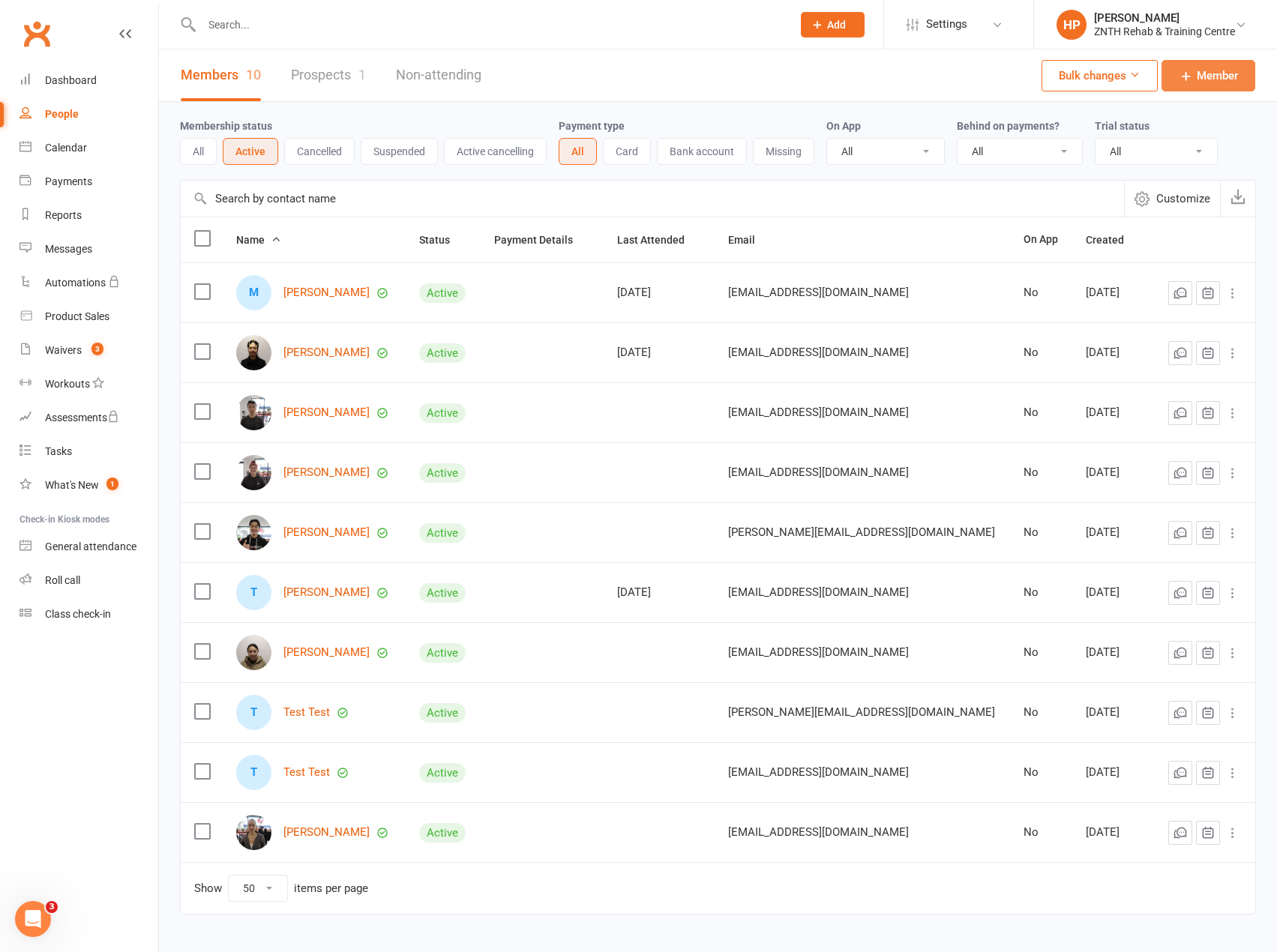
click at [1194, 74] on link "Member" at bounding box center [1209, 75] width 94 height 32
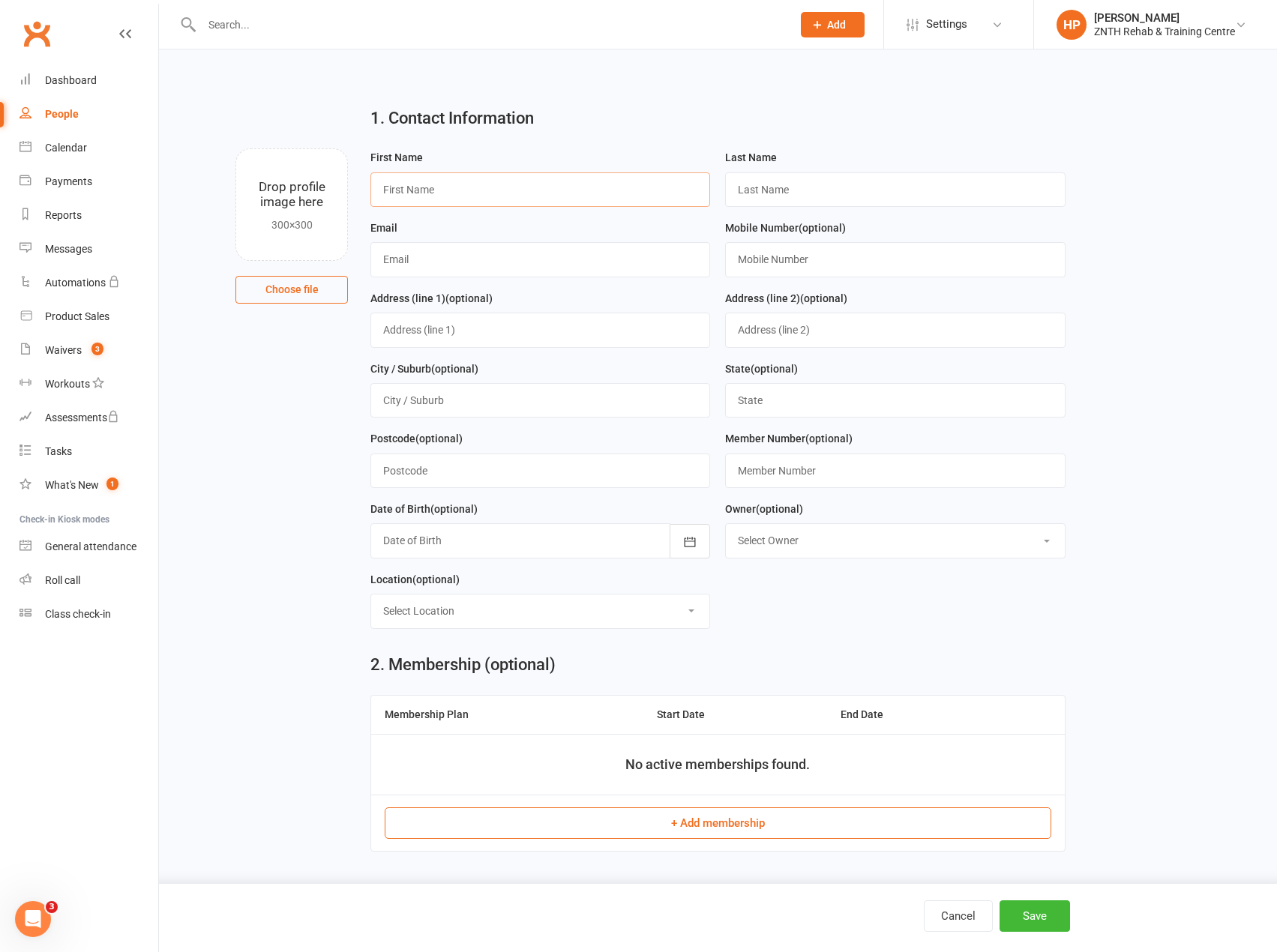
click at [459, 197] on input "text" at bounding box center [540, 189] width 339 height 34
click at [538, 189] on input "text" at bounding box center [540, 189] width 339 height 34
click at [625, 96] on div "1. Contact Information" at bounding box center [718, 122] width 718 height 54
drag, startPoint x: 134, startPoint y: 36, endPoint x: 125, endPoint y: 37, distance: 9.1
click at [134, 36] on div "Clubworx" at bounding box center [79, 43] width 158 height 56
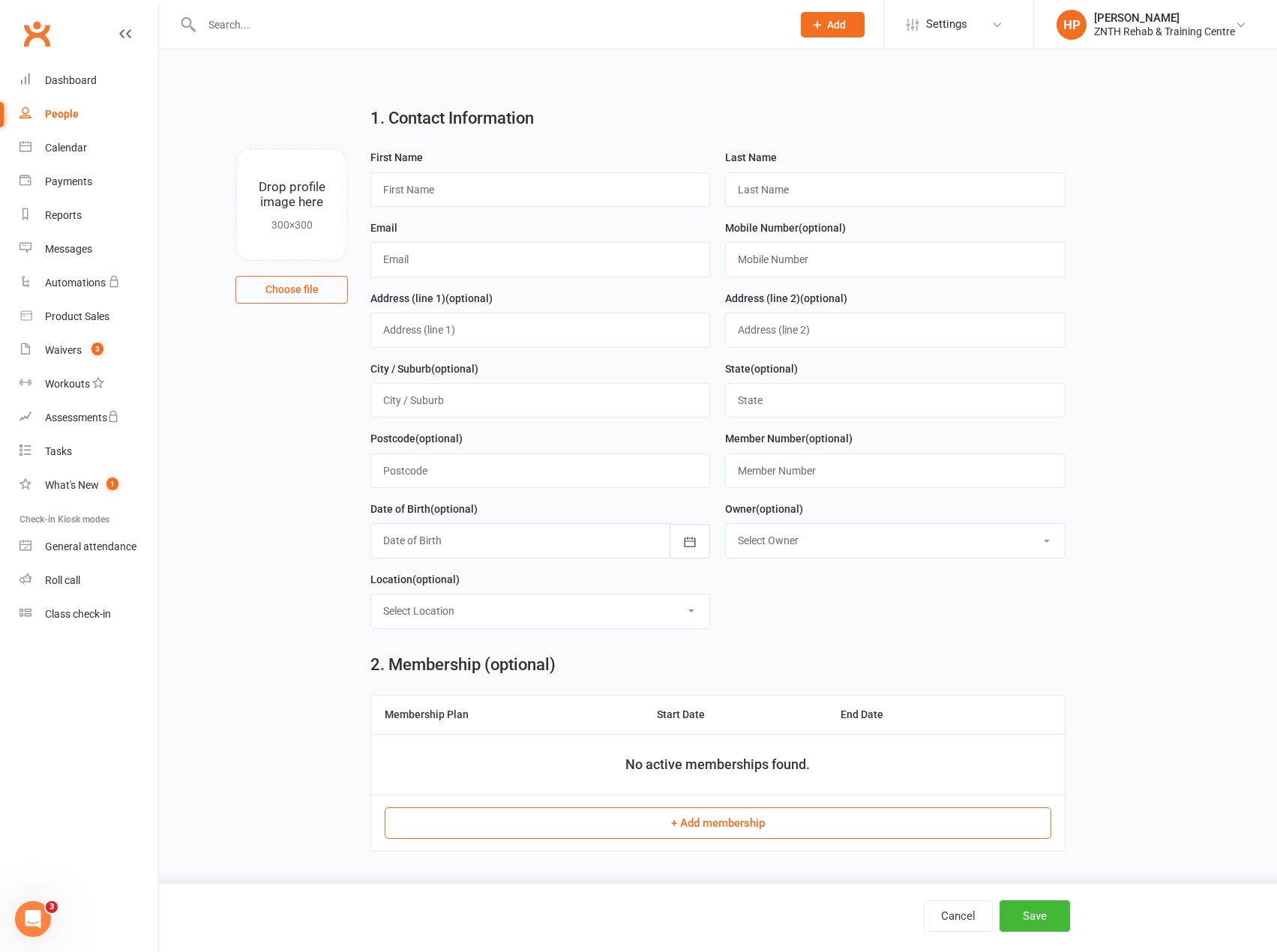
click at [122, 36] on icon at bounding box center [125, 33] width 12 height 12
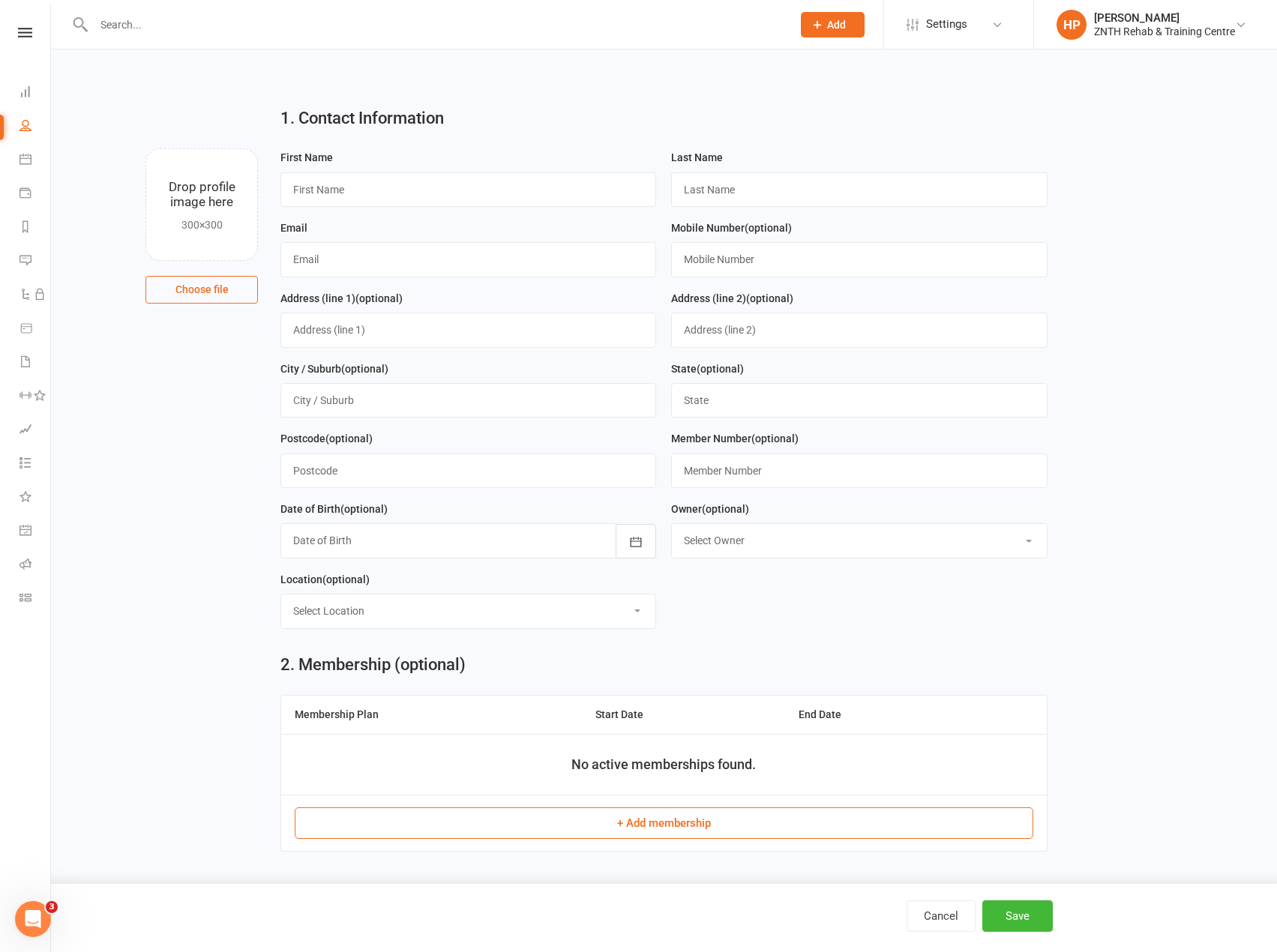
click at [10, 28] on link at bounding box center [25, 33] width 50 height 10
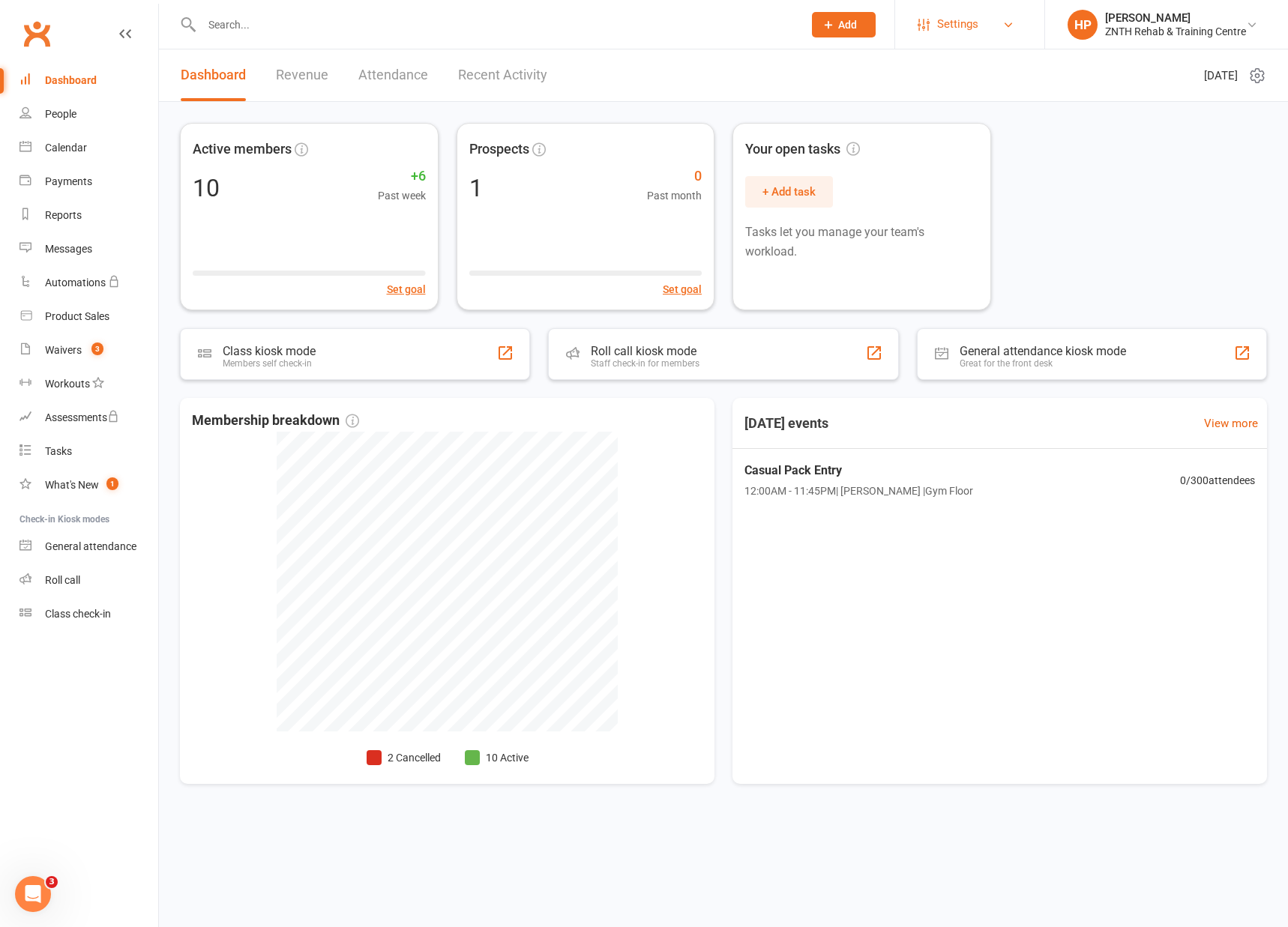
click at [983, 33] on link "Settings" at bounding box center [969, 24] width 104 height 33
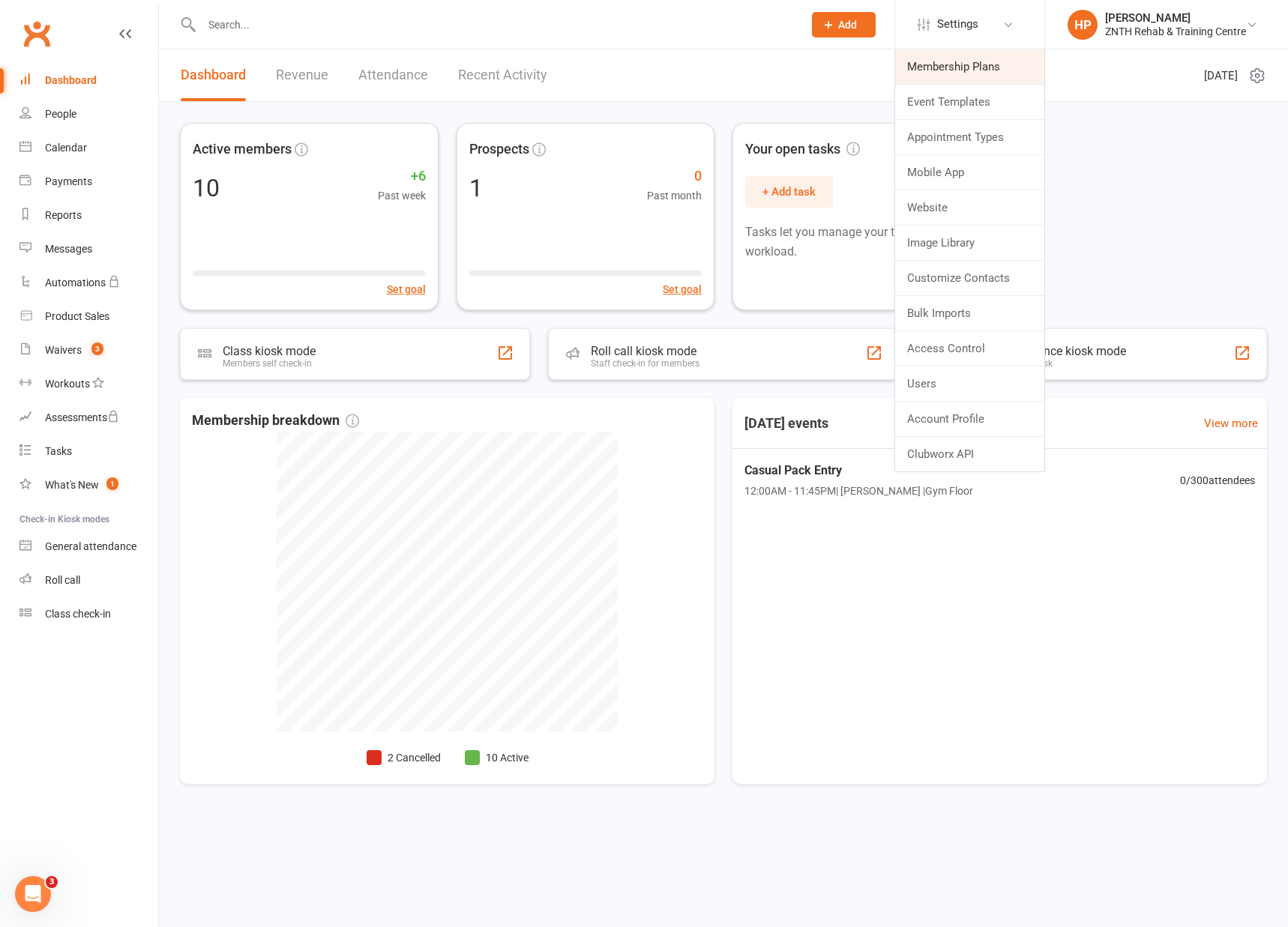
click at [967, 67] on link "Membership Plans" at bounding box center [970, 66] width 149 height 34
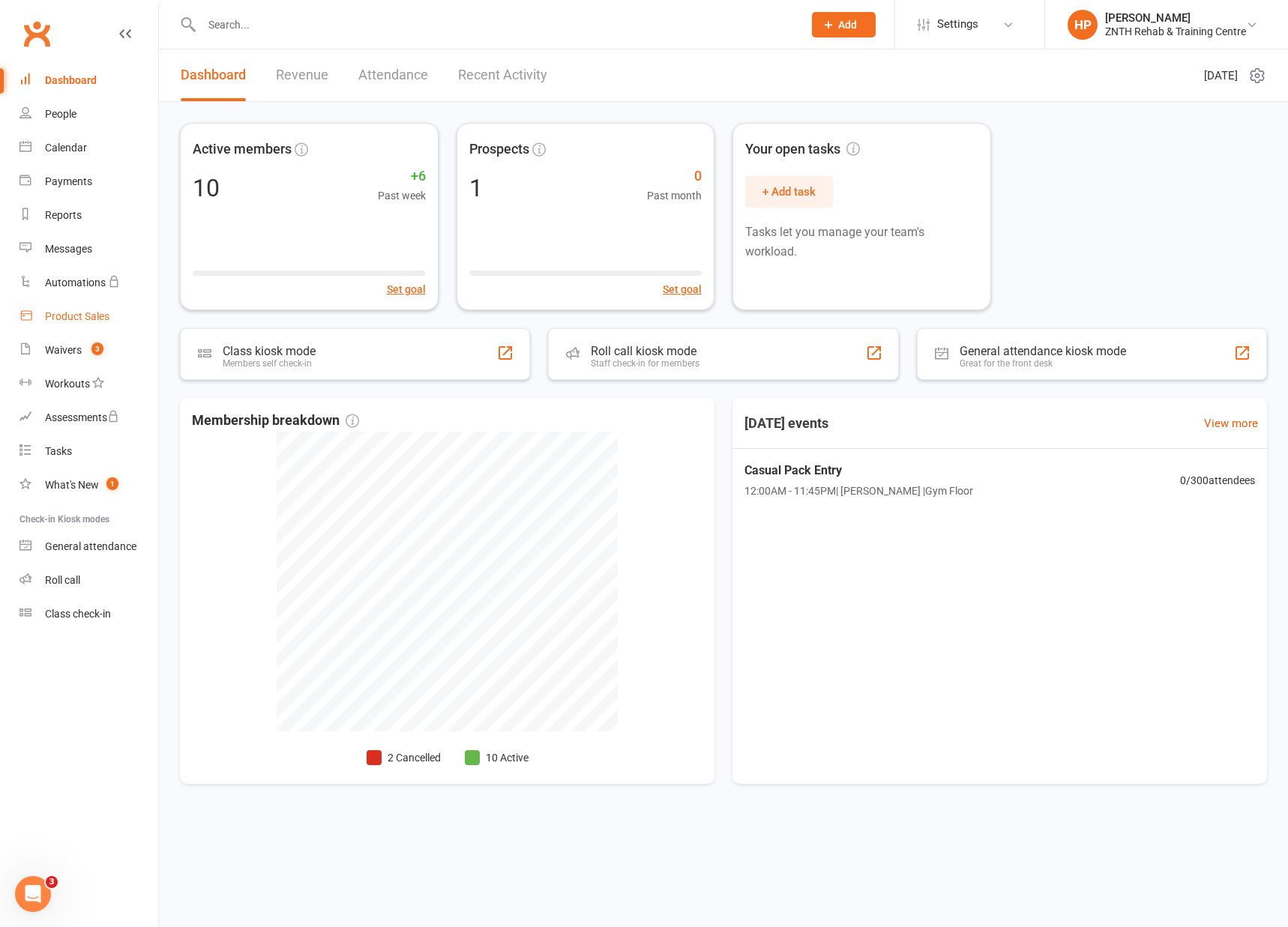
click at [91, 315] on div "Product Sales" at bounding box center [77, 316] width 64 height 12
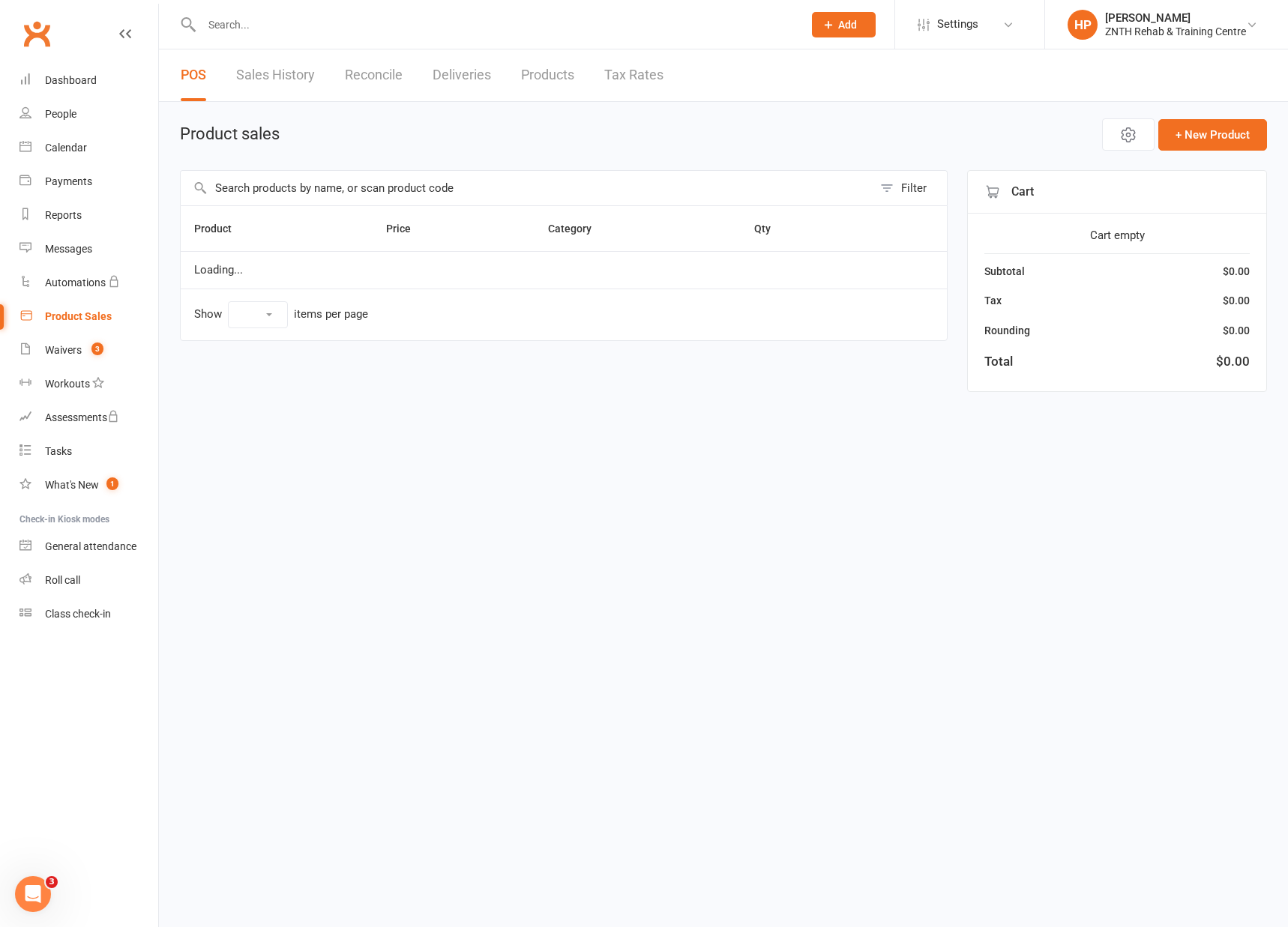
select select "50"
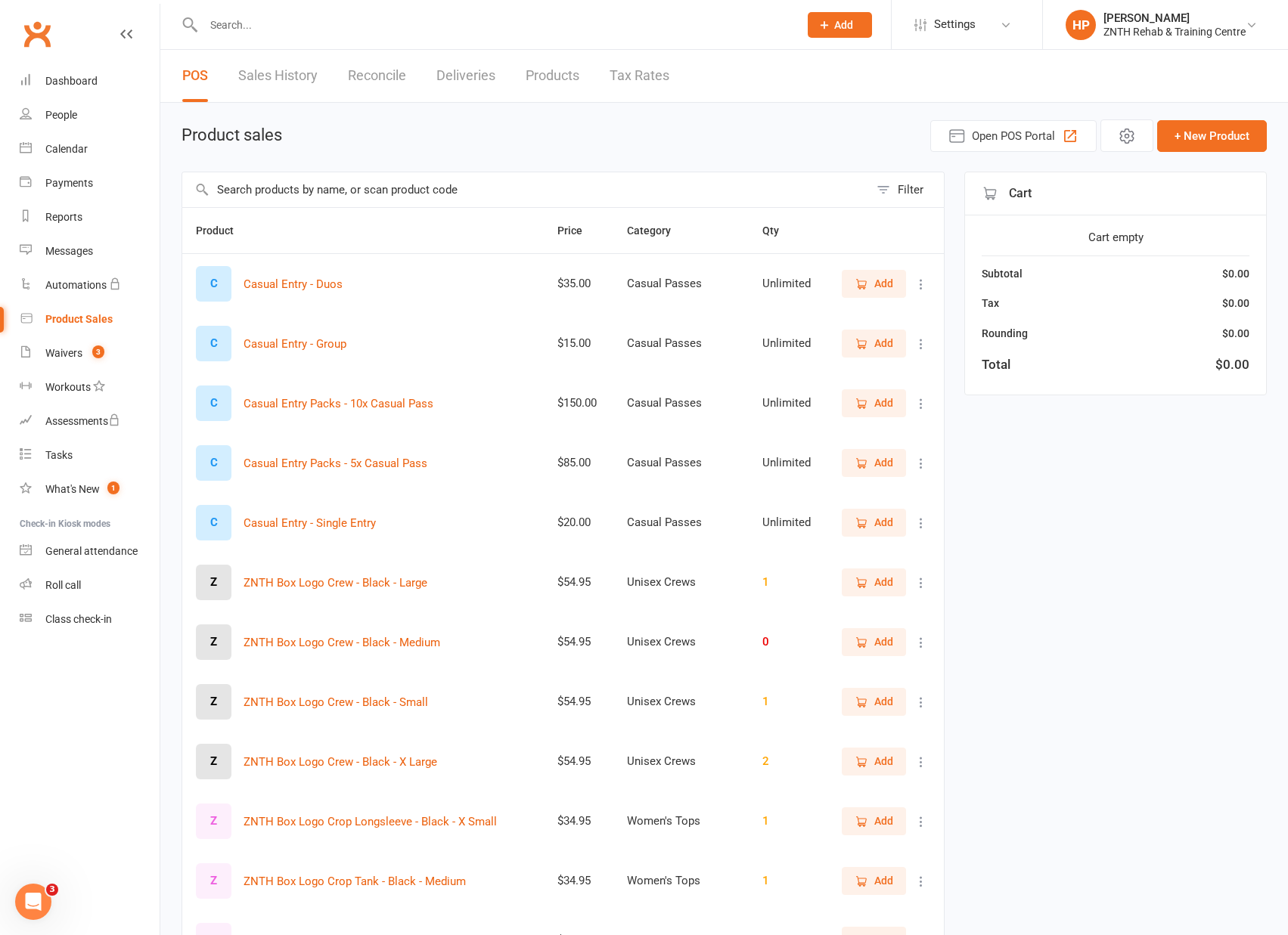
click at [289, 67] on link "Sales History" at bounding box center [277, 75] width 79 height 52
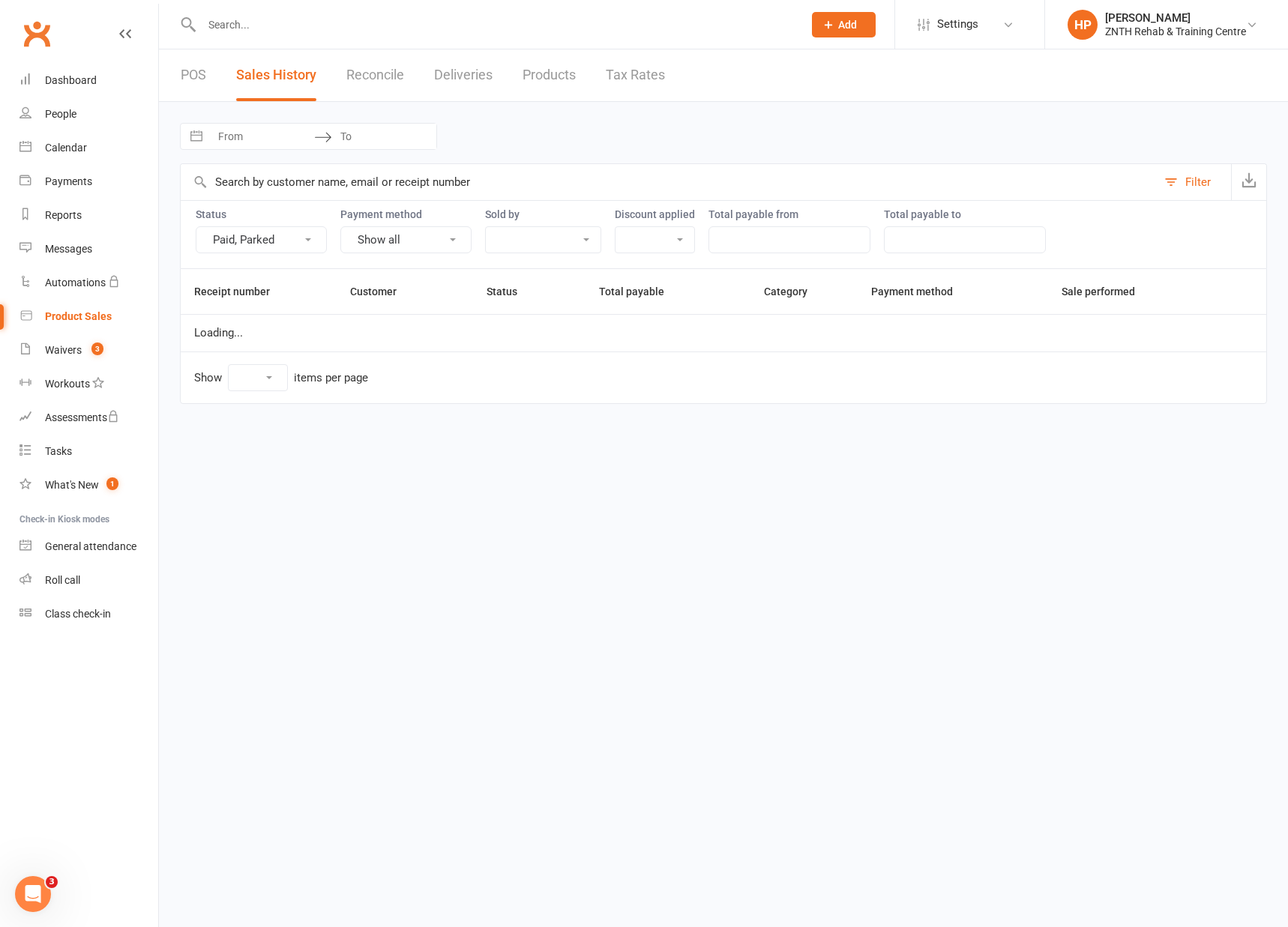
select select "100"
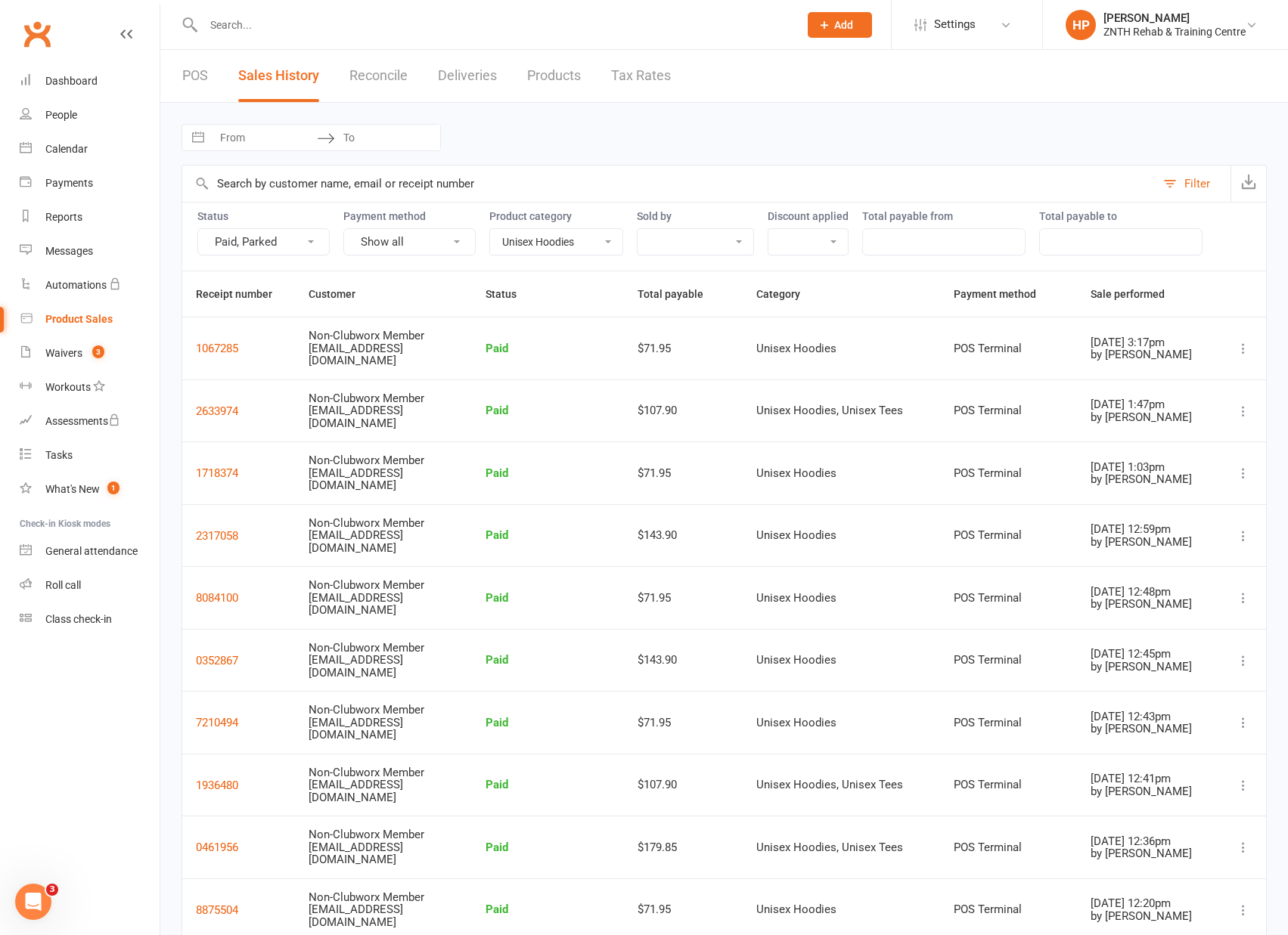
click at [299, 245] on button "Paid, Parked" at bounding box center [263, 242] width 132 height 27
click at [300, 243] on button "Paid, Parked" at bounding box center [263, 242] width 132 height 27
click at [376, 239] on button "Show all" at bounding box center [409, 242] width 132 height 27
click at [410, 239] on button "Show all" at bounding box center [409, 242] width 132 height 27
click at [571, 235] on select "Accessories Casual Passes Men's Singlets/Tanks Unisex Crews Unisex Hoodies Unis…" at bounding box center [555, 242] width 132 height 26
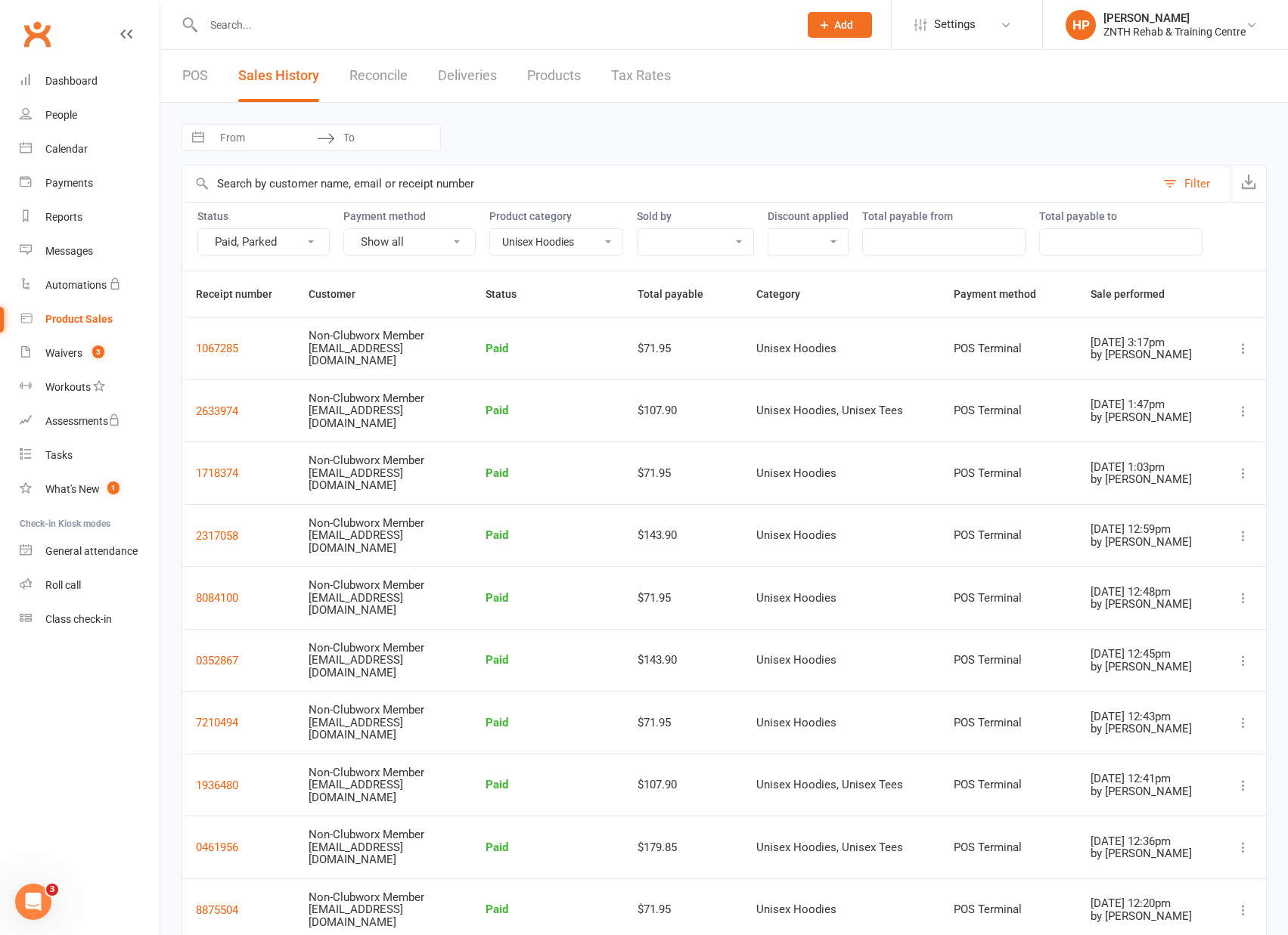
select select "4051"
click at [490, 229] on select "Accessories Casual Passes Men's Singlets/Tanks Unisex Crews Unisex Hoodies Unis…" at bounding box center [555, 242] width 132 height 26
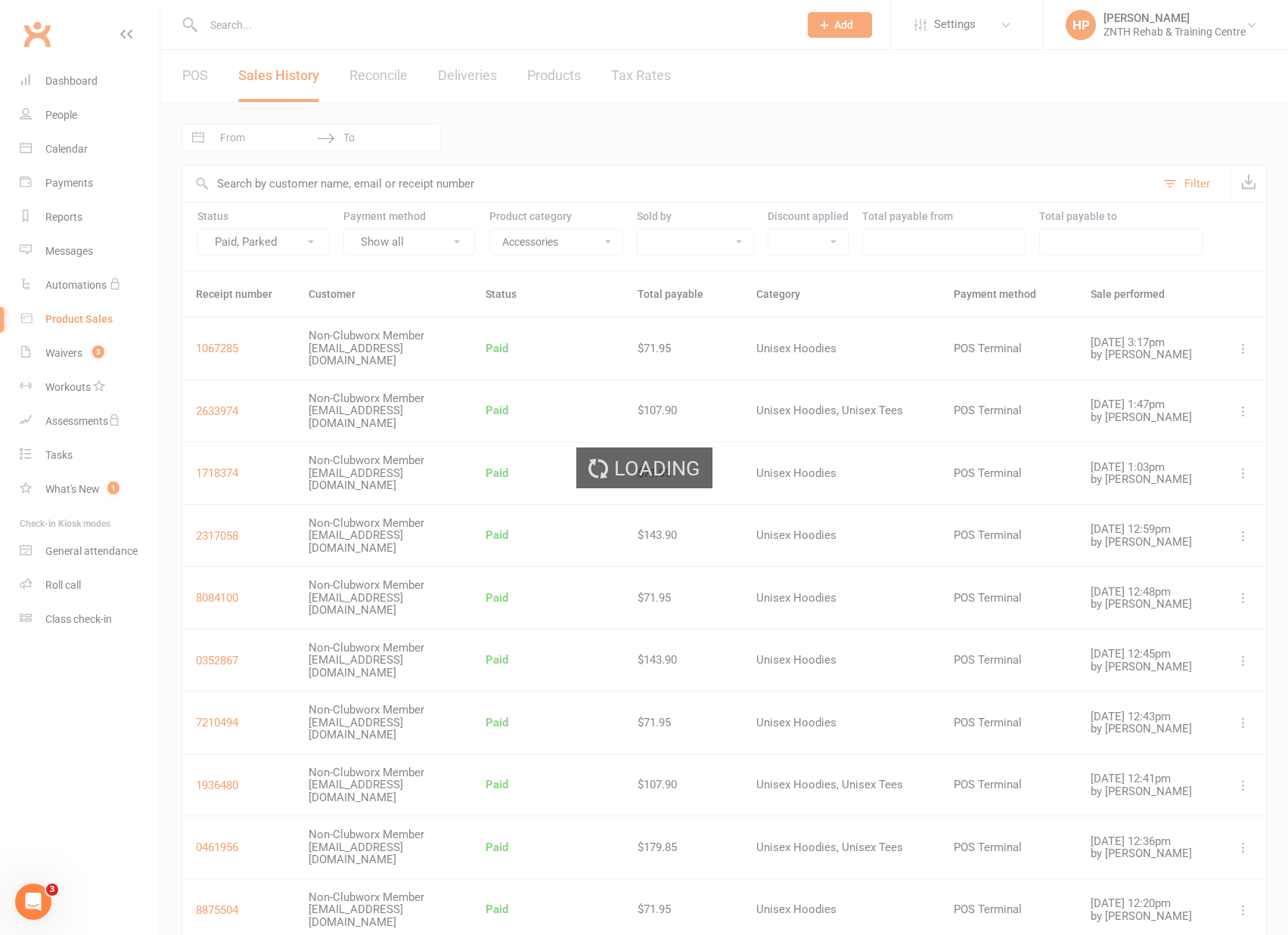
click at [561, 244] on div "Loading" at bounding box center [644, 467] width 1288 height 935
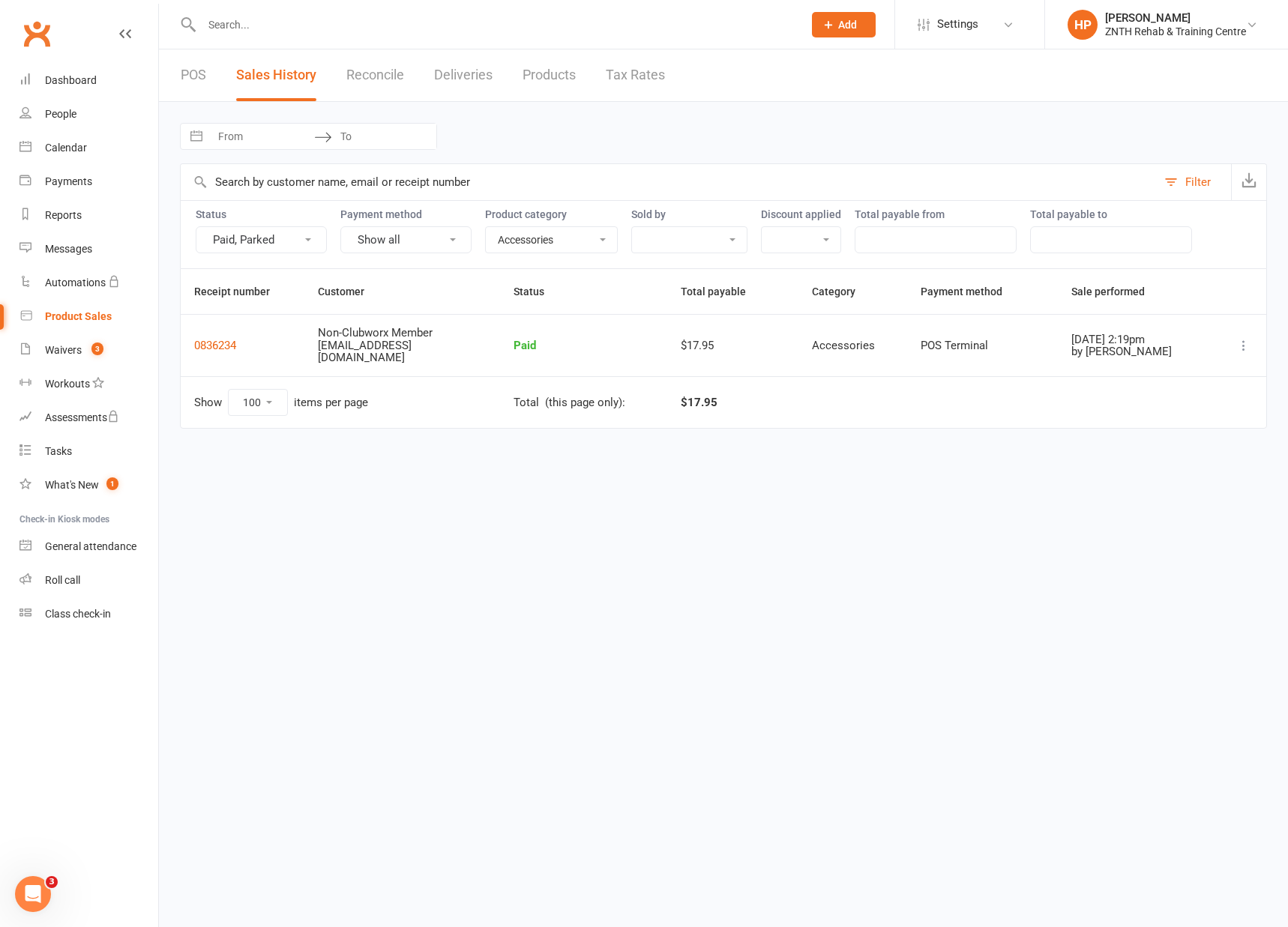
click at [540, 235] on select "Accessories Casual Passes Men's Singlets/Tanks Unisex Crews Unisex Hoodies Unis…" at bounding box center [551, 240] width 131 height 25
select select
click at [485, 227] on select "Accessories Casual Passes Men's Singlets/Tanks Unisex Crews Unisex Hoodies Unis…" at bounding box center [551, 240] width 131 height 25
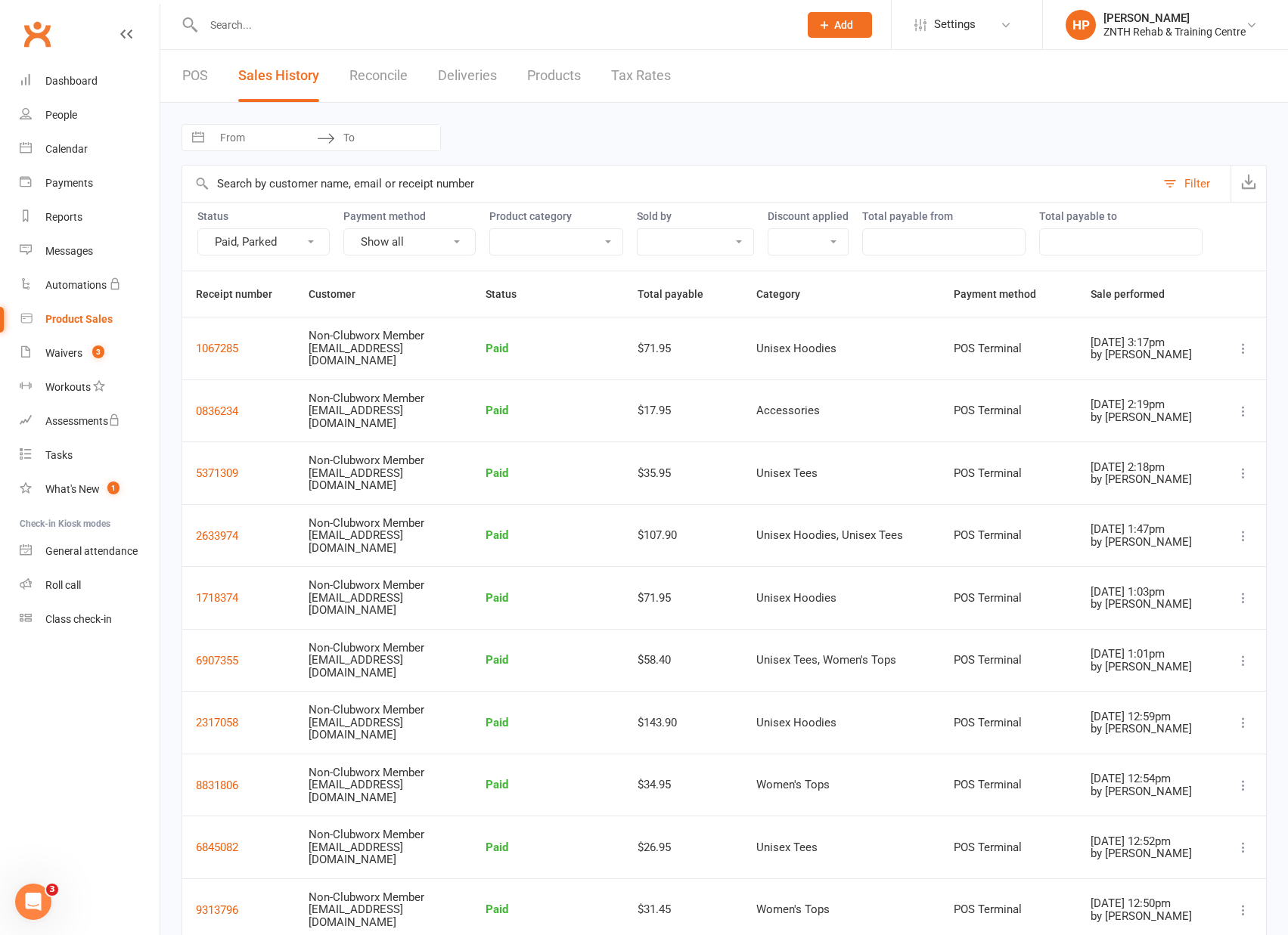
click at [1178, 187] on button "Filter" at bounding box center [1193, 183] width 75 height 36
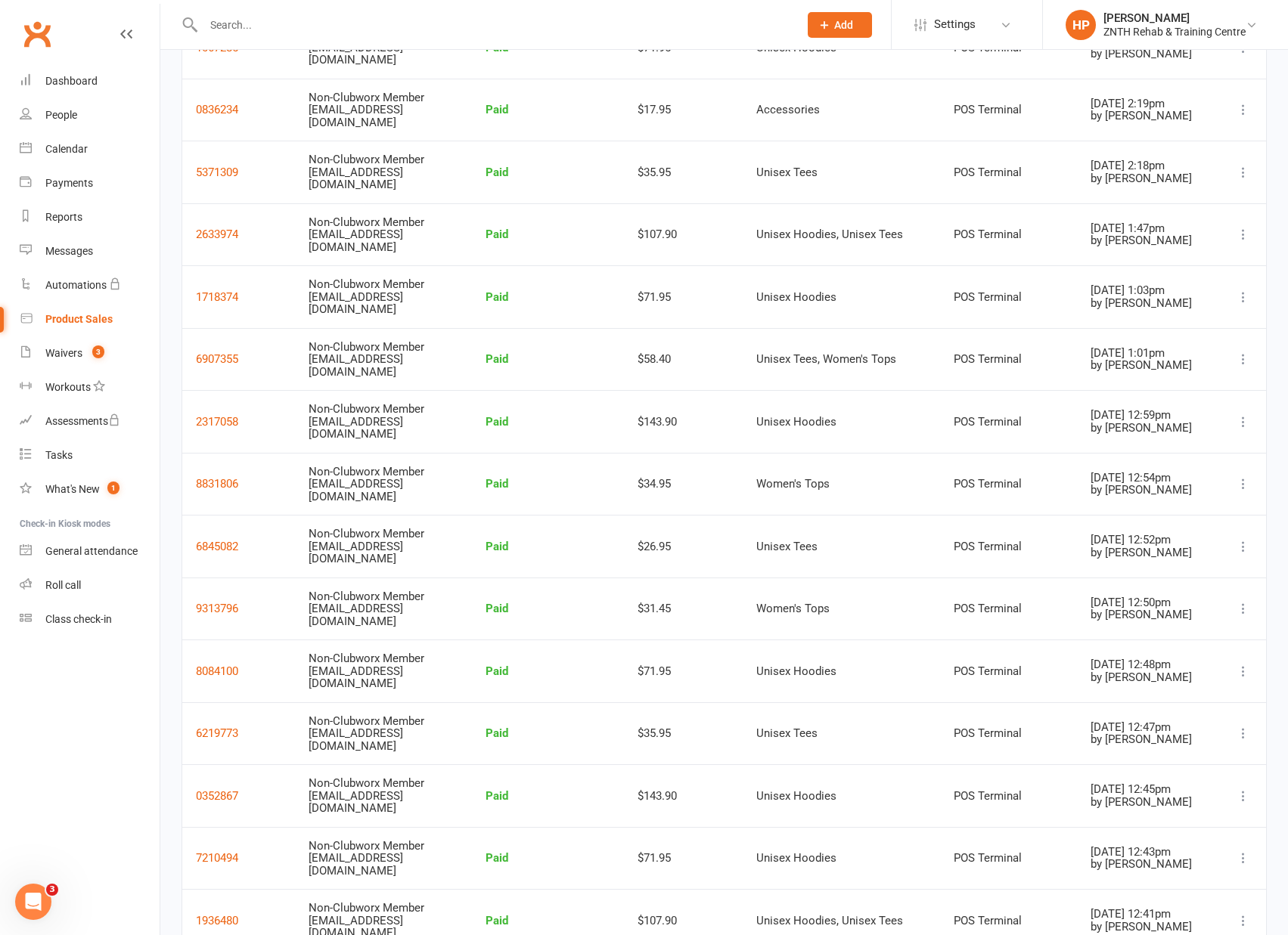
scroll to position [656, 0]
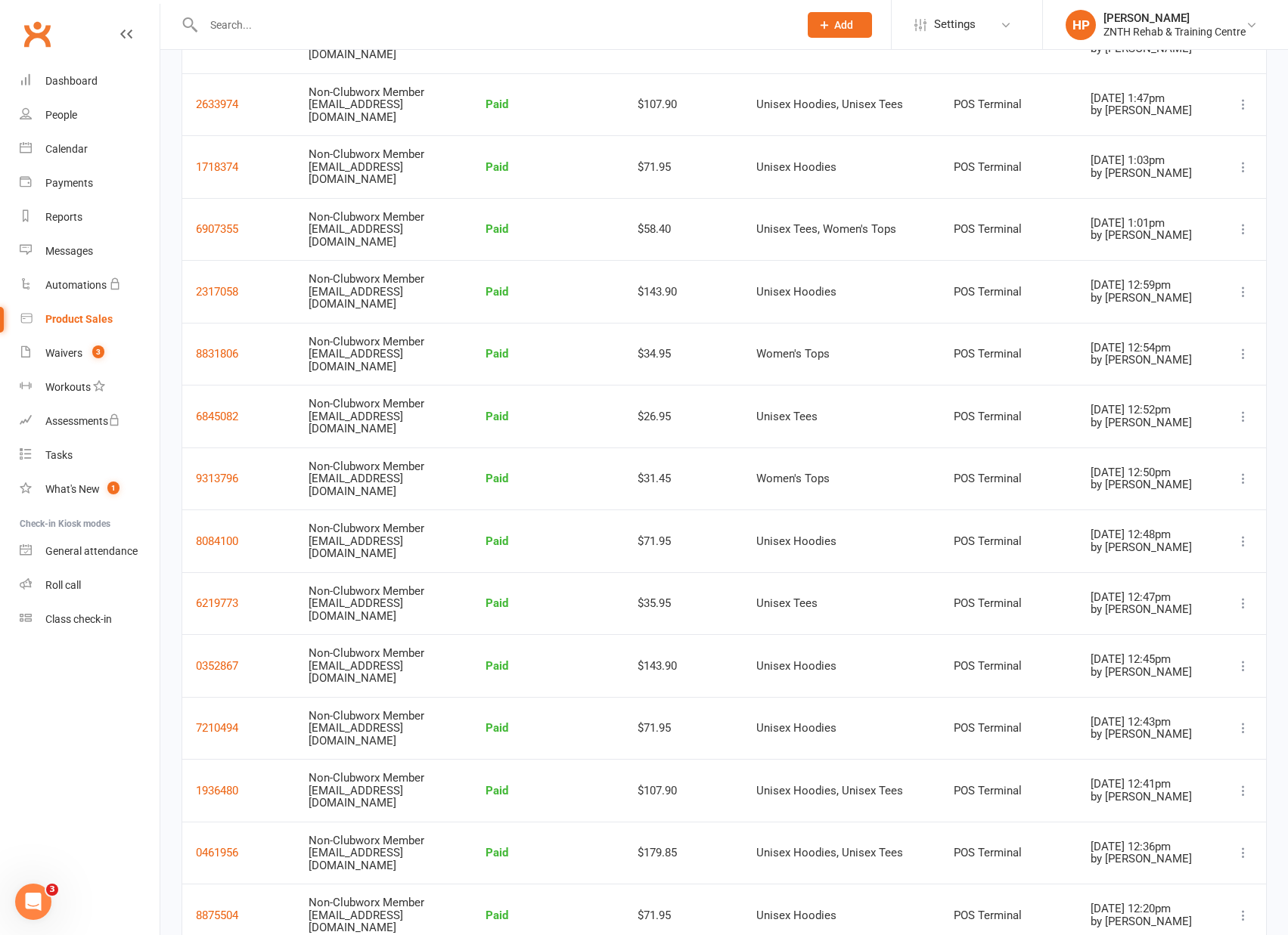
scroll to position [0, 0]
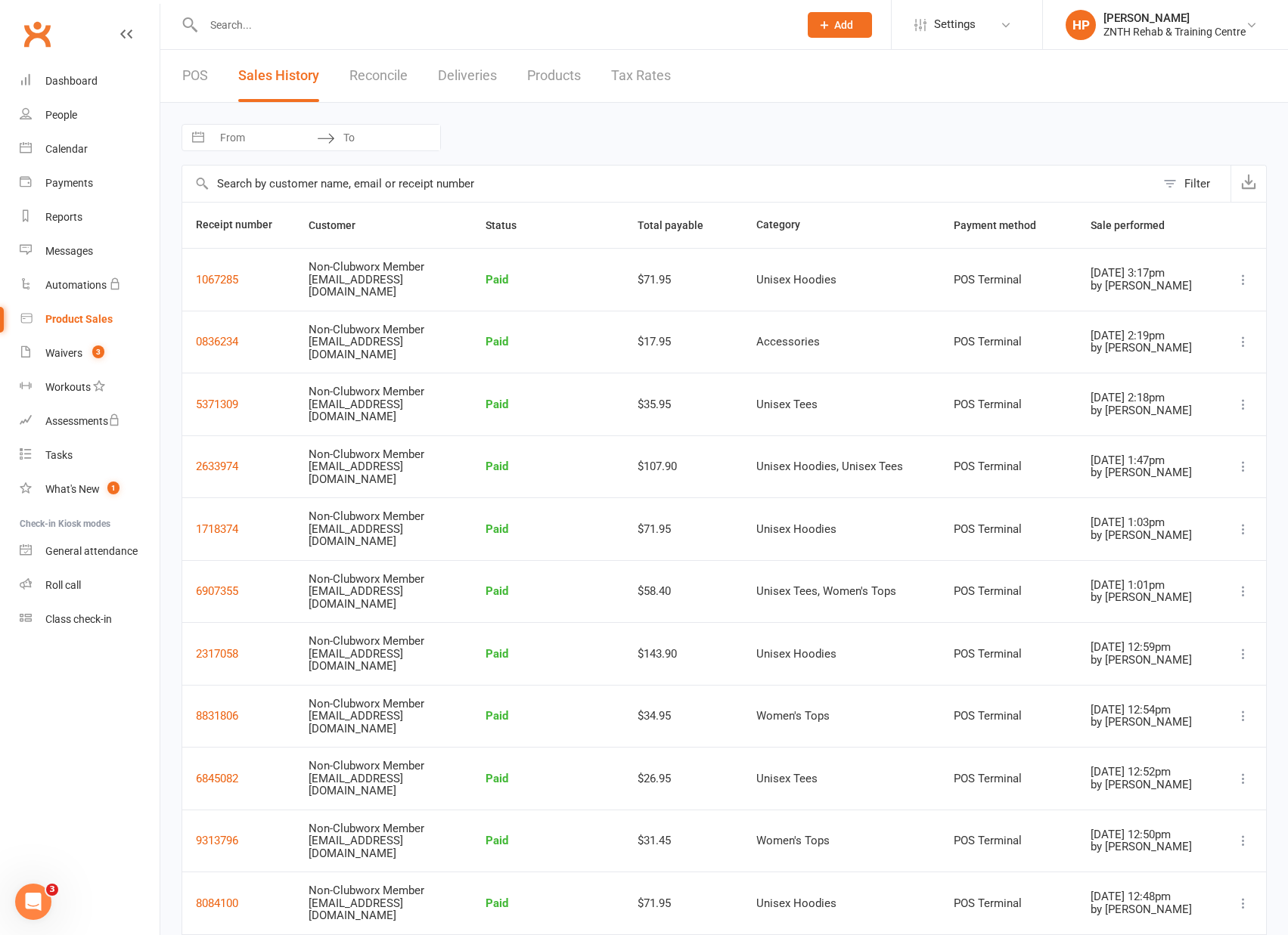
click at [234, 68] on div "POS Sales History Reconcile Deliveries Products Tax Rates" at bounding box center [426, 75] width 532 height 52
click at [211, 64] on div "POS Sales History Reconcile Deliveries Products Tax Rates" at bounding box center [426, 75] width 532 height 52
click at [204, 82] on link "POS" at bounding box center [195, 75] width 26 height 52
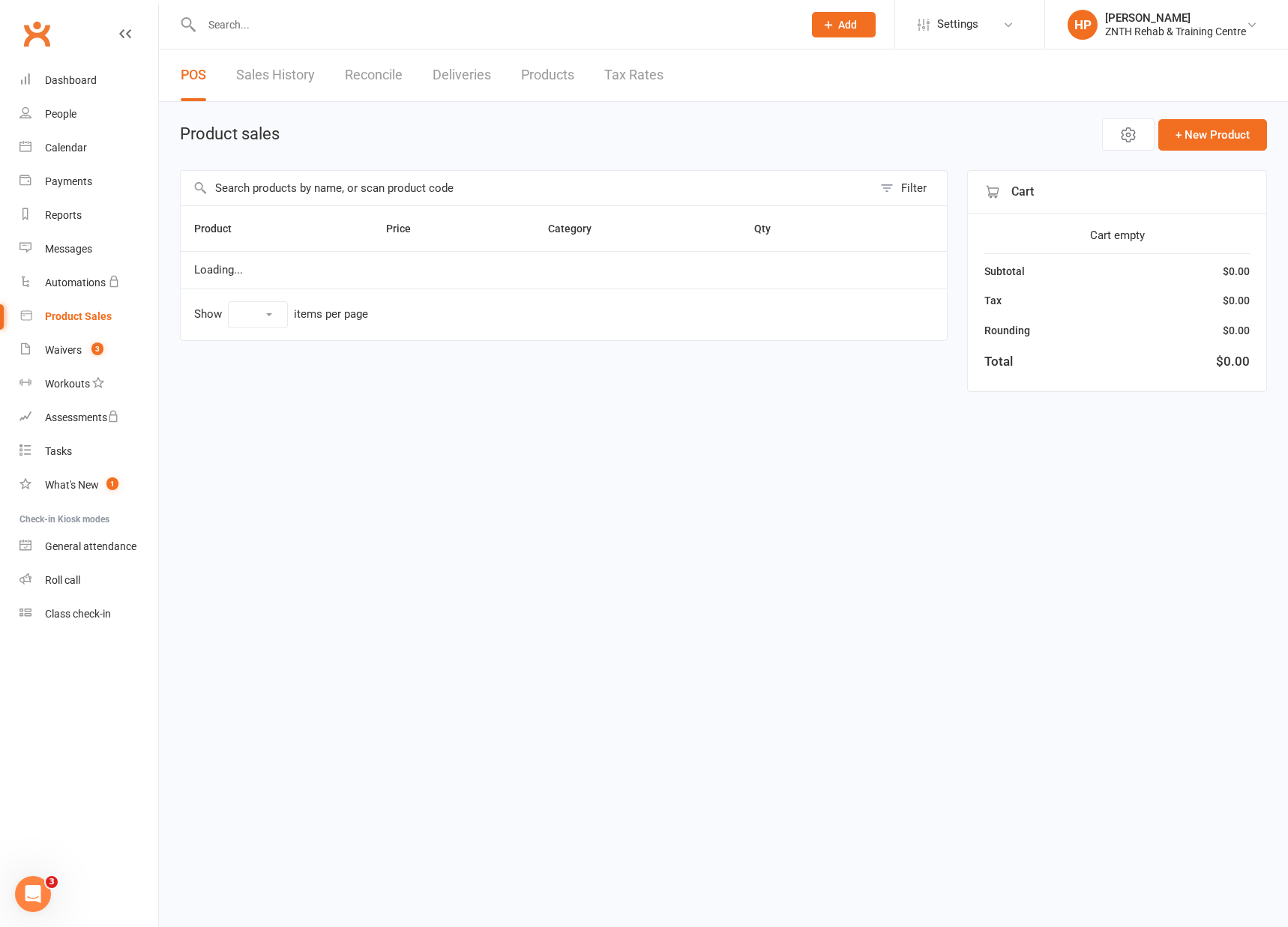
select select "50"
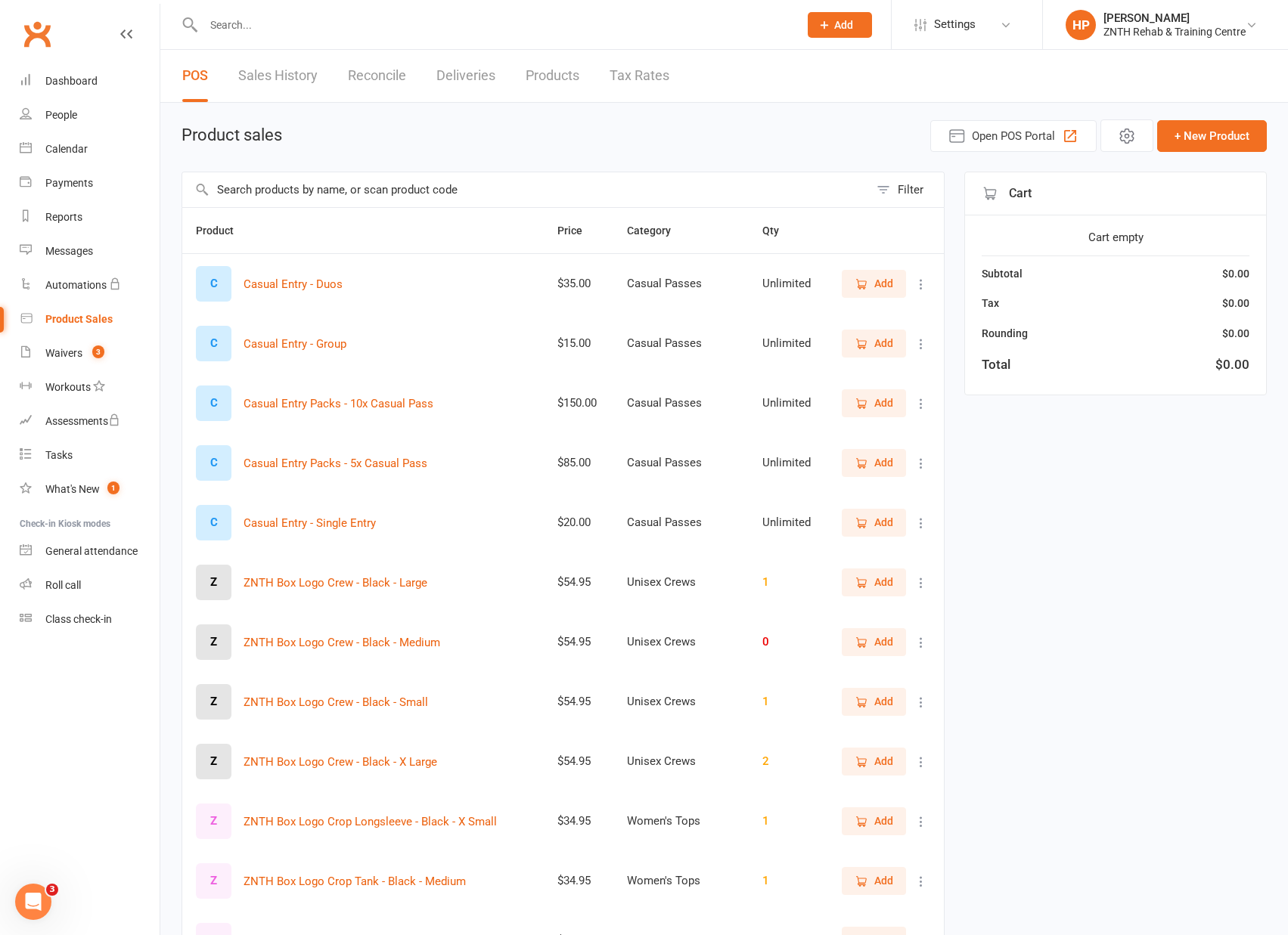
click at [289, 72] on link "Sales History" at bounding box center [277, 75] width 79 height 52
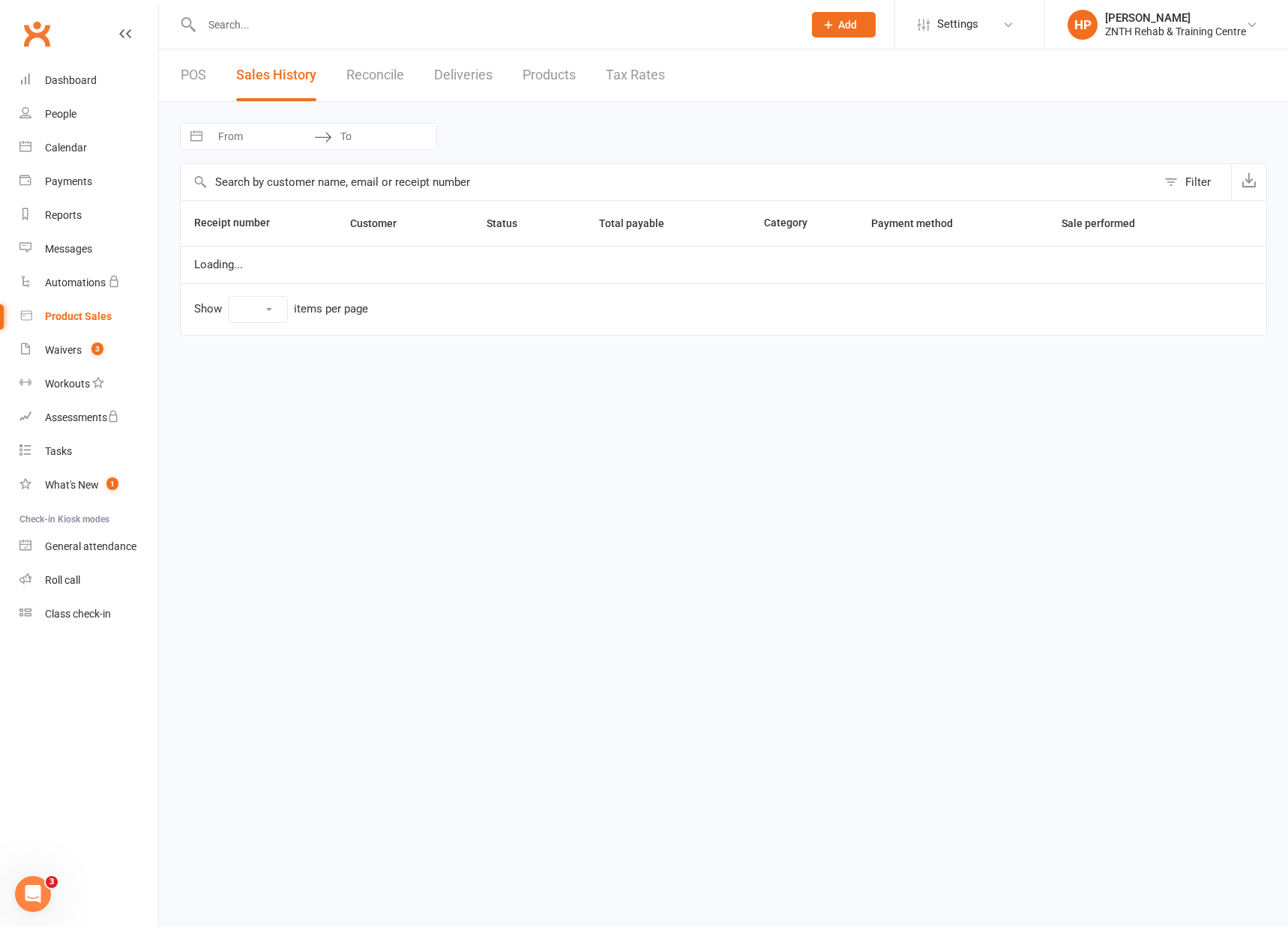
select select "100"
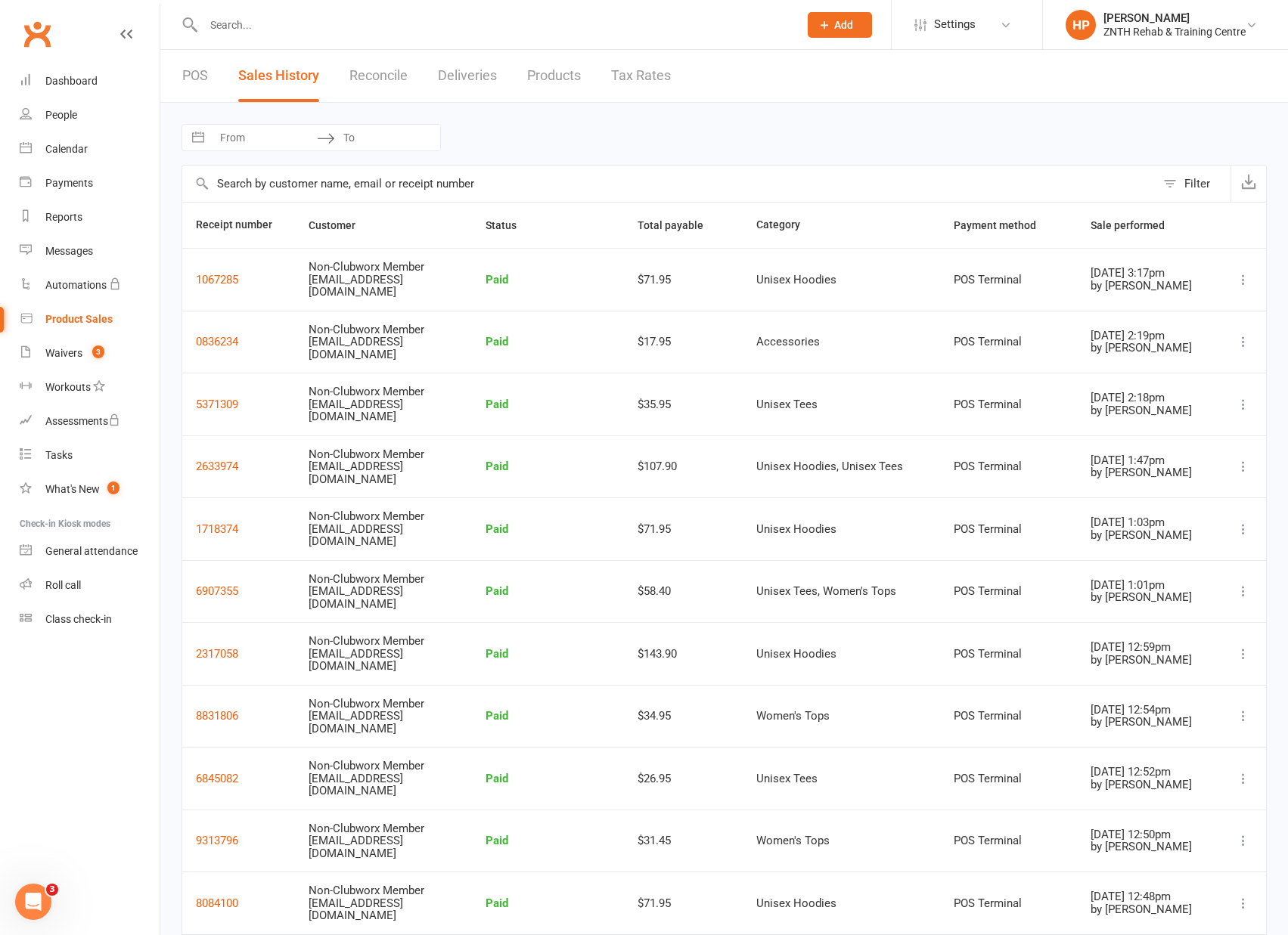
click at [295, 141] on input "From" at bounding box center [264, 138] width 105 height 26
select select "7"
select select "2025"
select select "8"
select select "2025"
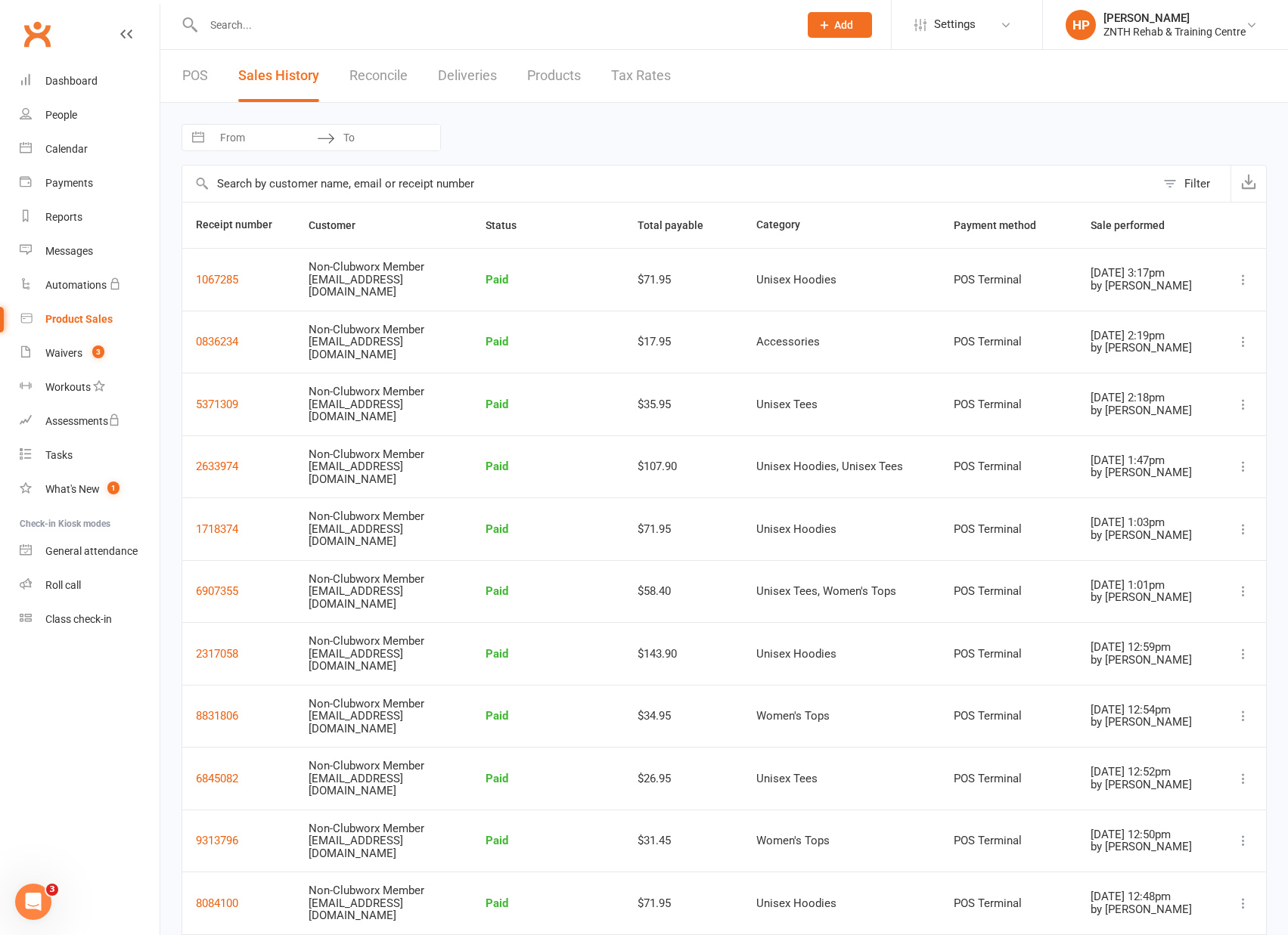
select select "9"
select select "2025"
select select "10"
select select "2025"
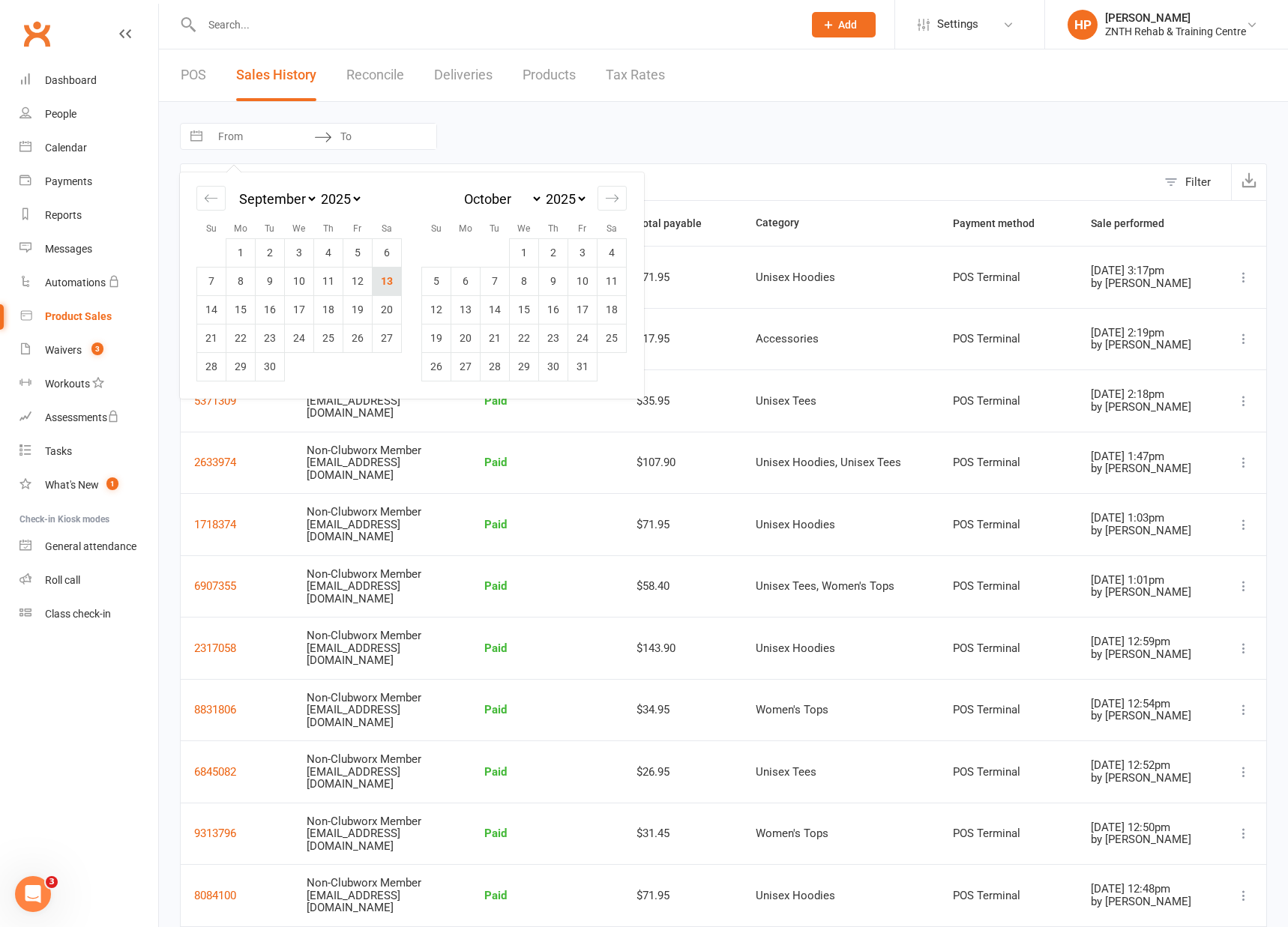
click at [389, 284] on td "13" at bounding box center [387, 281] width 29 height 29
type input "13 Sep 2025"
click at [393, 280] on td "13" at bounding box center [387, 281] width 29 height 29
type input "13 Sep 2025"
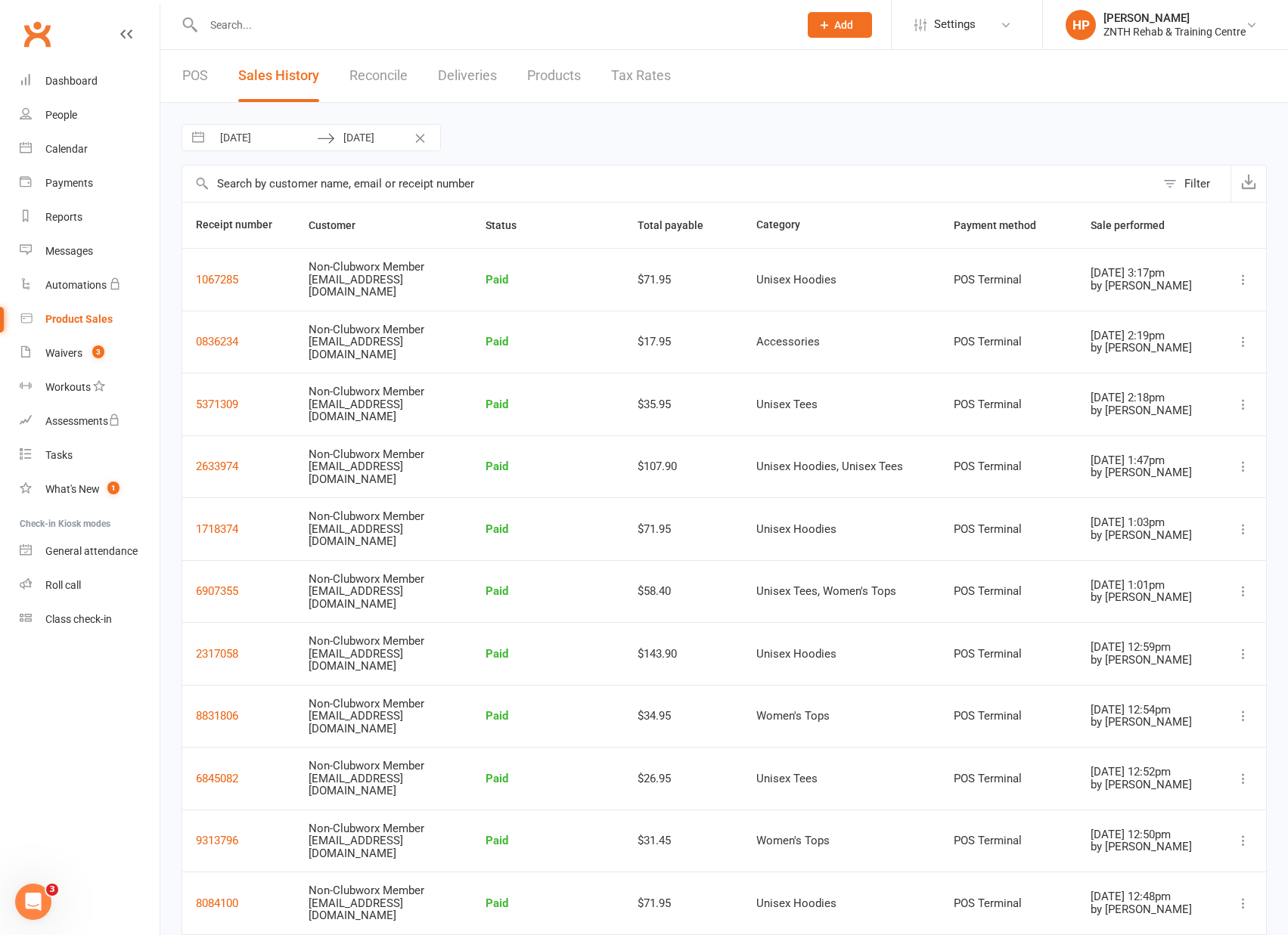
click at [1189, 189] on div "Filter" at bounding box center [1197, 183] width 26 height 18
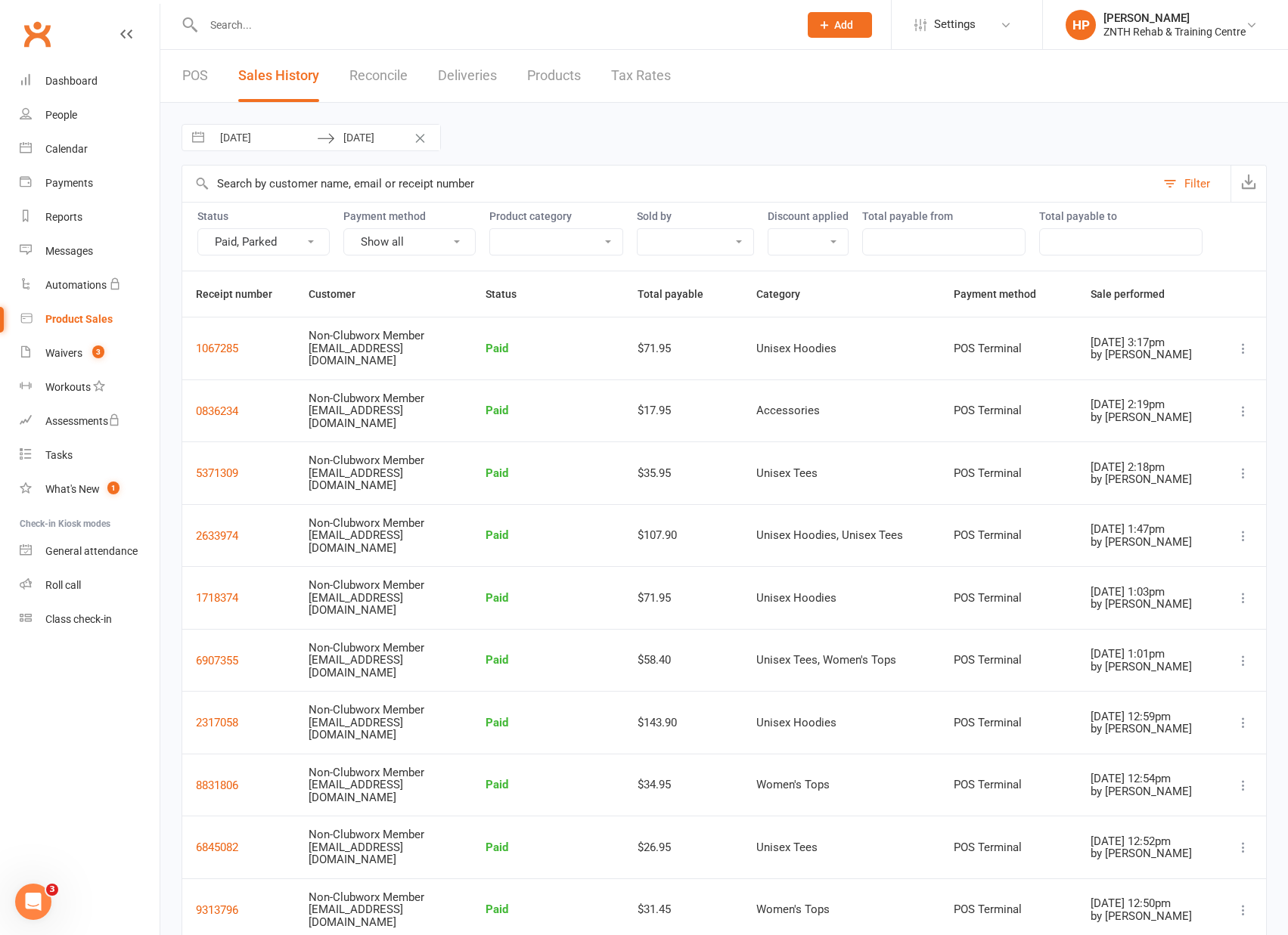
click at [370, 241] on button "Show all" at bounding box center [409, 242] width 132 height 27
drag, startPoint x: 370, startPoint y: 241, endPoint x: 255, endPoint y: 242, distance: 115.0
click at [371, 241] on button "Show all" at bounding box center [409, 242] width 132 height 27
click at [255, 241] on button "Paid, Parked" at bounding box center [263, 242] width 132 height 27
click at [254, 263] on link "Show all" at bounding box center [273, 276] width 150 height 30
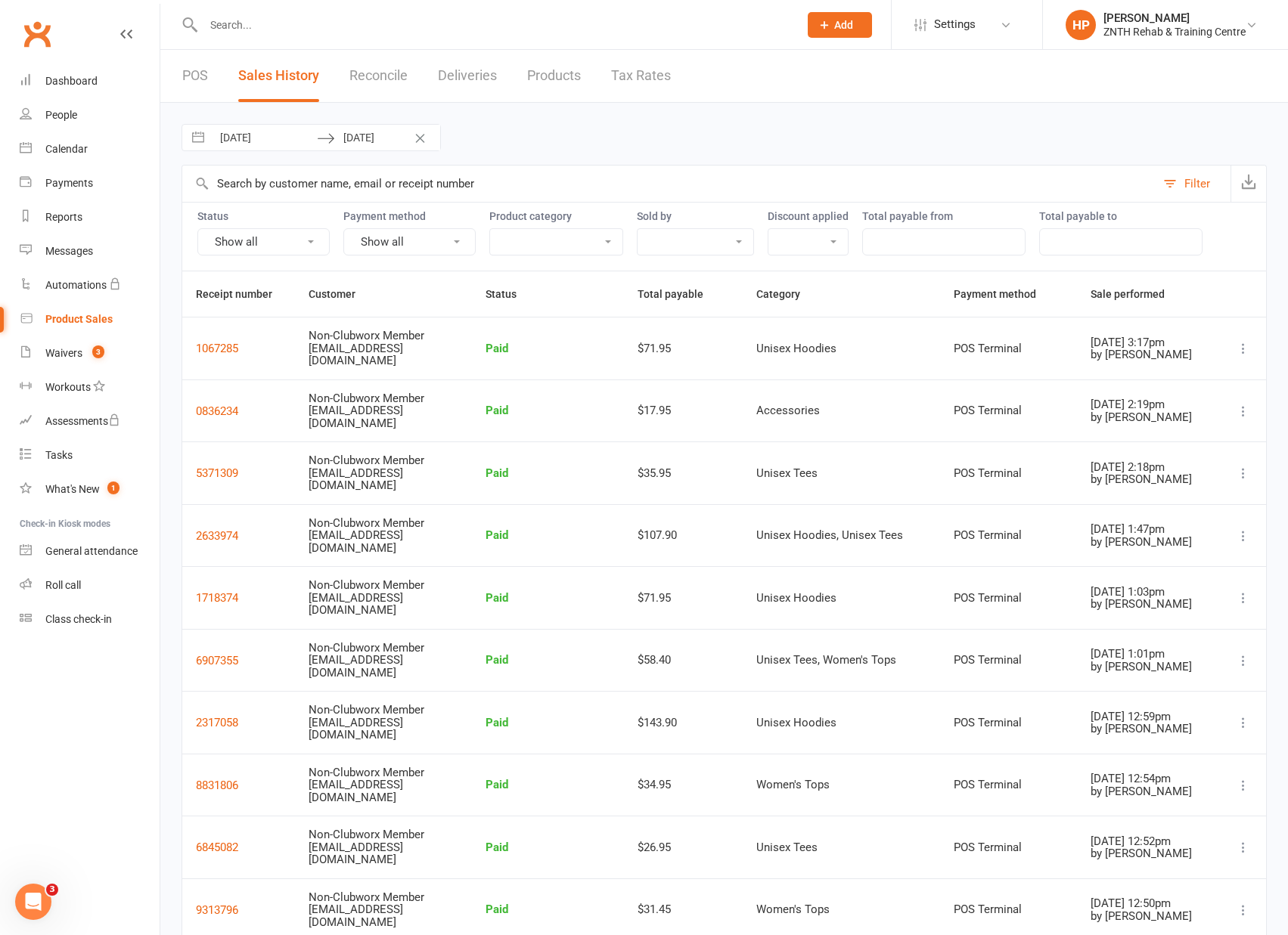
click at [442, 243] on button "Show all" at bounding box center [409, 242] width 132 height 27
click at [421, 277] on link "Show all" at bounding box center [418, 276] width 150 height 30
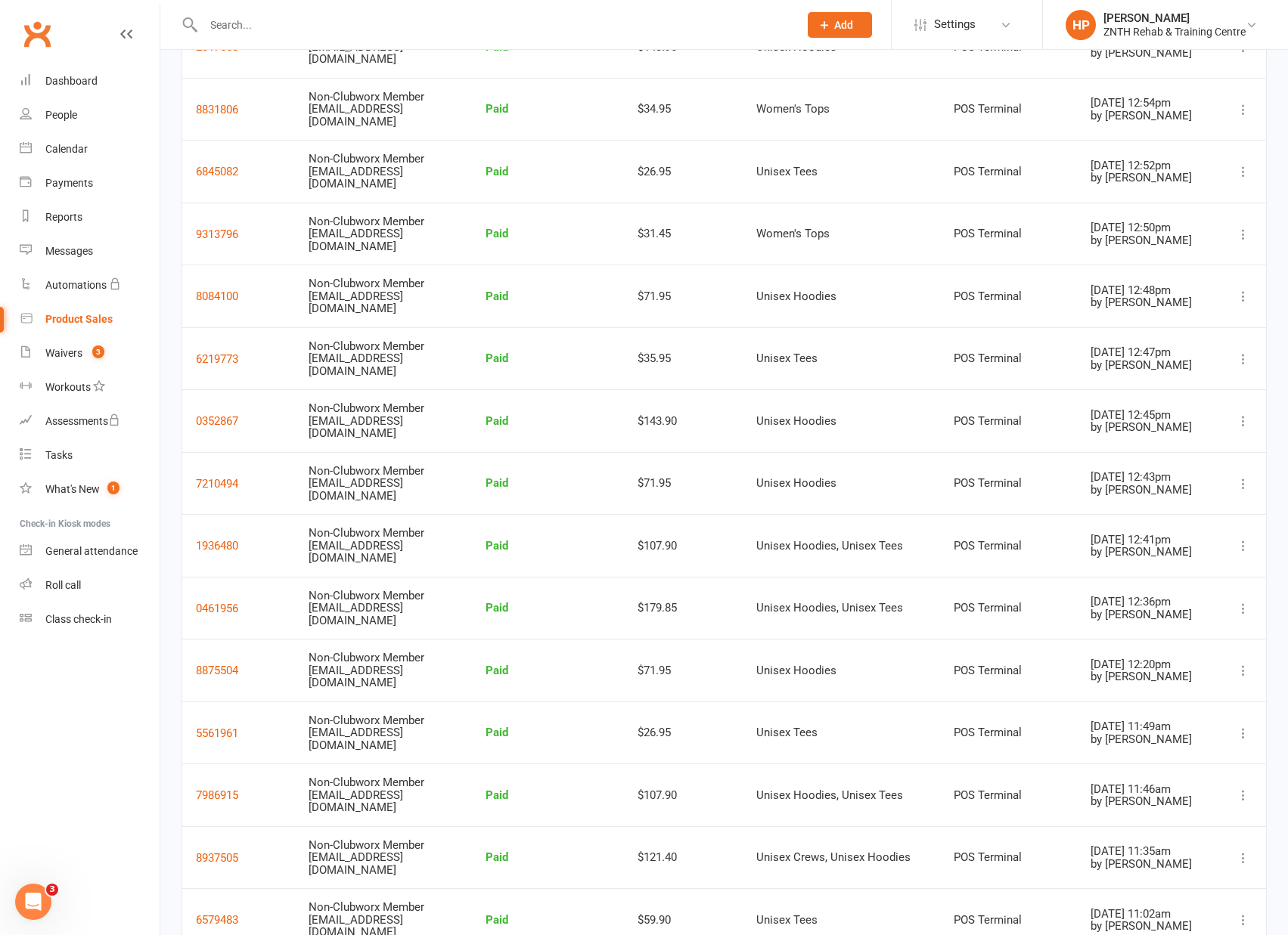
drag, startPoint x: 492, startPoint y: 860, endPoint x: 527, endPoint y: 872, distance: 37.0
drag, startPoint x: 531, startPoint y: 872, endPoint x: 577, endPoint y: 872, distance: 46.0
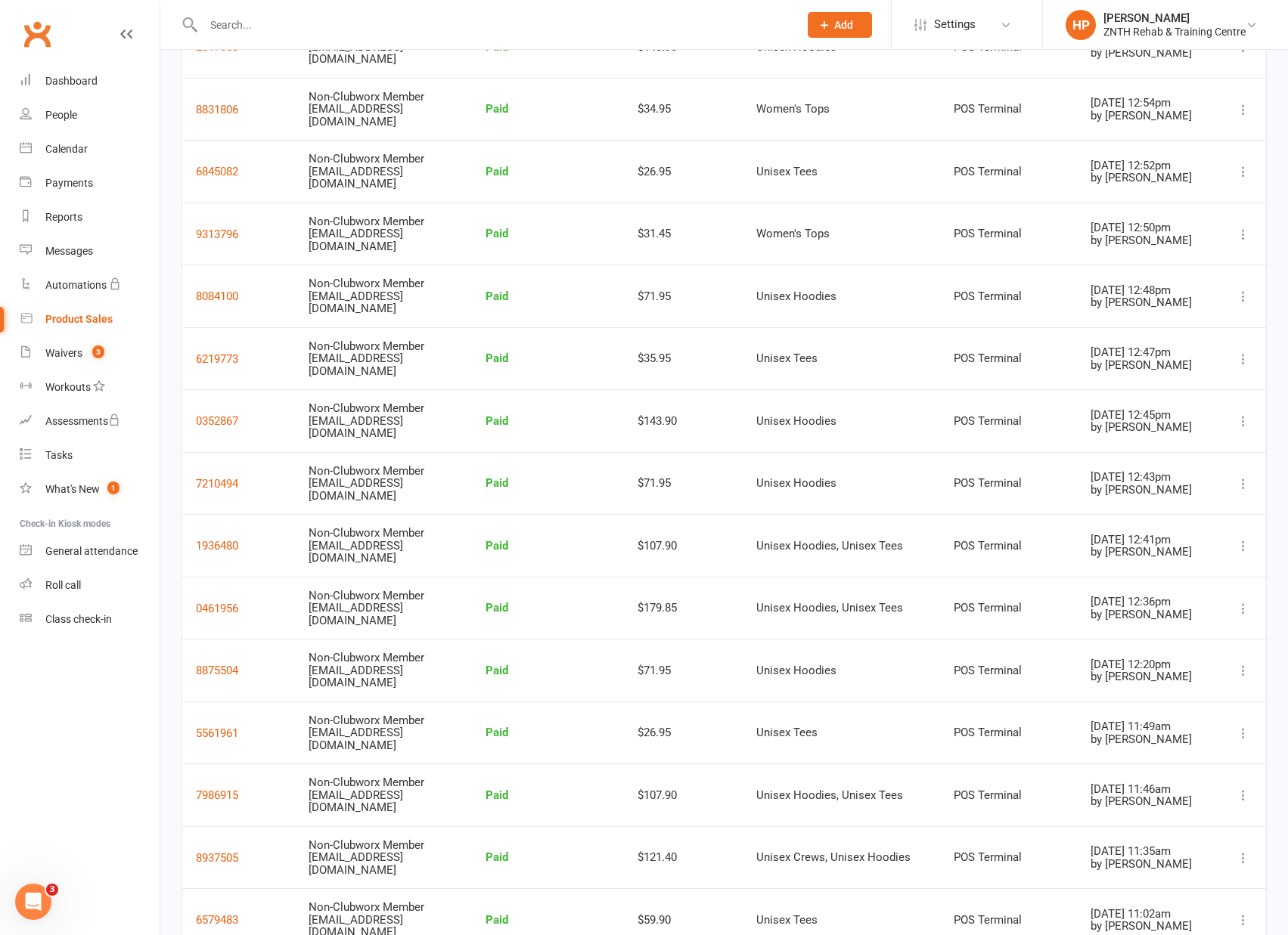
drag, startPoint x: 664, startPoint y: 870, endPoint x: 615, endPoint y: 864, distance: 49.4
drag, startPoint x: 292, startPoint y: 860, endPoint x: 283, endPoint y: 865, distance: 10.3
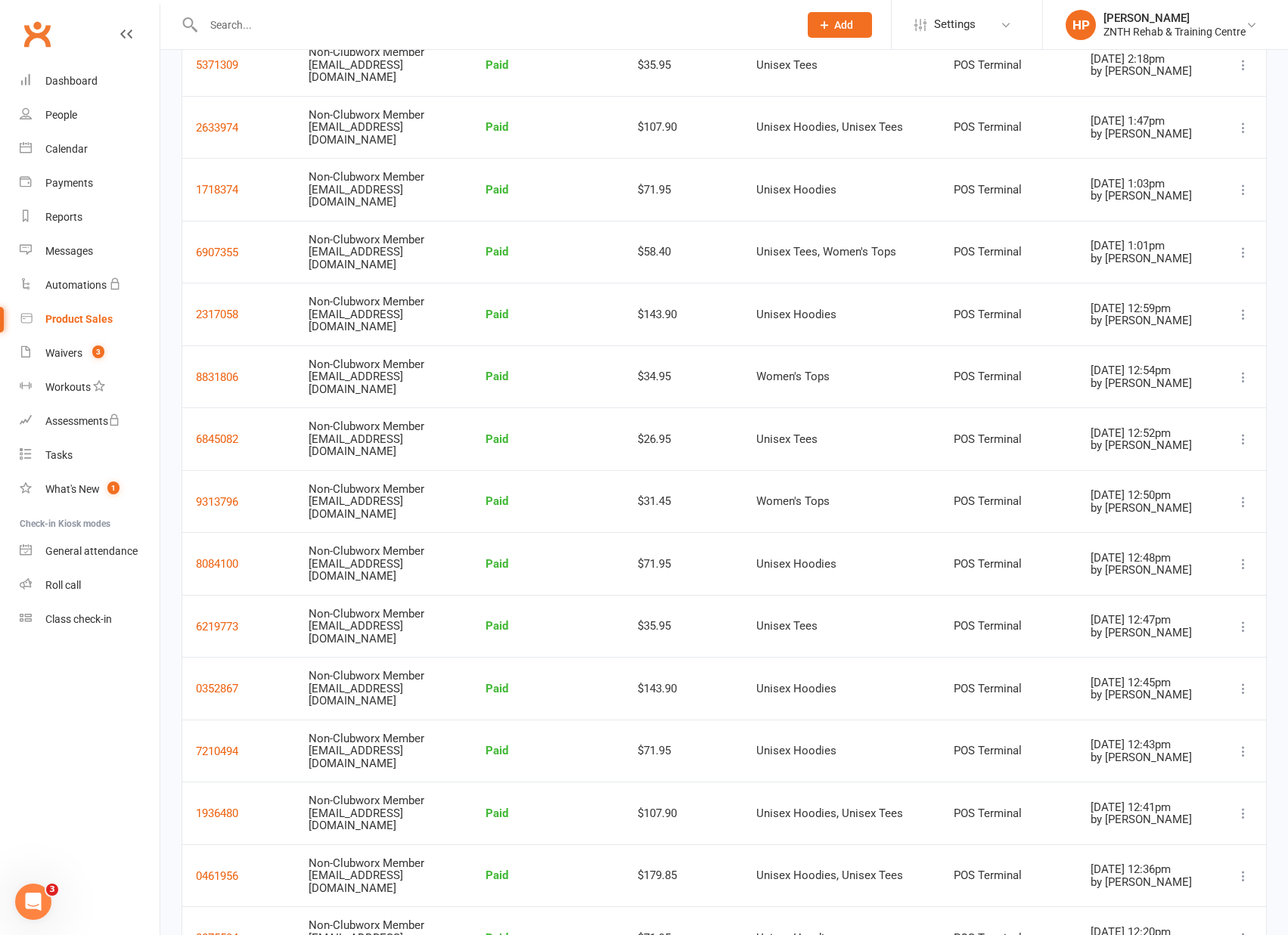
scroll to position [0, 0]
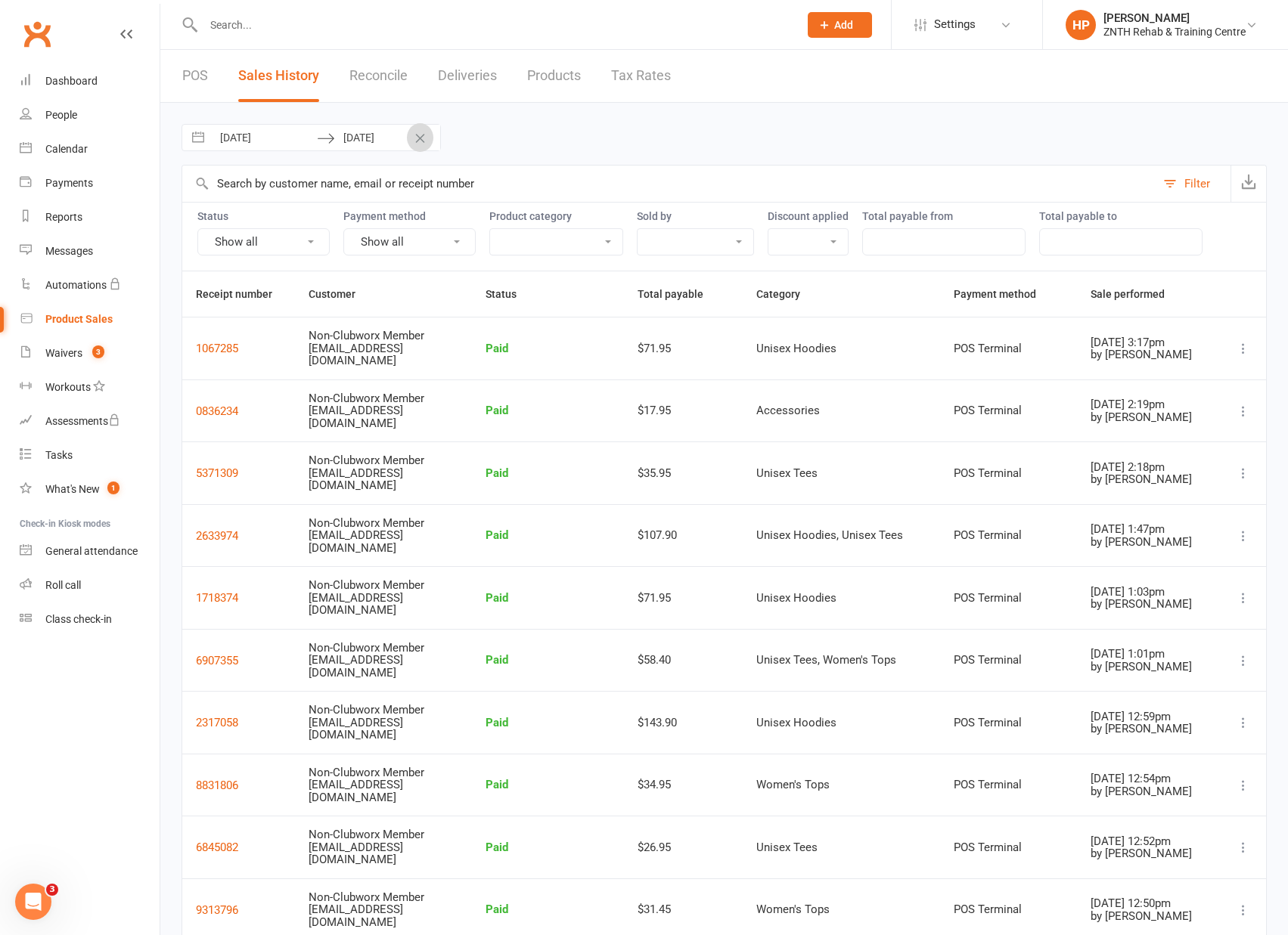
click at [417, 136] on icon "Clear Dates" at bounding box center [420, 138] width 11 height 9
click at [433, 247] on button "Show all" at bounding box center [409, 242] width 132 height 27
click at [421, 276] on link "Show all" at bounding box center [418, 276] width 150 height 30
click at [426, 242] on button "Show all" at bounding box center [409, 242] width 132 height 27
click at [278, 245] on button "Show all" at bounding box center [263, 242] width 132 height 27
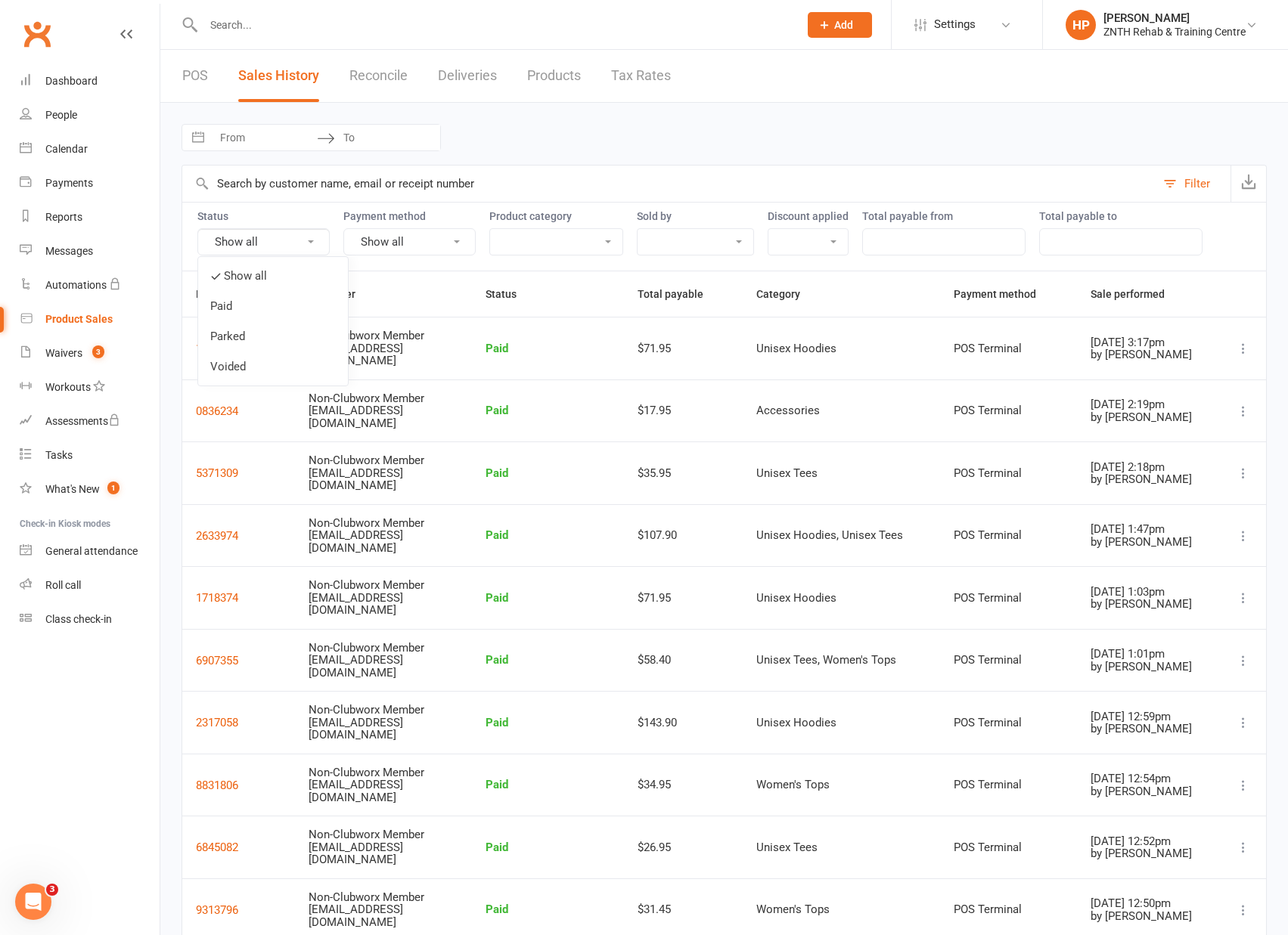
drag, startPoint x: 504, startPoint y: 226, endPoint x: 515, endPoint y: 236, distance: 14.9
click at [505, 227] on div "Product category Accessories Casual Passes Men's Singlets/Tanks Unisex Crews Un…" at bounding box center [556, 232] width 134 height 46
click at [526, 240] on select "Accessories Casual Passes Men's Singlets/Tanks Unisex Crews Unisex Hoodies Unis…" at bounding box center [555, 242] width 132 height 26
click at [490, 229] on select "Accessories Casual Passes Men's Singlets/Tanks Unisex Crews Unisex Hoodies Unis…" at bounding box center [555, 242] width 132 height 26
click at [55, 315] on div "Product Sales" at bounding box center [79, 319] width 67 height 12
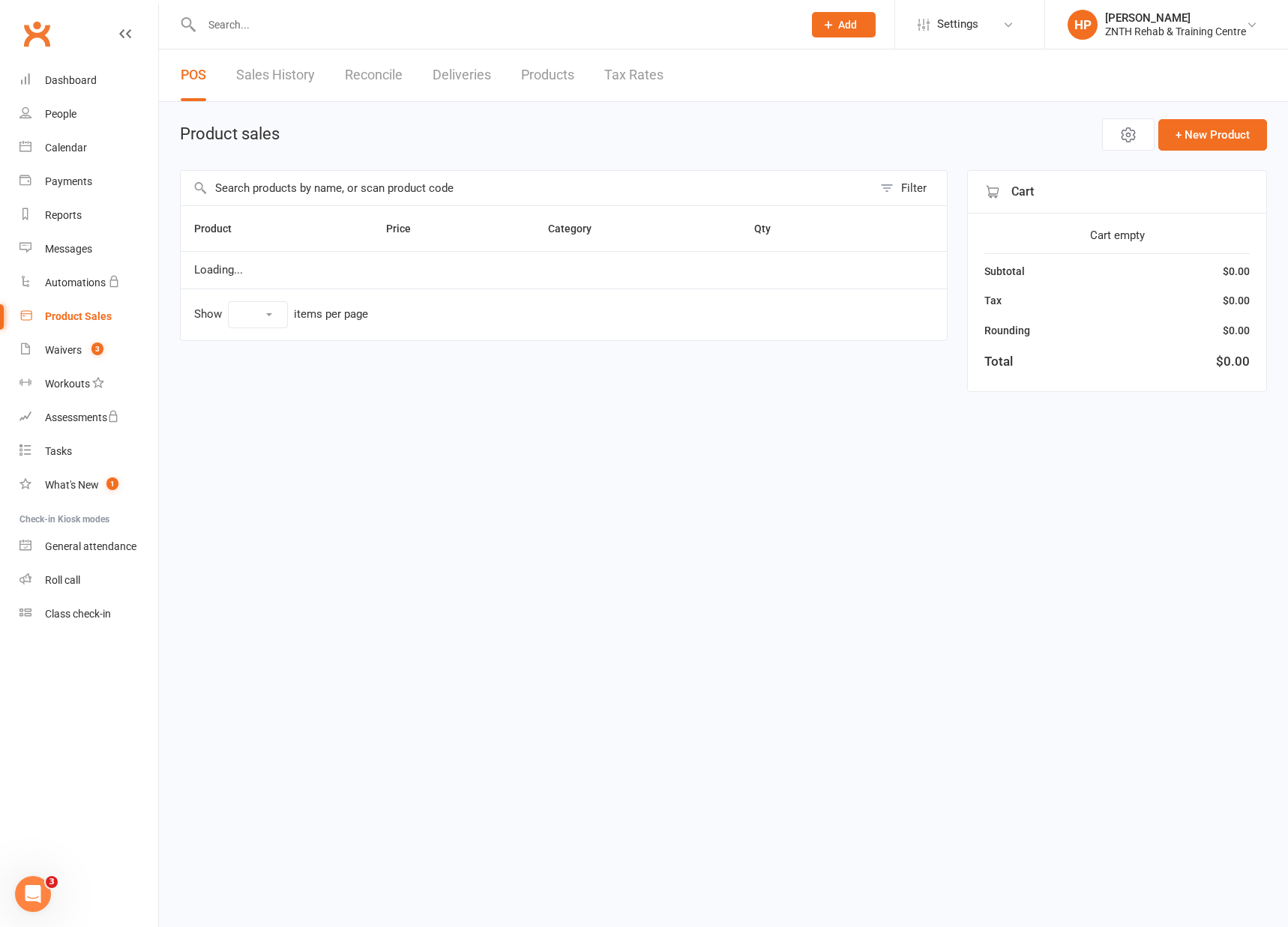
select select "50"
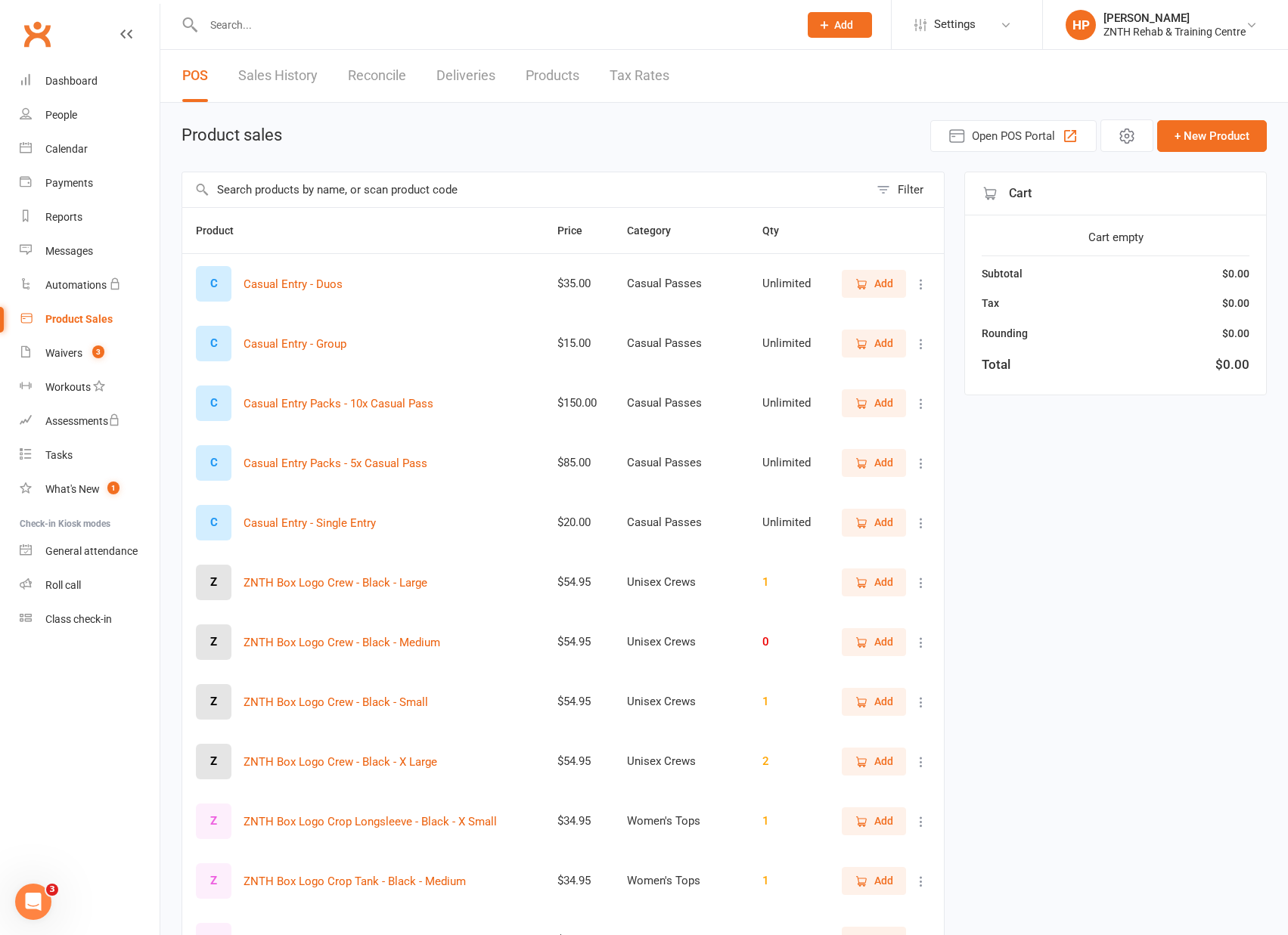
click at [55, 315] on div "Product Sales" at bounding box center [79, 319] width 67 height 12
click at [539, 67] on link "Products" at bounding box center [552, 75] width 54 height 52
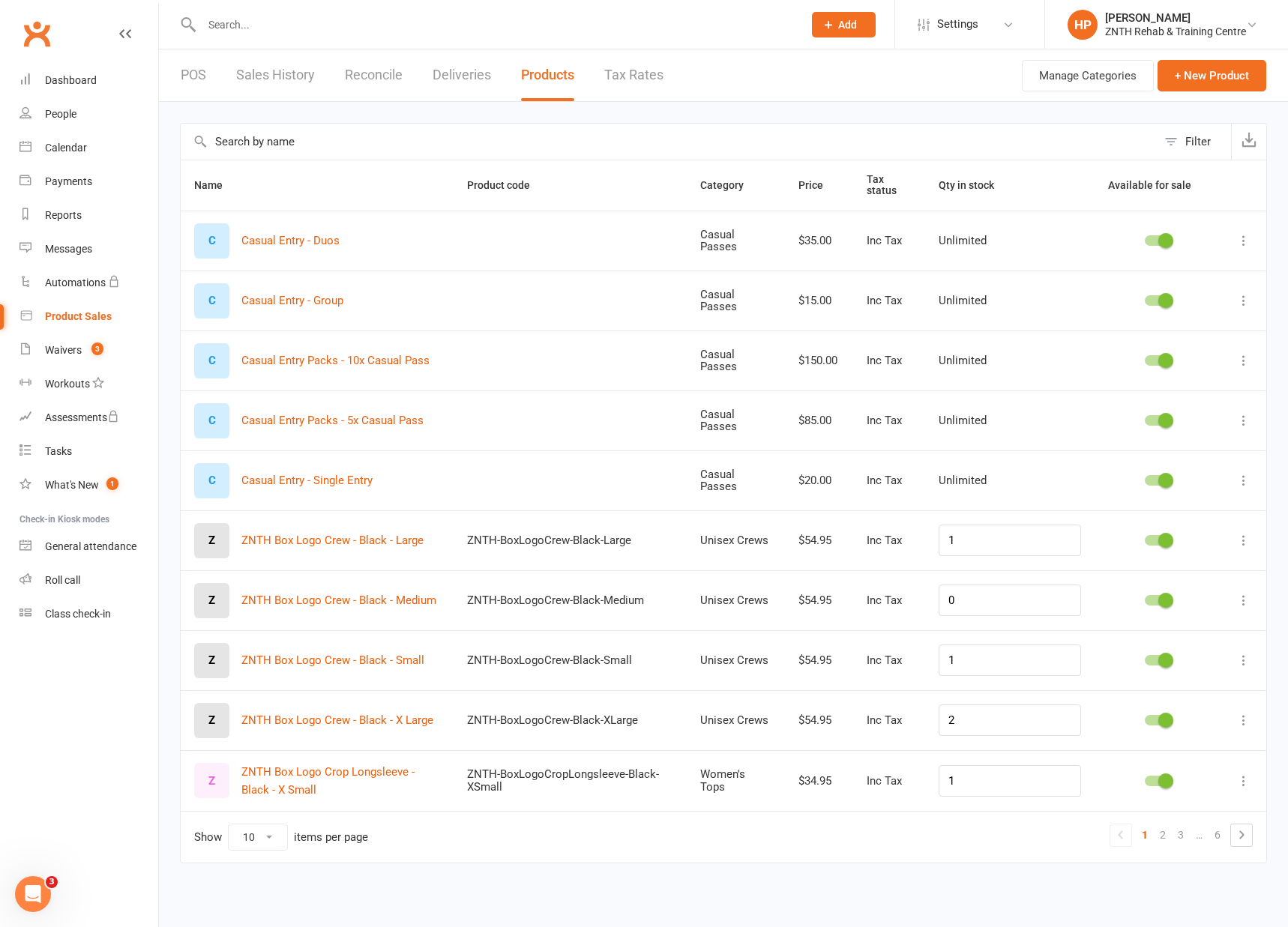
click at [485, 81] on link "Deliveries" at bounding box center [462, 75] width 59 height 52
select select "any"
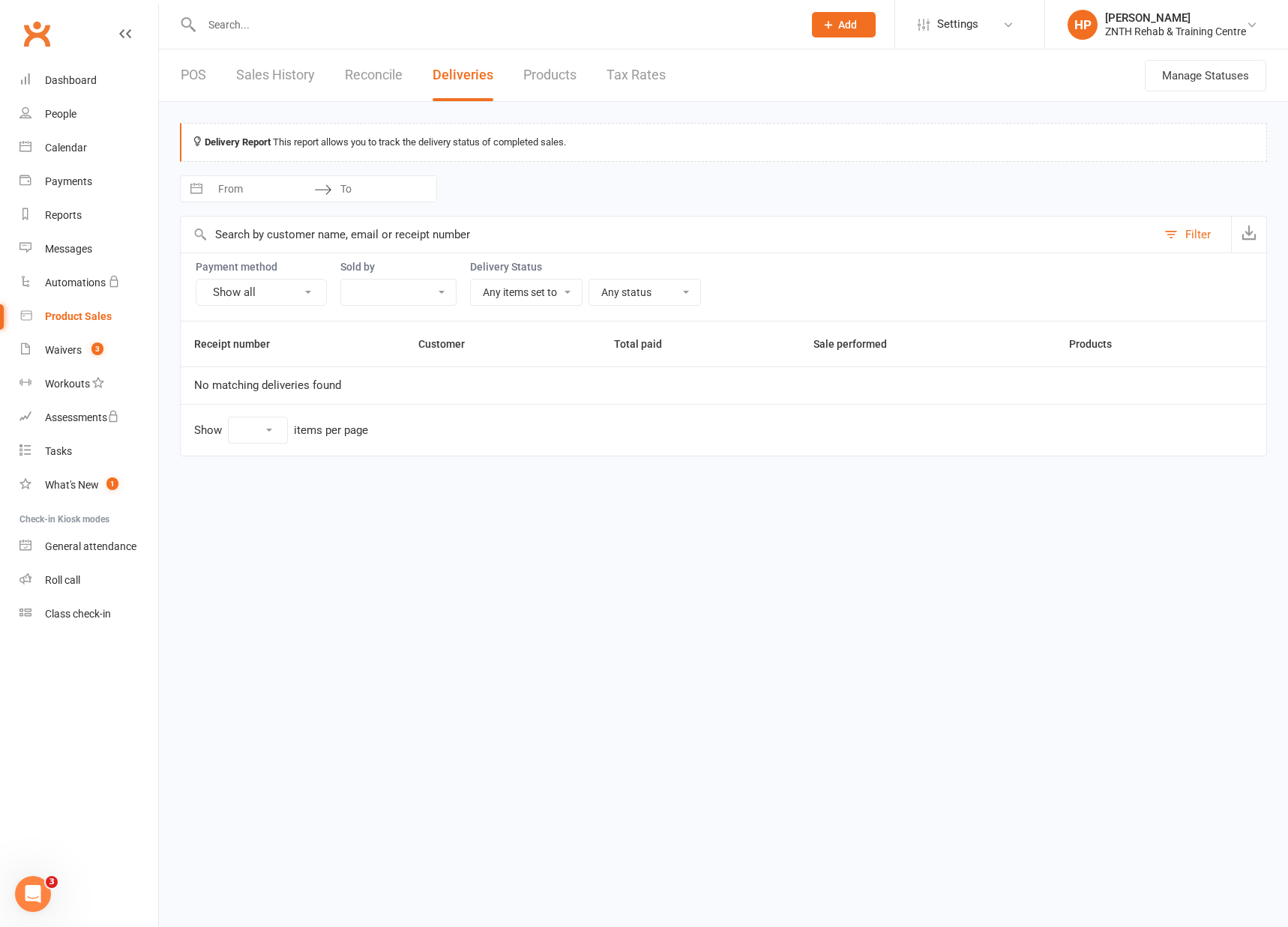
select select "25"
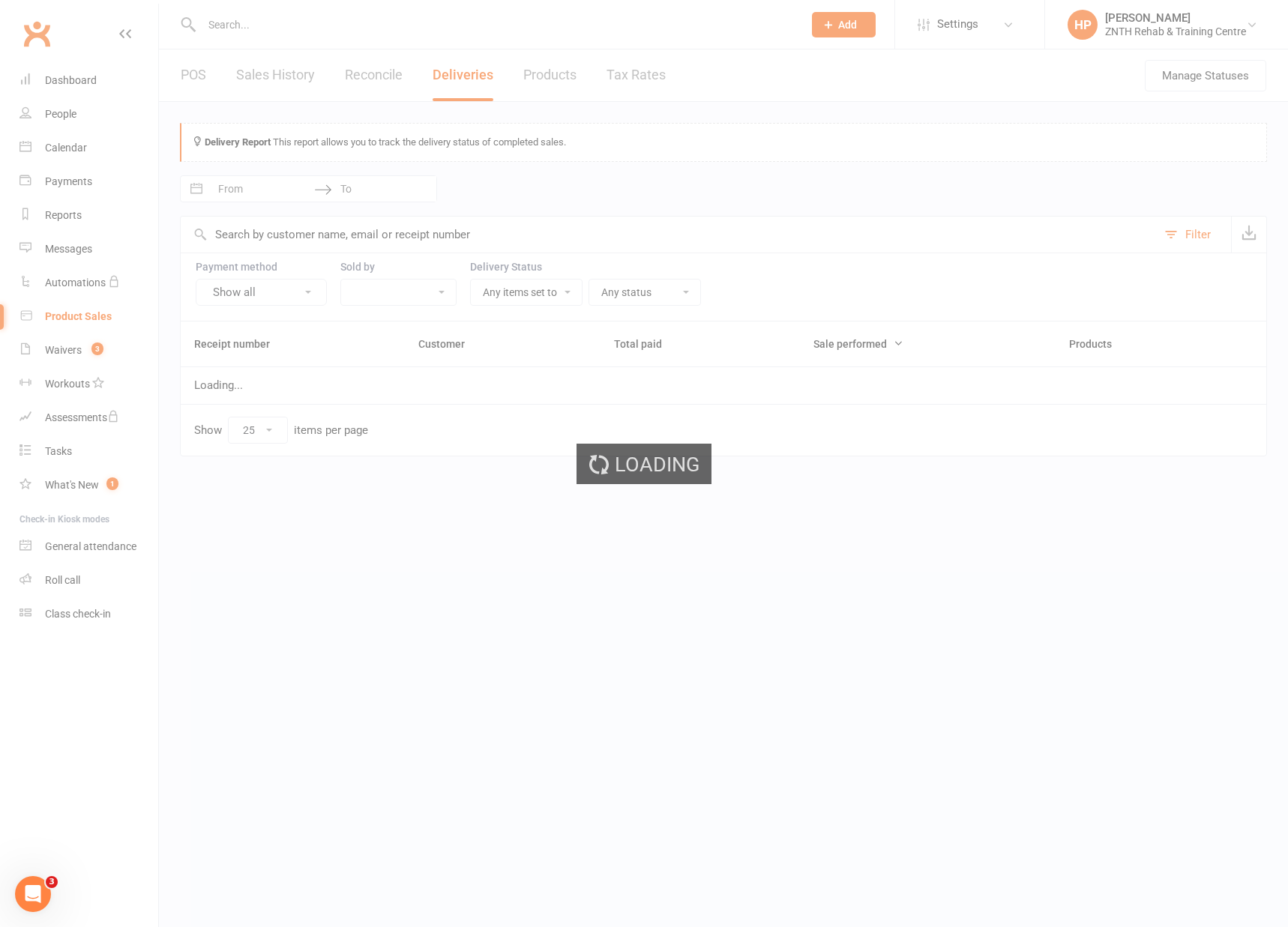
click at [363, 73] on div "Loading" at bounding box center [644, 463] width 1288 height 927
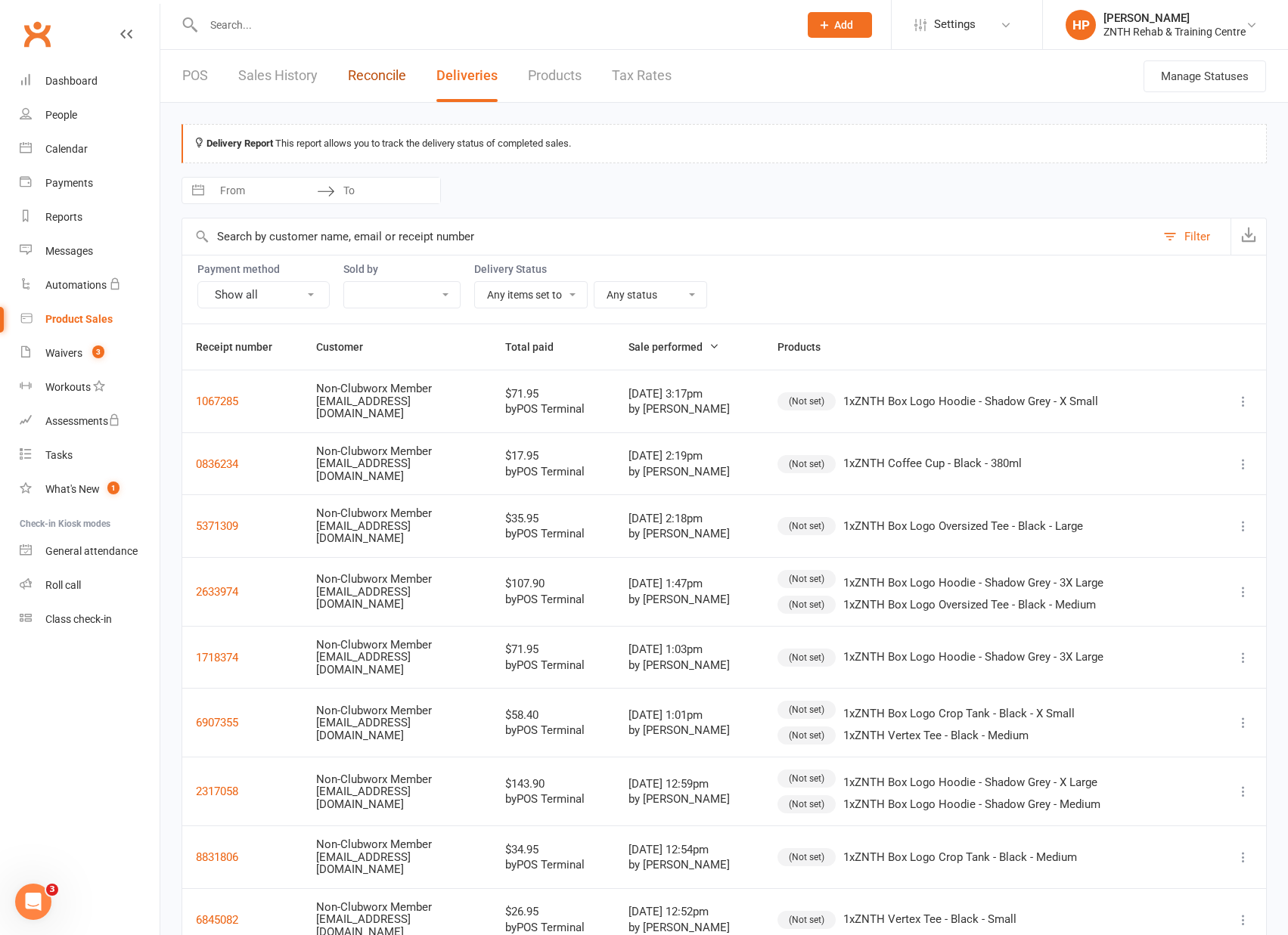
click at [366, 74] on link "Reconcile" at bounding box center [377, 75] width 59 height 52
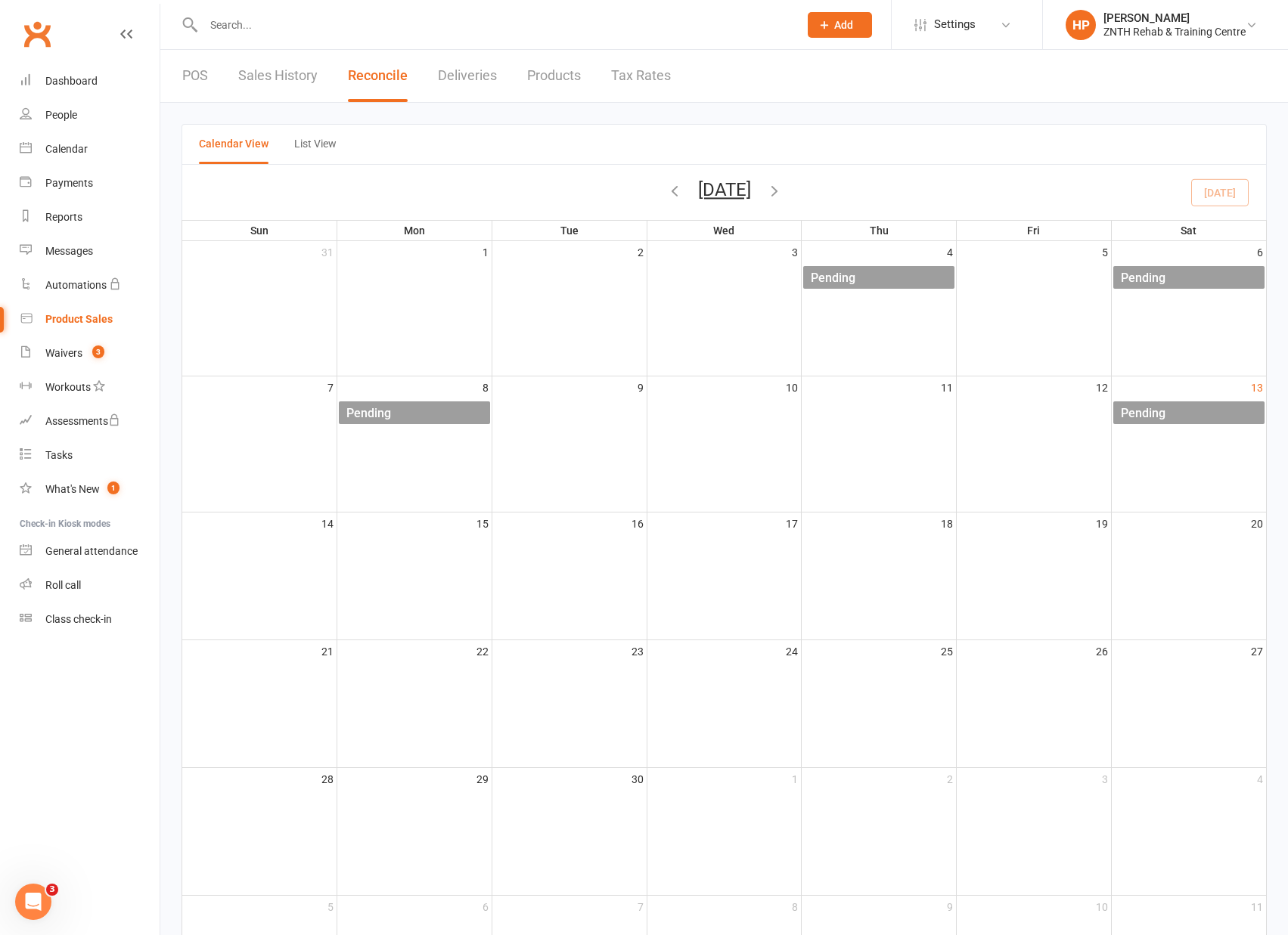
click at [464, 75] on link "Deliveries" at bounding box center [467, 75] width 59 height 52
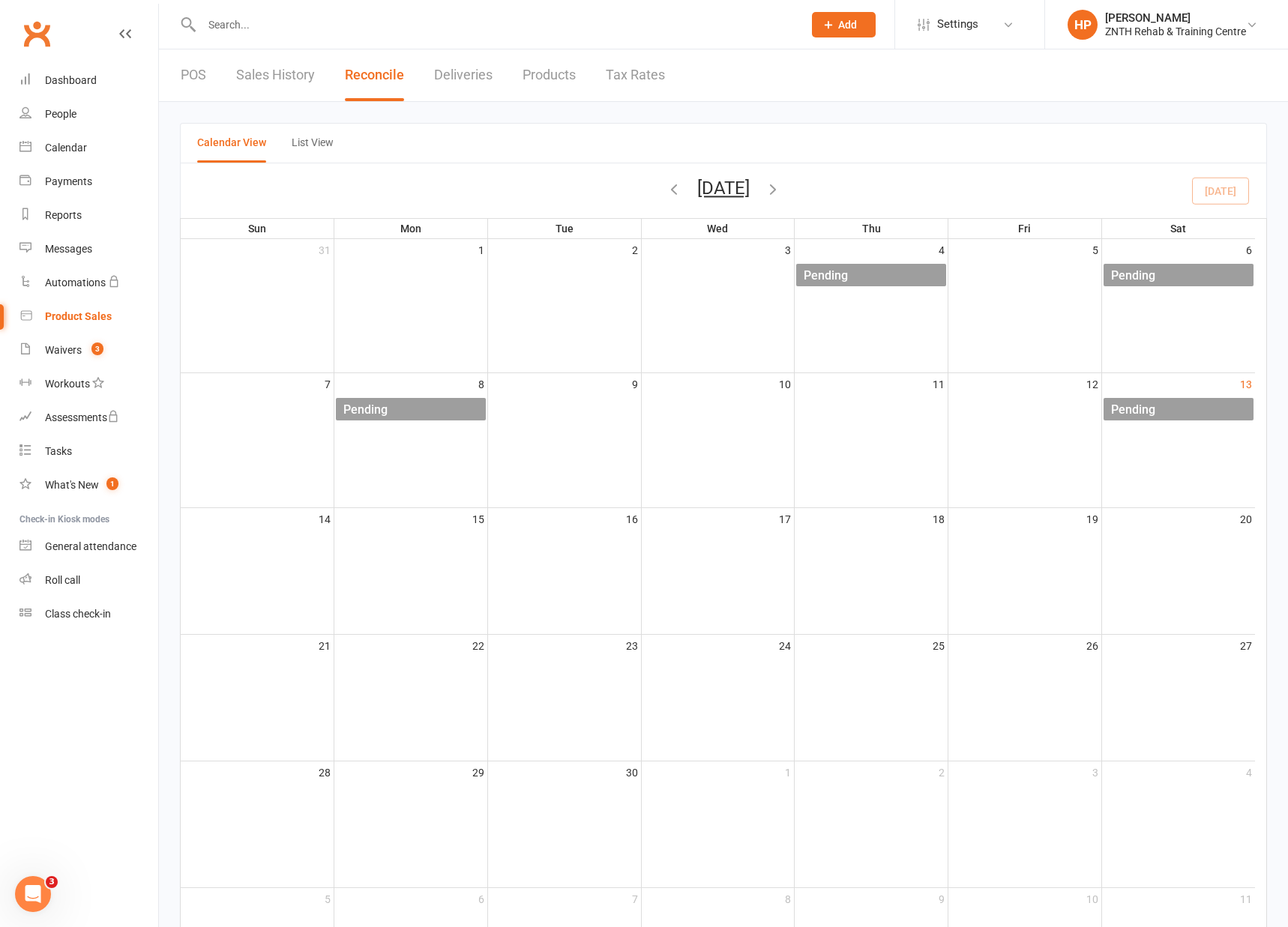
select select "any"
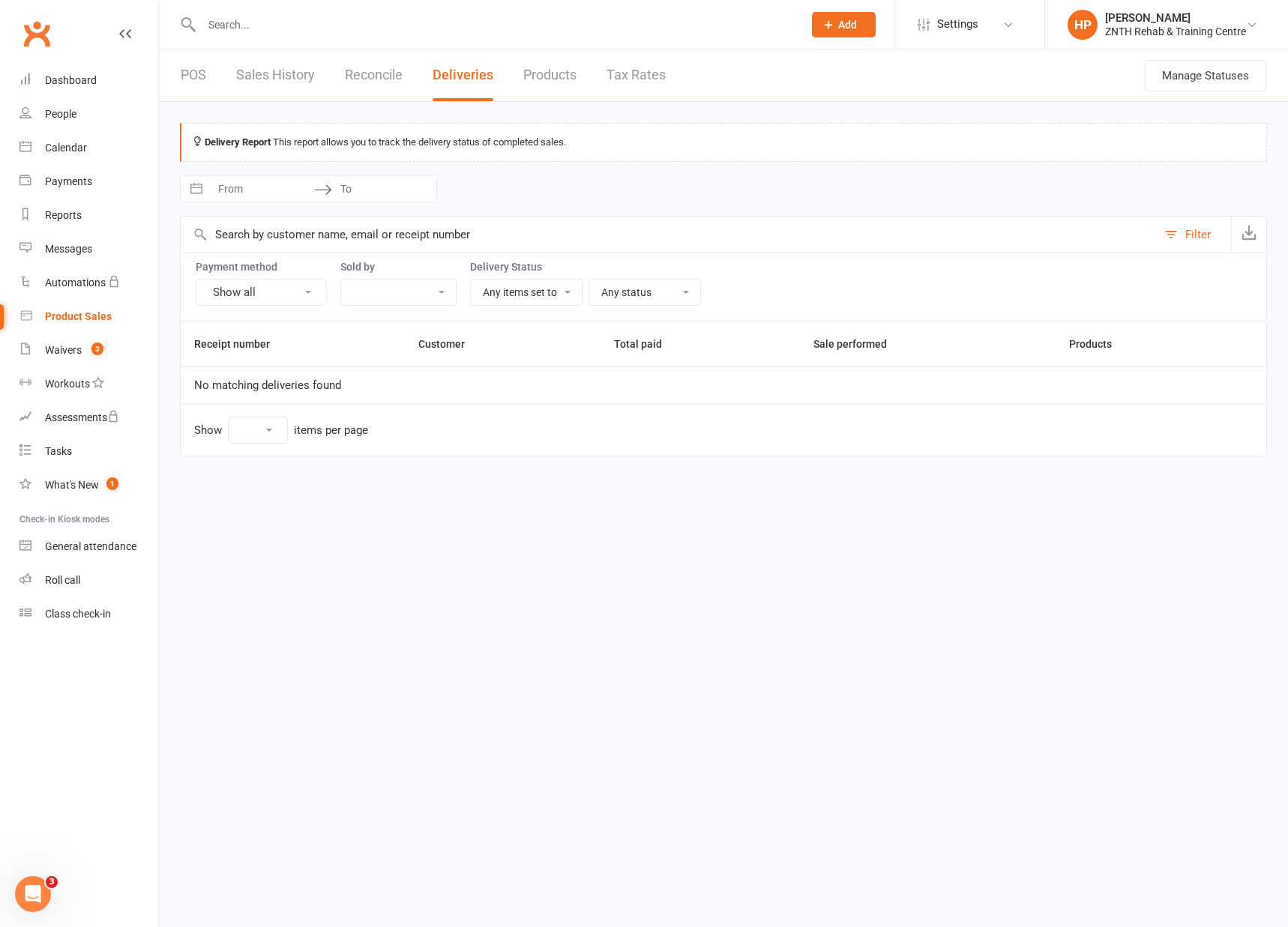
select select "25"
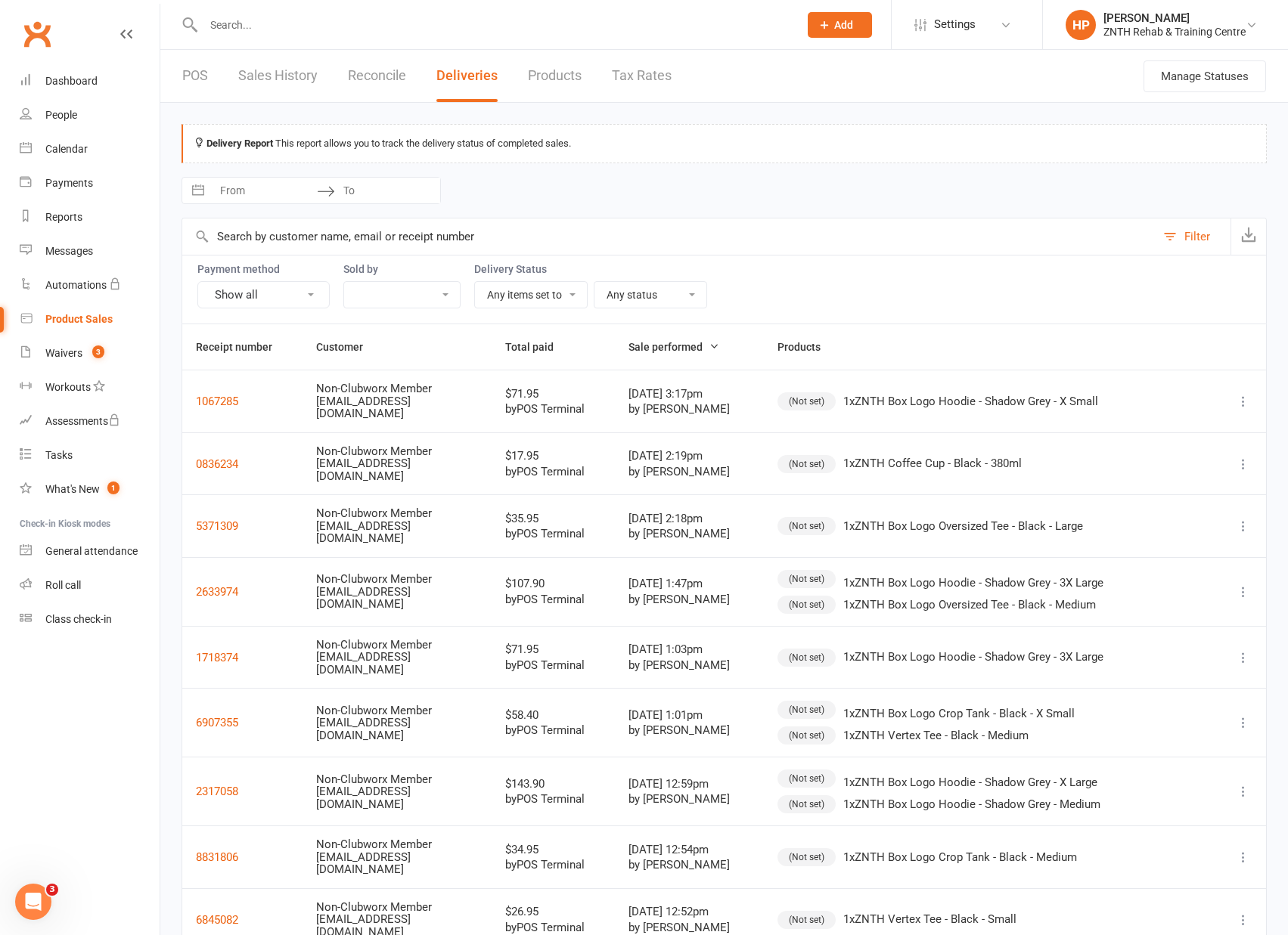
click at [345, 79] on div "POS Sales History Reconcile Deliveries Products Tax Rates" at bounding box center [426, 75] width 533 height 52
click at [270, 69] on link "Sales History" at bounding box center [277, 75] width 79 height 52
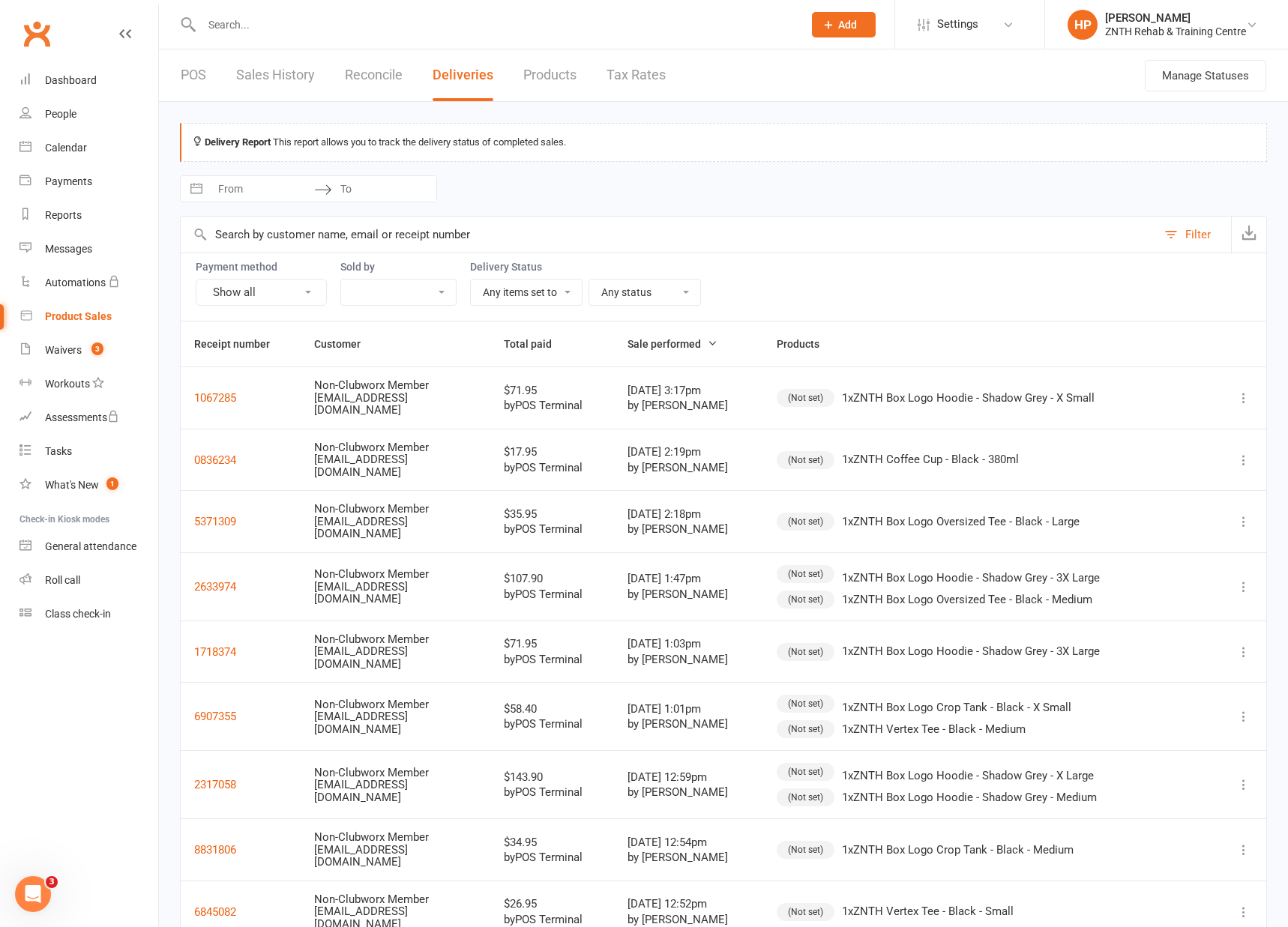
select select "100"
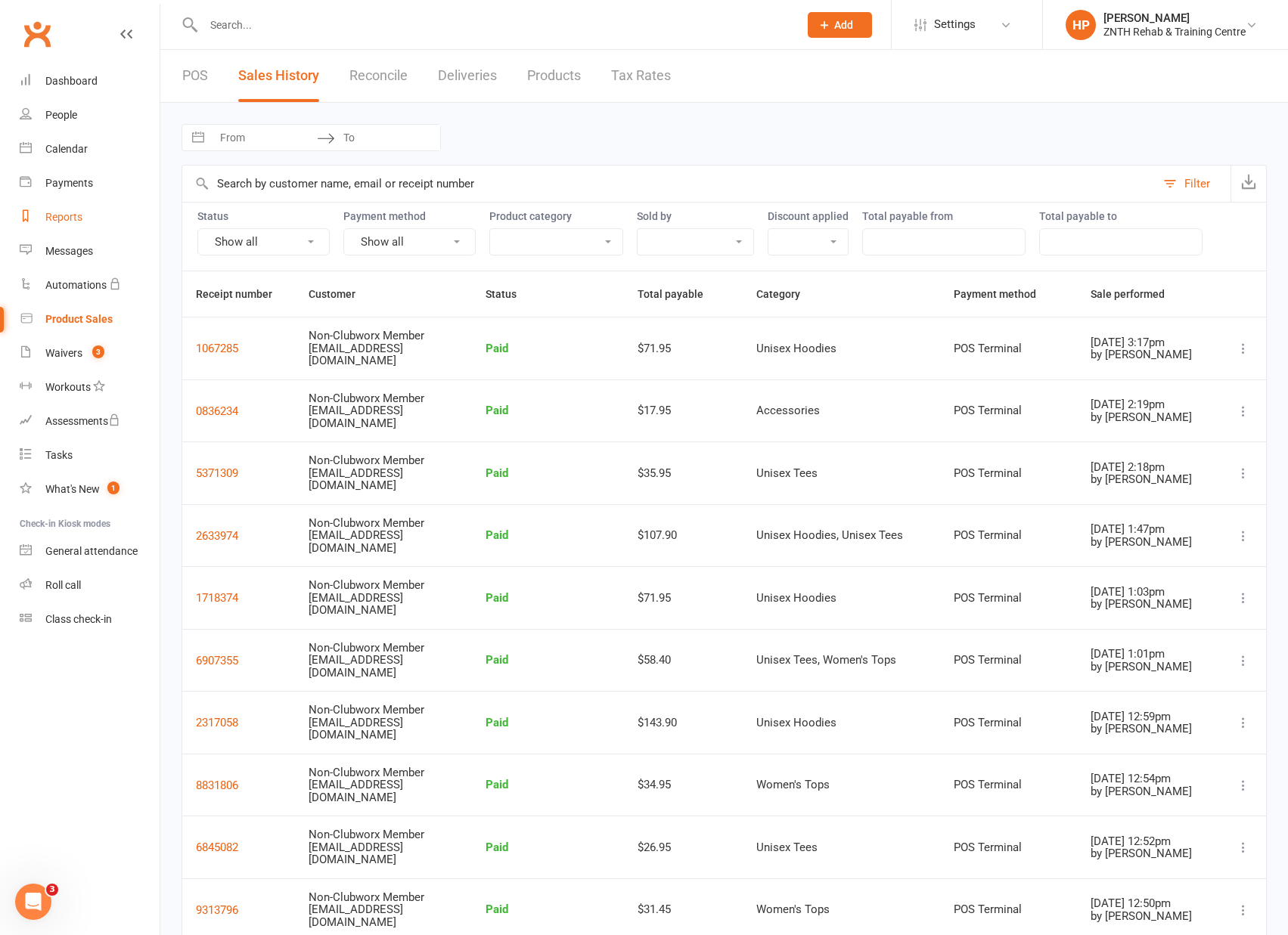
click at [76, 220] on div "Reports" at bounding box center [64, 216] width 37 height 12
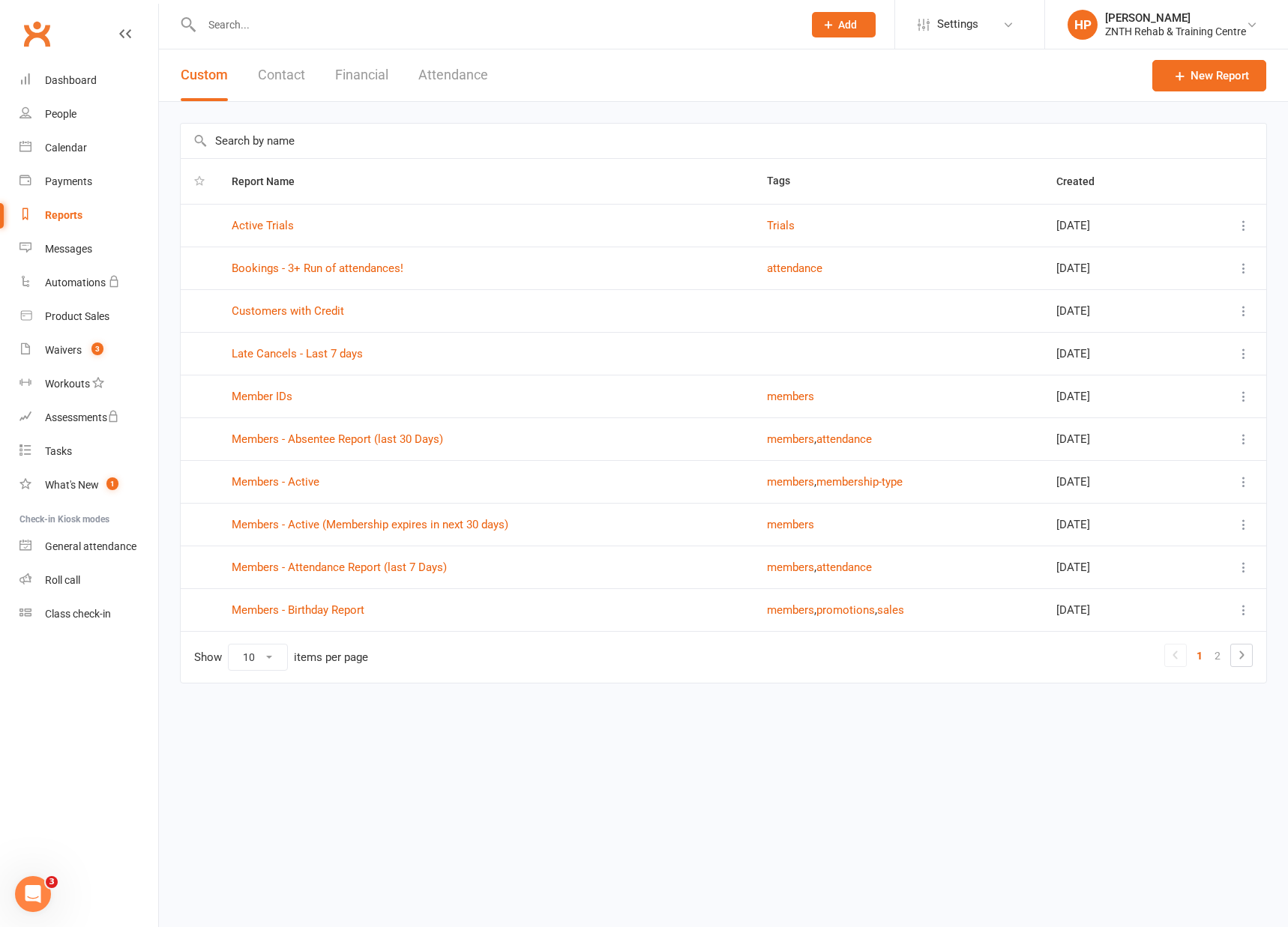
click at [372, 67] on button "Financial" at bounding box center [362, 75] width 53 height 52
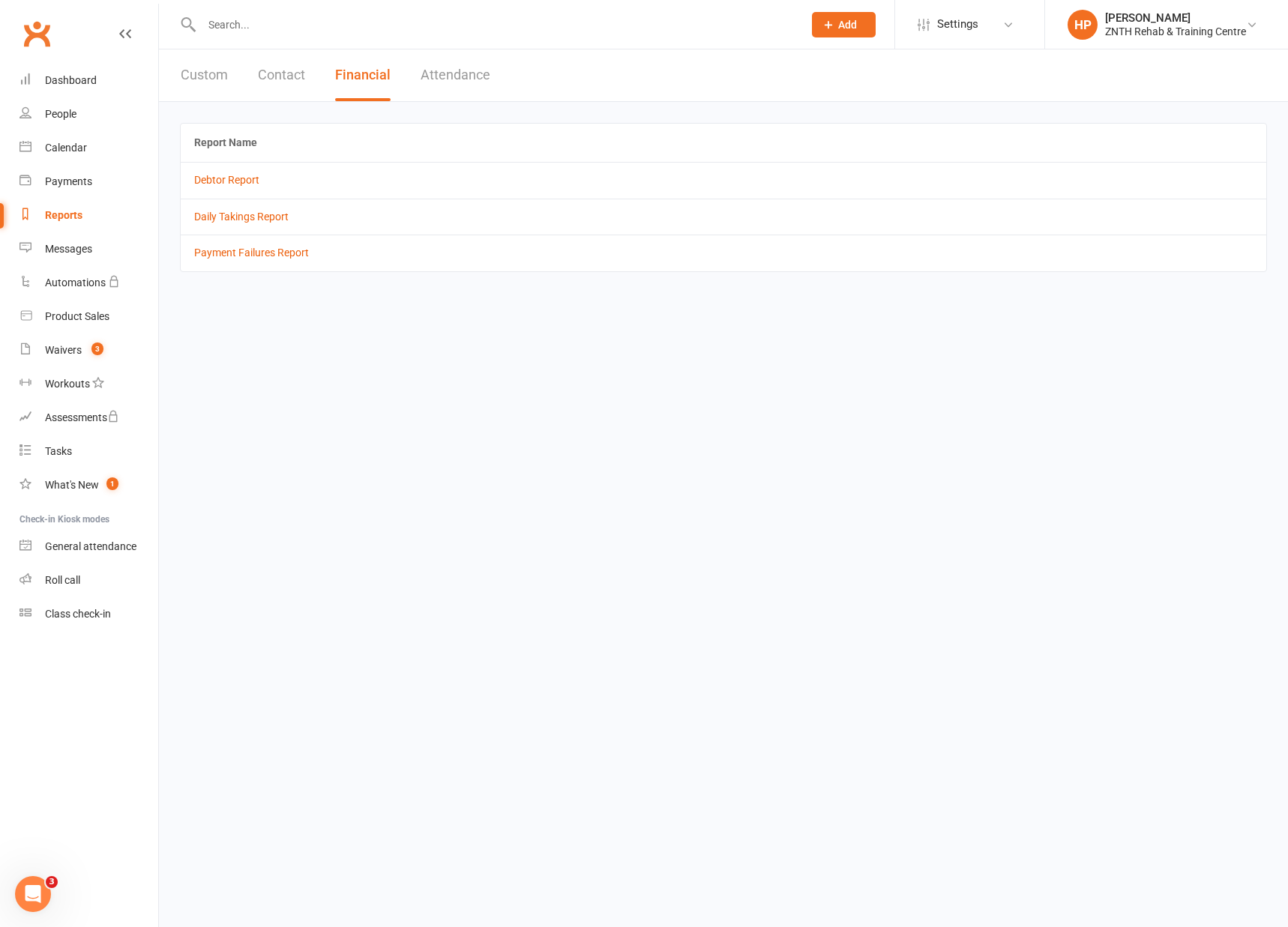
click at [437, 79] on button "Attendance" at bounding box center [455, 75] width 70 height 52
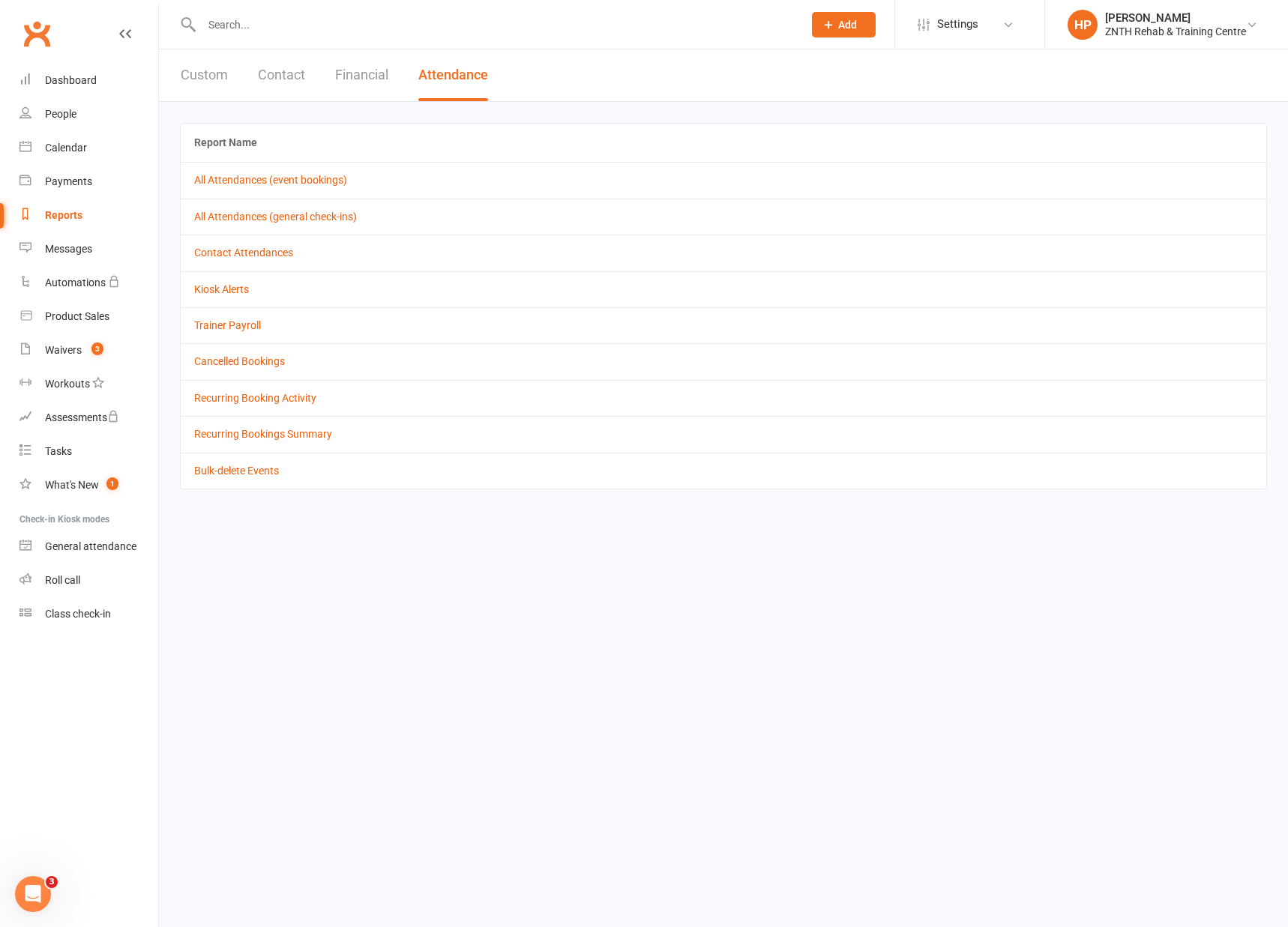
click at [377, 81] on button "Financial" at bounding box center [362, 75] width 53 height 52
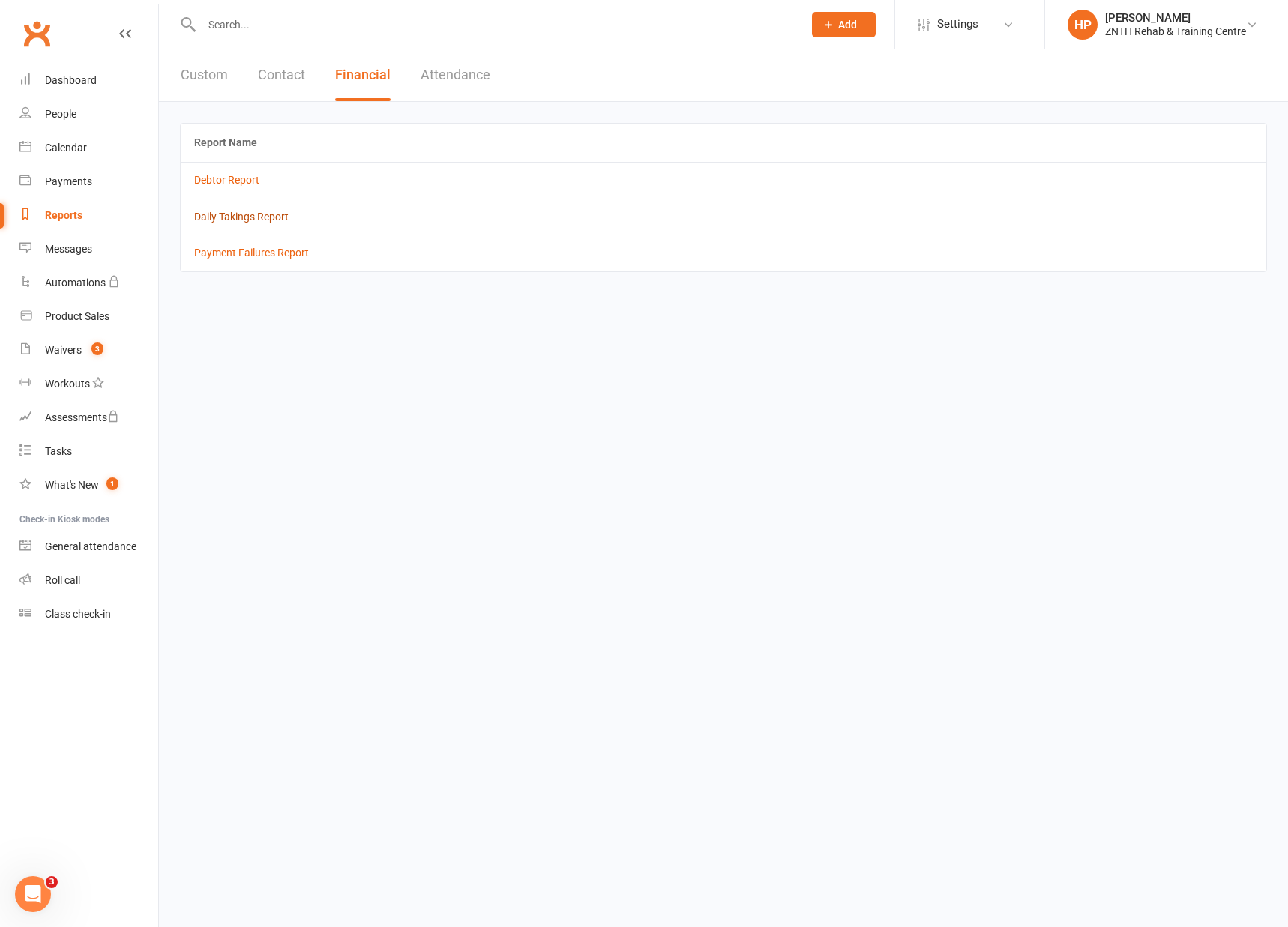
click at [260, 214] on link "Daily Takings Report" at bounding box center [241, 216] width 95 height 12
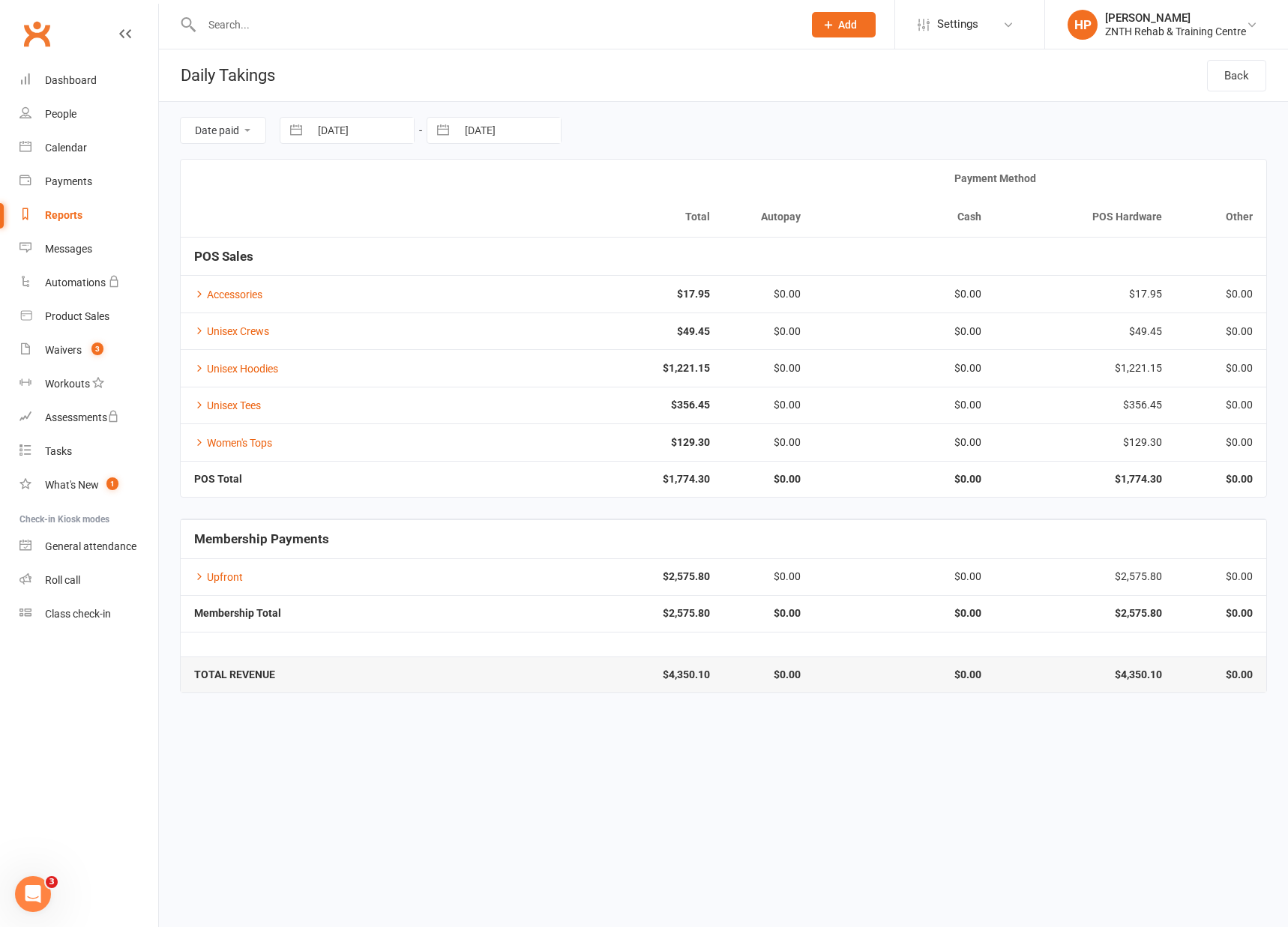
click at [687, 482] on strong "$1,774.30" at bounding box center [632, 479] width 153 height 11
click at [201, 365] on icon at bounding box center [199, 368] width 10 height 10
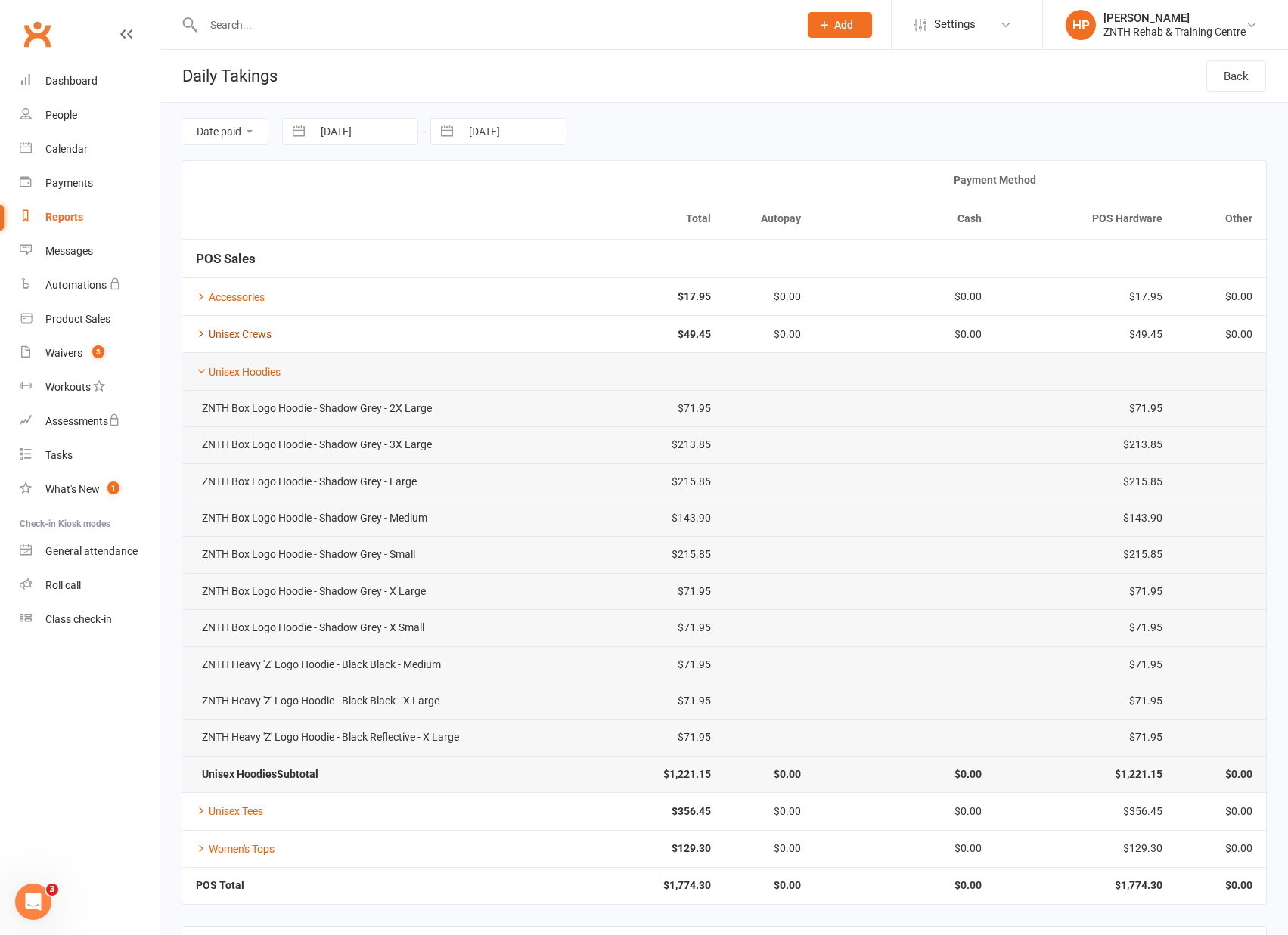
click at [200, 341] on link "Unisex Crews" at bounding box center [233, 334] width 75 height 12
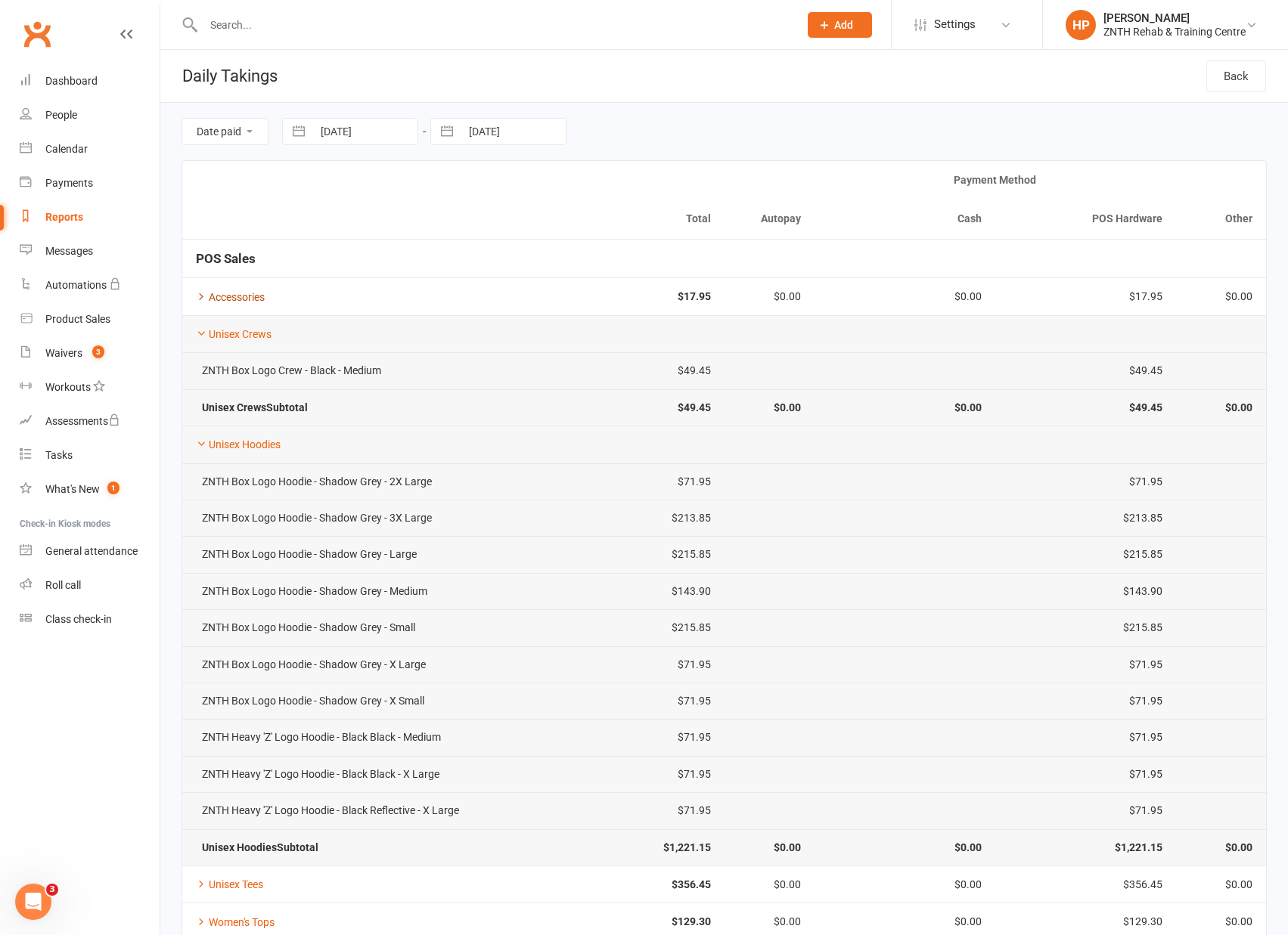
click at [200, 292] on icon at bounding box center [200, 296] width 10 height 10
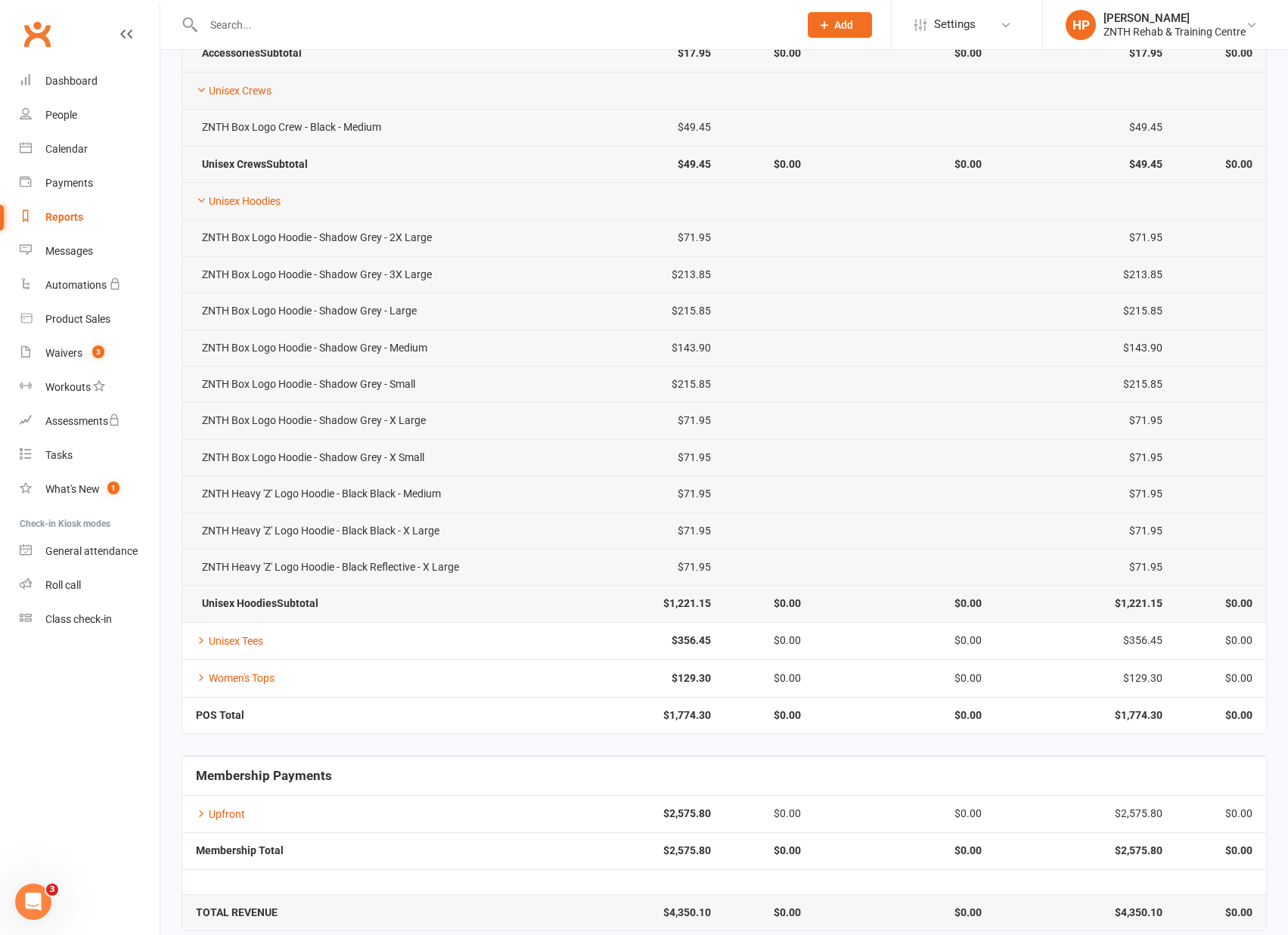
scroll to position [335, 0]
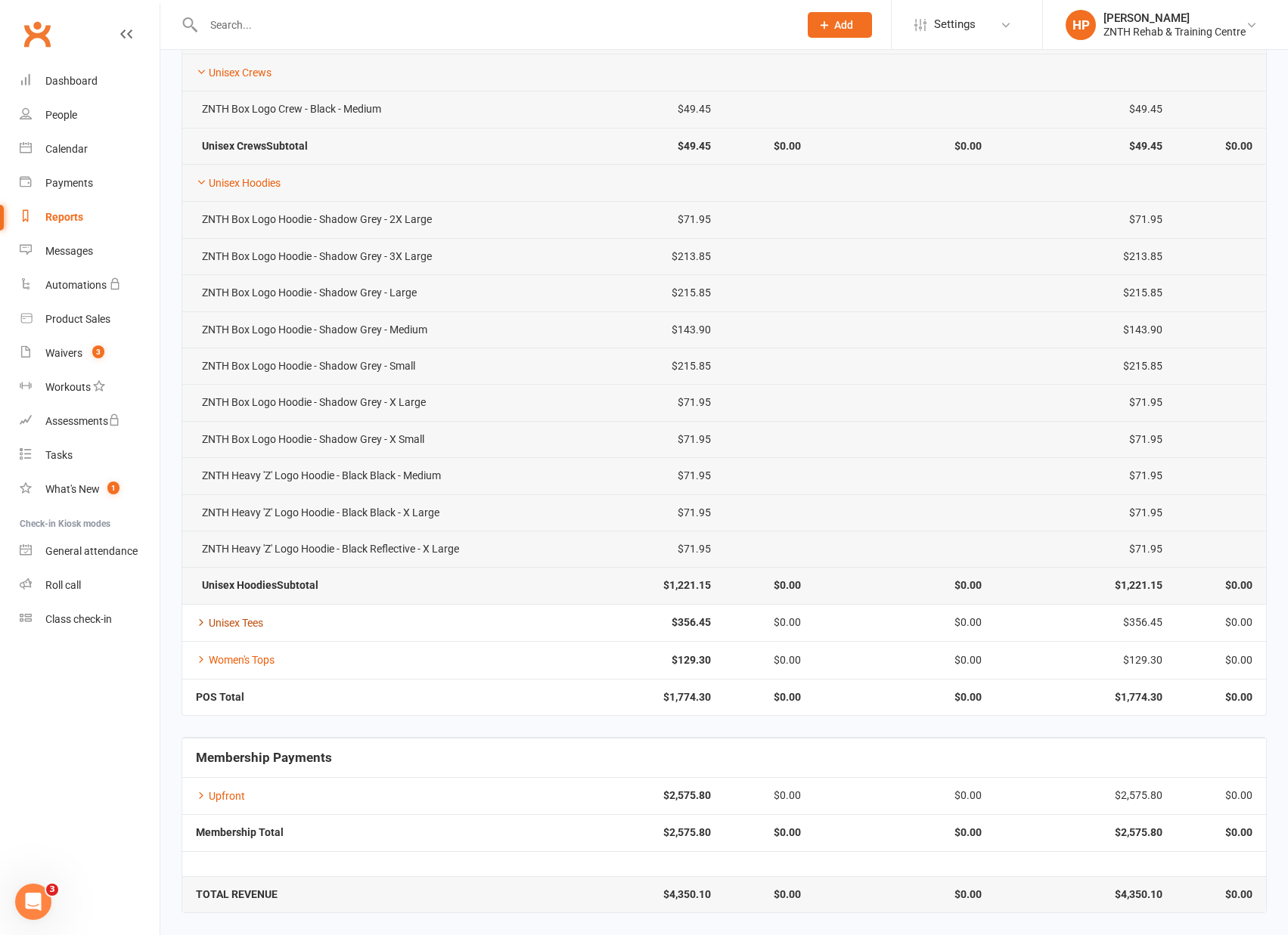
click at [207, 625] on link "Unisex Tees" at bounding box center [229, 623] width 67 height 12
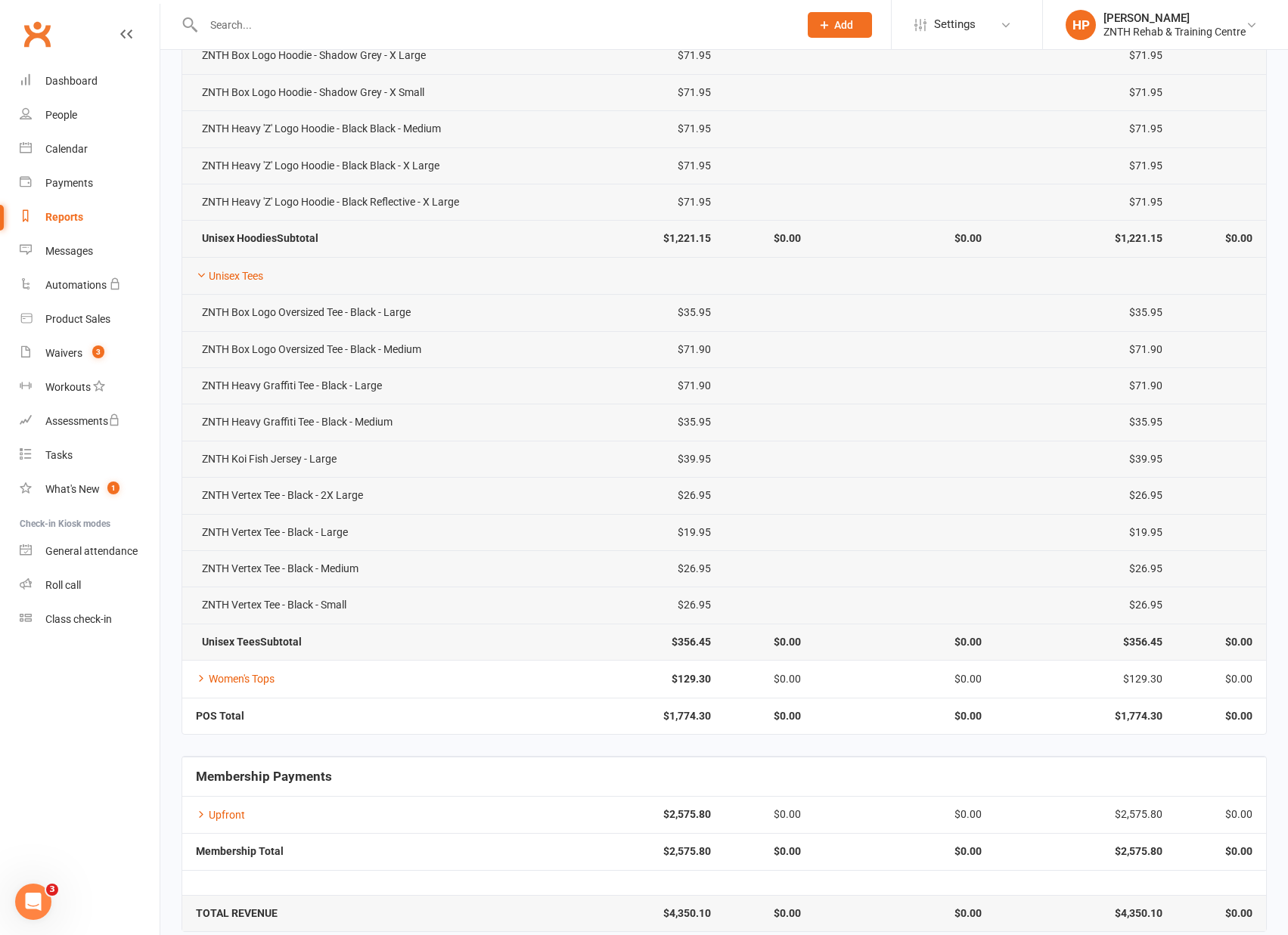
scroll to position [701, 0]
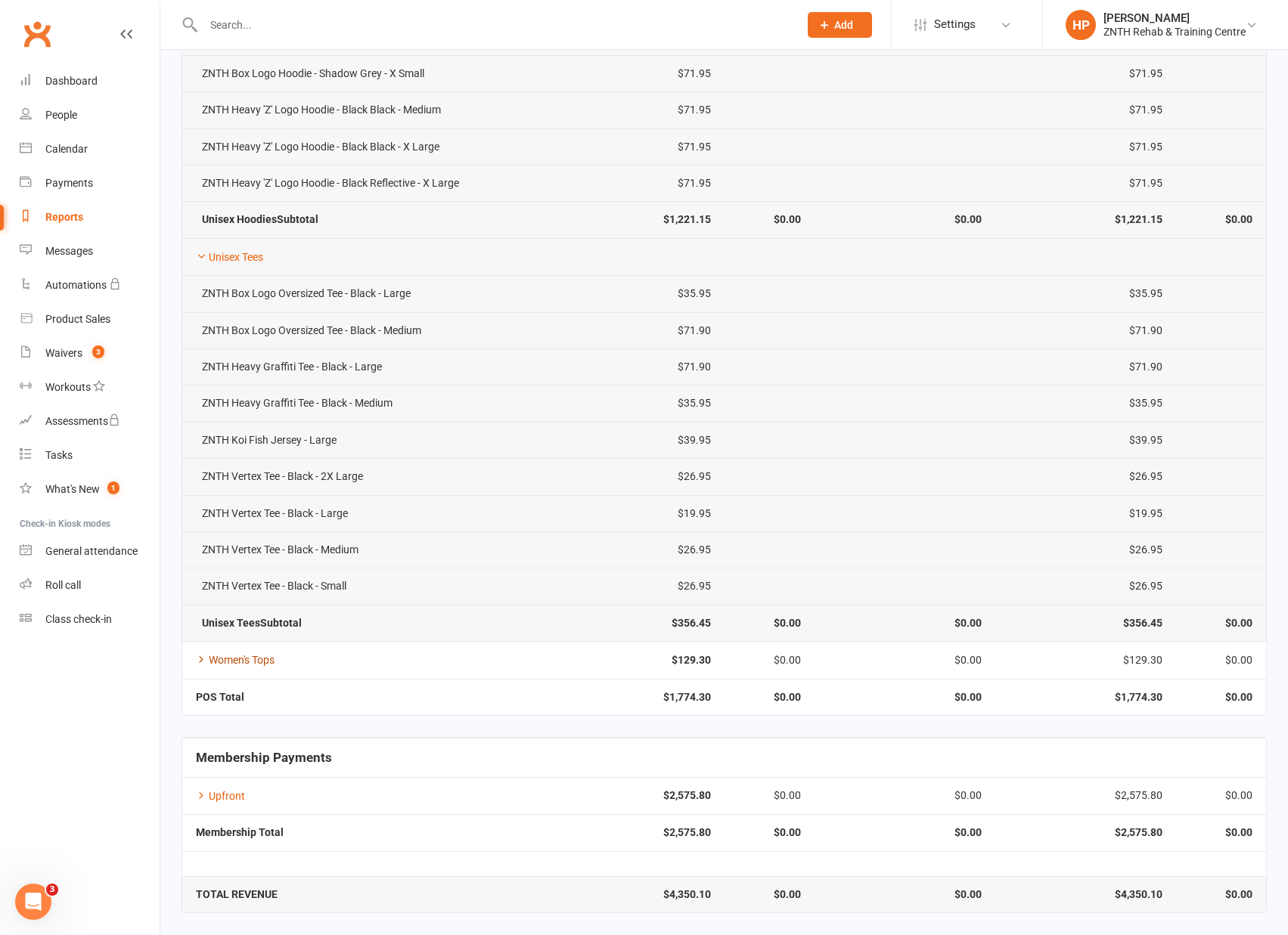
click at [216, 661] on link "Women's Tops" at bounding box center [235, 659] width 79 height 12
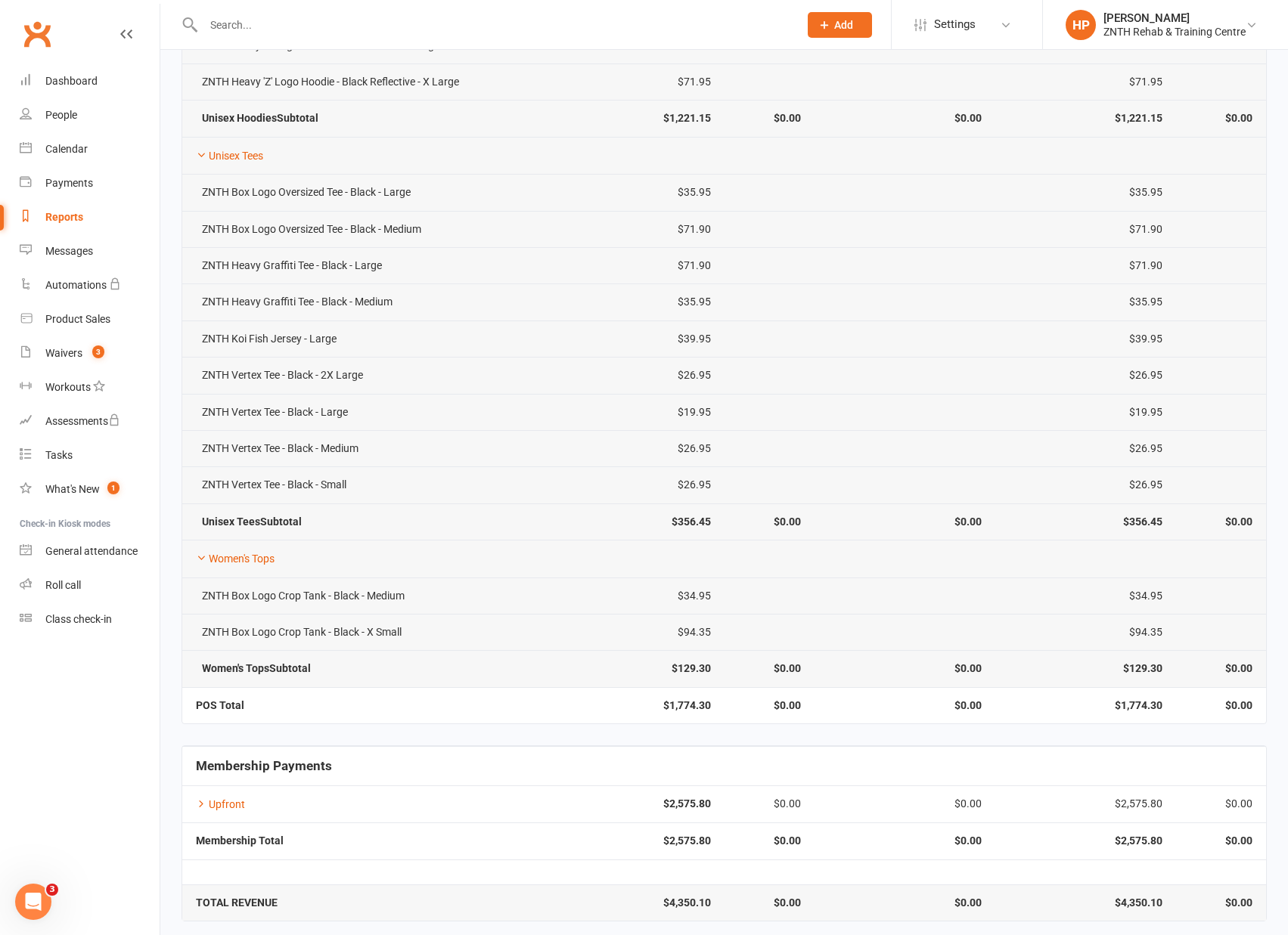
scroll to position [811, 0]
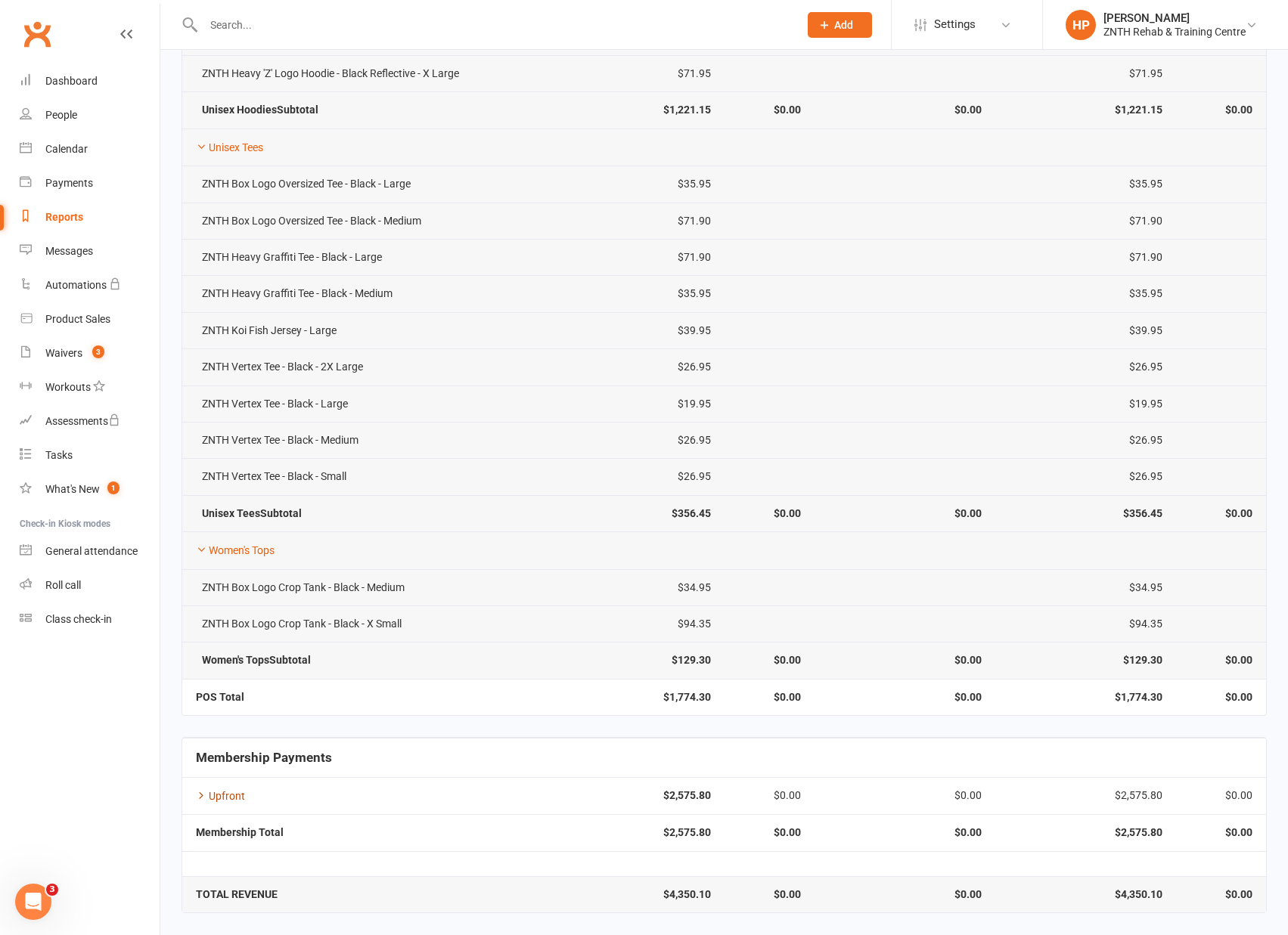
click at [221, 800] on link "Upfront" at bounding box center [220, 796] width 49 height 12
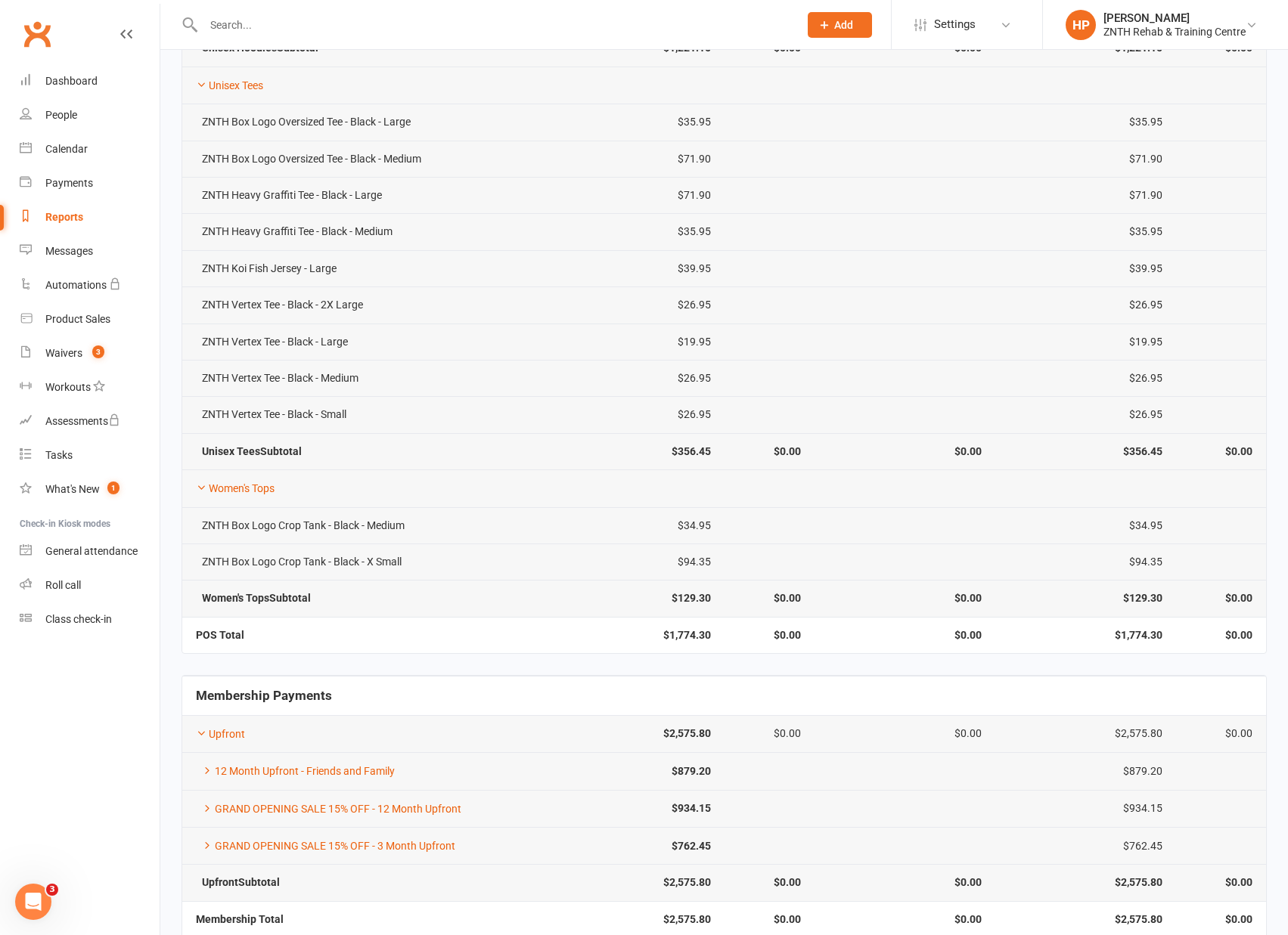
scroll to position [960, 0]
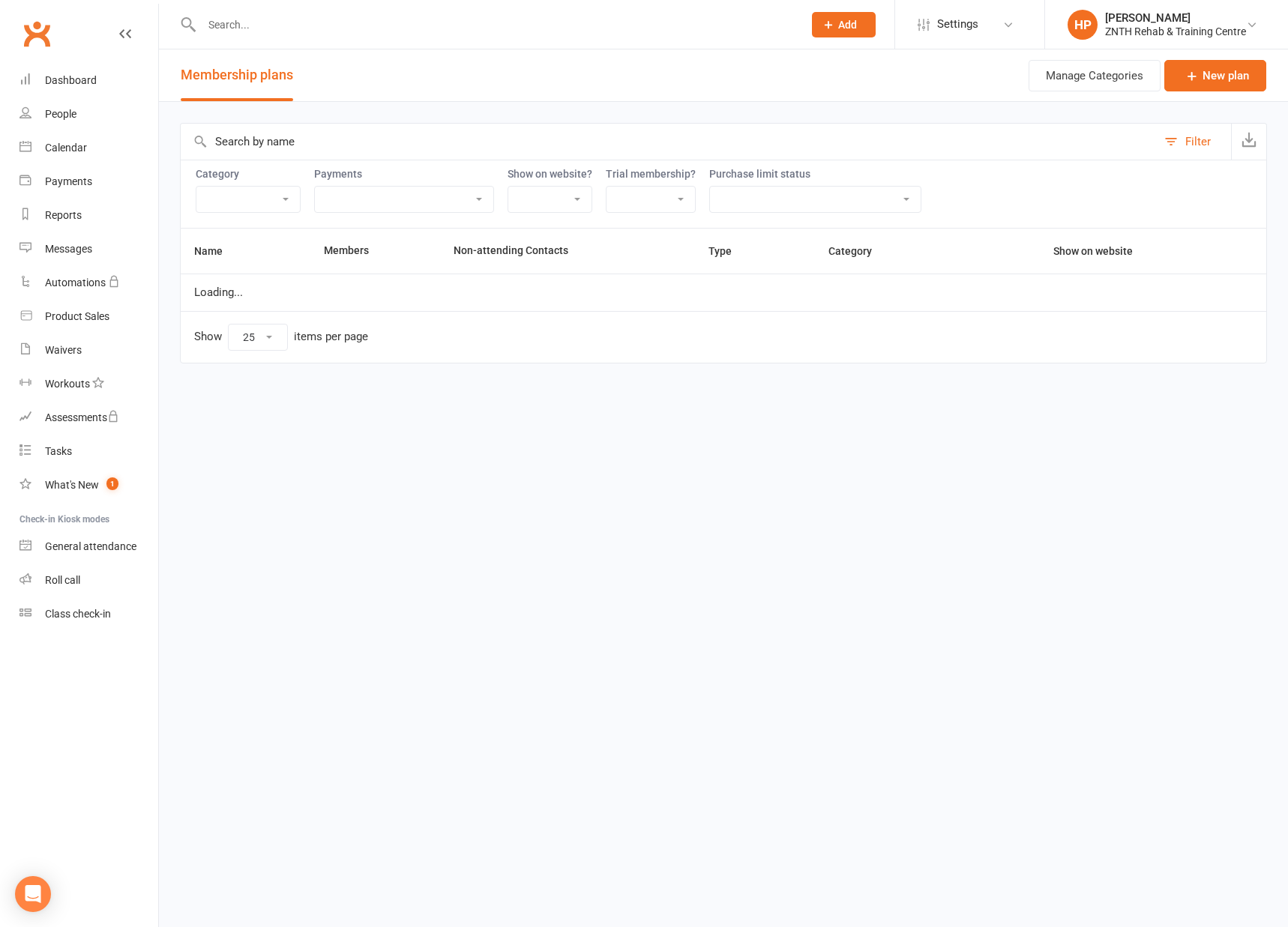
select select "25"
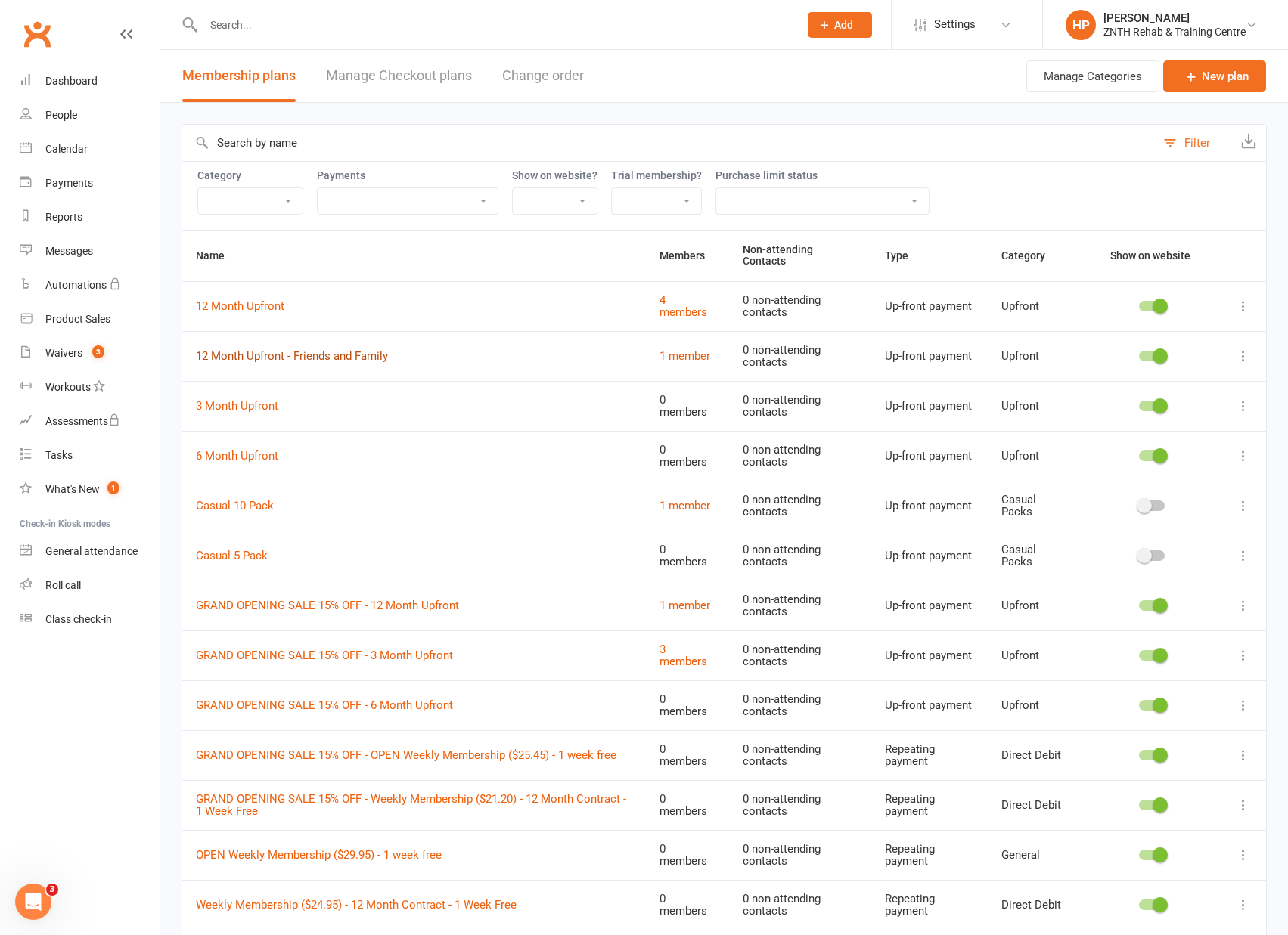
click at [316, 349] on link "12 Month Upfront - Friends and Family" at bounding box center [292, 356] width 192 height 14
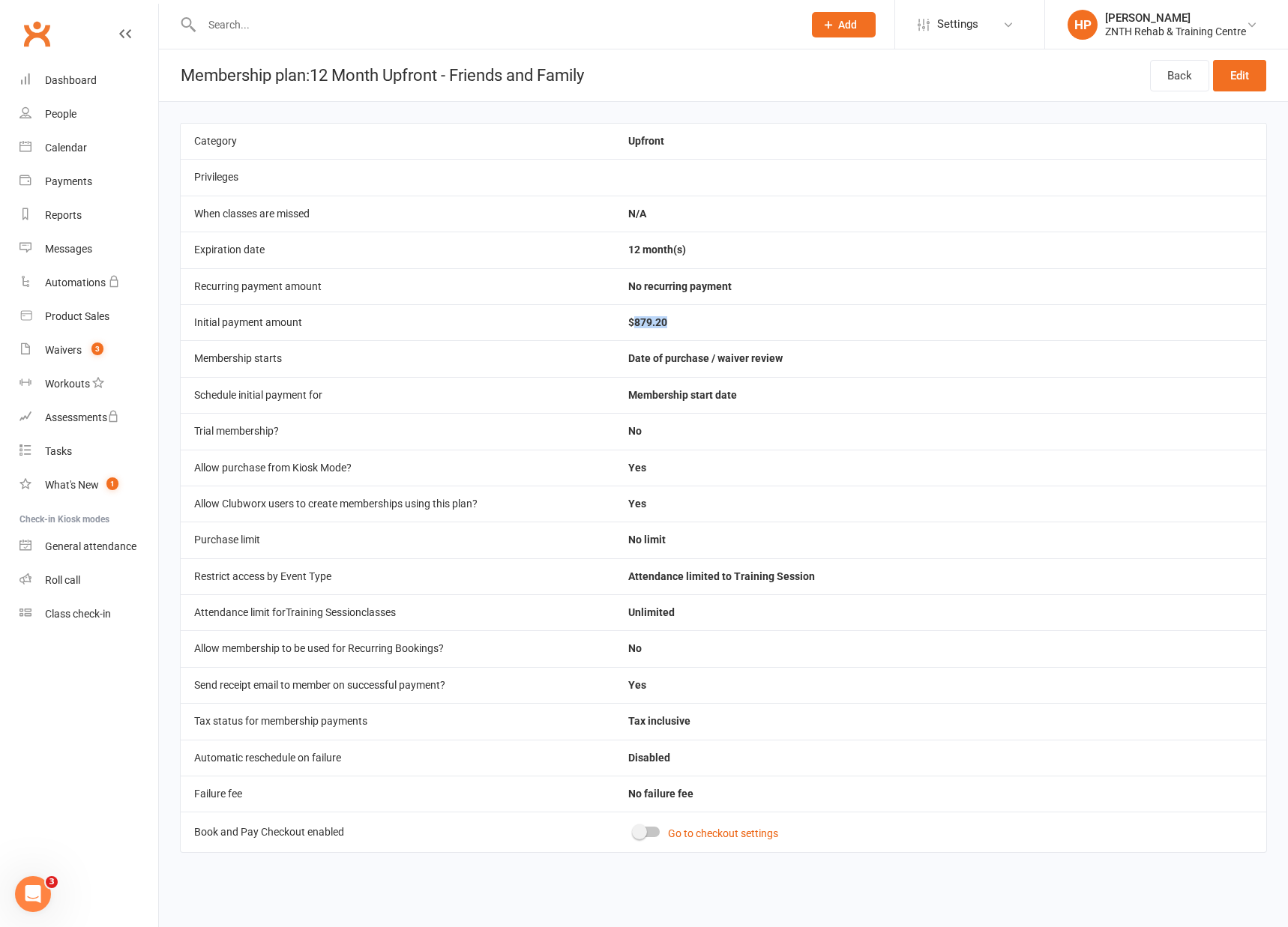
drag, startPoint x: 632, startPoint y: 325, endPoint x: 684, endPoint y: 319, distance: 52.3
click at [684, 319] on td "$879.20" at bounding box center [941, 322] width 652 height 36
click at [679, 326] on td "$879.20" at bounding box center [941, 322] width 652 height 36
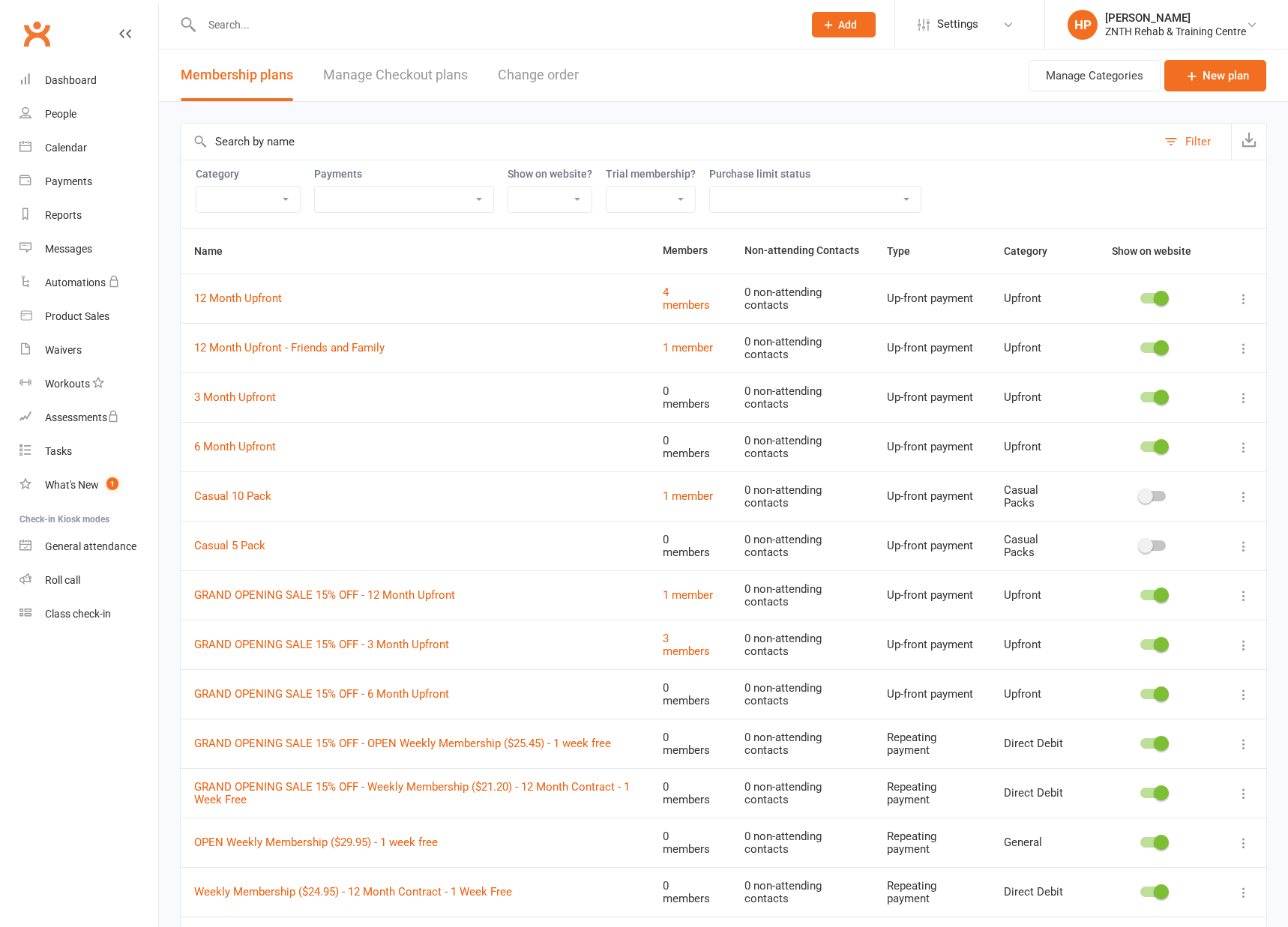
select select "25"
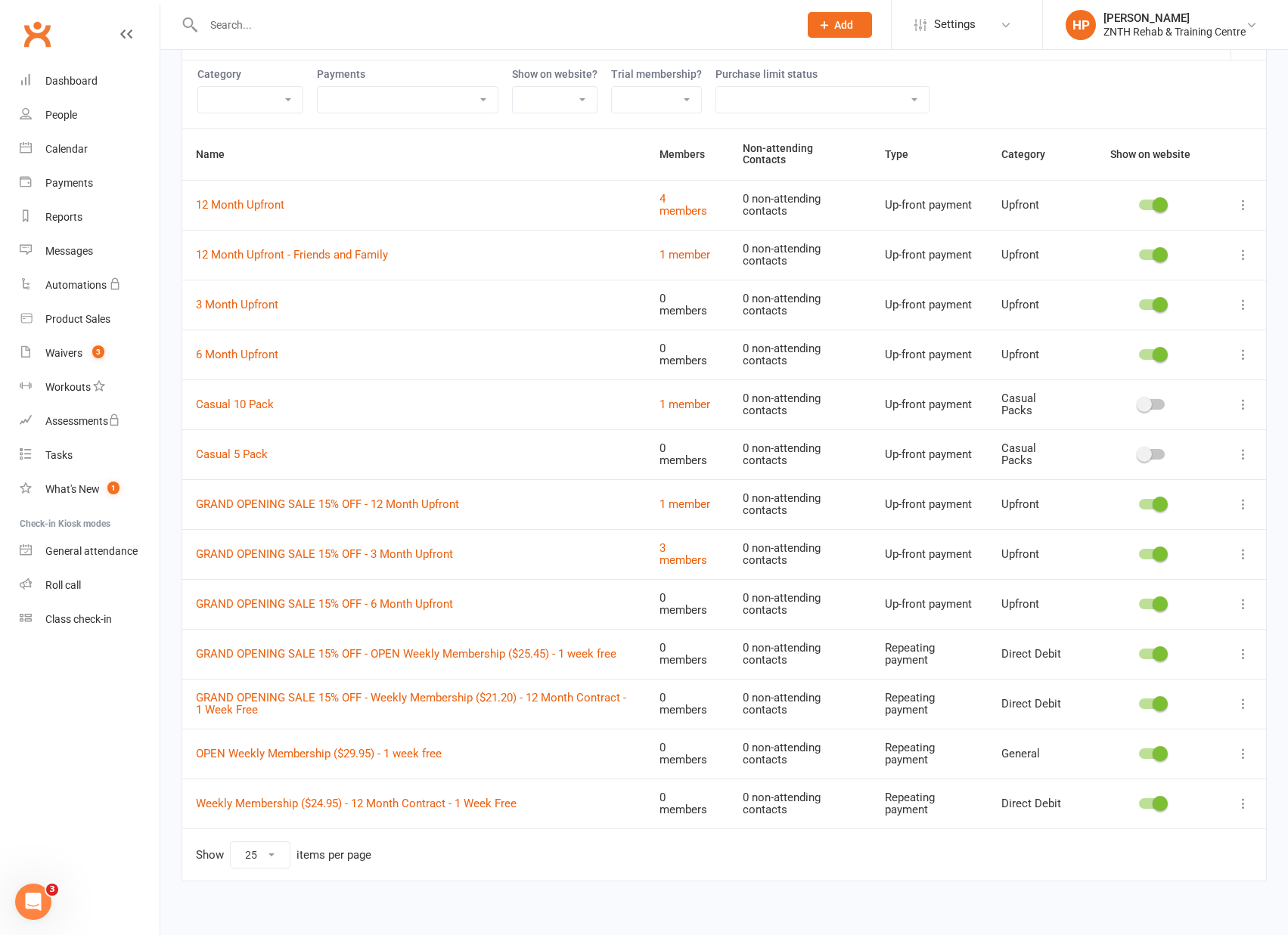
scroll to position [107, 0]
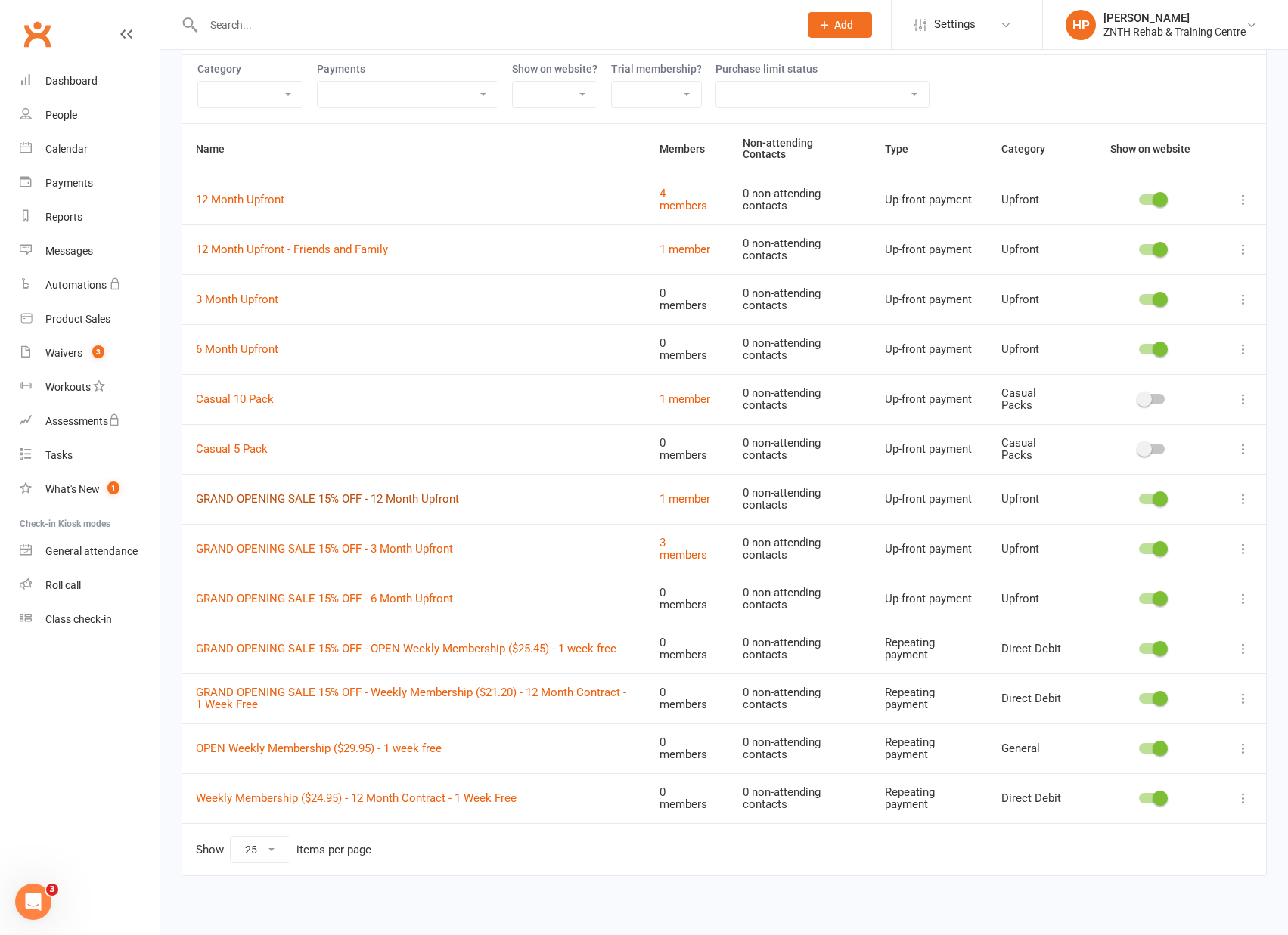
click at [407, 492] on link "GRAND OPENING SALE 15% OFF - 12 Month Upfront" at bounding box center [327, 498] width 263 height 14
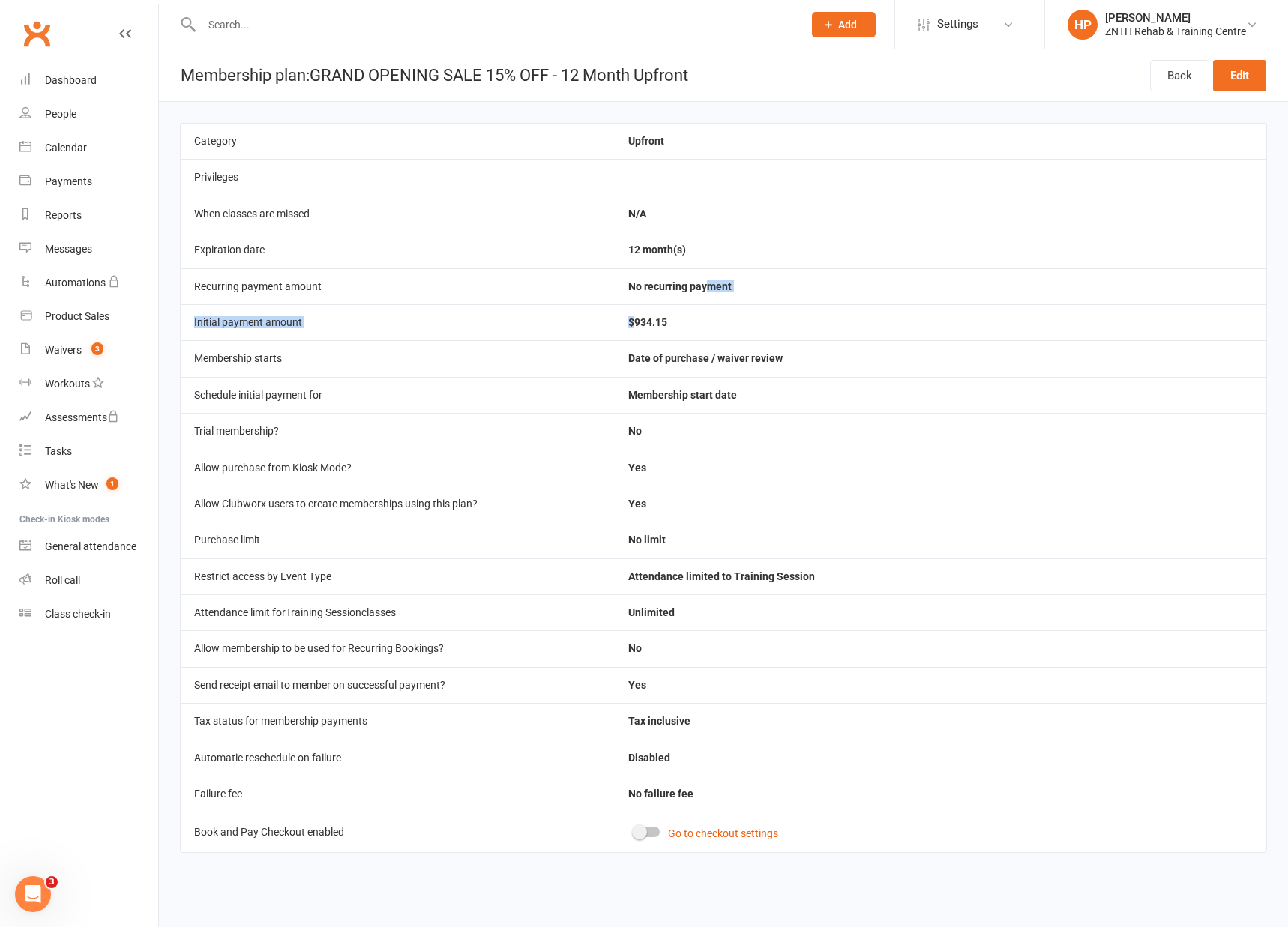
drag, startPoint x: 632, startPoint y: 324, endPoint x: 698, endPoint y: 301, distance: 69.9
click at [705, 300] on tbody "Category Upfront Privileges When classes are missed N/A Expiration date 12 mont…" at bounding box center [723, 488] width 1085 height 729
click at [746, 307] on td "$934.15" at bounding box center [941, 322] width 652 height 36
select select "25"
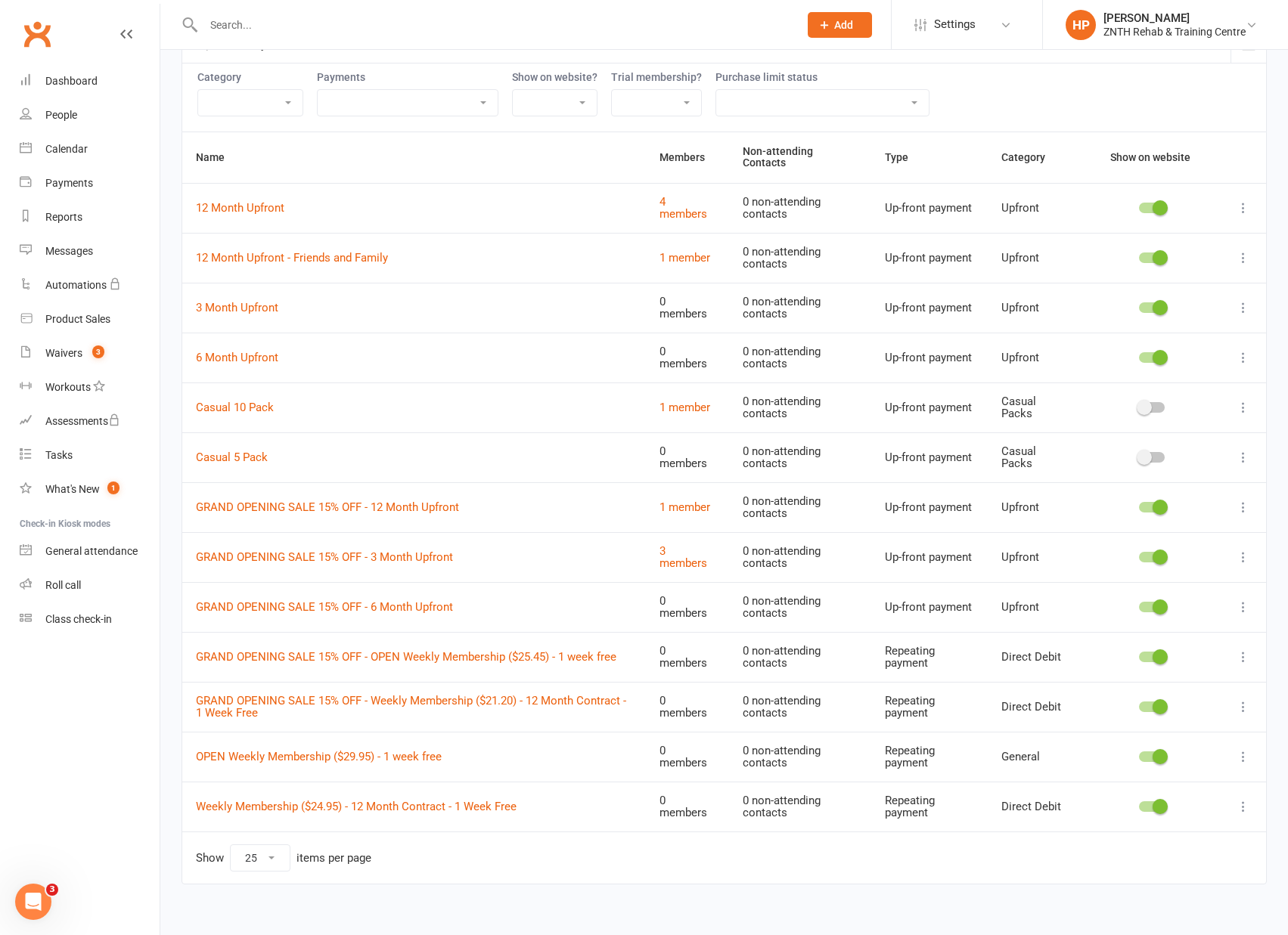
scroll to position [107, 0]
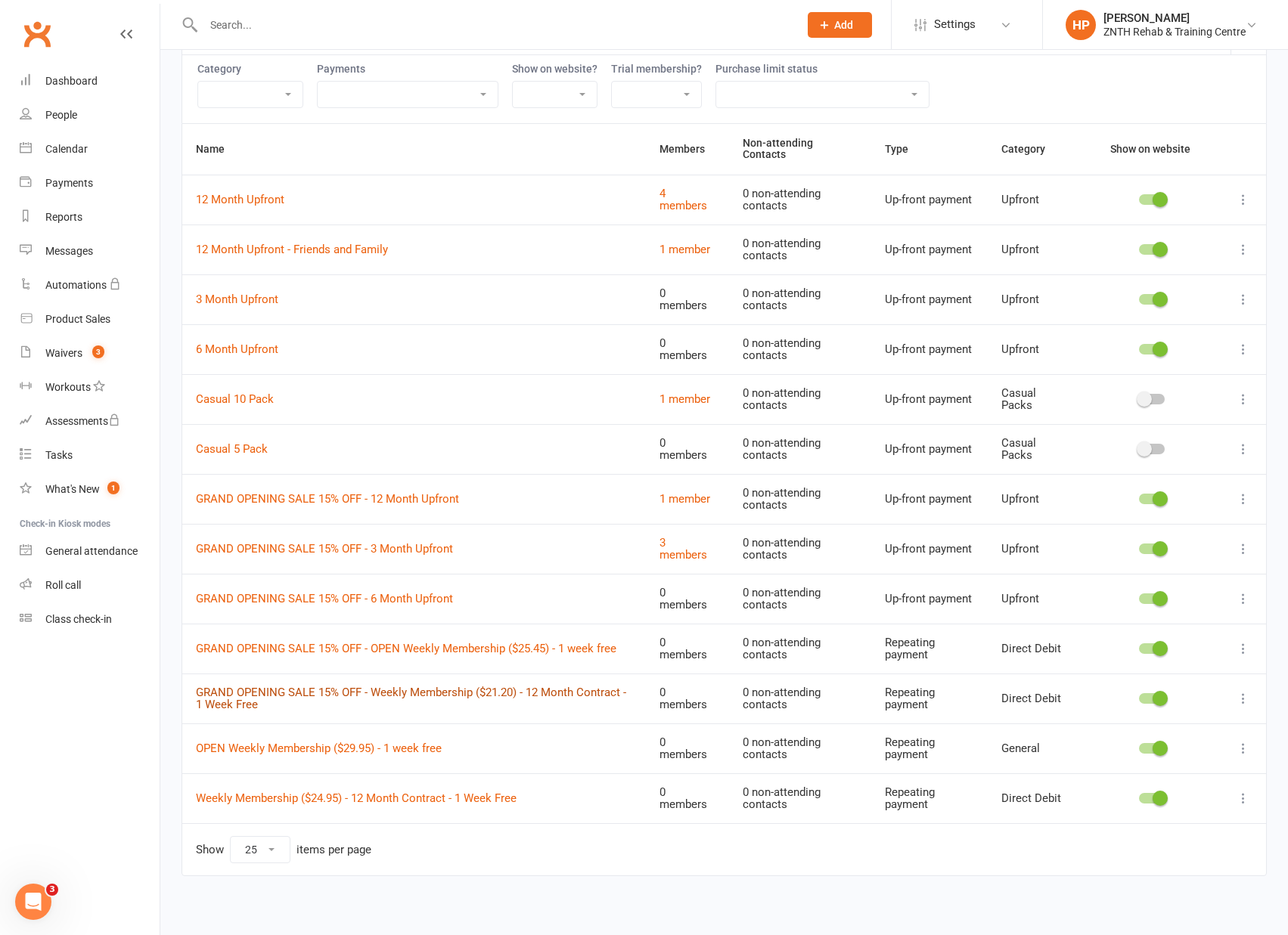
click at [459, 688] on link "GRAND OPENING SALE 15% OFF - Weekly Membership ($21.20) - 12 Month Contract - 1…" at bounding box center [410, 699] width 430 height 26
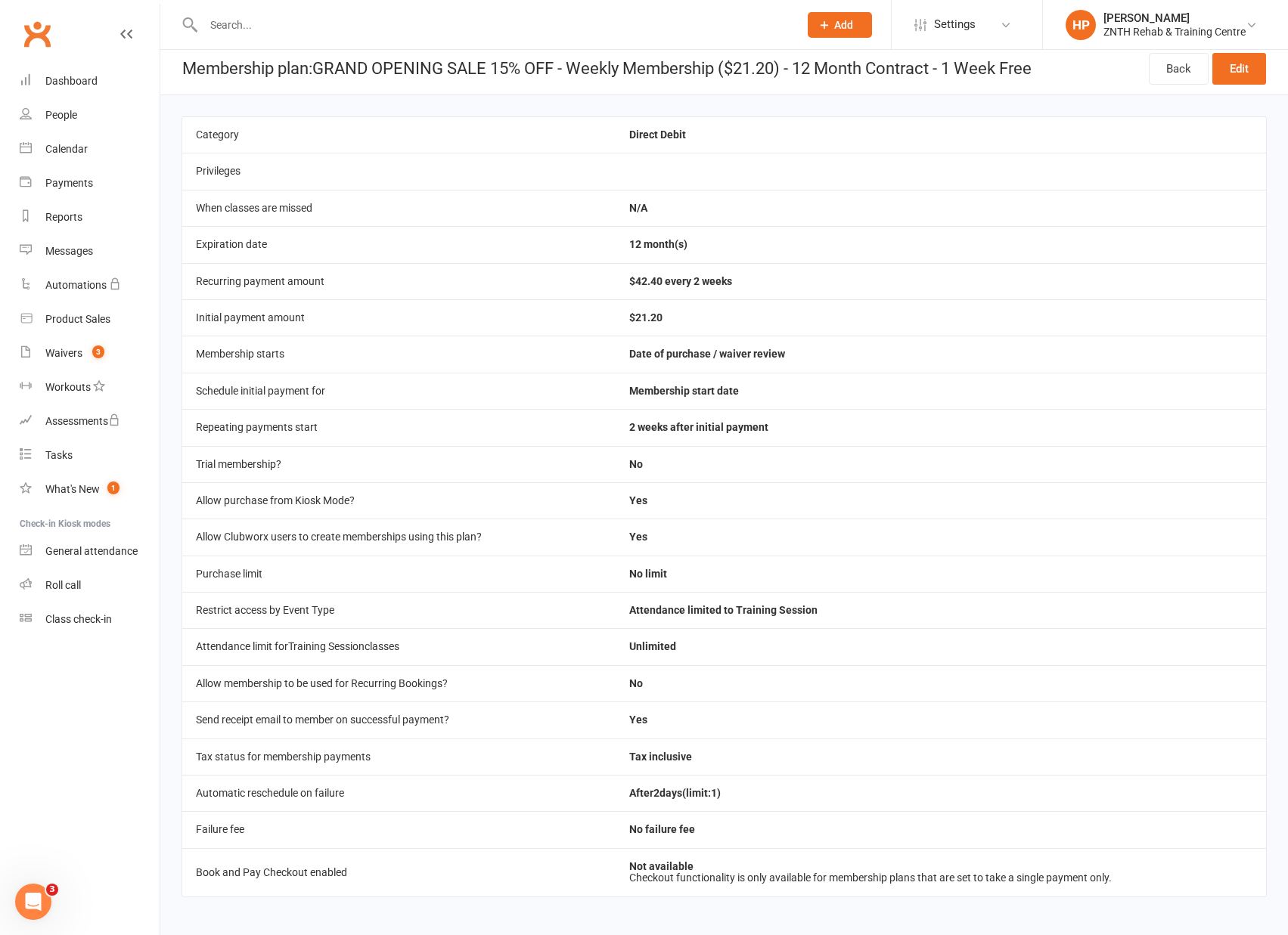
scroll to position [13, 0]
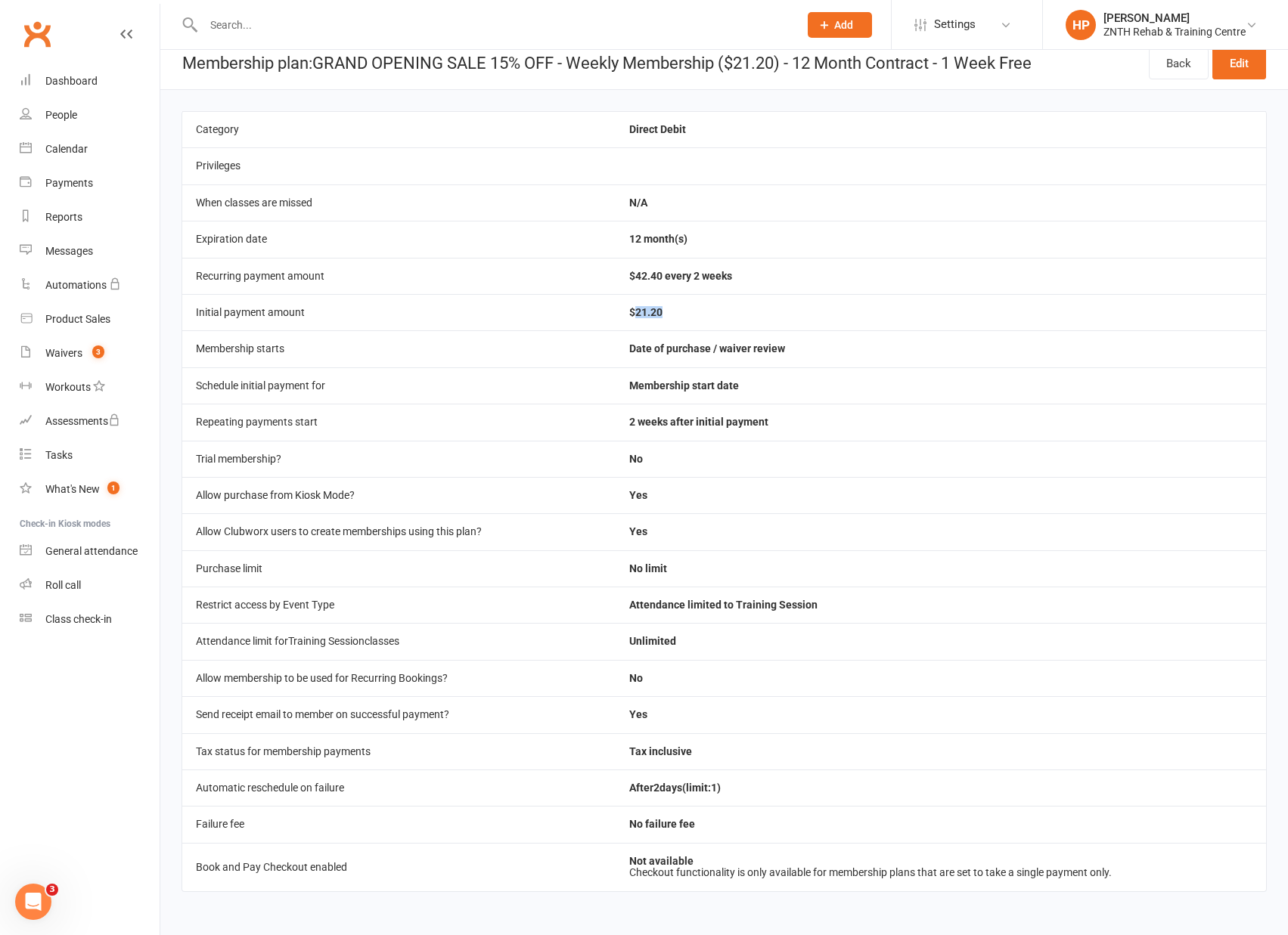
drag, startPoint x: 636, startPoint y: 311, endPoint x: 677, endPoint y: 308, distance: 41.1
click at [677, 308] on td "$21.20" at bounding box center [941, 312] width 651 height 36
click at [665, 310] on td "$21.20" at bounding box center [941, 312] width 651 height 36
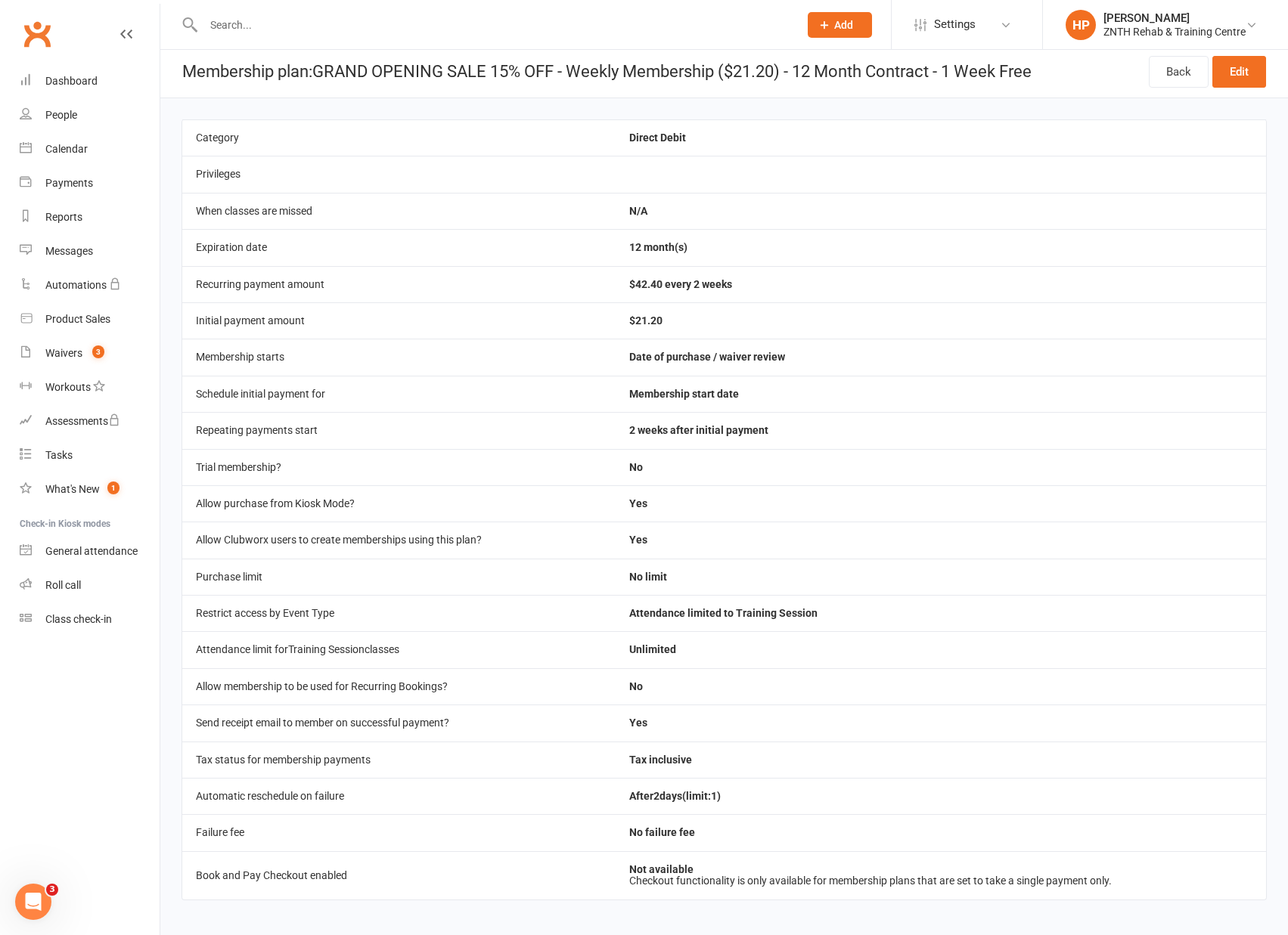
scroll to position [0, 0]
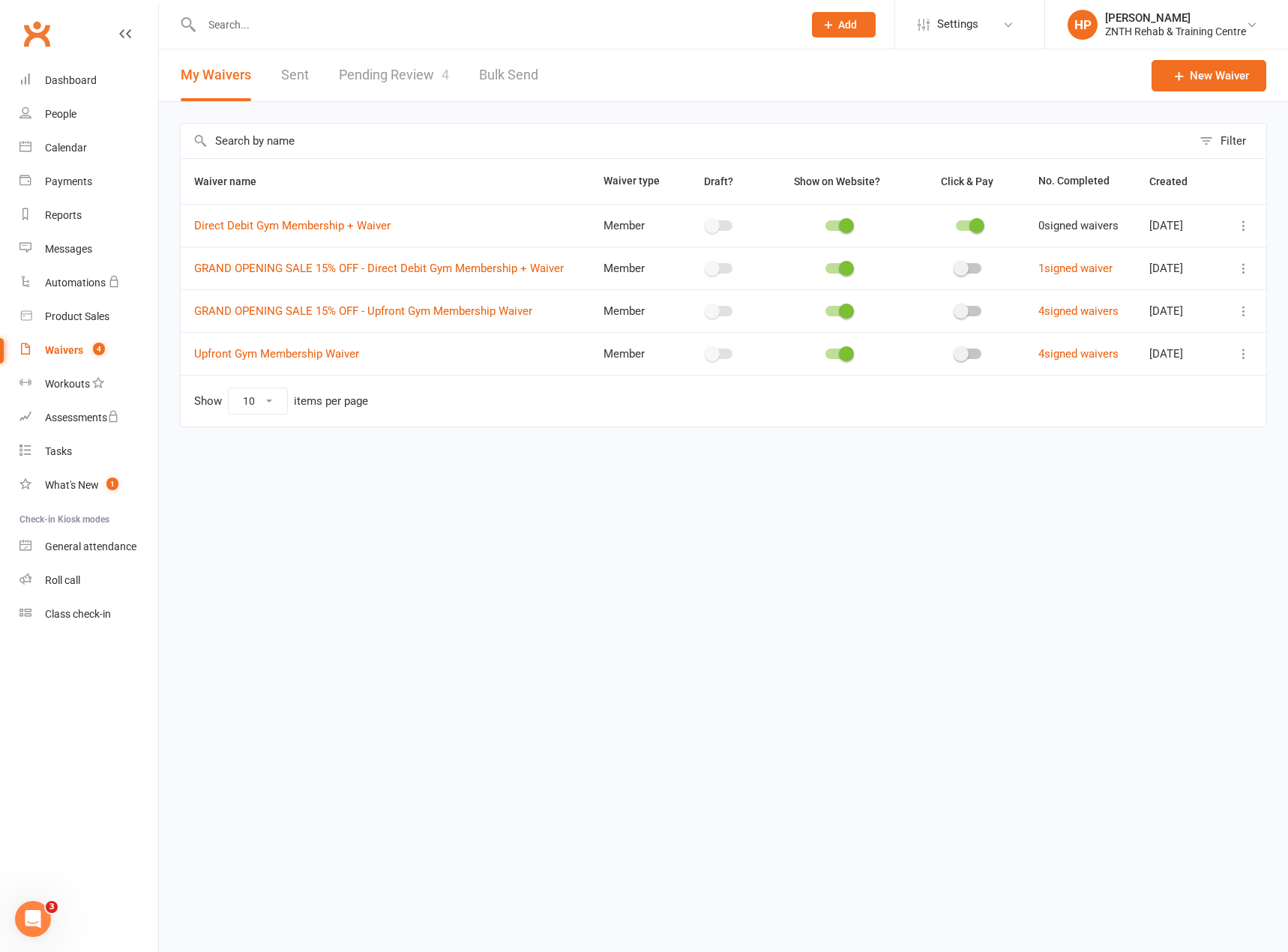
click at [443, 73] on span "4" at bounding box center [445, 75] width 7 height 16
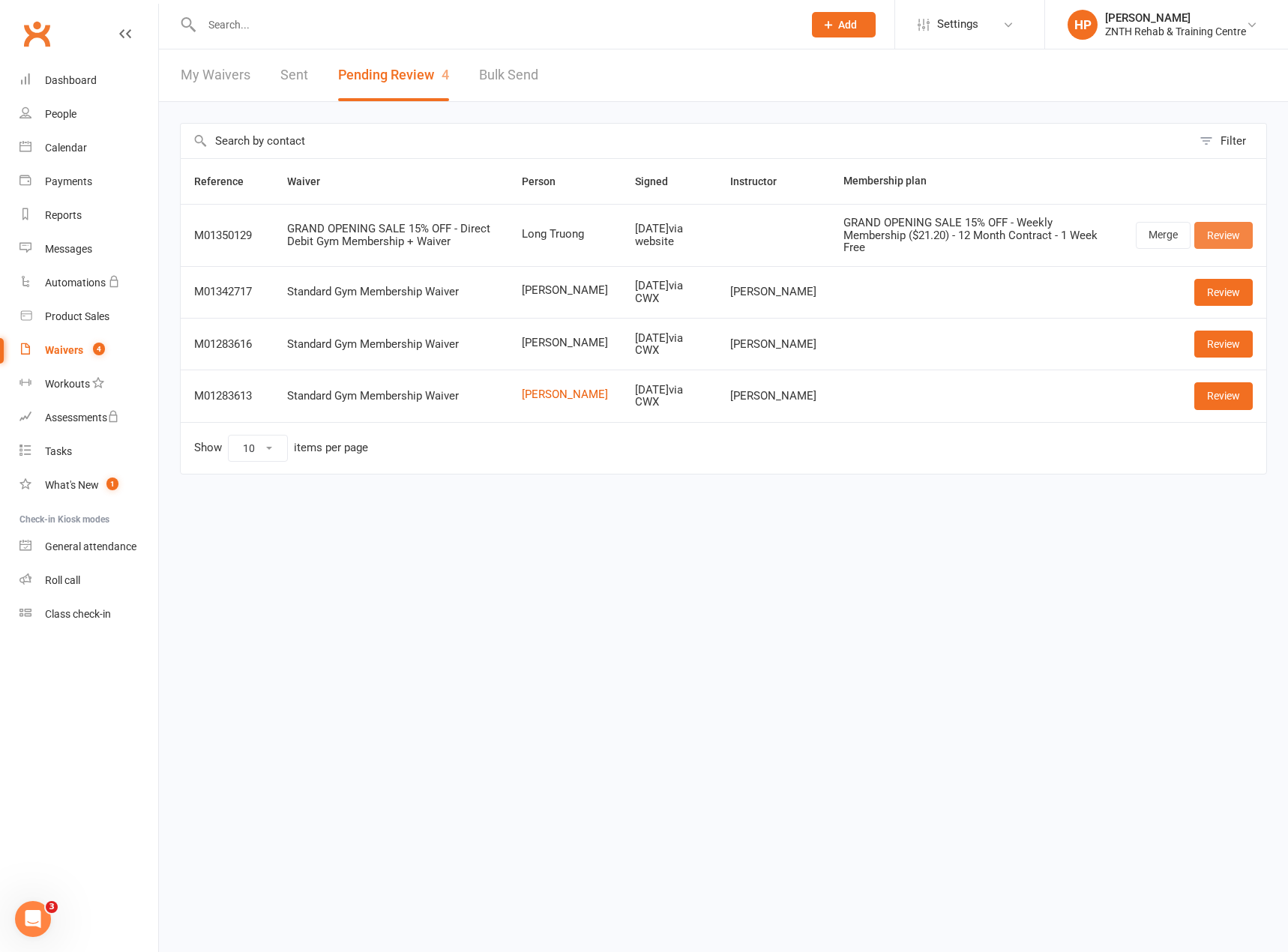
click at [1208, 238] on link "Review" at bounding box center [1224, 235] width 59 height 27
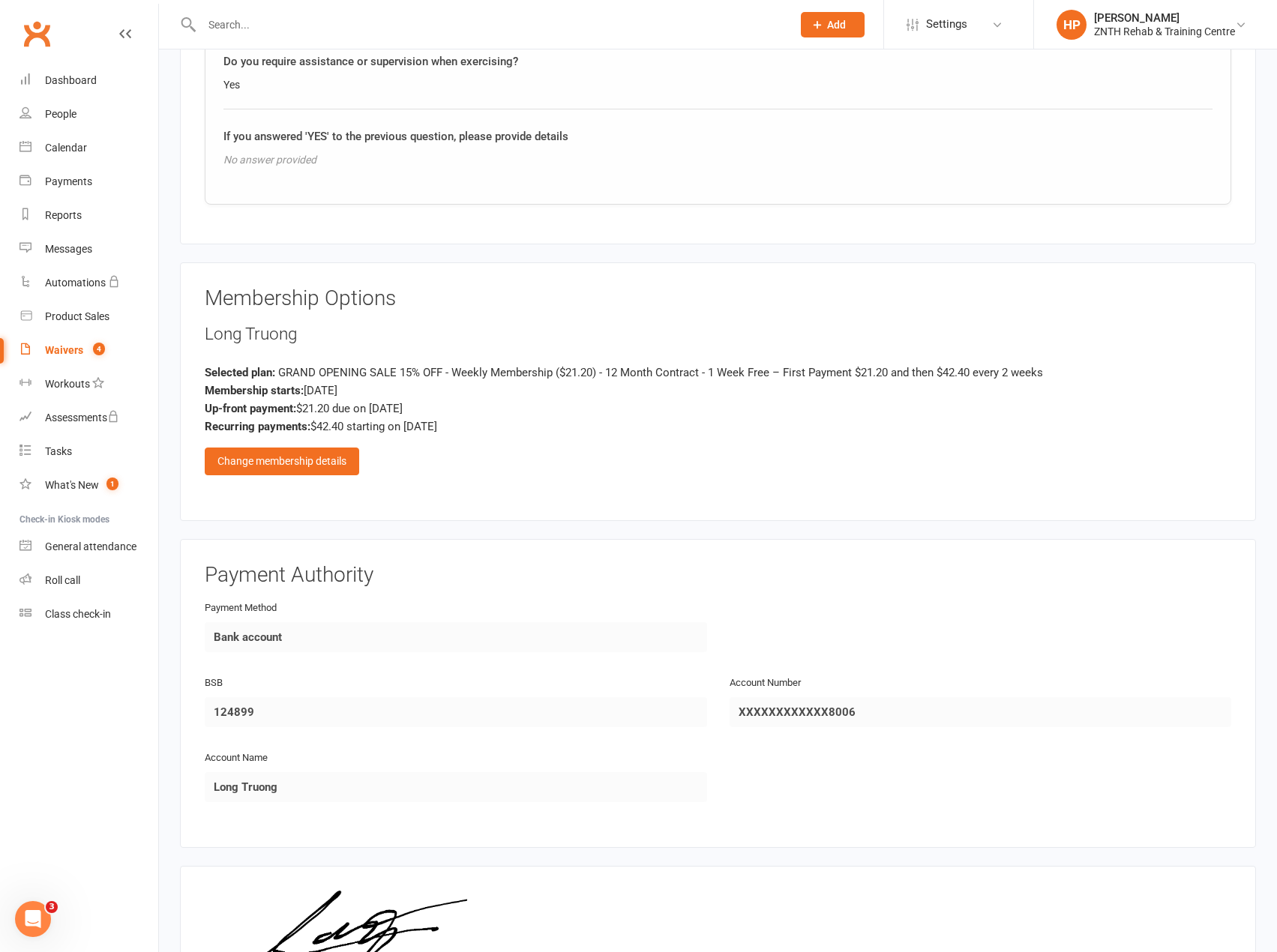
scroll to position [2157, 0]
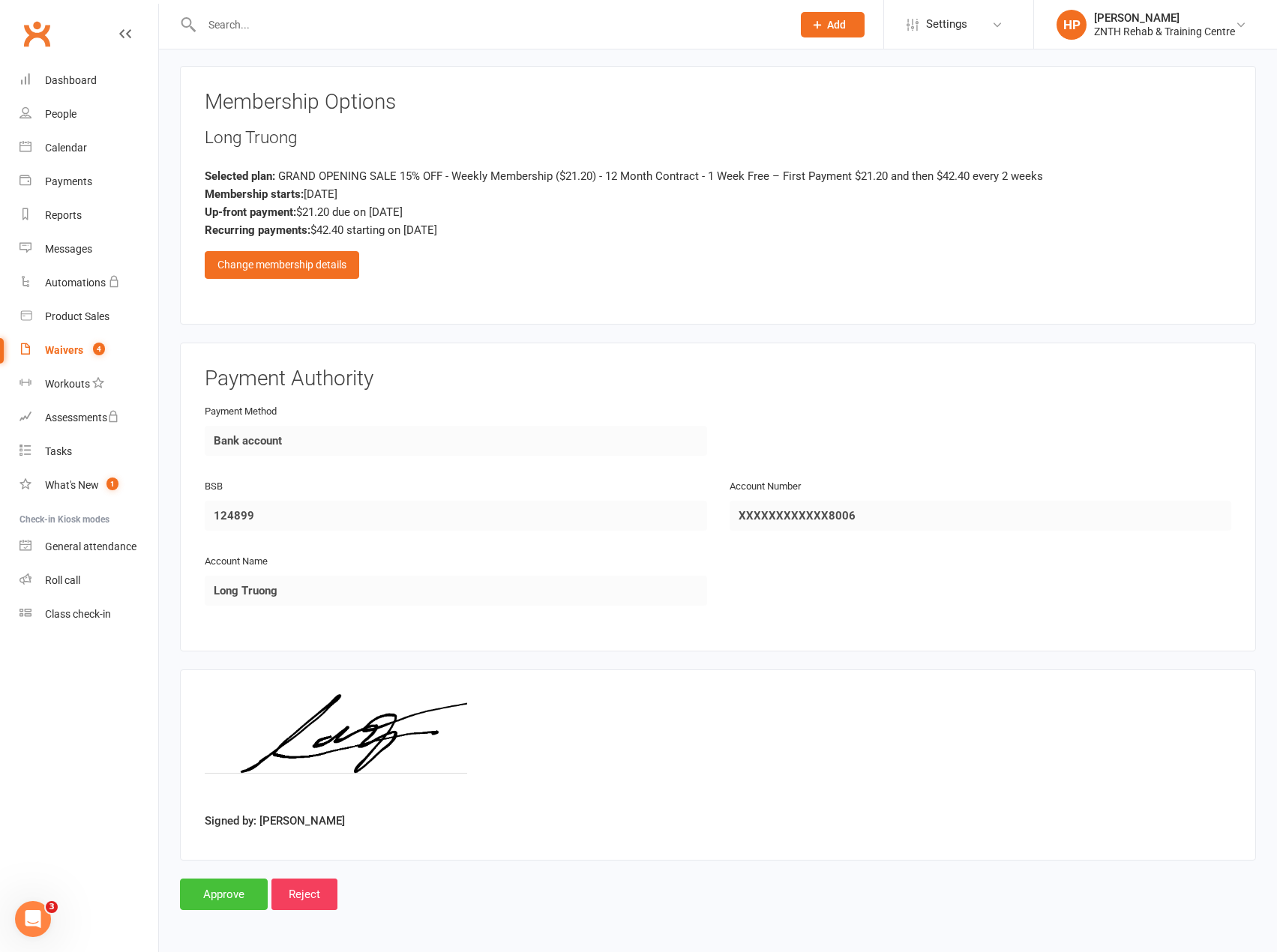
click at [220, 891] on input "Approve" at bounding box center [223, 895] width 87 height 32
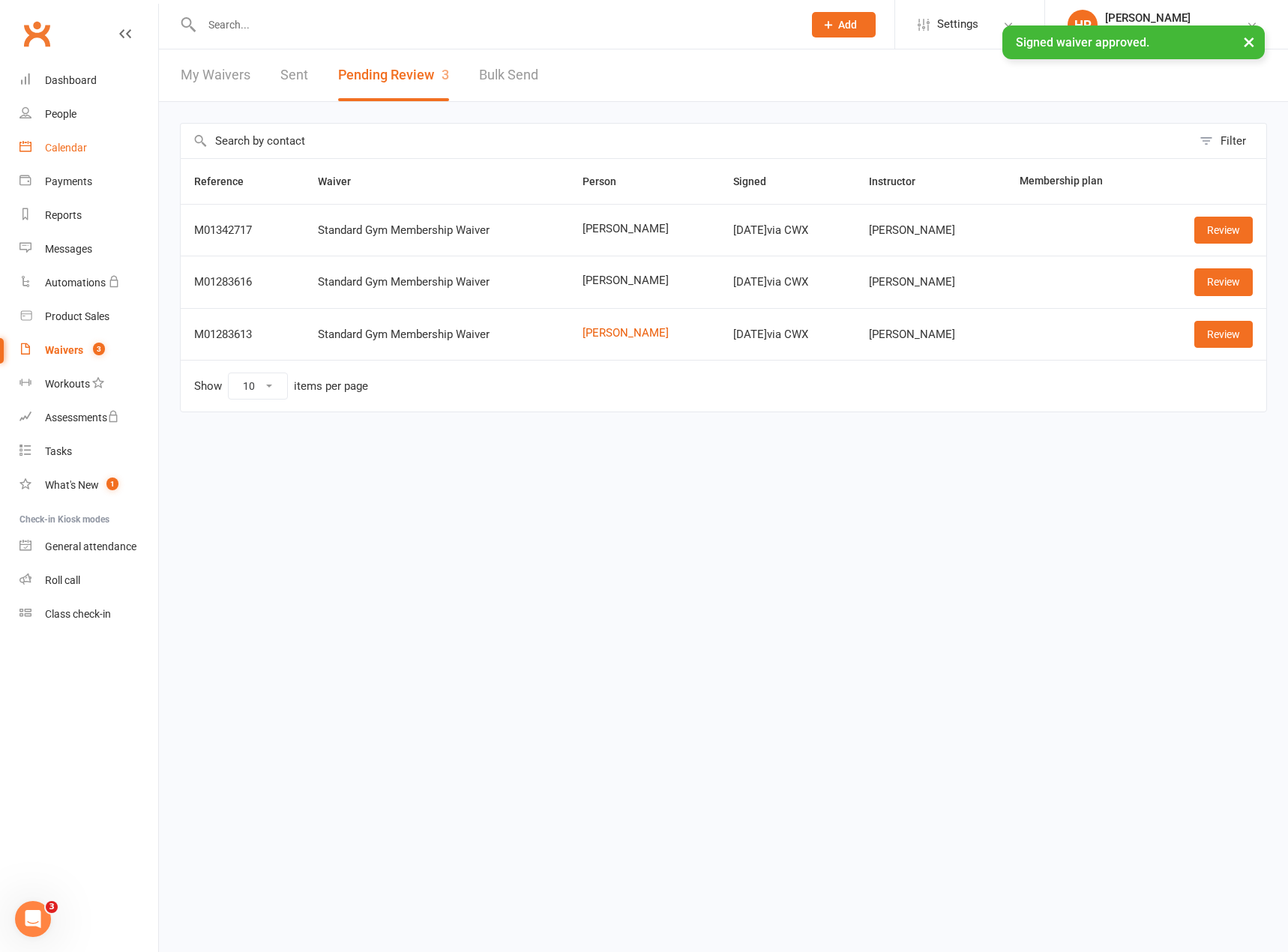
click at [73, 155] on link "Calendar" at bounding box center [89, 148] width 139 height 33
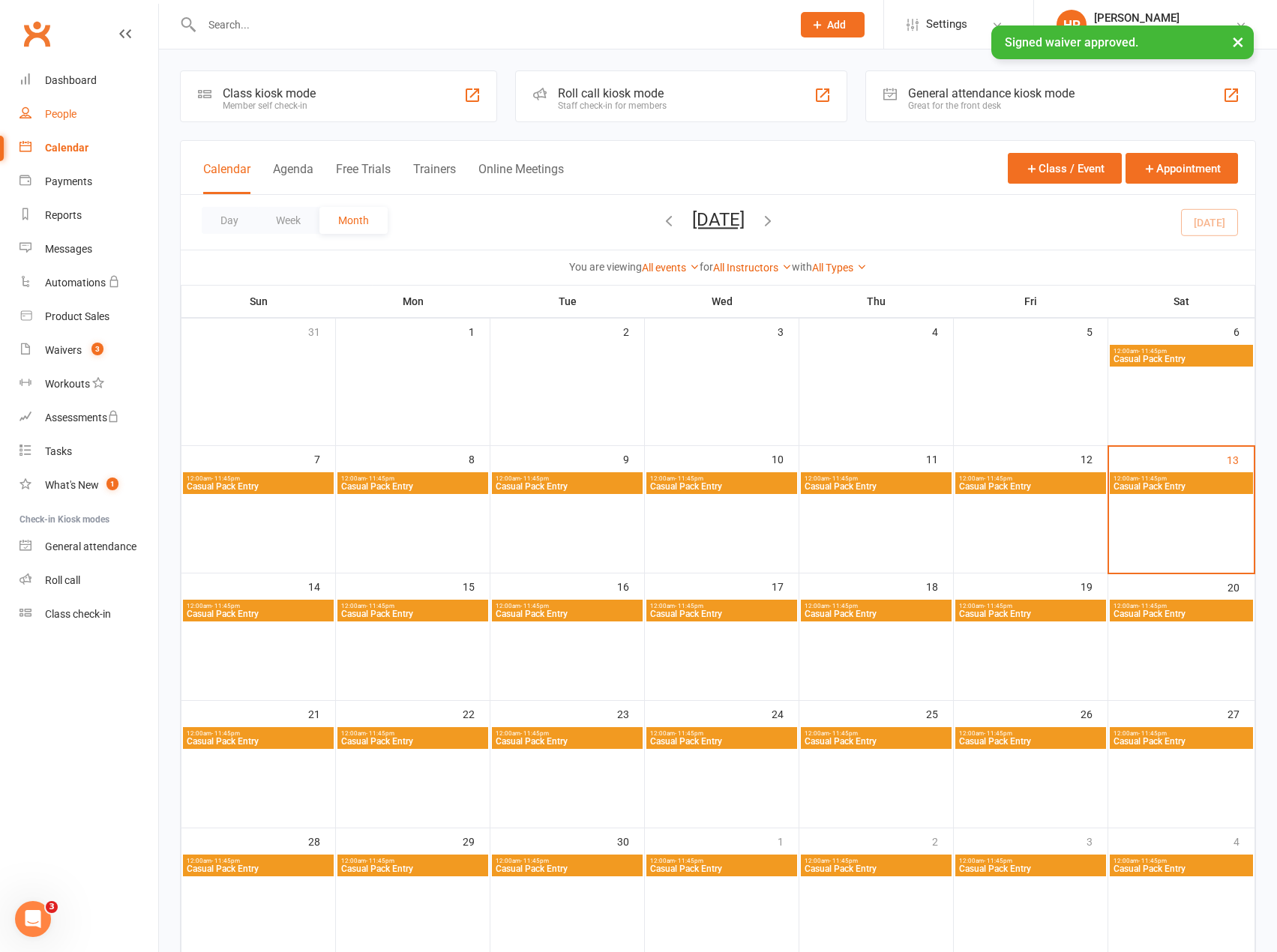
click at [72, 112] on ui-view "Prospect Member Non-attending contact Class / event Appointment Task Membership…" at bounding box center [638, 556] width 1277 height 1105
click at [75, 116] on div "People" at bounding box center [61, 114] width 32 height 12
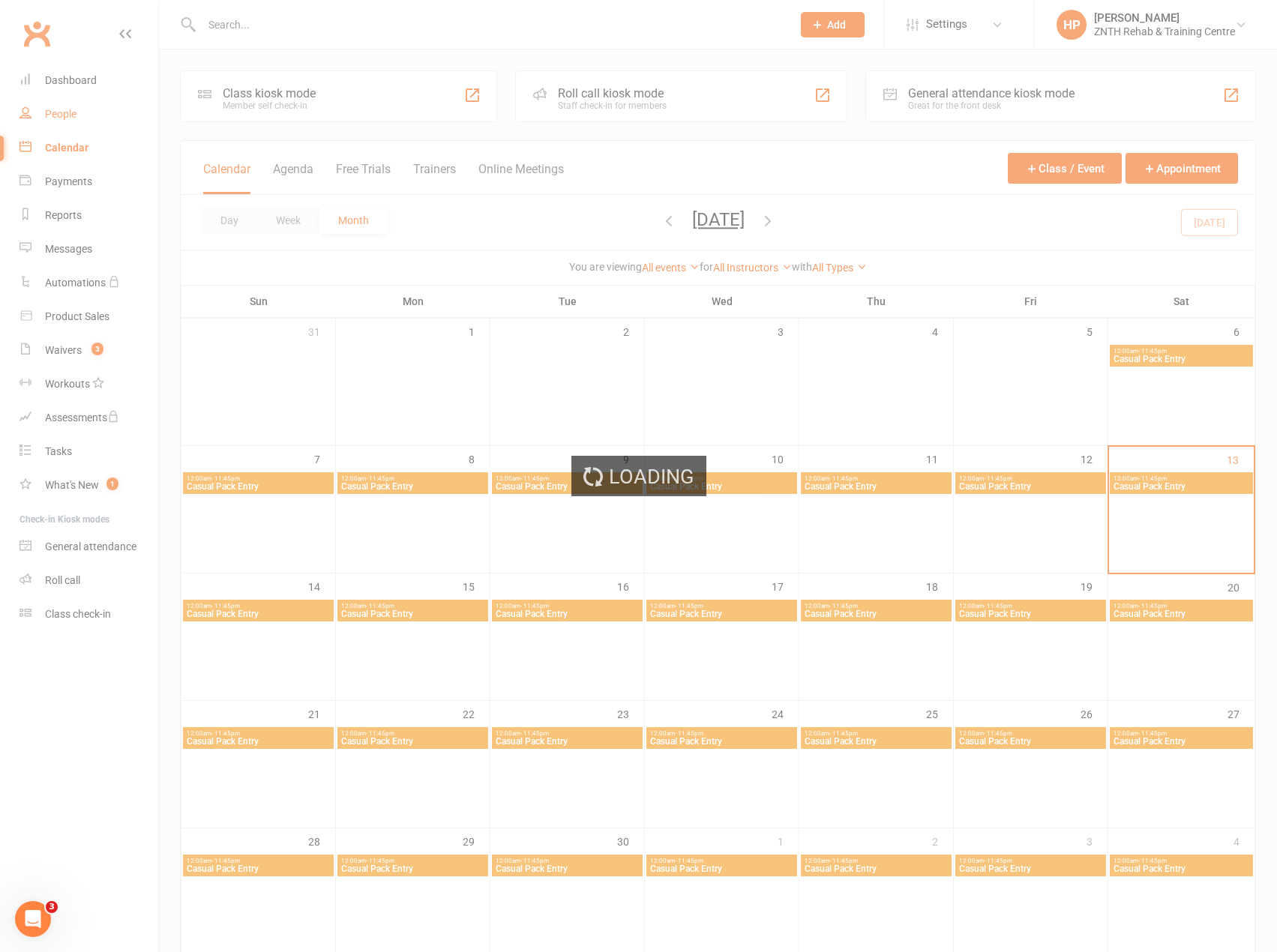
select select "50"
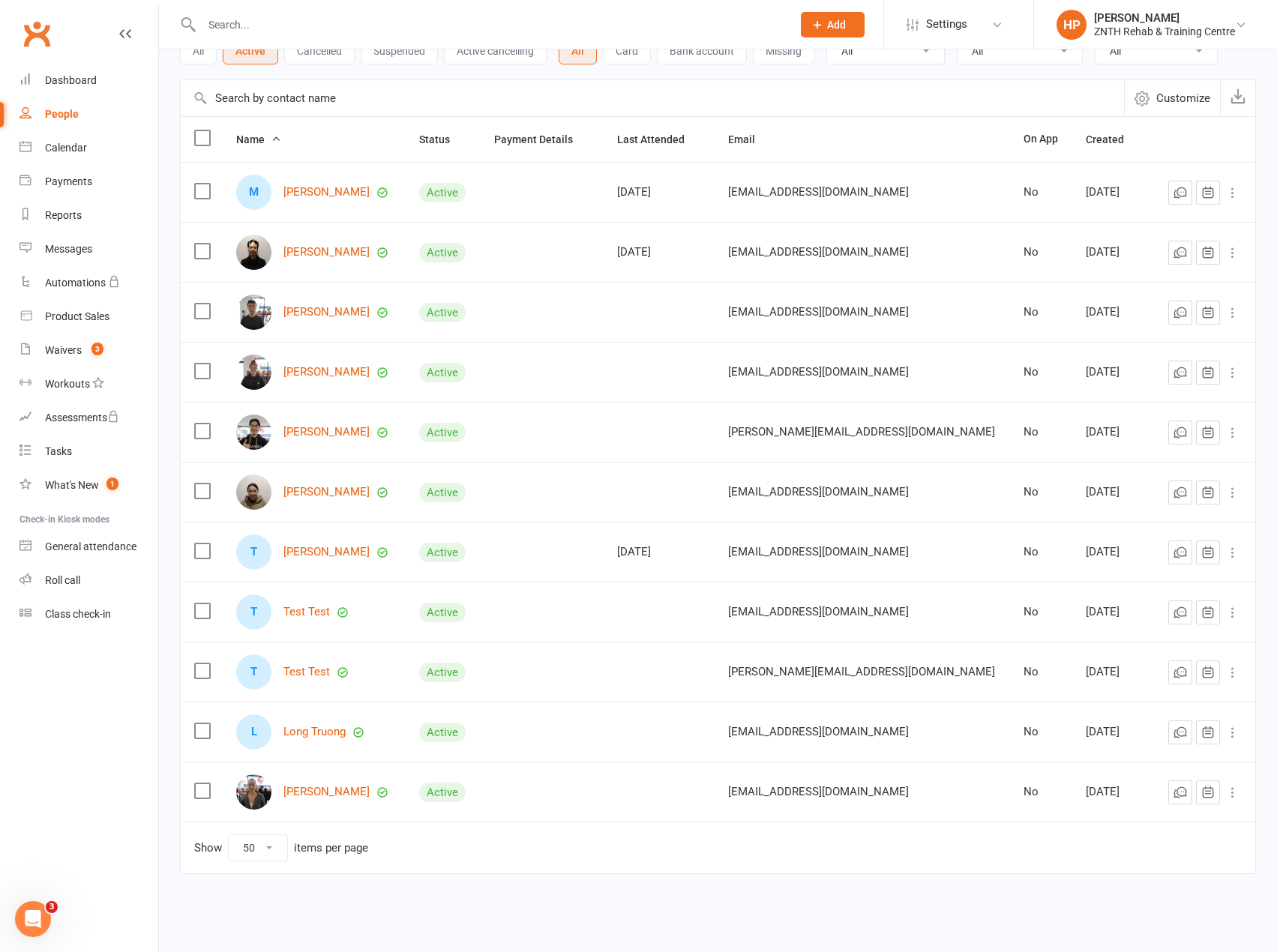
scroll to position [103, 0]
click at [315, 721] on div "L Long Truong" at bounding box center [314, 729] width 156 height 35
drag, startPoint x: 307, startPoint y: 741, endPoint x: 315, endPoint y: 733, distance: 11.3
click at [309, 739] on div "L Long Truong" at bounding box center [314, 729] width 156 height 35
click at [315, 733] on link "Long Truong" at bounding box center [315, 730] width 62 height 13
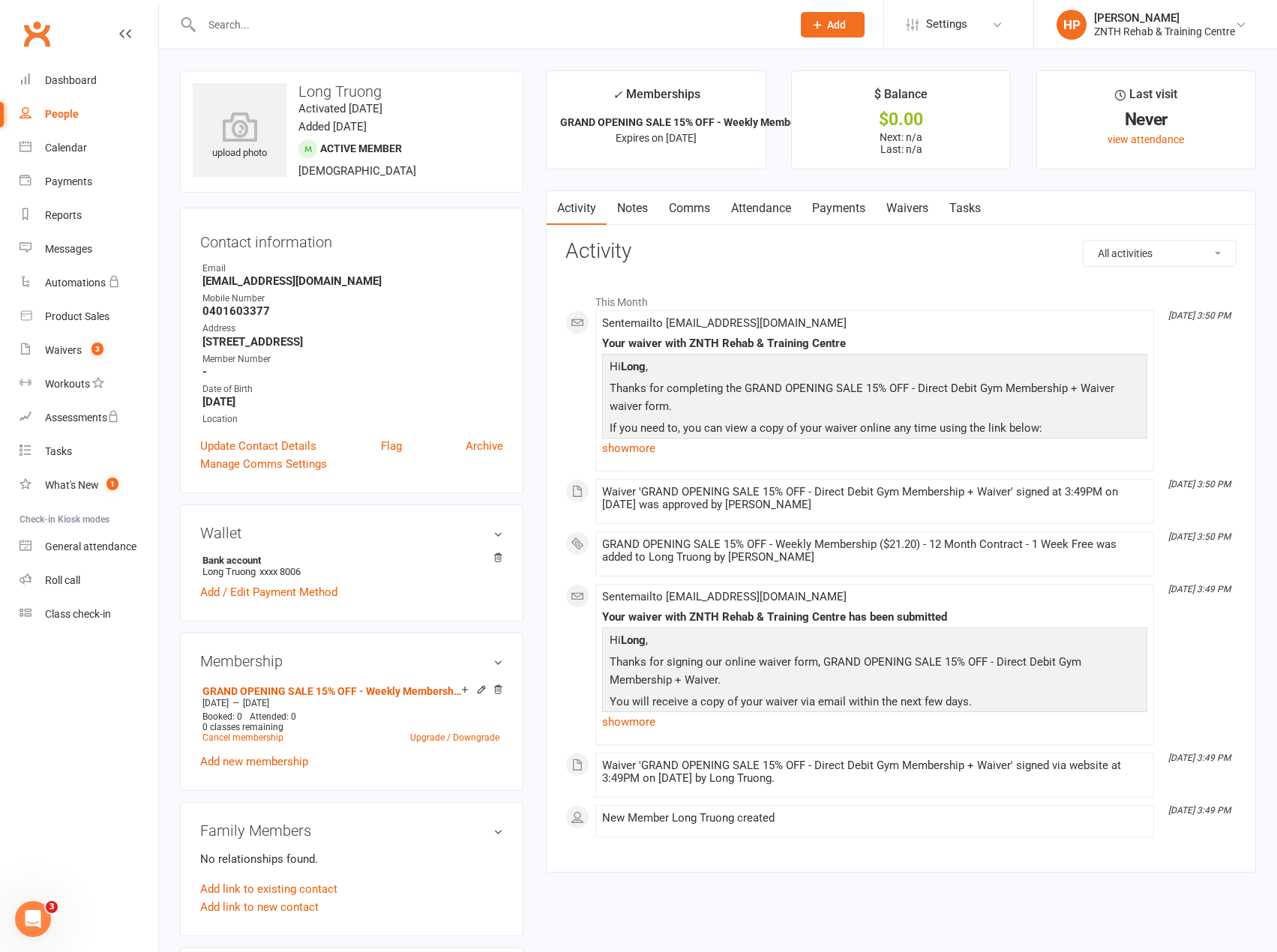
click at [247, 448] on div "Contact information Owner Email [EMAIL_ADDRESS][DOMAIN_NAME] Mobile Number [PHO…" at bounding box center [351, 350] width 343 height 286
click at [241, 453] on link "Update Contact Details" at bounding box center [258, 446] width 116 height 18
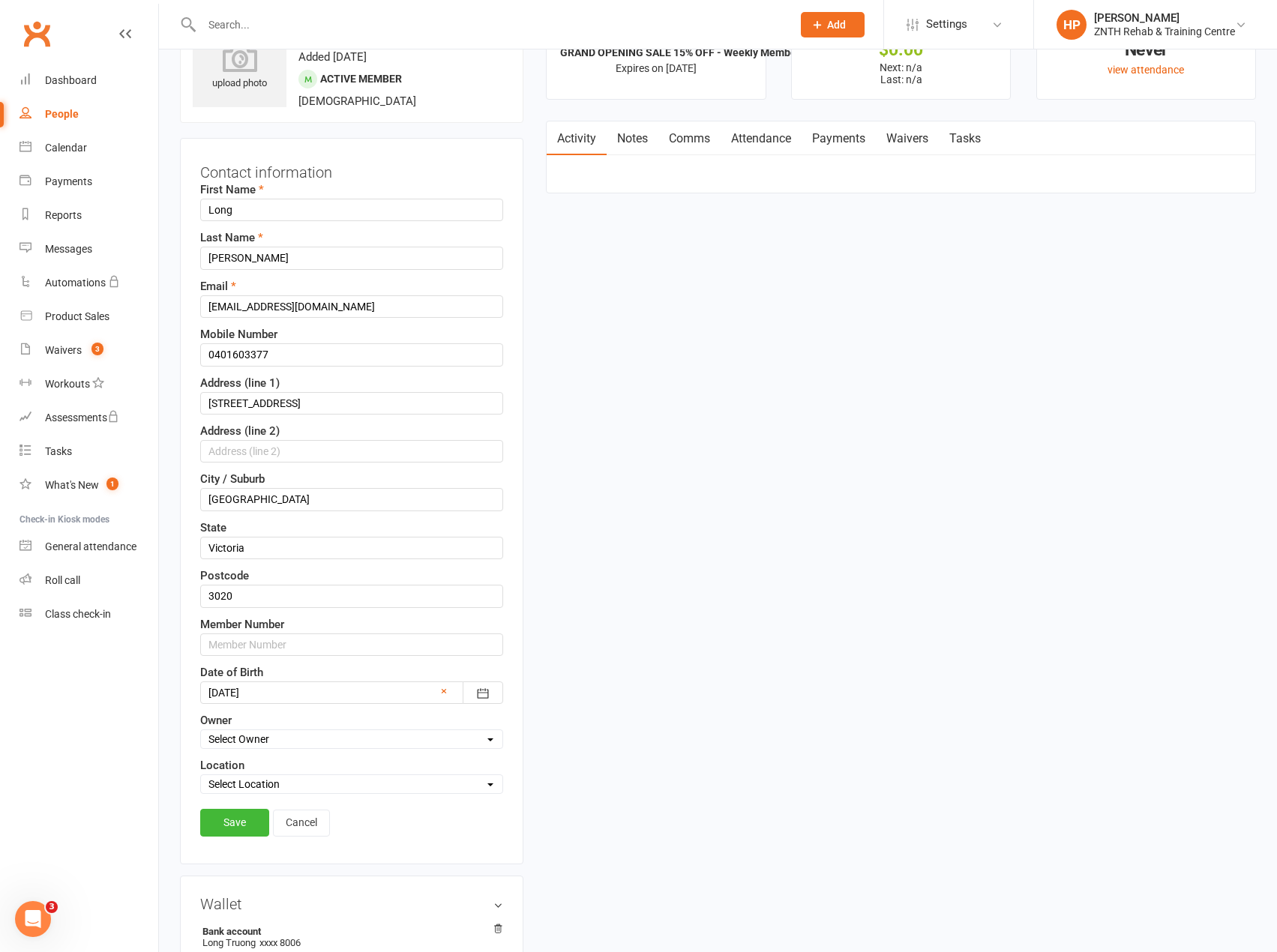
scroll to position [71, 0]
click at [293, 653] on input "text" at bounding box center [351, 644] width 303 height 22
type input "00179"
click at [235, 830] on link "Save" at bounding box center [234, 822] width 69 height 27
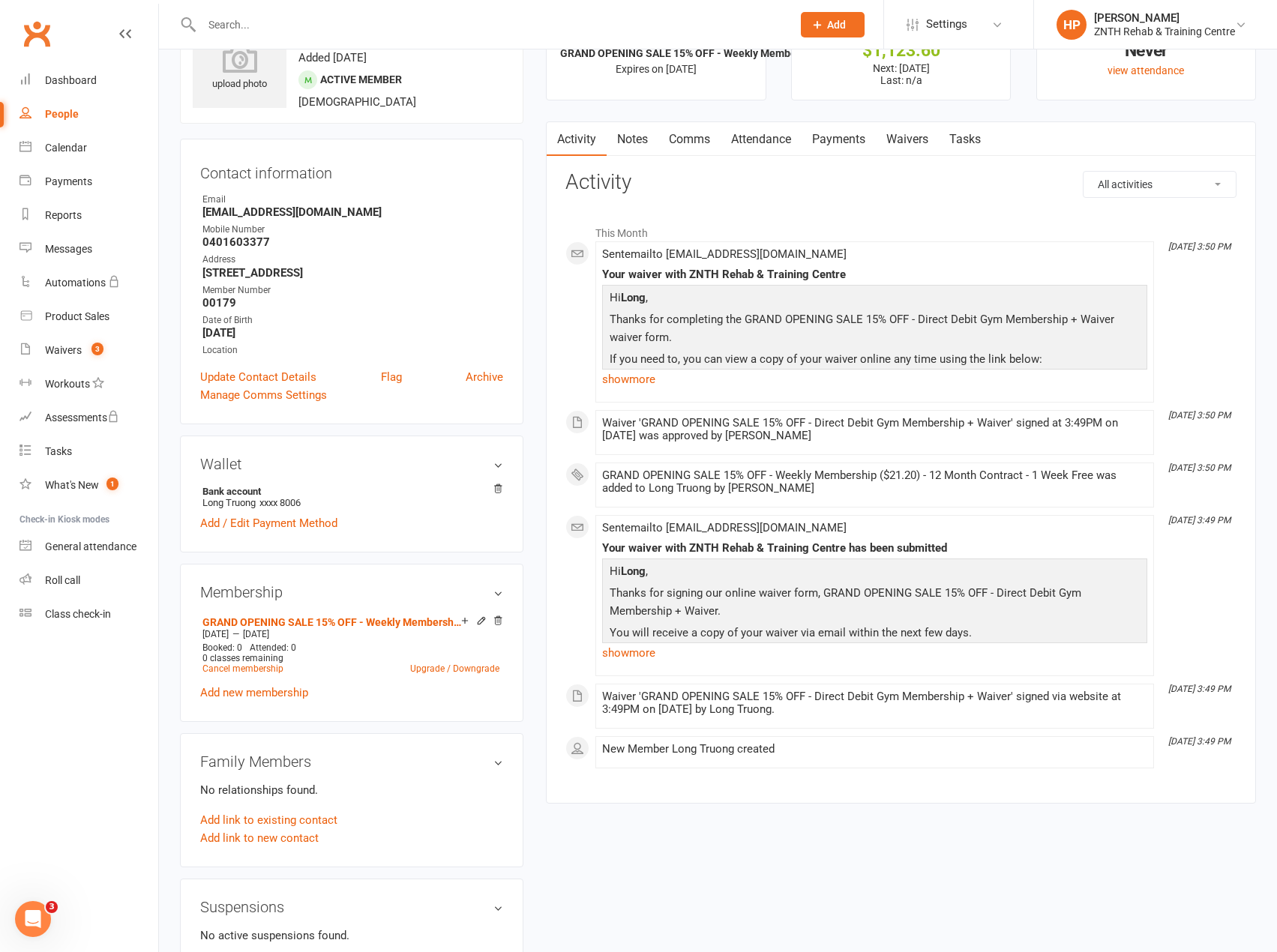
scroll to position [0, 0]
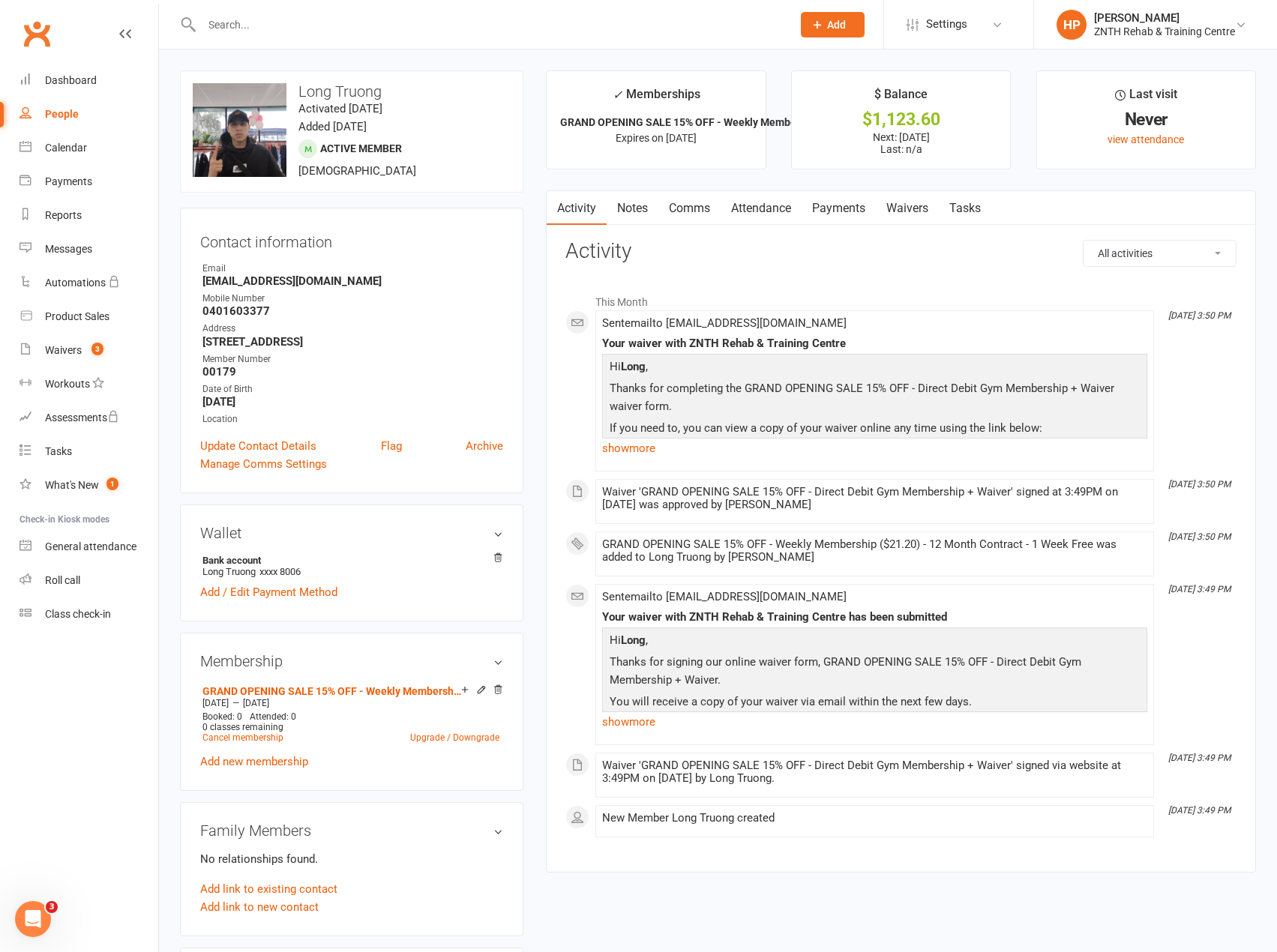
click at [830, 210] on link "Payments" at bounding box center [838, 208] width 74 height 34
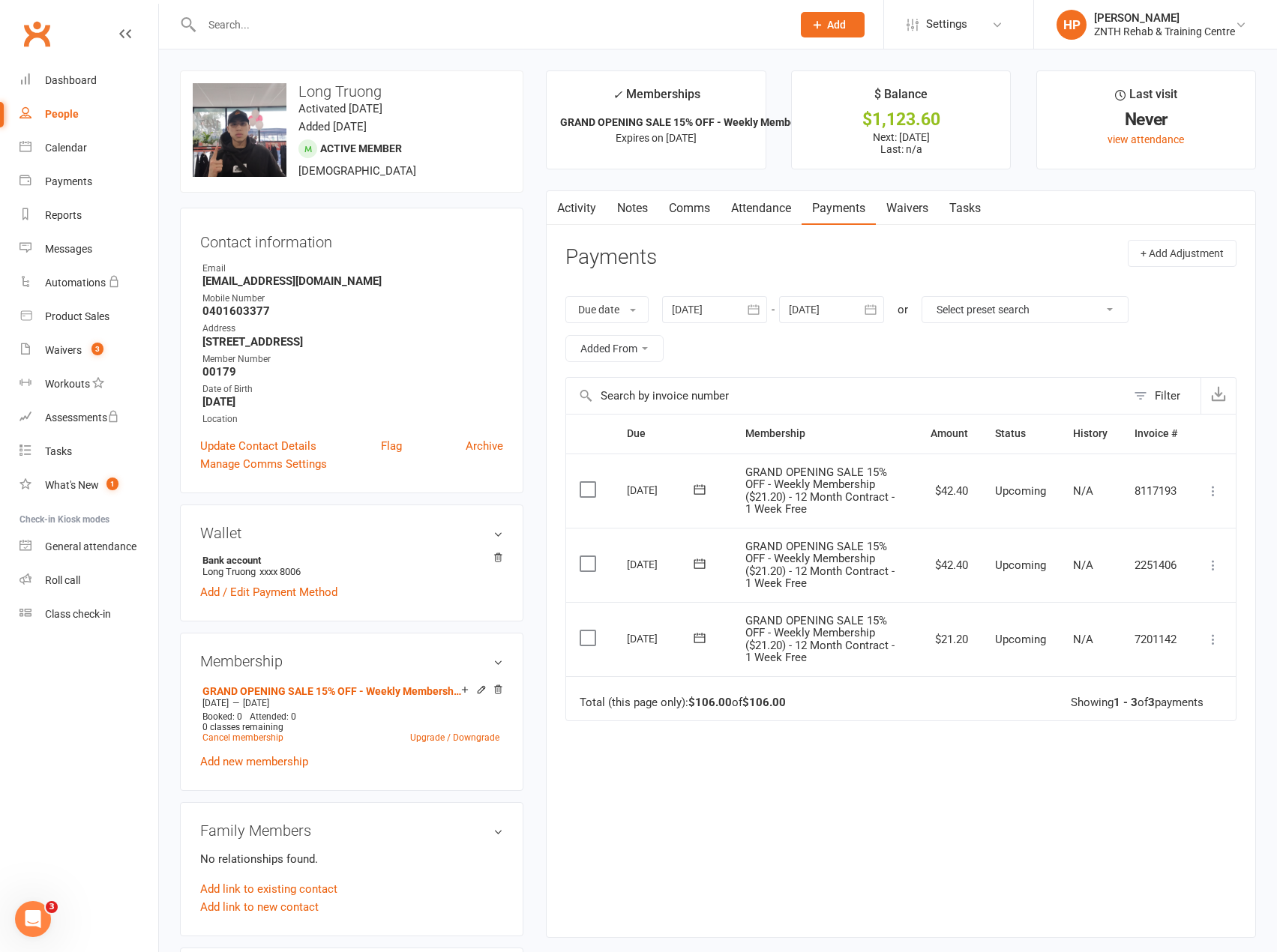
click at [816, 207] on link "Payments" at bounding box center [838, 208] width 74 height 34
click at [743, 207] on link "Attendance" at bounding box center [761, 208] width 81 height 34
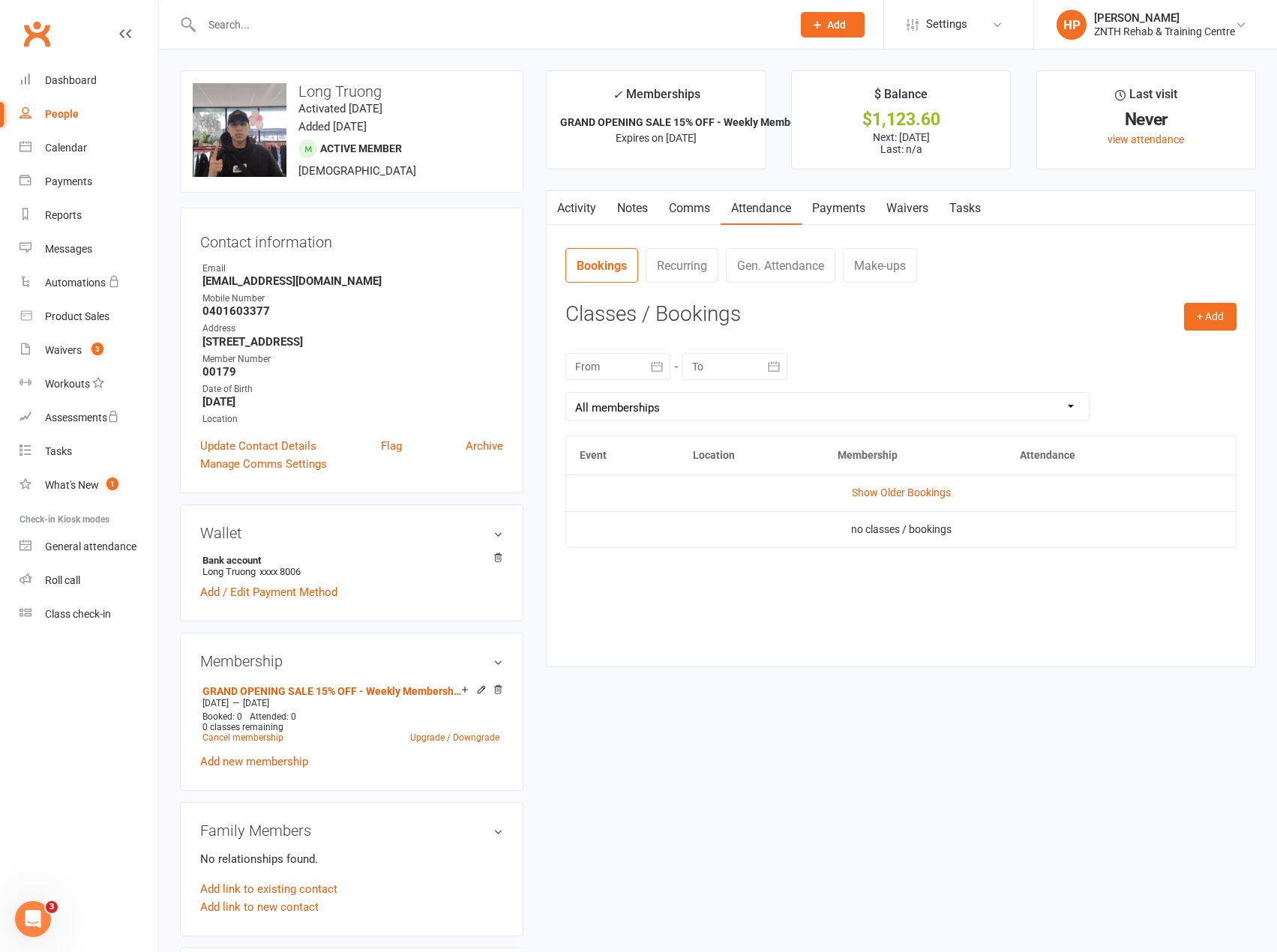
click at [685, 208] on link "Comms" at bounding box center [690, 208] width 62 height 34
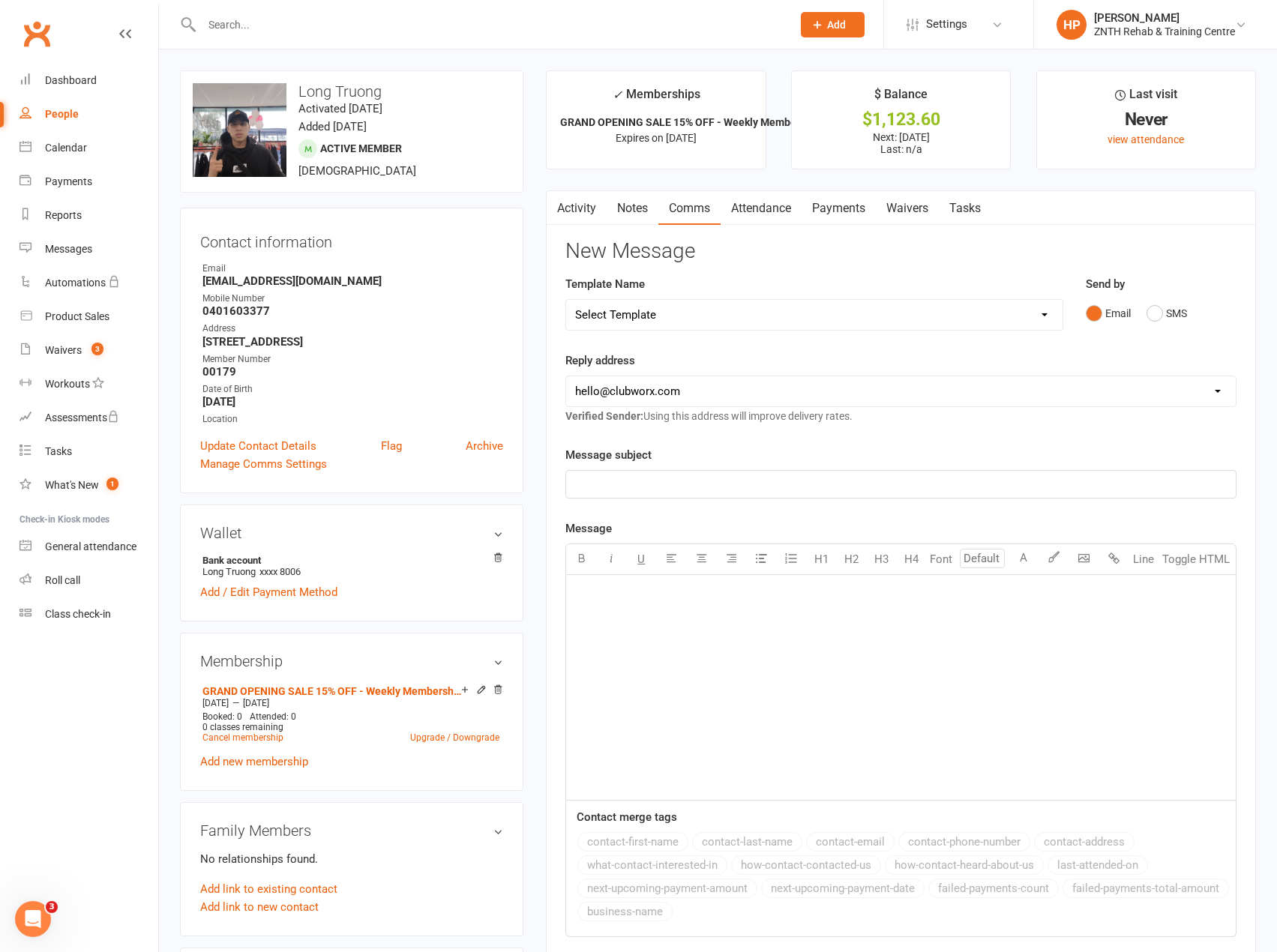
click at [640, 211] on link "Notes" at bounding box center [632, 208] width 52 height 34
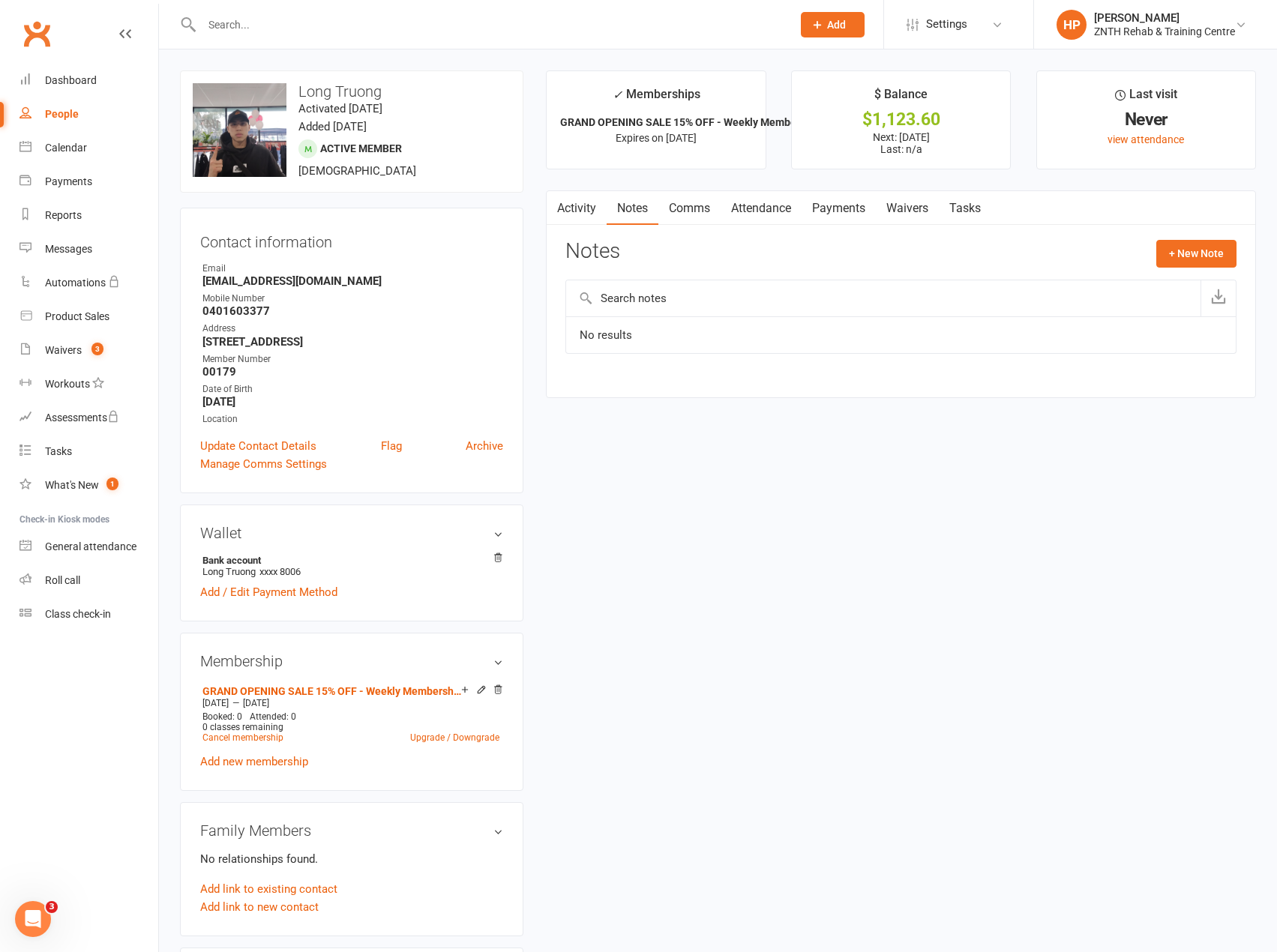
click at [842, 203] on link "Payments" at bounding box center [838, 208] width 74 height 34
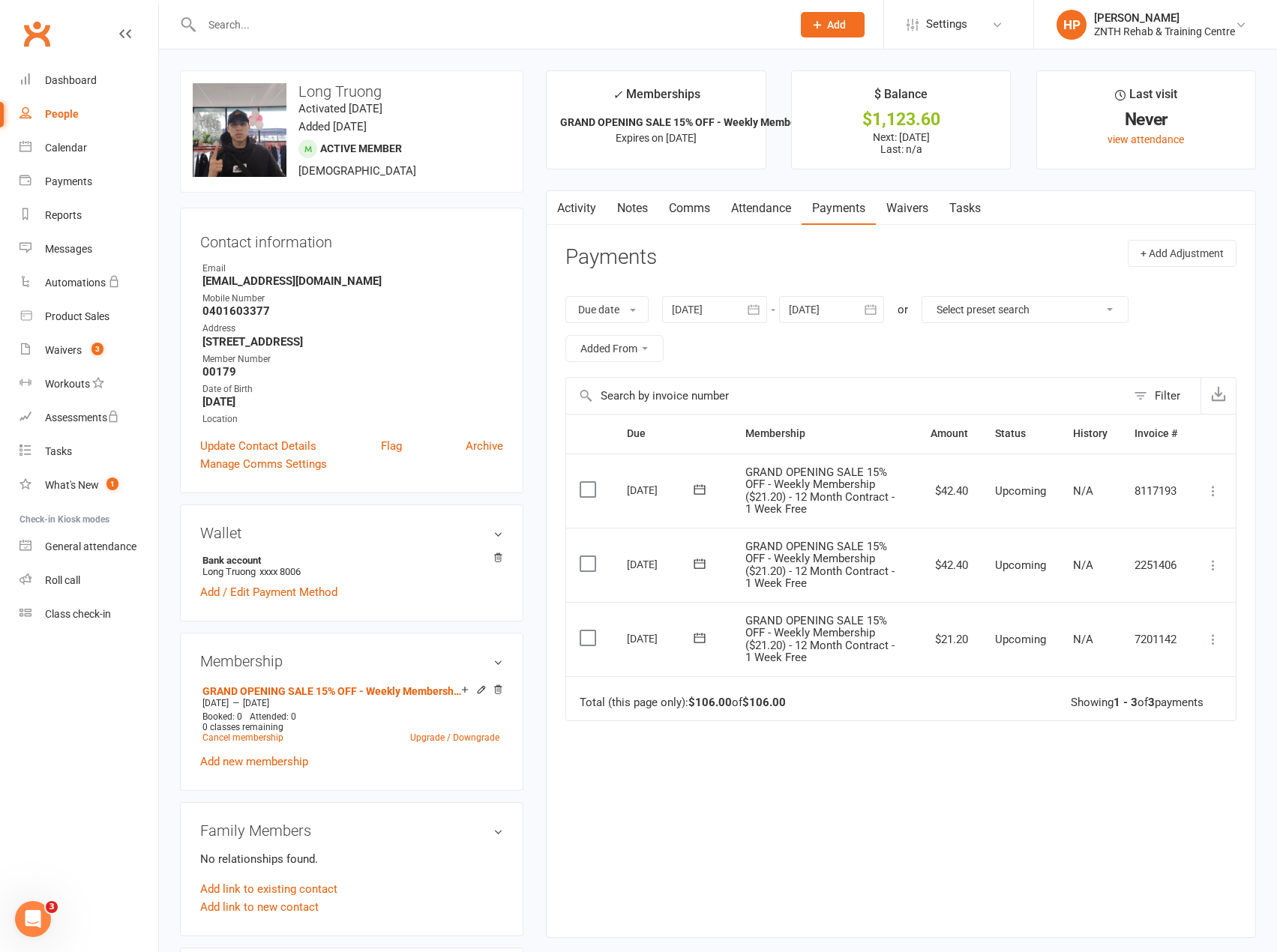
click at [896, 114] on div "$1,123.60" at bounding box center [900, 120] width 192 height 16
click at [660, 636] on div "[DATE]" at bounding box center [661, 638] width 69 height 23
click at [306, 698] on link "GRAND OPENING SALE 15% OFF - Weekly Membership ($21.20) - 12 Month Contract - 1…" at bounding box center [332, 691] width 259 height 12
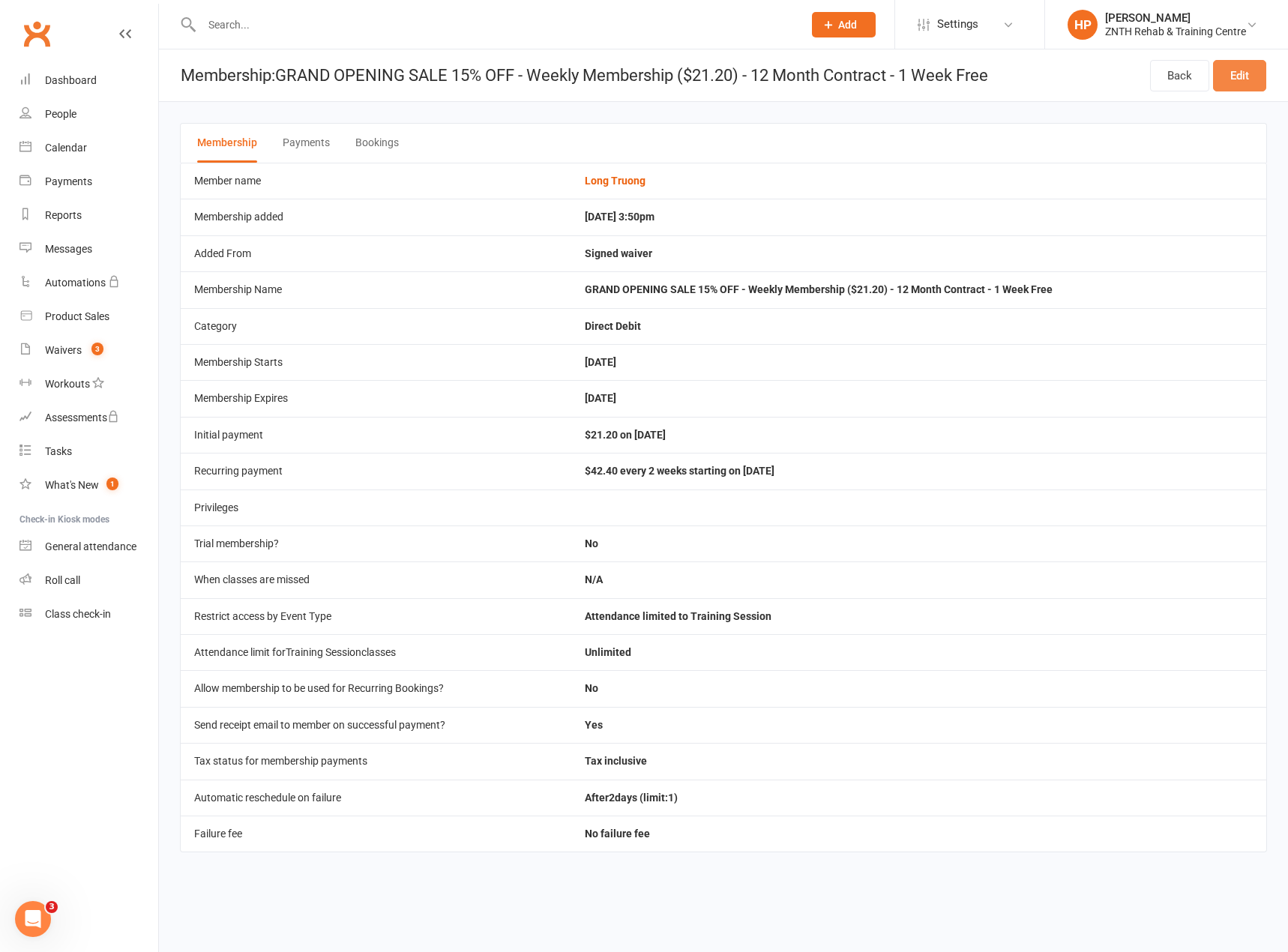
click at [1257, 71] on link "Edit" at bounding box center [1240, 75] width 53 height 32
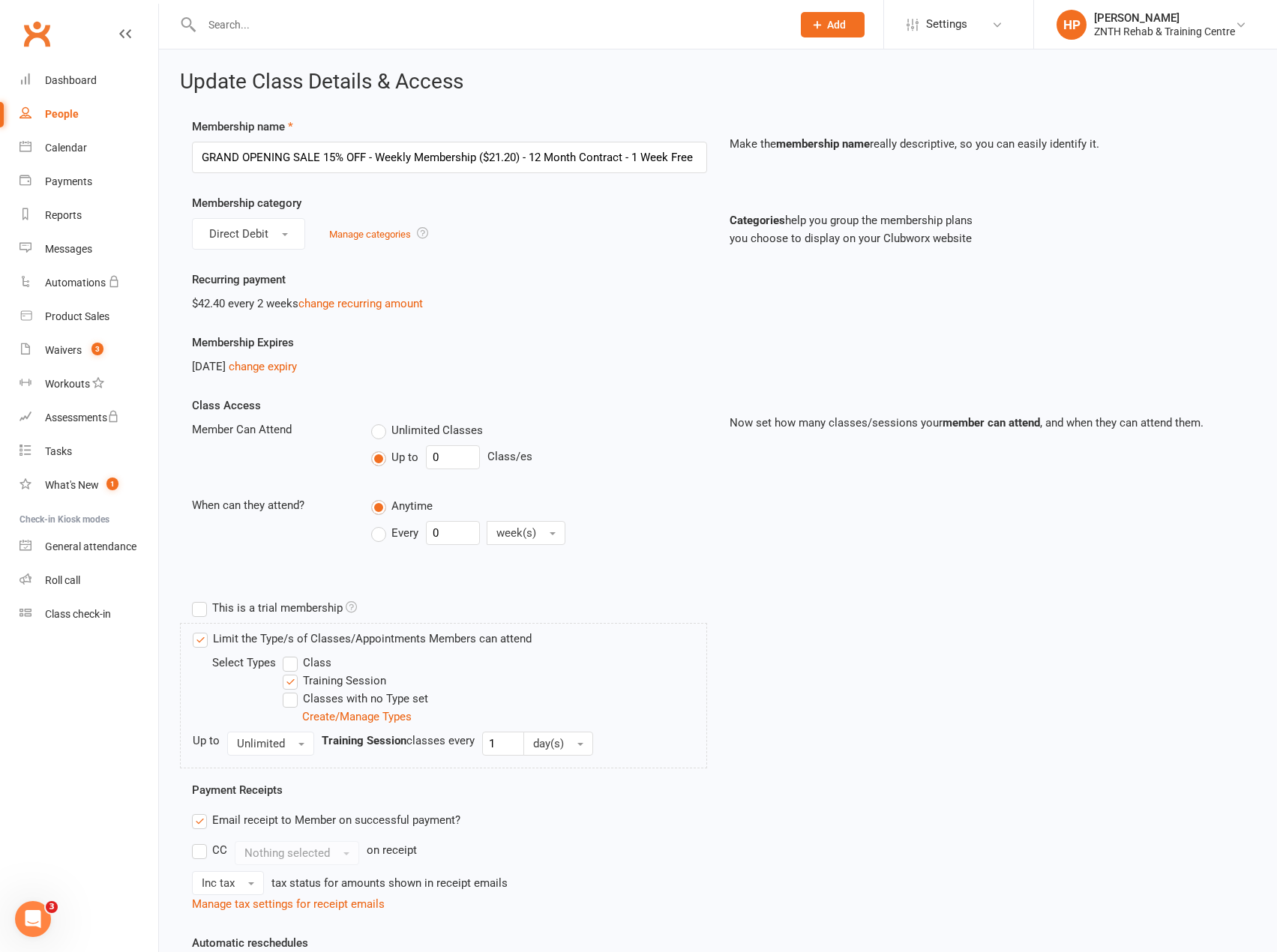
click at [669, 343] on div "Membership Expires [DATE] change expiry" at bounding box center [449, 354] width 538 height 42
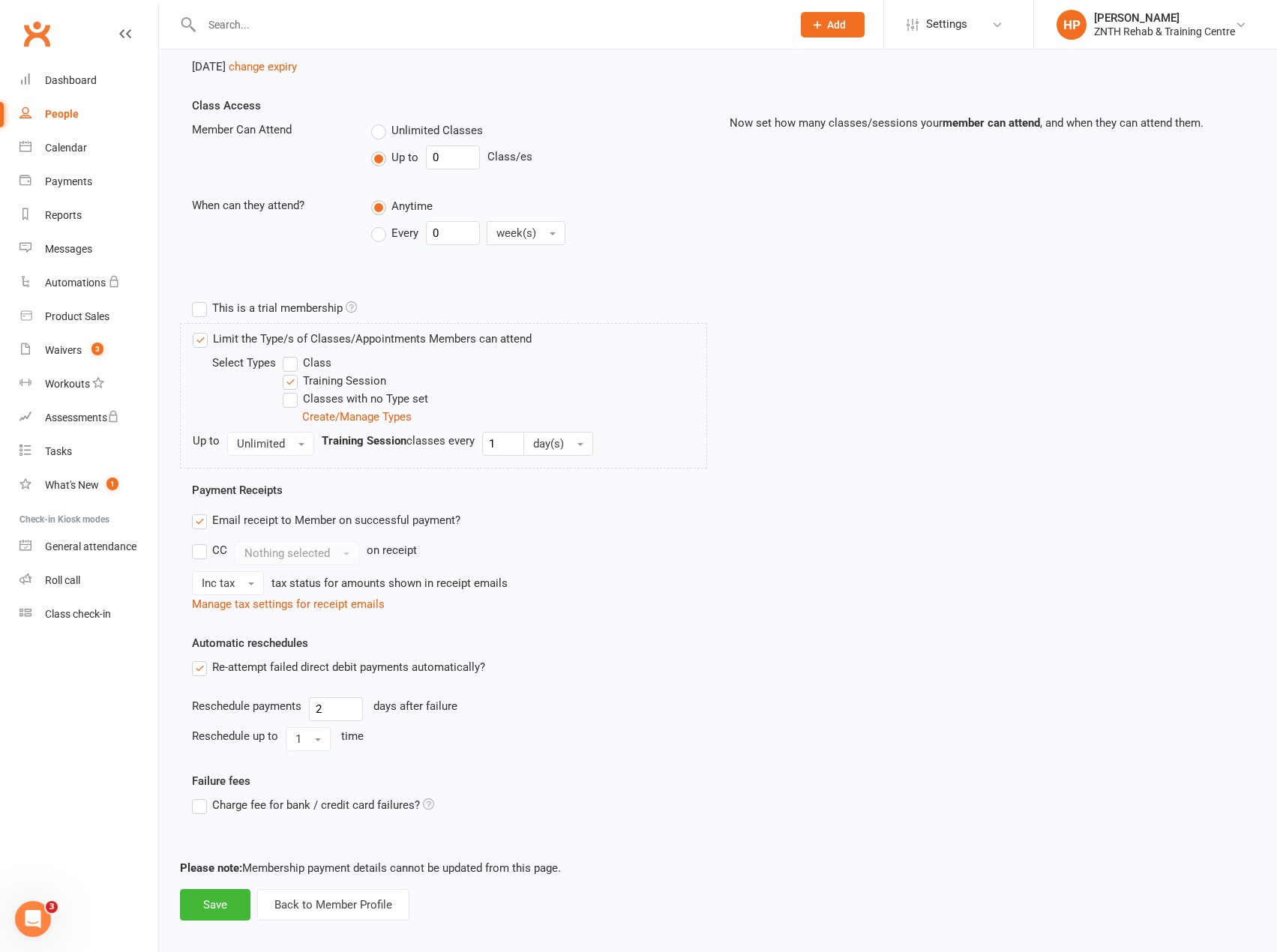
scroll to position [312, 0]
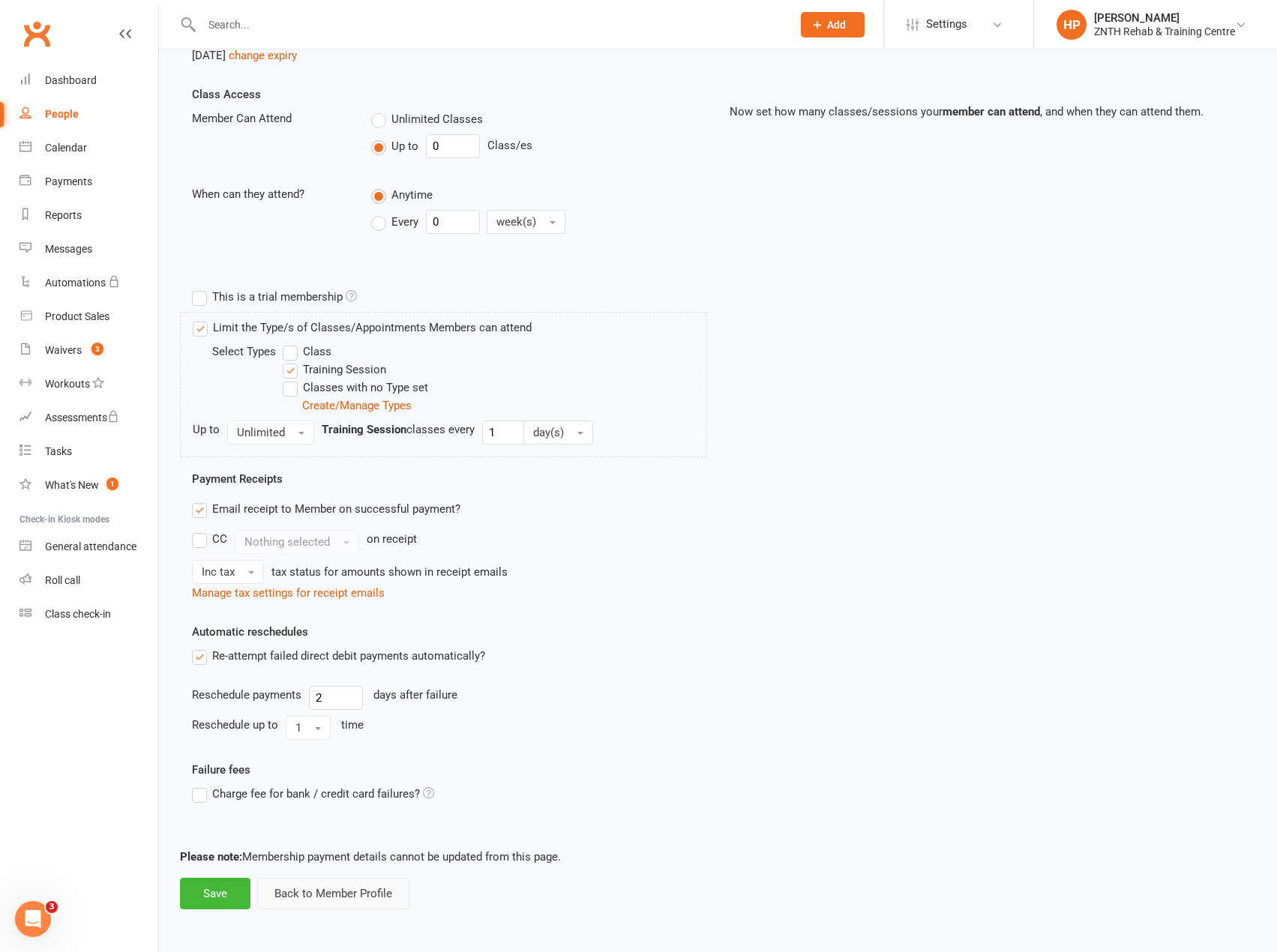
click at [336, 889] on button "Back to Member Profile" at bounding box center [334, 894] width 153 height 32
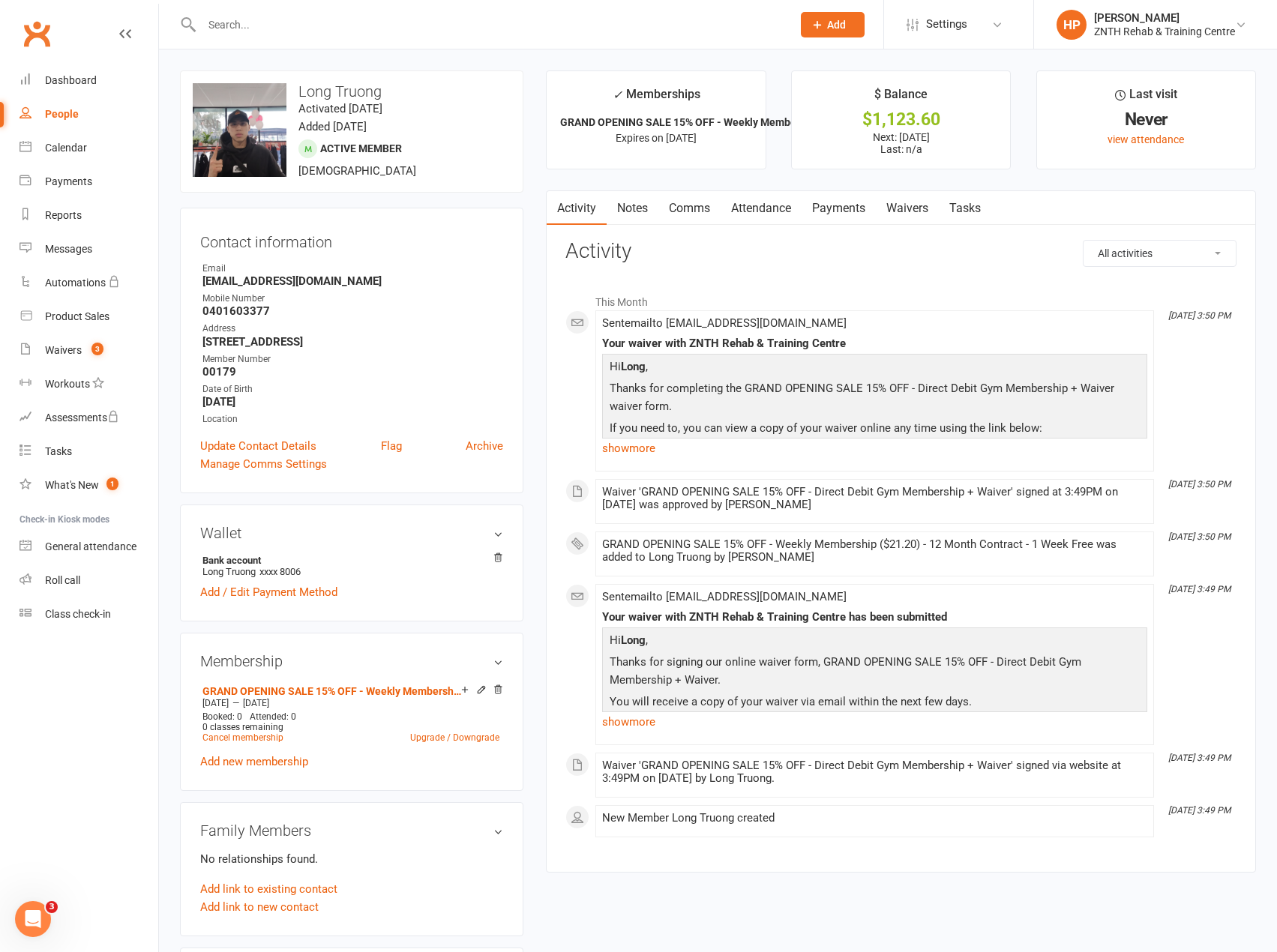
click at [828, 200] on link "Payments" at bounding box center [838, 208] width 74 height 34
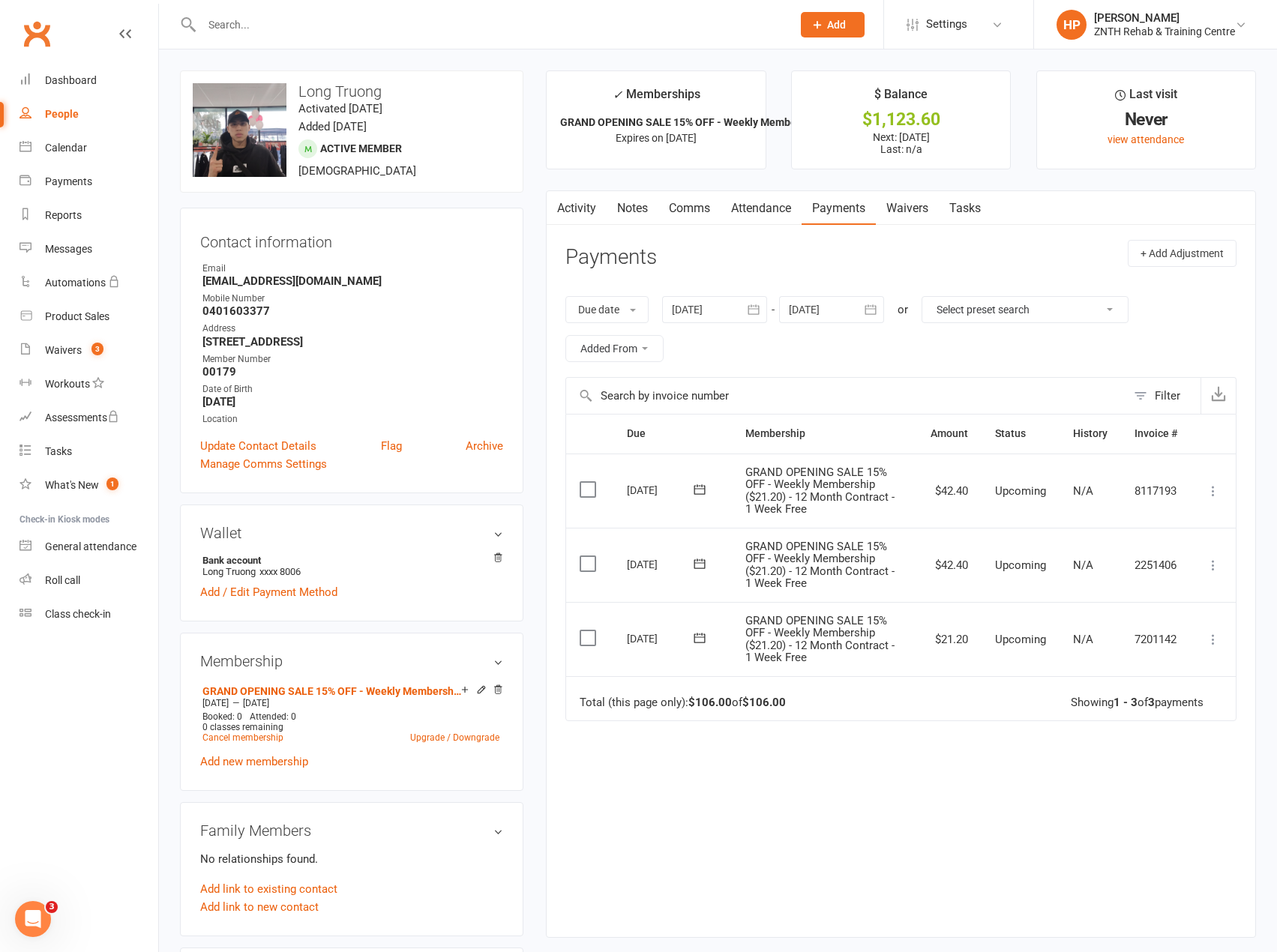
drag, startPoint x: 625, startPoint y: 568, endPoint x: 671, endPoint y: 563, distance: 46.3
click at [671, 563] on td "[DATE]" at bounding box center [672, 564] width 118 height 74
click at [687, 561] on button at bounding box center [700, 564] width 30 height 16
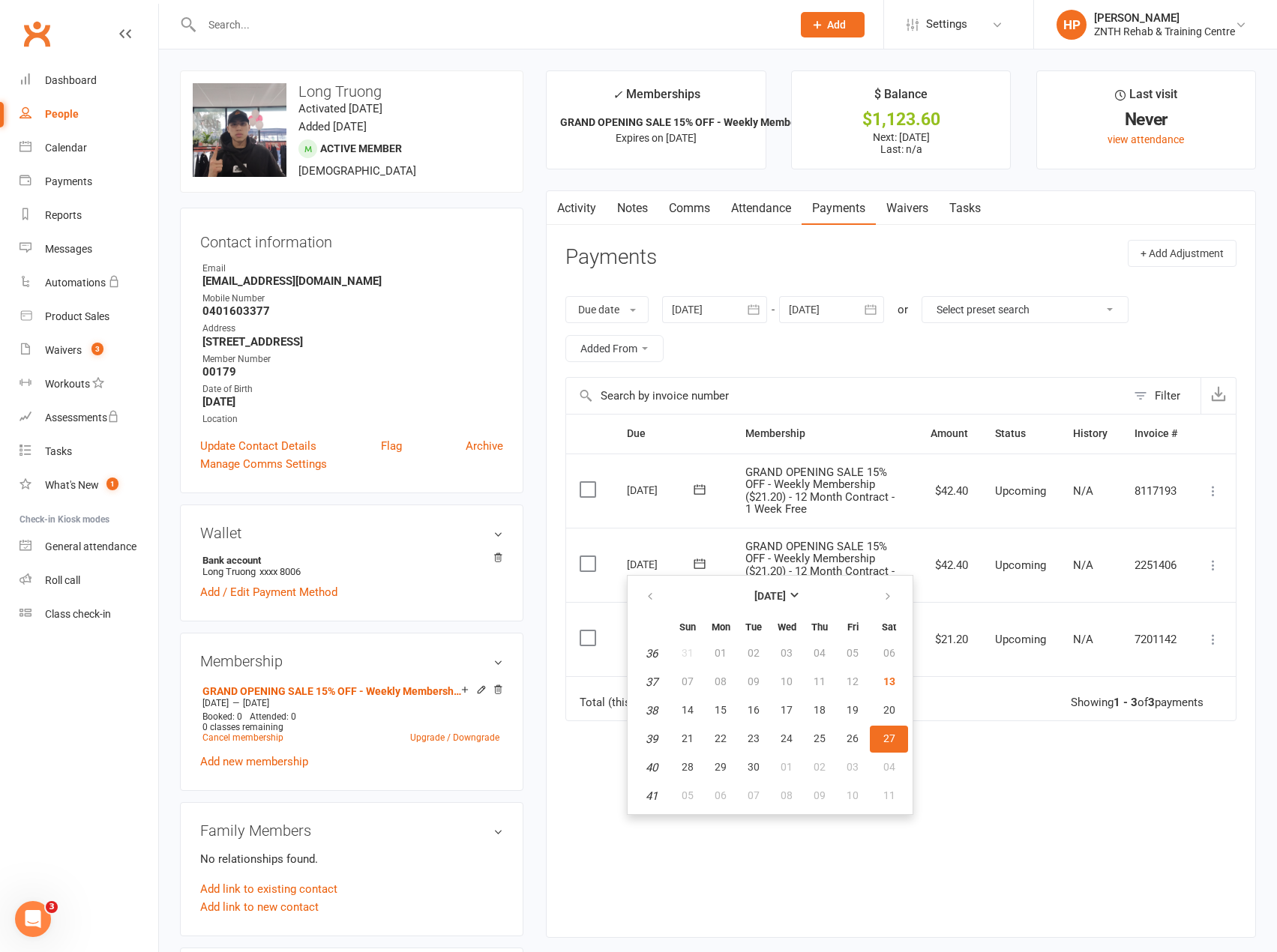
click at [1105, 862] on div "Due Contact Membership Amount Status History Invoice # Select this [DATE] [GEOG…" at bounding box center [901, 664] width 671 height 501
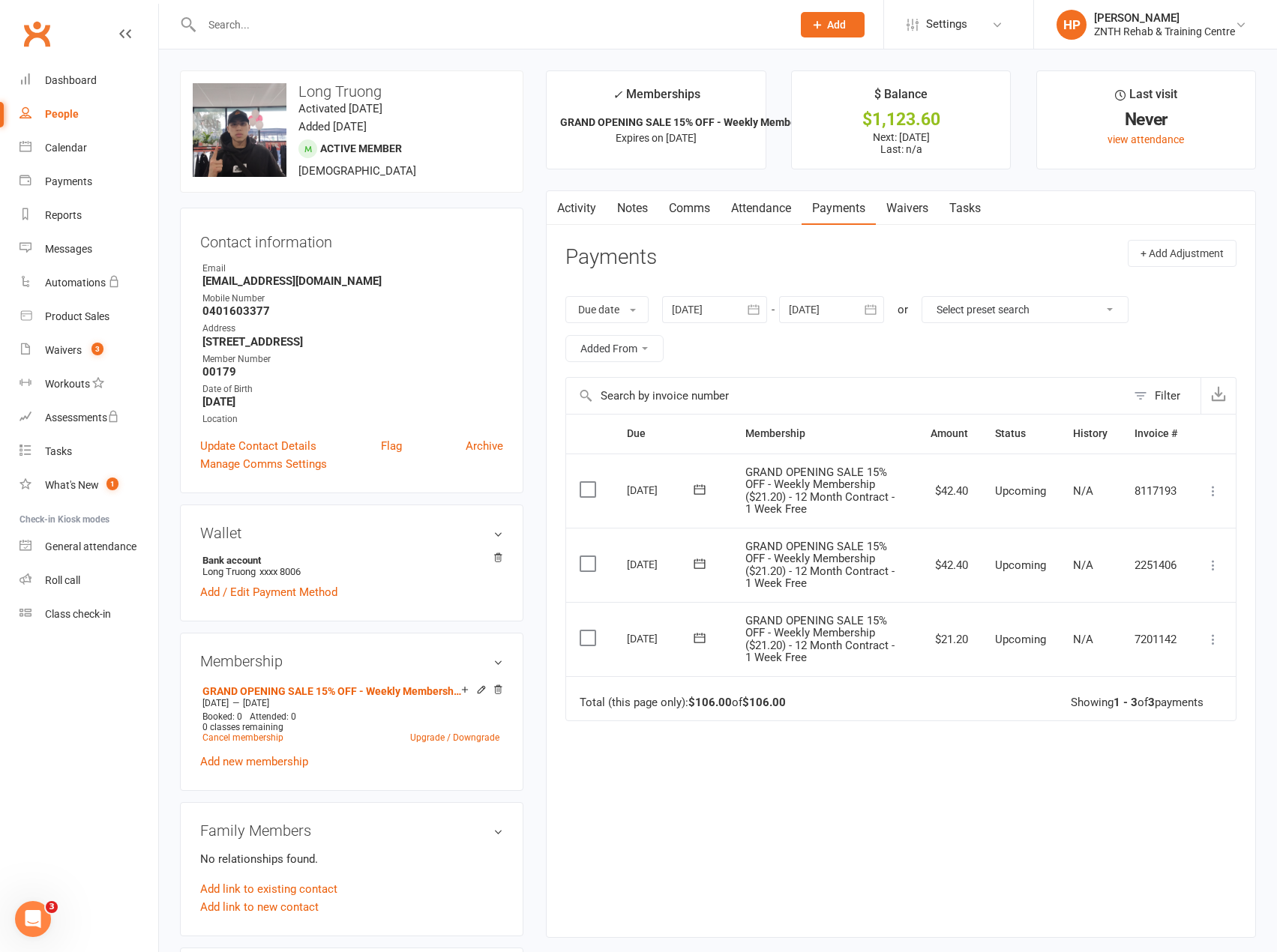
click at [44, 26] on link "Clubworx" at bounding box center [37, 33] width 37 height 37
